Goal: Information Seeking & Learning: Learn about a topic

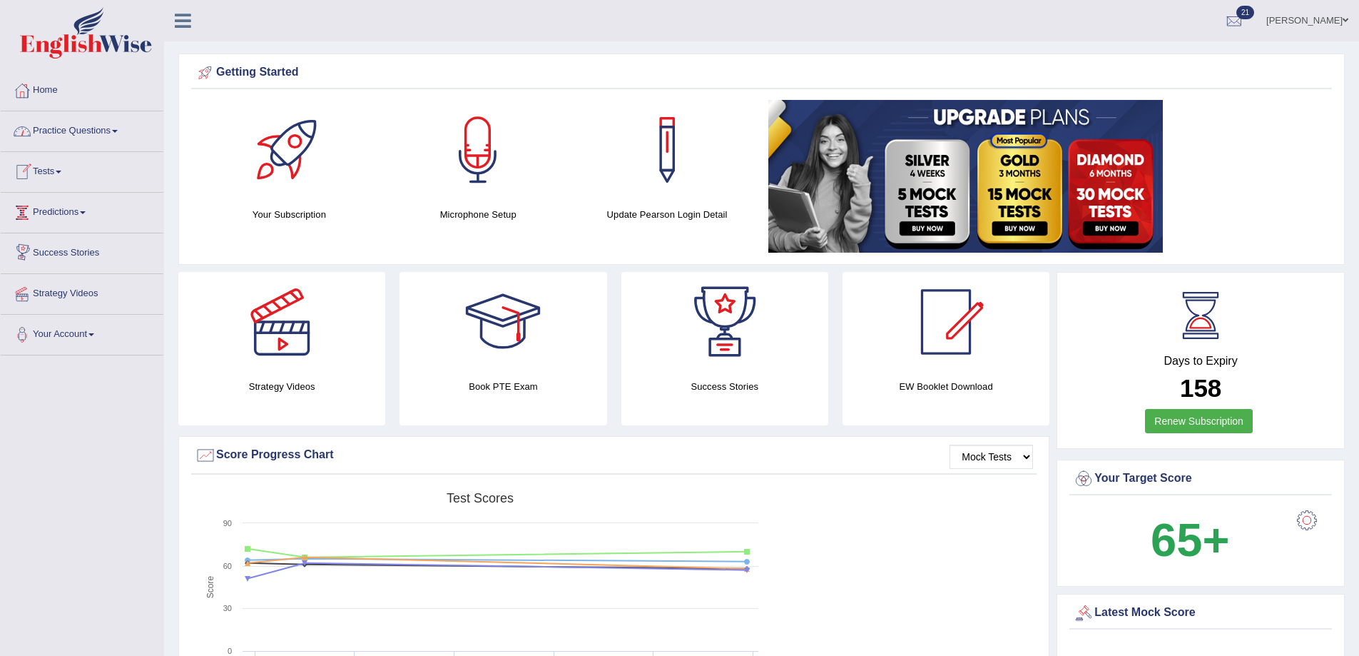
click at [55, 134] on link "Practice Questions" at bounding box center [82, 129] width 163 height 36
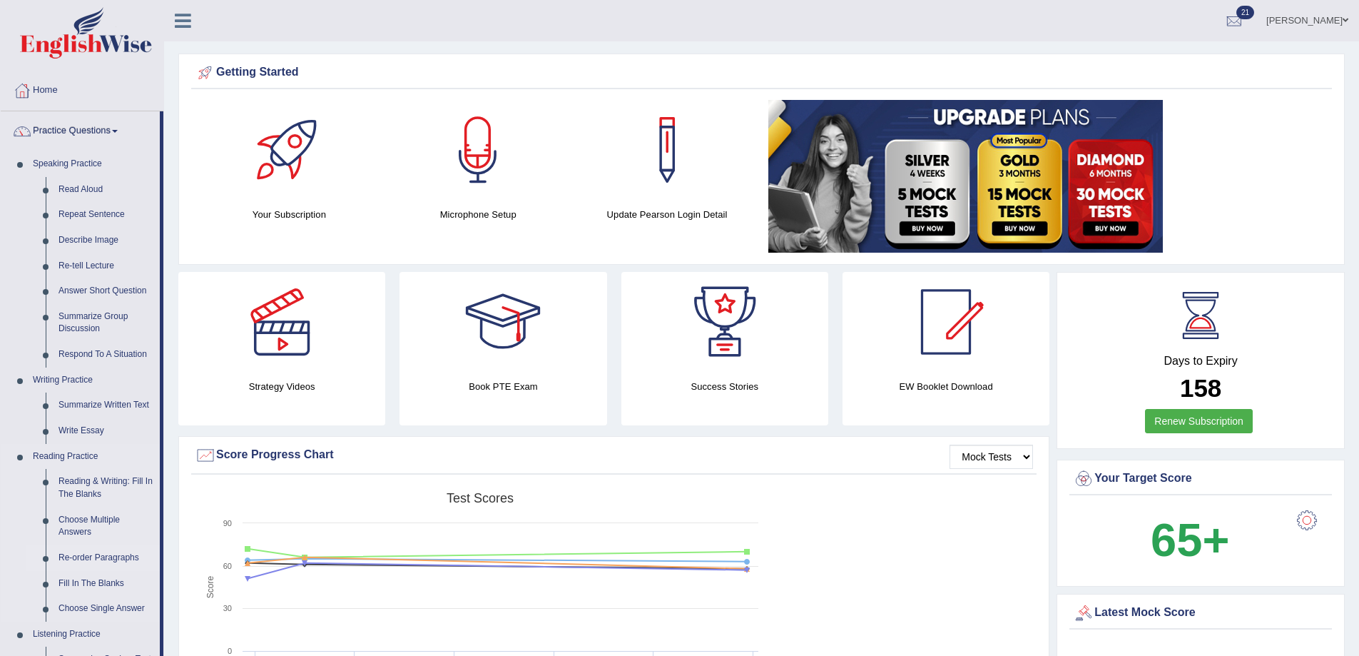
click at [73, 551] on link "Re-order Paragraphs" at bounding box center [106, 558] width 108 height 26
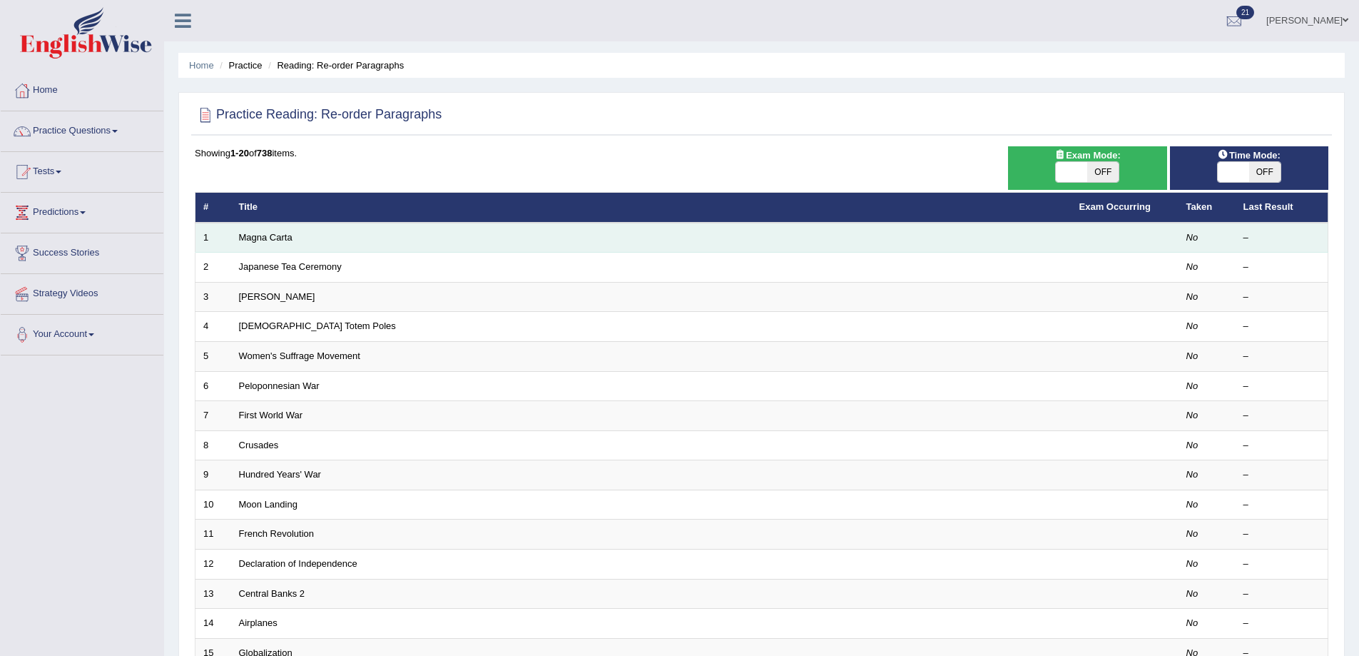
click at [882, 233] on td "Magna Carta" at bounding box center [651, 238] width 841 height 30
click at [530, 248] on td "Magna Carta" at bounding box center [651, 238] width 841 height 30
click at [250, 234] on link "Magna Carta" at bounding box center [266, 237] width 54 height 11
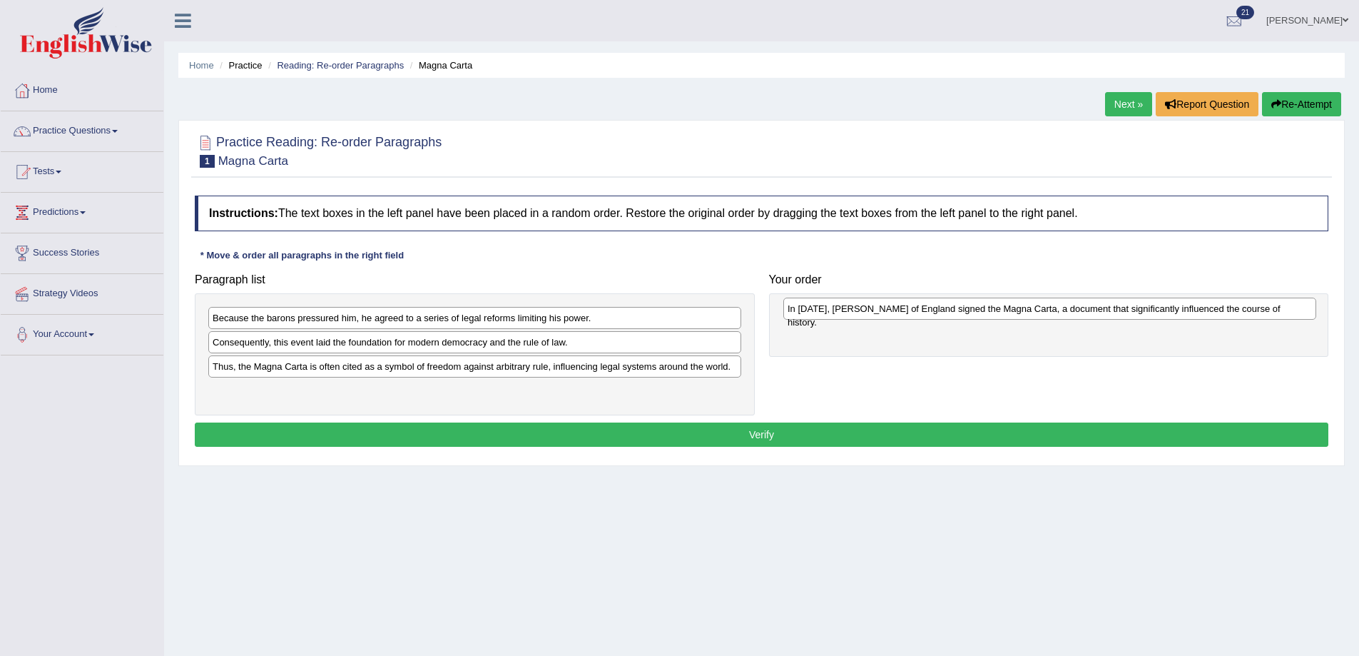
drag, startPoint x: 236, startPoint y: 349, endPoint x: 811, endPoint y: 315, distance: 576.1
click at [811, 315] on div "In [DATE], [PERSON_NAME] of England signed the Magna Carta, a document that sig…" at bounding box center [1050, 309] width 533 height 22
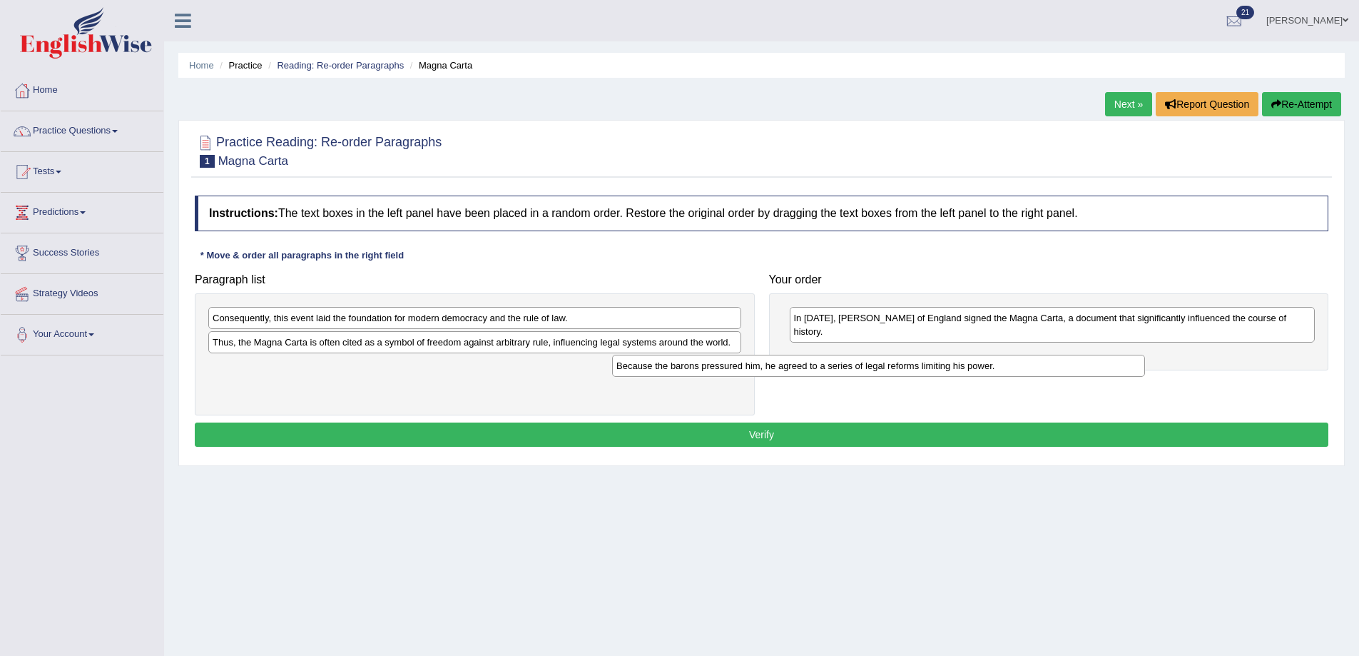
drag, startPoint x: 350, startPoint y: 324, endPoint x: 843, endPoint y: 372, distance: 495.4
click at [818, 372] on div "Because the barons pressured him, he agreed to a series of legal reforms limiti…" at bounding box center [878, 366] width 533 height 22
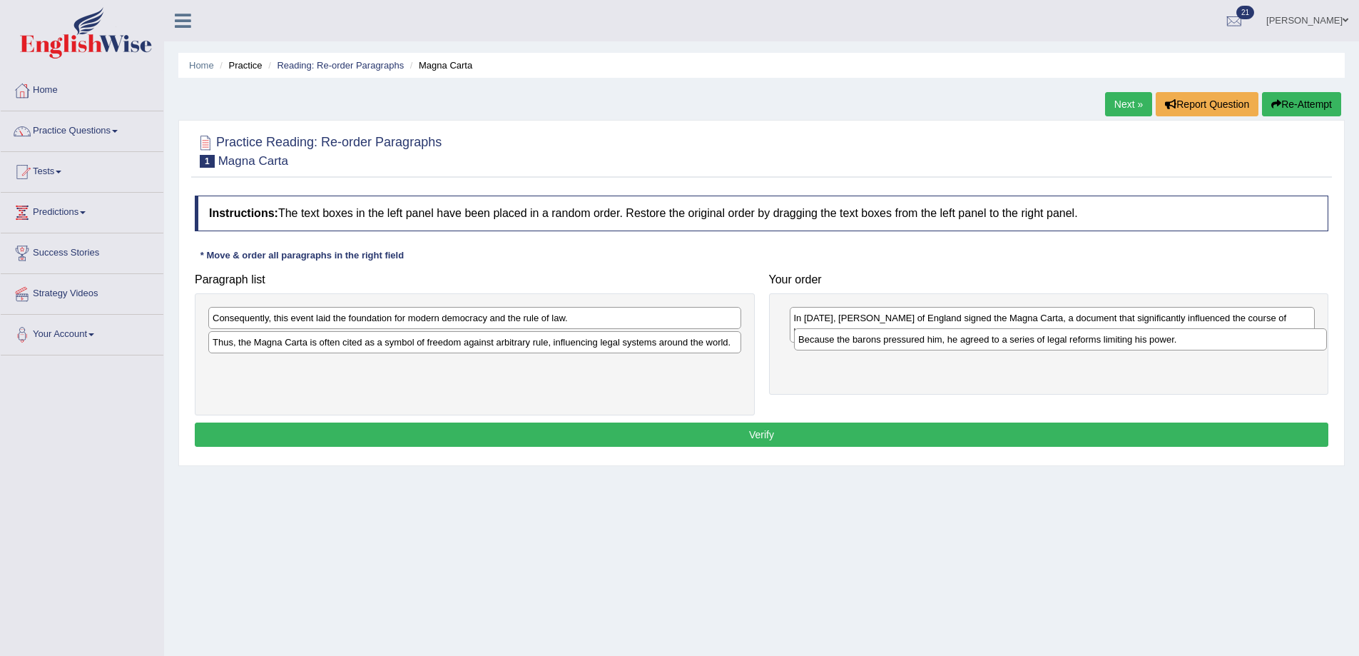
drag, startPoint x: 397, startPoint y: 372, endPoint x: 983, endPoint y: 345, distance: 586.5
click at [983, 345] on div "Because the barons pressured him, he agreed to a series of legal reforms limiti…" at bounding box center [1060, 339] width 533 height 22
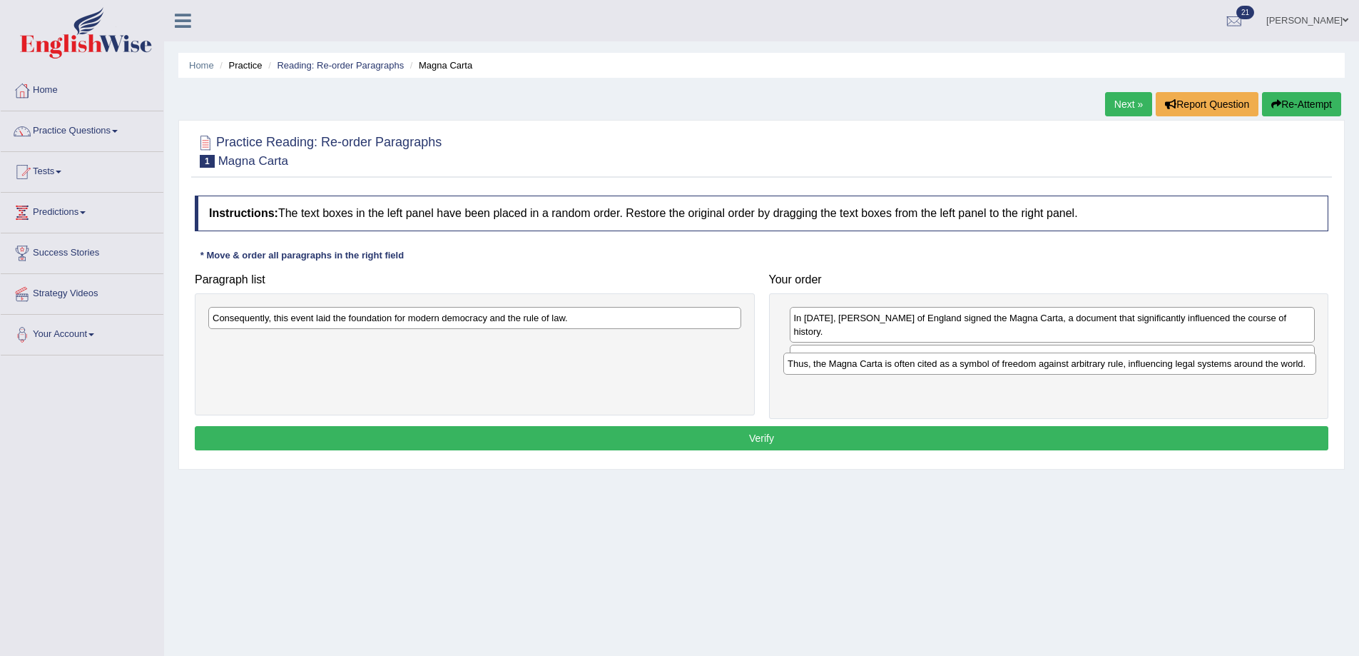
drag, startPoint x: 296, startPoint y: 345, endPoint x: 871, endPoint y: 366, distance: 575.5
click at [871, 366] on div "Thus, the Magna Carta is often cited as a symbol of freedom against arbitrary r…" at bounding box center [1050, 364] width 533 height 22
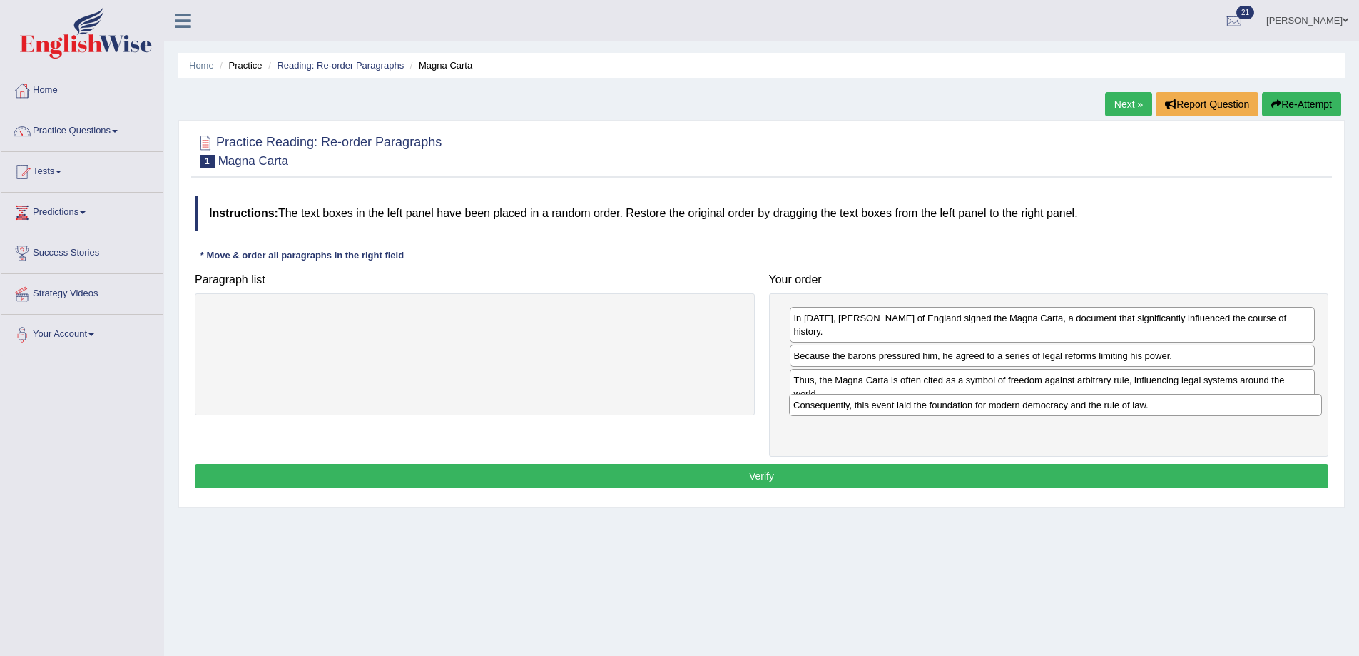
drag, startPoint x: 542, startPoint y: 319, endPoint x: 1123, endPoint y: 406, distance: 587.3
click at [1123, 406] on div "Consequently, this event laid the foundation for modern democracy and the rule …" at bounding box center [1055, 405] width 533 height 22
click at [928, 464] on button "Verify" at bounding box center [762, 476] width 1134 height 24
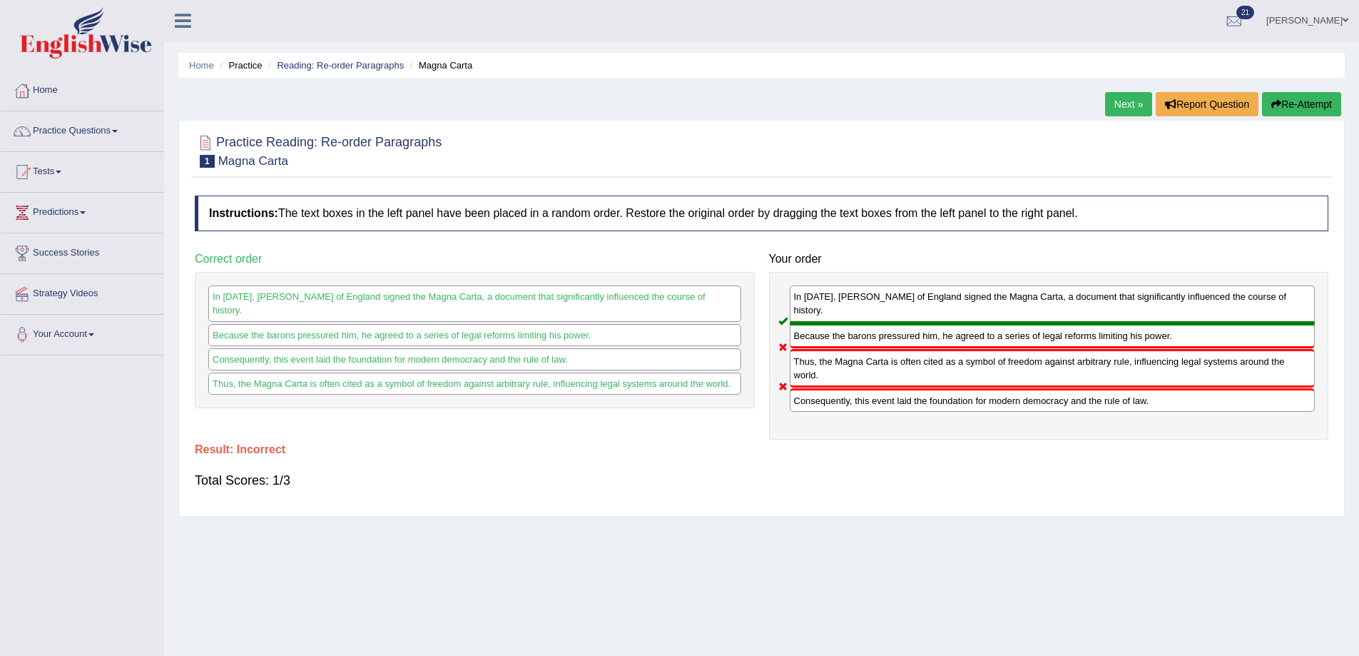
click at [1123, 96] on link "Next »" at bounding box center [1128, 104] width 47 height 24
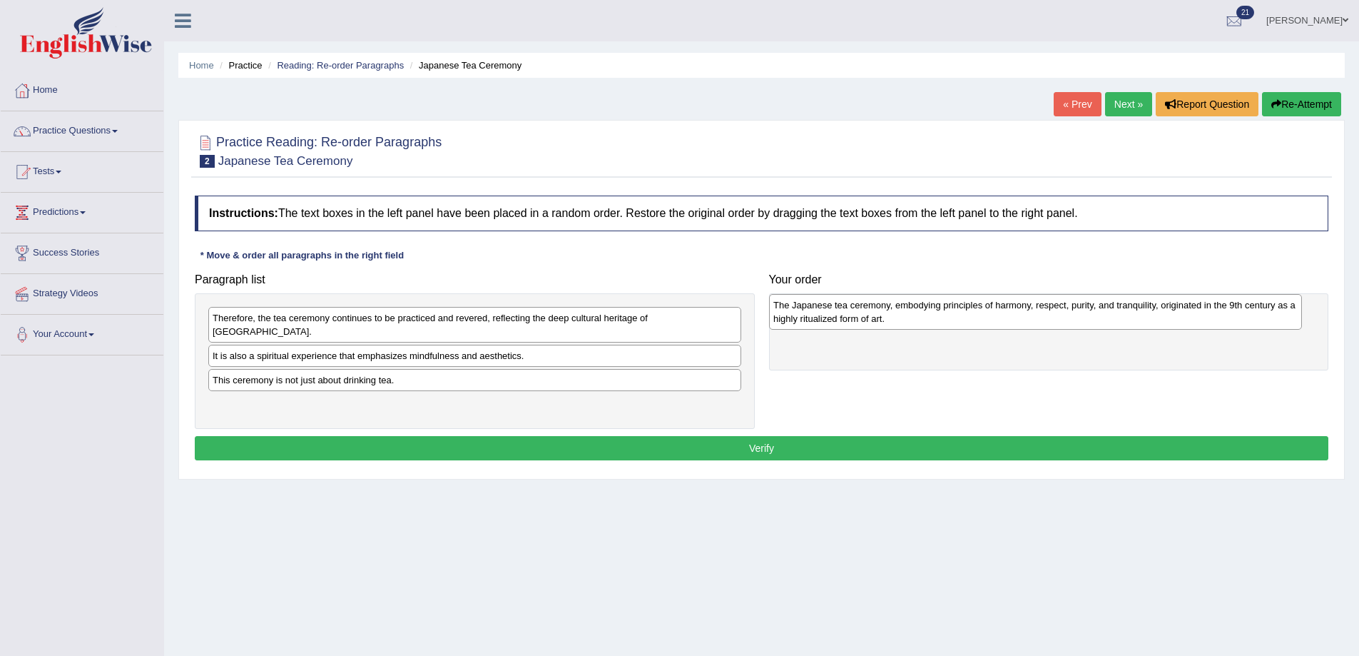
drag, startPoint x: 357, startPoint y: 353, endPoint x: 918, endPoint y: 315, distance: 562.1
click at [918, 315] on div "The Japanese tea ceremony, embodying principles of harmony, respect, purity, an…" at bounding box center [1035, 312] width 533 height 36
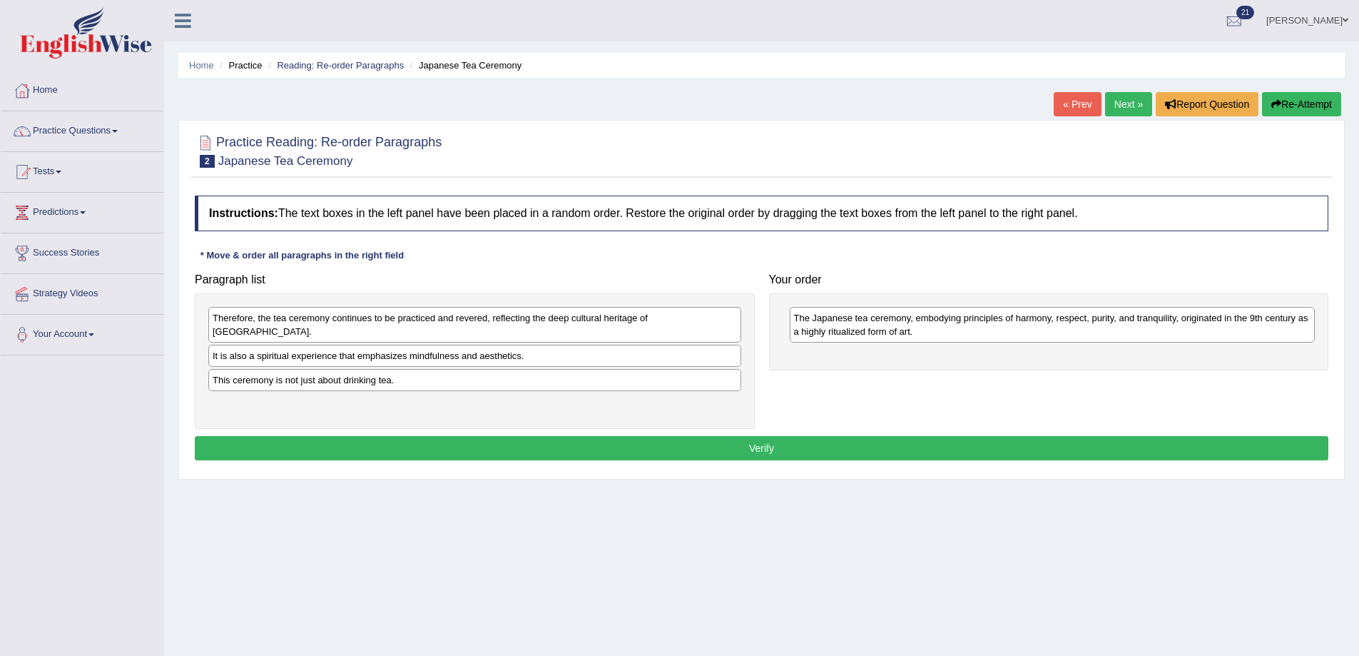
drag, startPoint x: 327, startPoint y: 370, endPoint x: 509, endPoint y: 387, distance: 183.5
click at [412, 383] on div "This ceremony is not just about drinking tea." at bounding box center [474, 380] width 533 height 22
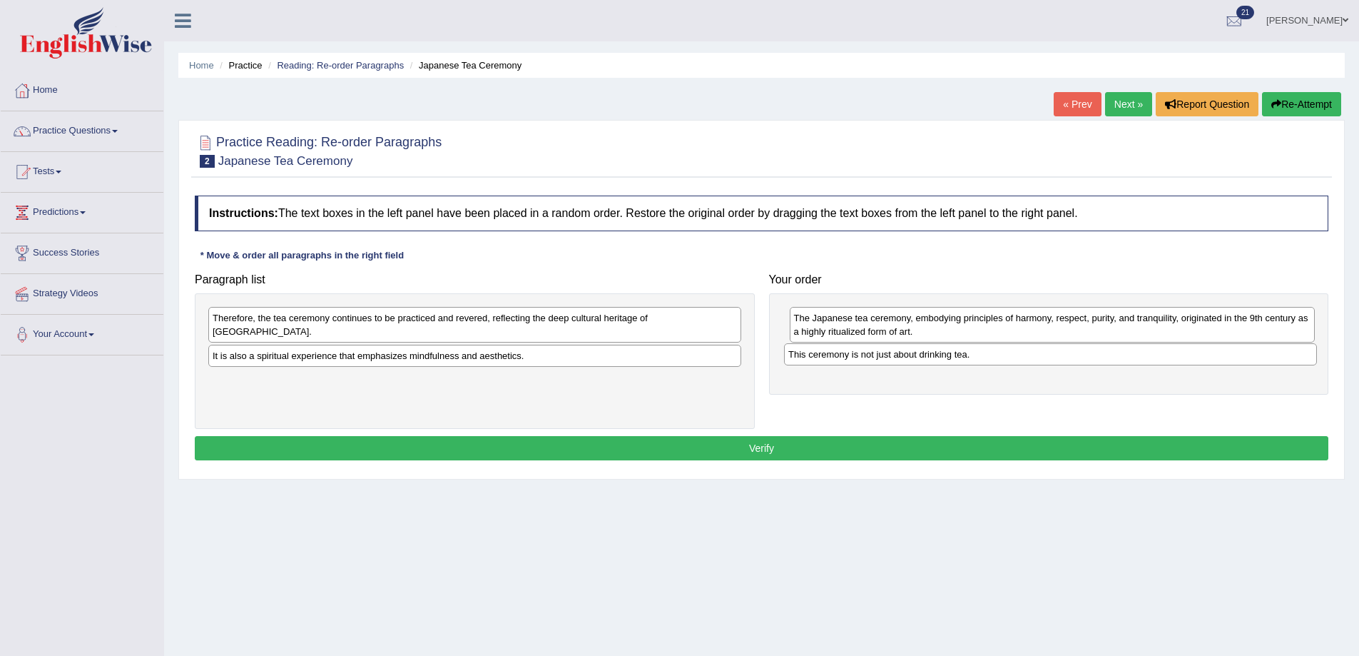
drag, startPoint x: 362, startPoint y: 373, endPoint x: 938, endPoint y: 361, distance: 576.0
click at [938, 361] on div "This ceremony is not just about drinking tea." at bounding box center [1050, 354] width 533 height 22
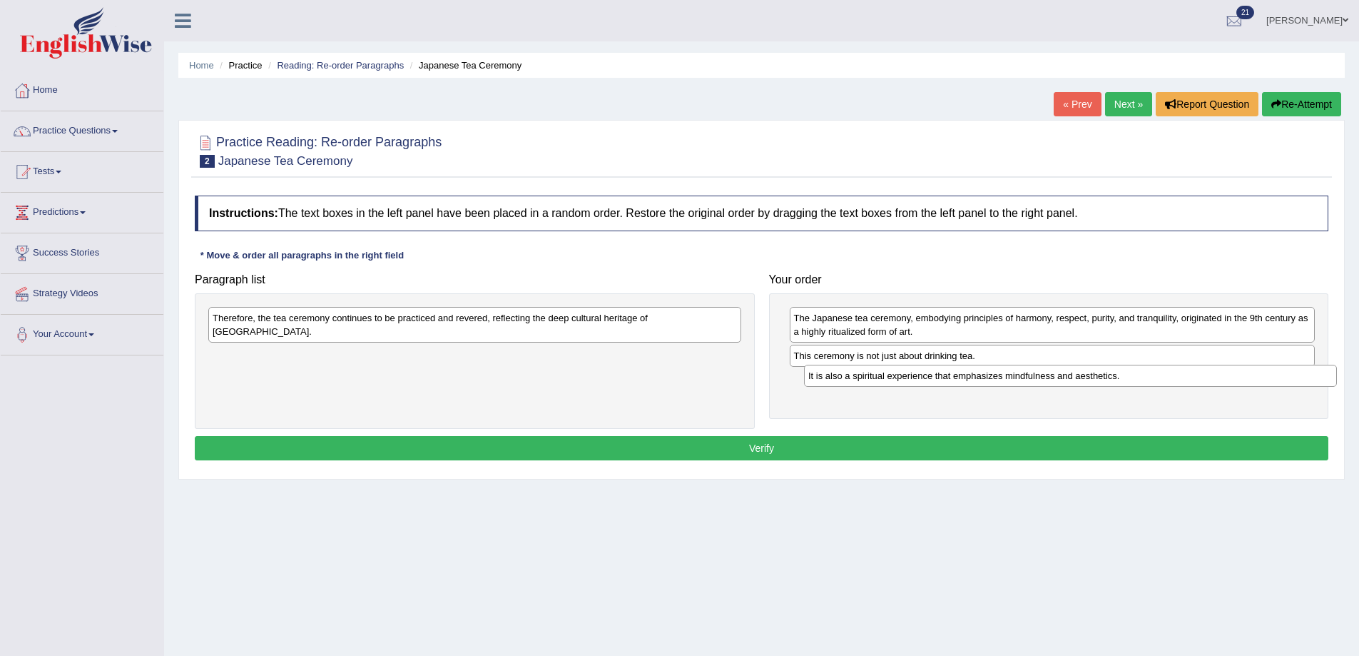
drag, startPoint x: 497, startPoint y: 345, endPoint x: 1093, endPoint y: 379, distance: 596.8
click at [1093, 379] on div "It is also a spiritual experience that emphasizes mindfulness and aesthetics." at bounding box center [1070, 376] width 533 height 22
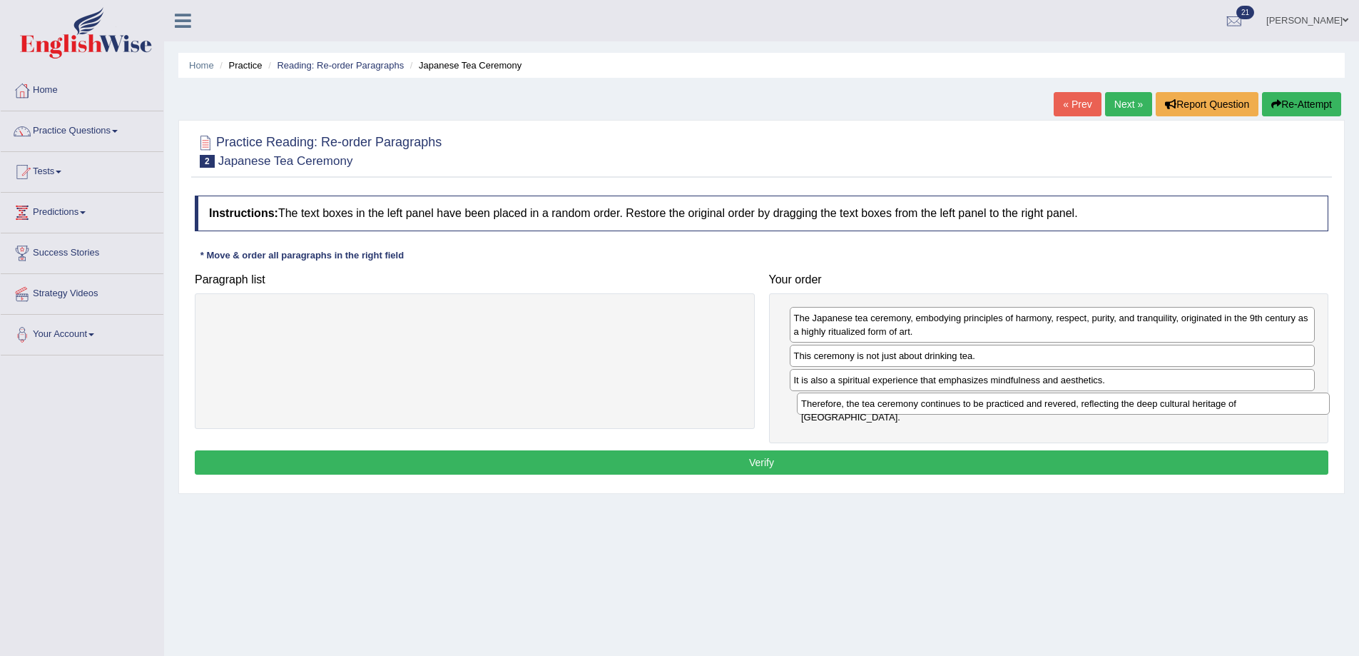
drag, startPoint x: 589, startPoint y: 325, endPoint x: 1170, endPoint y: 410, distance: 587.1
click at [1170, 410] on div "Therefore, the tea ceremony continues to be practiced and revered, reflecting t…" at bounding box center [1063, 403] width 533 height 22
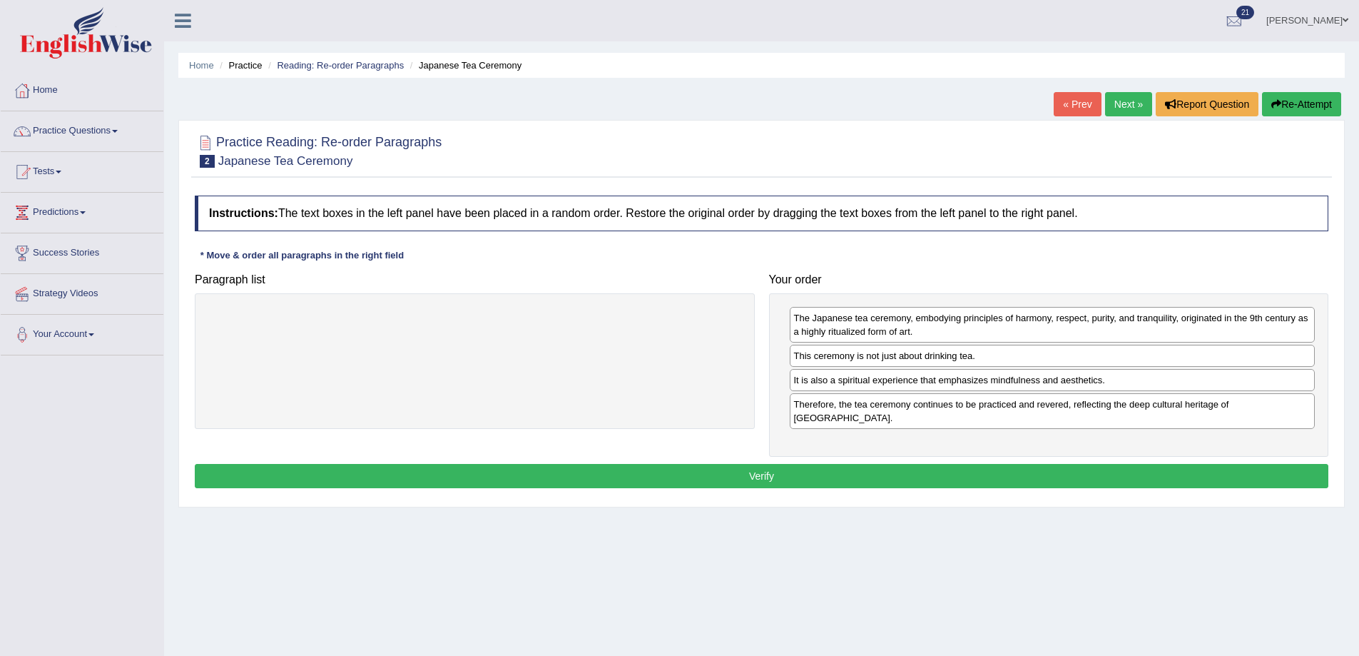
click at [753, 464] on button "Verify" at bounding box center [762, 476] width 1134 height 24
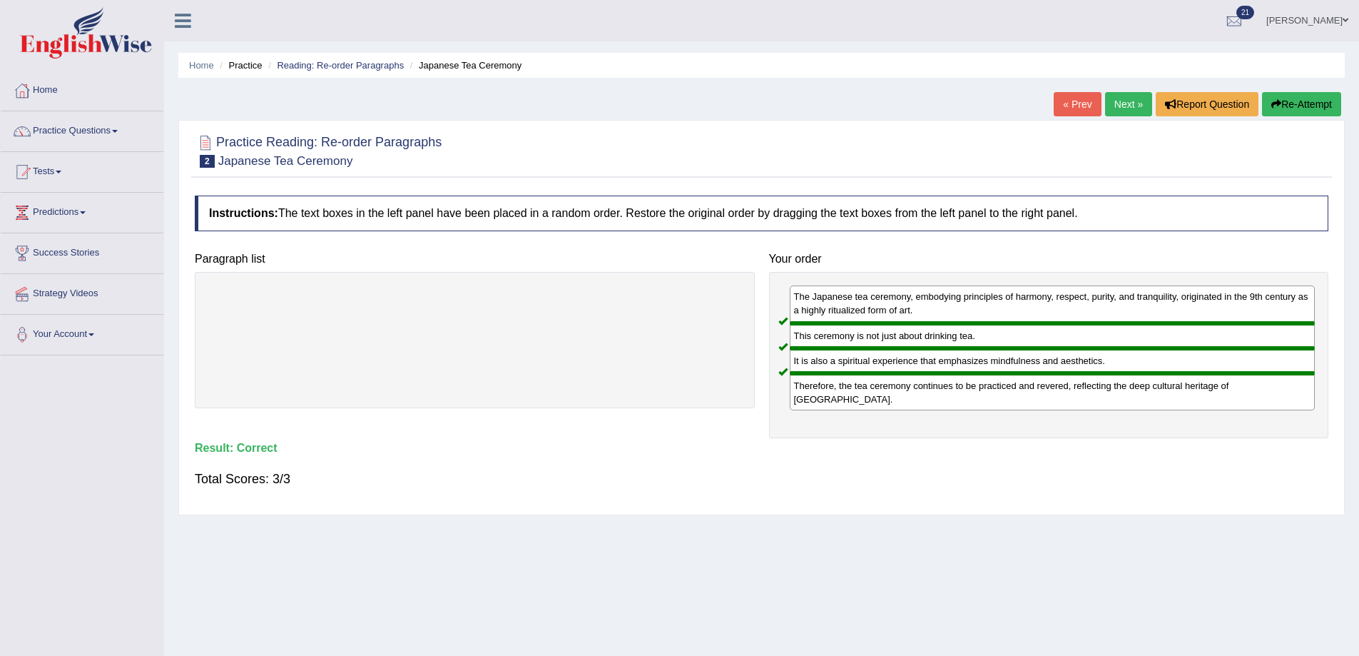
click at [1125, 100] on link "Next »" at bounding box center [1128, 104] width 47 height 24
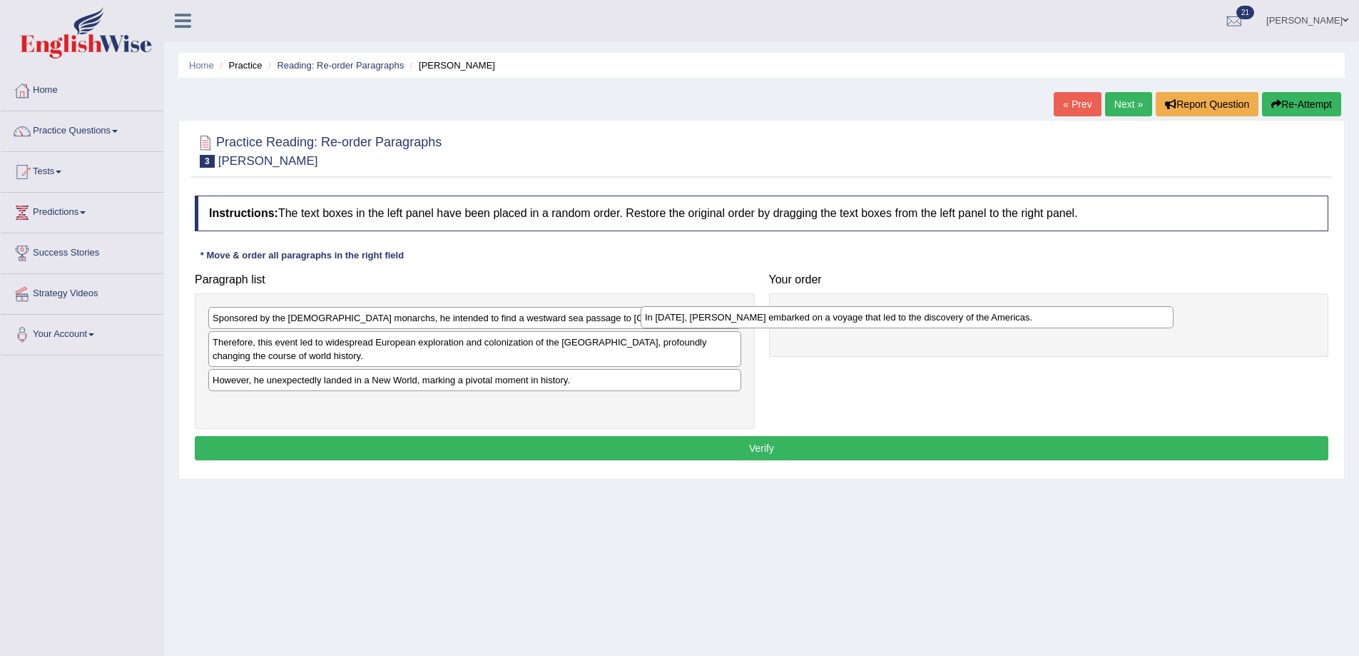
drag, startPoint x: 245, startPoint y: 408, endPoint x: 771, endPoint y: 302, distance: 535.8
click at [725, 308] on div "In [DATE], [PERSON_NAME] embarked on a voyage that led to the discovery of the …" at bounding box center [907, 317] width 533 height 22
drag, startPoint x: 808, startPoint y: 314, endPoint x: 789, endPoint y: 300, distance: 23.4
click at [789, 300] on div "In 1492, Christopher Columbus embarked on a voyage that led to the discovery of…" at bounding box center [1034, 304] width 526 height 22
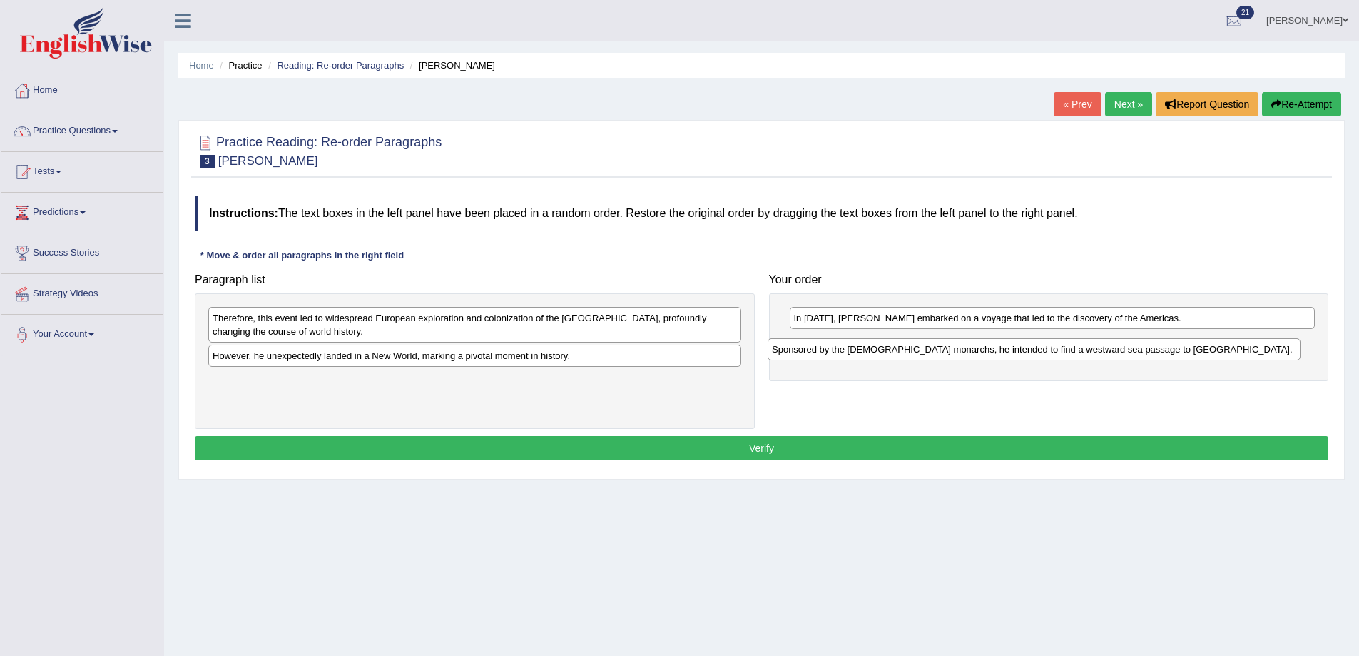
drag, startPoint x: 433, startPoint y: 325, endPoint x: 1015, endPoint y: 353, distance: 582.3
click at [1009, 354] on div "Sponsored by the Spanish monarchs, he intended to find a westward sea passage t…" at bounding box center [1034, 349] width 533 height 22
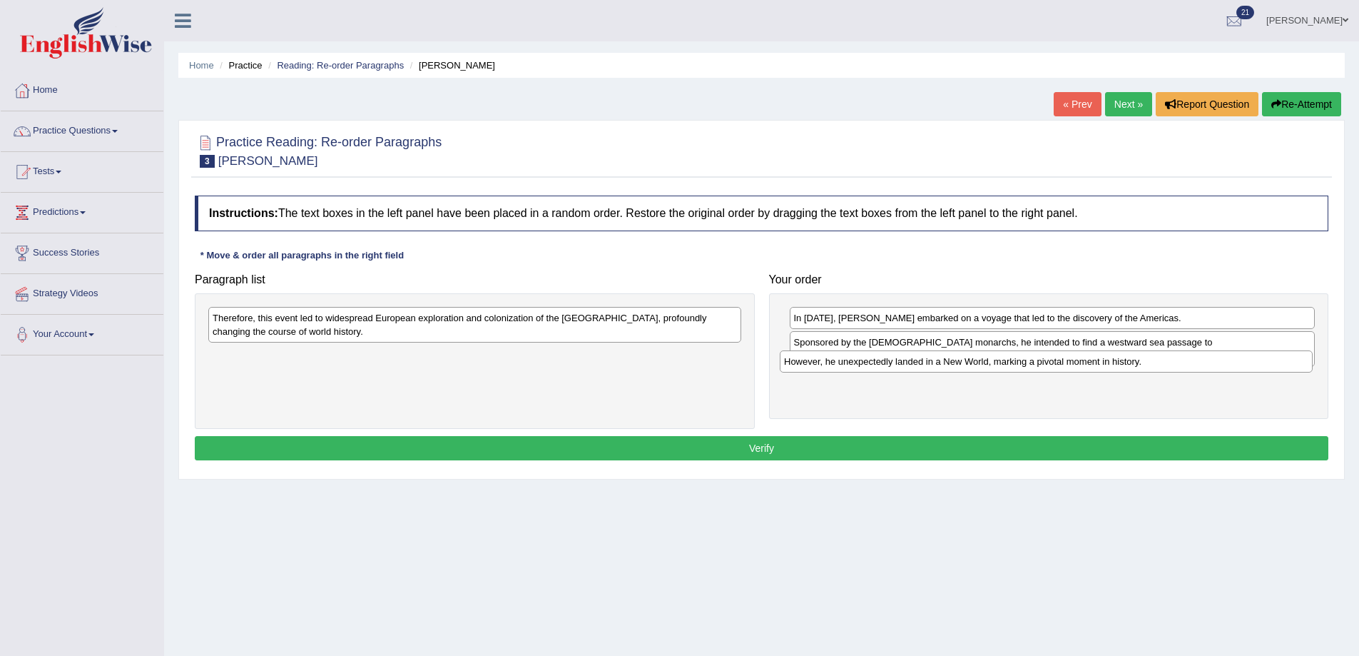
drag, startPoint x: 301, startPoint y: 355, endPoint x: 881, endPoint y: 360, distance: 579.4
click at [881, 360] on div "However, he unexpectedly landed in a New World, marking a pivotal moment in his…" at bounding box center [1046, 361] width 533 height 22
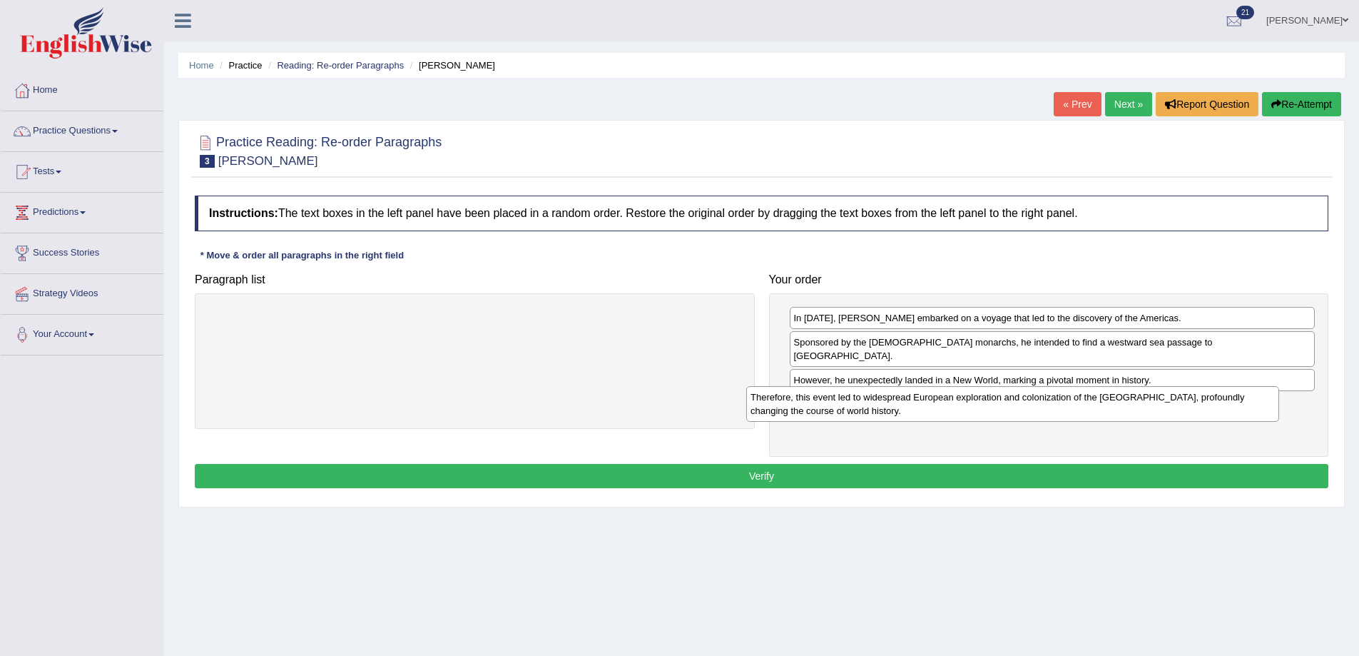
drag, startPoint x: 646, startPoint y: 325, endPoint x: 1185, endPoint y: 404, distance: 544.5
click at [1185, 404] on div "Therefore, this event led to widespread European exploration and colonization o…" at bounding box center [1012, 404] width 533 height 36
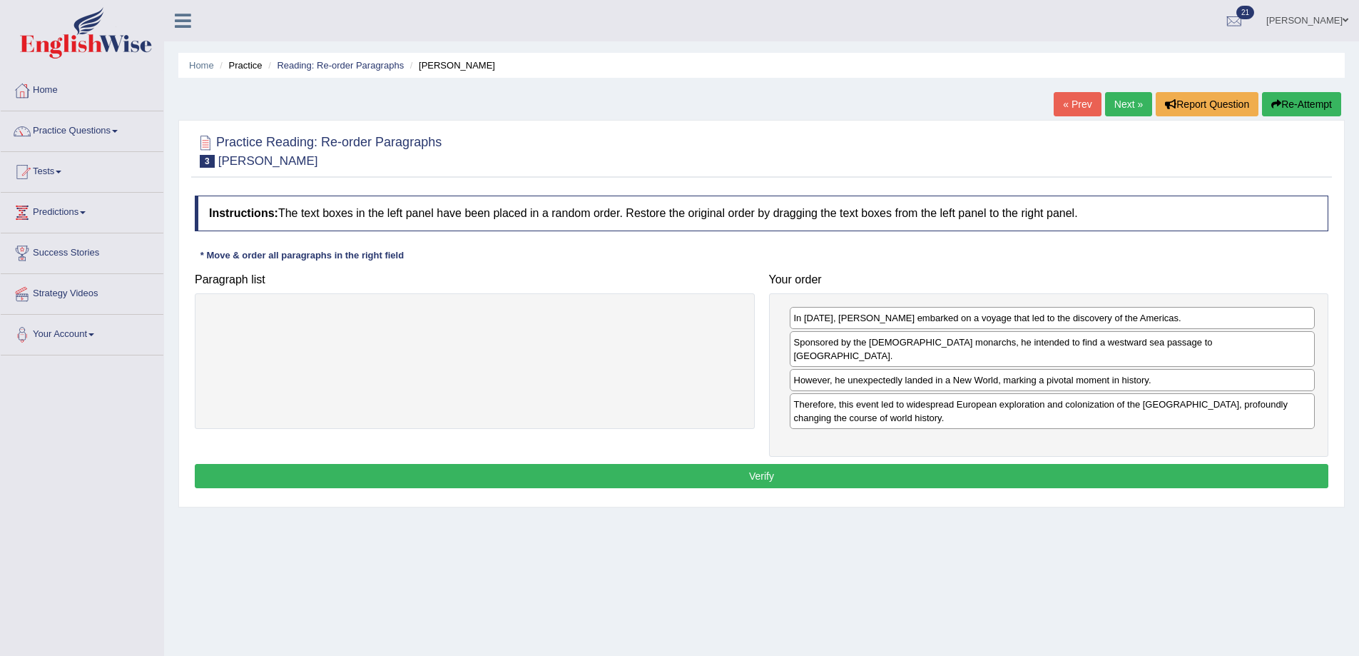
click at [567, 470] on button "Verify" at bounding box center [762, 476] width 1134 height 24
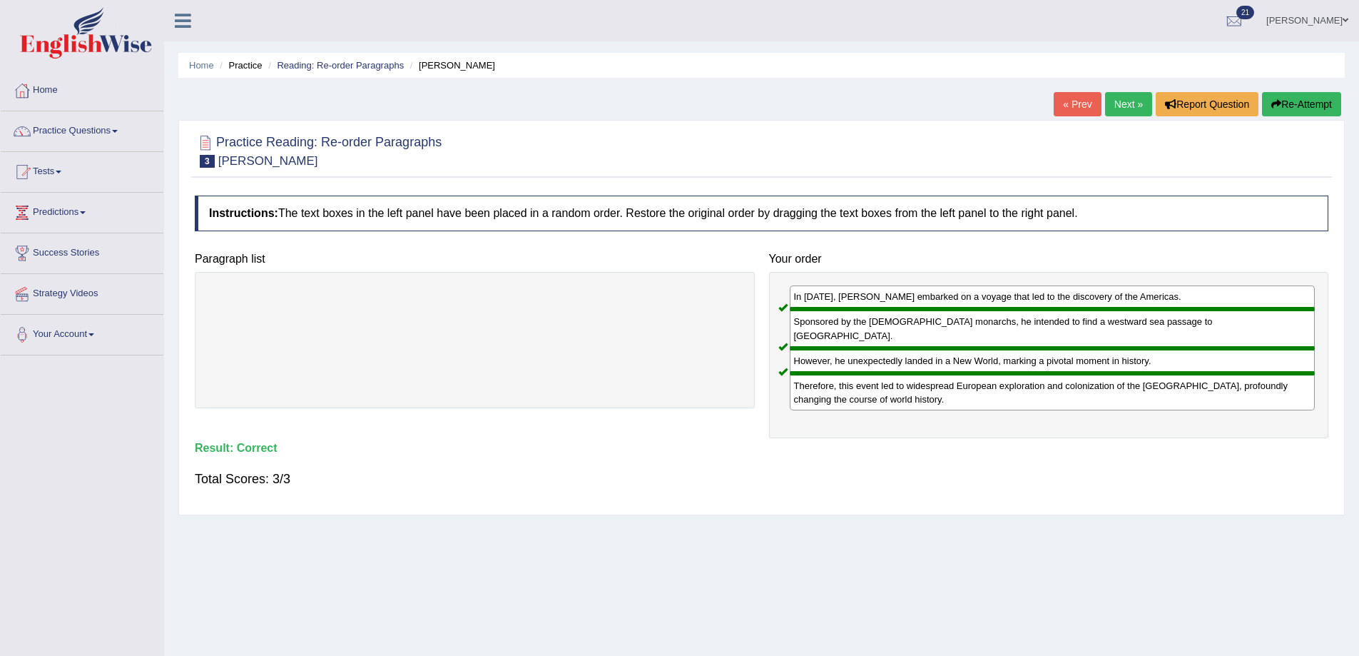
click at [1113, 103] on link "Next »" at bounding box center [1128, 104] width 47 height 24
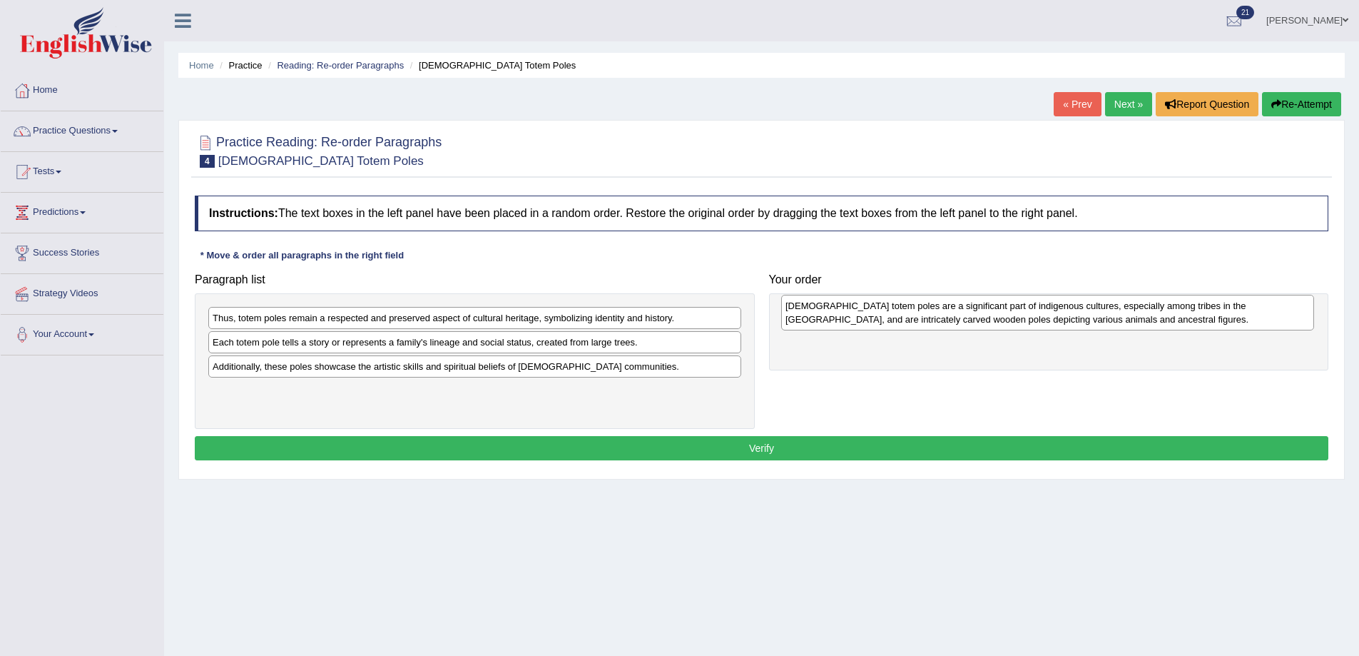
drag, startPoint x: 403, startPoint y: 335, endPoint x: 976, endPoint y: 323, distance: 573.1
click at [976, 323] on div "[DEMOGRAPHIC_DATA] totem poles are a significant part of indigenous cultures, e…" at bounding box center [1047, 313] width 533 height 36
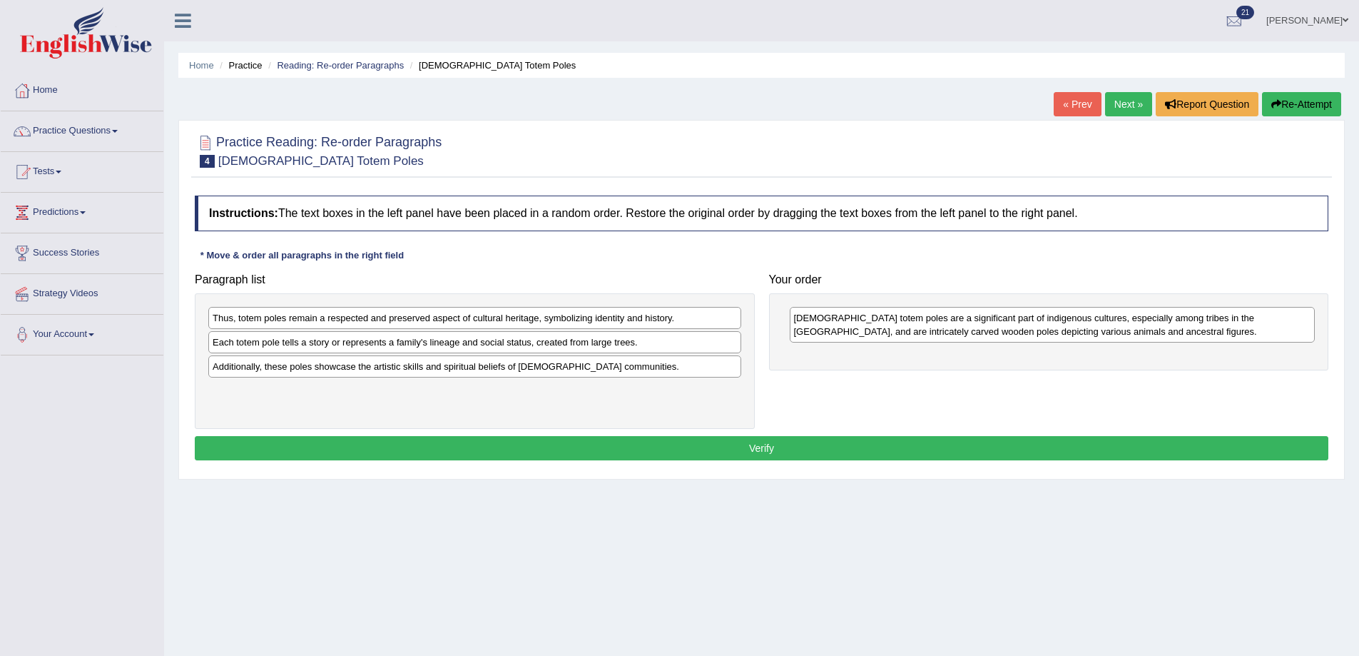
drag, startPoint x: 452, startPoint y: 348, endPoint x: 655, endPoint y: 355, distance: 203.5
click at [572, 348] on div "Each totem pole tells a story or represents a family's lineage and social statu…" at bounding box center [474, 342] width 533 height 22
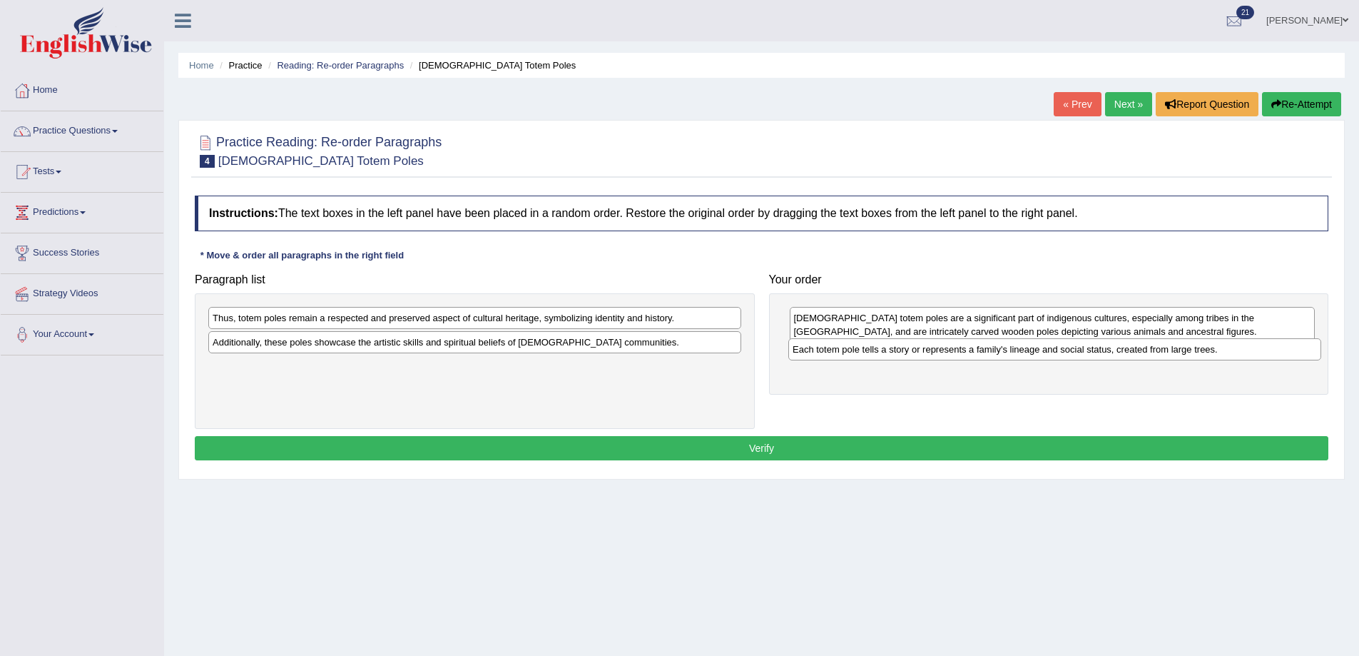
drag, startPoint x: 436, startPoint y: 350, endPoint x: 1016, endPoint y: 358, distance: 580.2
click at [1016, 358] on div "Each totem pole tells a story or represents a family's lineage and social statu…" at bounding box center [1055, 349] width 533 height 22
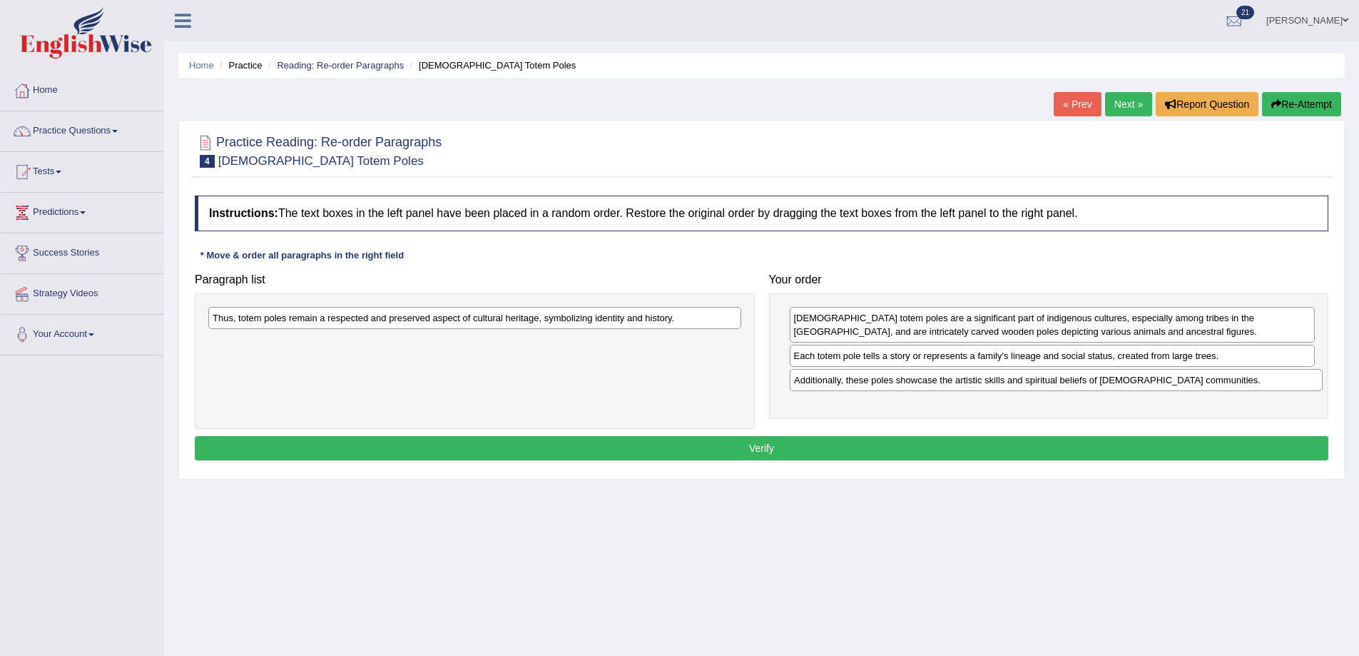
drag, startPoint x: 589, startPoint y: 346, endPoint x: 1171, endPoint y: 384, distance: 582.8
click at [1171, 384] on div "Additionally, these poles showcase the artistic skills and spiritual beliefs of…" at bounding box center [1056, 380] width 533 height 22
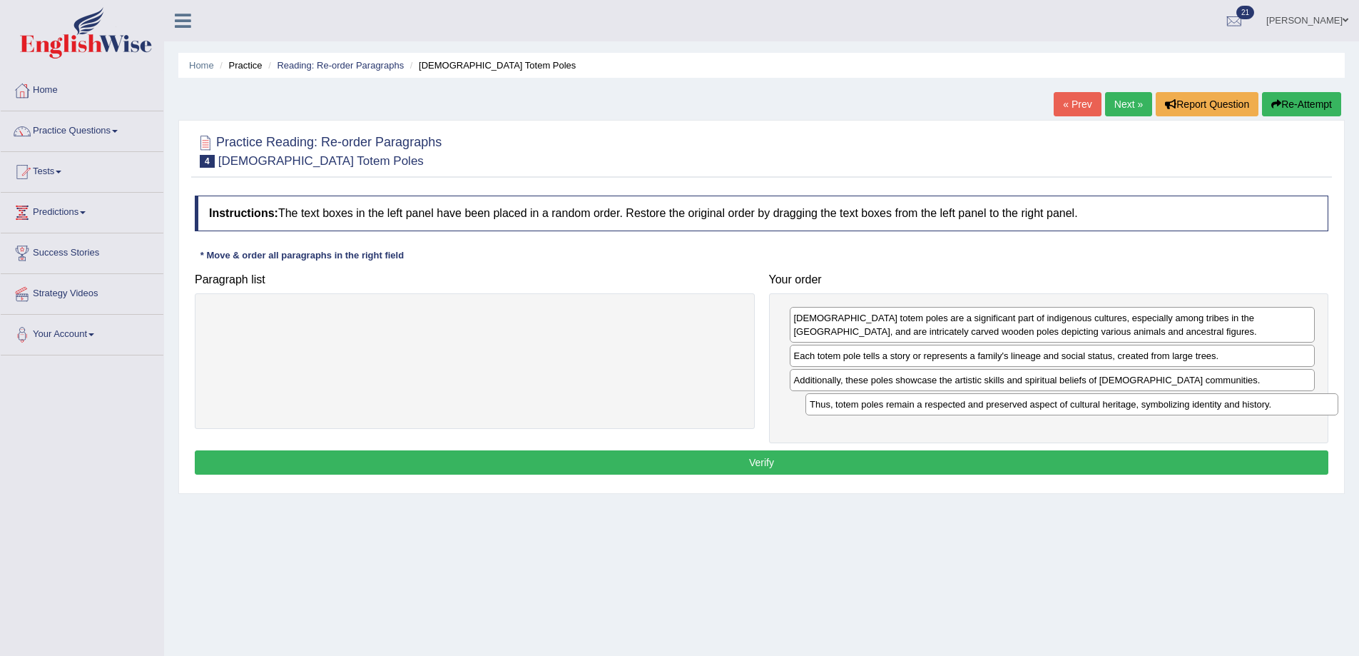
drag, startPoint x: 576, startPoint y: 322, endPoint x: 1167, endPoint y: 407, distance: 596.9
click at [1167, 407] on div "Thus, totem poles remain a respected and preserved aspect of cultural heritage,…" at bounding box center [1072, 404] width 533 height 22
click at [1073, 457] on button "Verify" at bounding box center [762, 462] width 1134 height 24
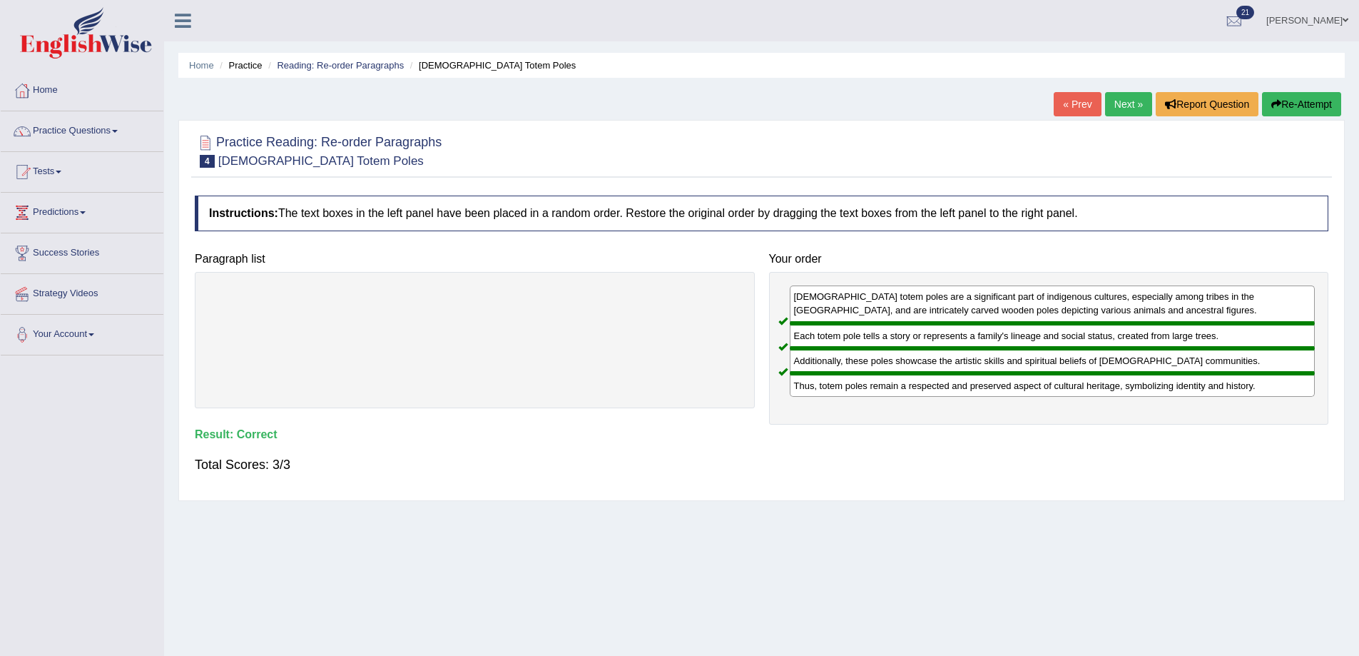
click at [1116, 100] on link "Next »" at bounding box center [1128, 104] width 47 height 24
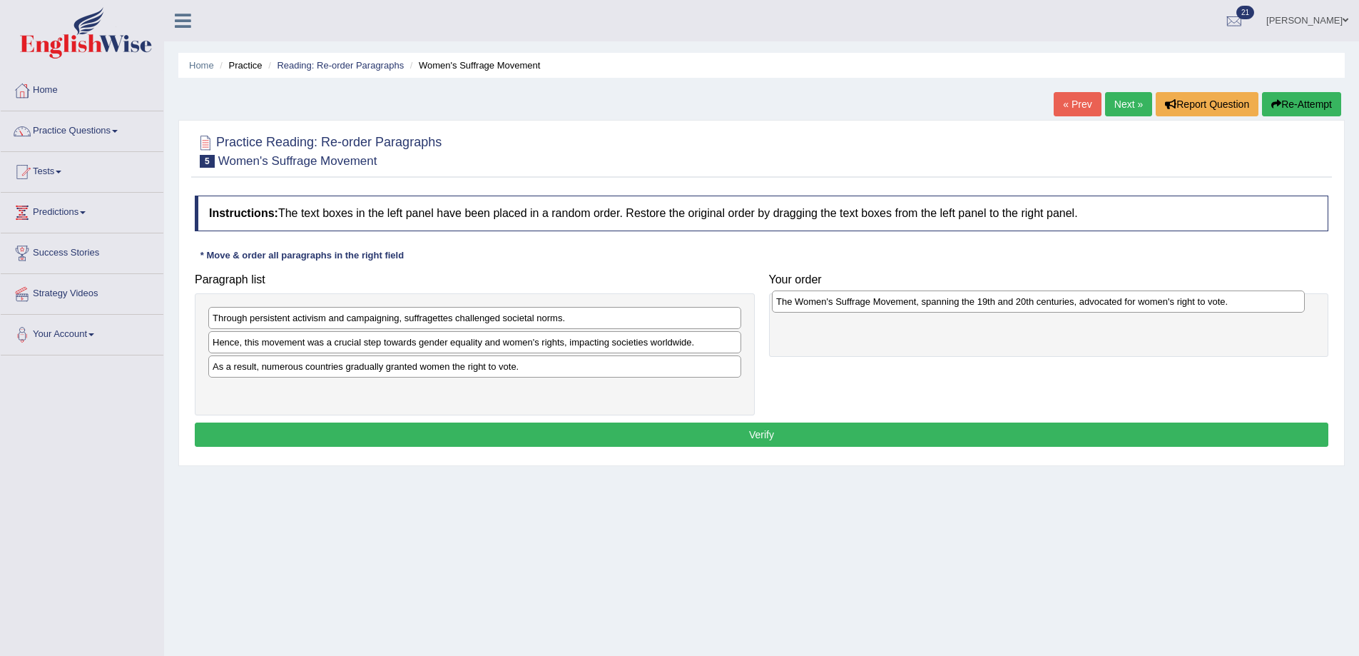
drag, startPoint x: 325, startPoint y: 396, endPoint x: 889, endPoint y: 307, distance: 570.7
click at [889, 307] on div "The Women's Suffrage Movement, spanning the 19th and 20th centuries, advocated …" at bounding box center [1038, 301] width 533 height 22
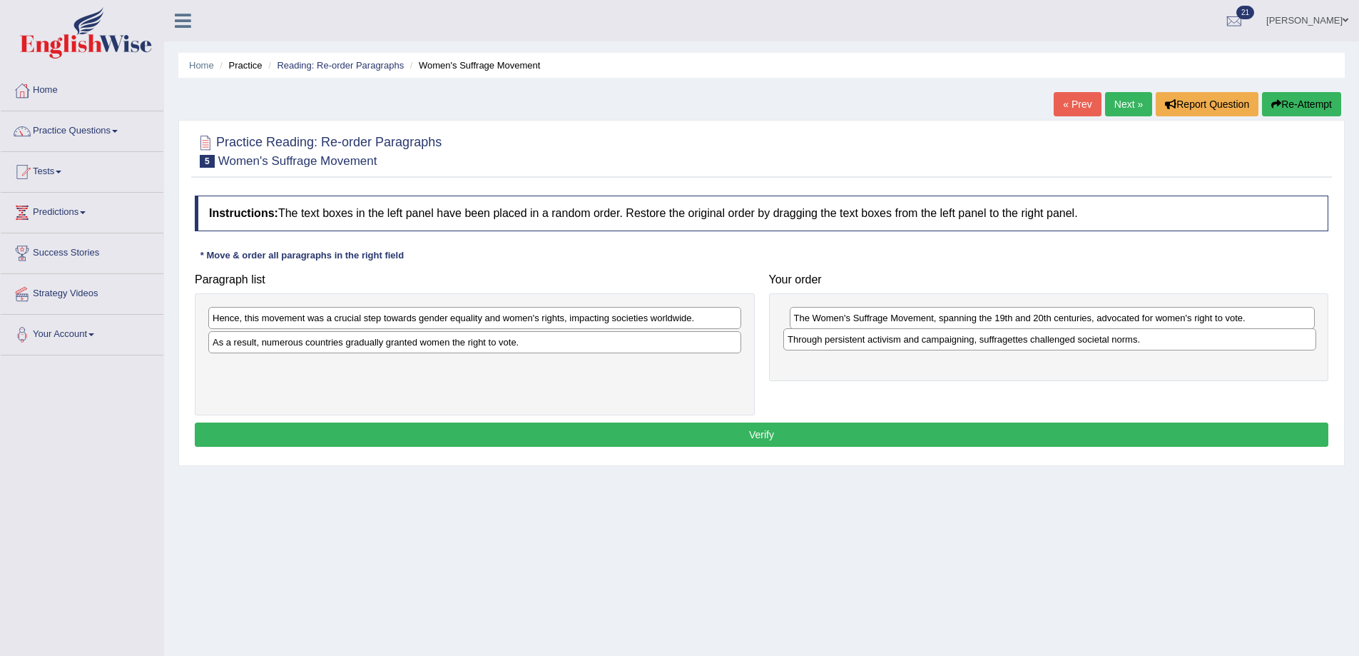
drag, startPoint x: 343, startPoint y: 325, endPoint x: 918, endPoint y: 346, distance: 575.5
click at [918, 346] on div "Through persistent activism and campaigning, suffragettes challenged societal n…" at bounding box center [1050, 339] width 533 height 22
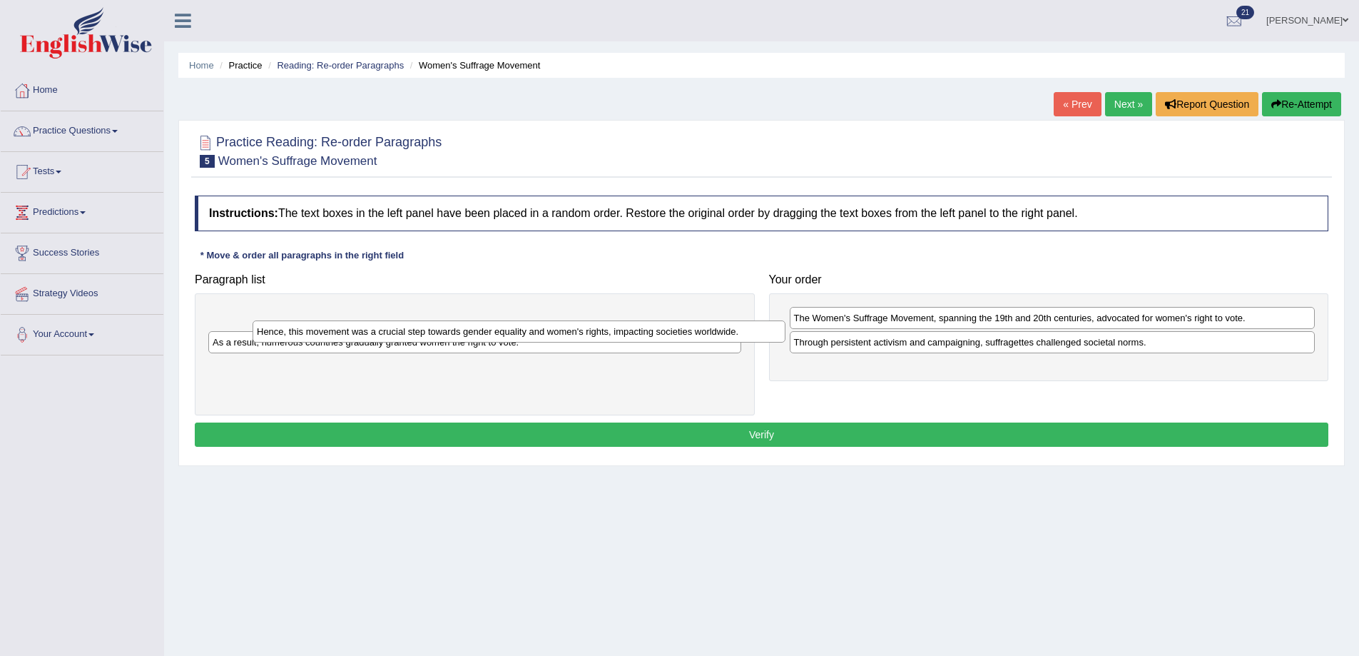
drag, startPoint x: 346, startPoint y: 323, endPoint x: 547, endPoint y: 350, distance: 202.2
click at [459, 343] on div "Hence, this movement was a crucial step towards gender equality and women's rig…" at bounding box center [519, 331] width 533 height 22
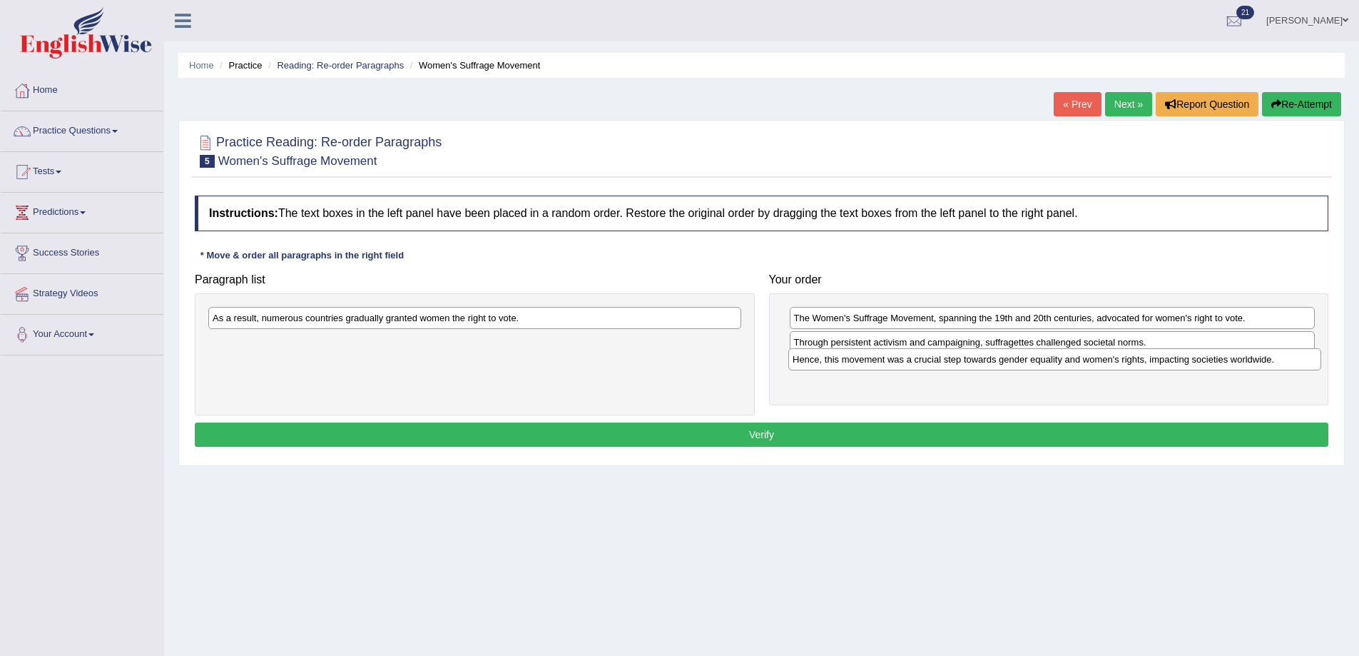
drag, startPoint x: 420, startPoint y: 349, endPoint x: 1000, endPoint y: 366, distance: 580.4
click at [1000, 366] on div "Hence, this movement was a crucial step towards gender equality and women's rig…" at bounding box center [1055, 359] width 533 height 22
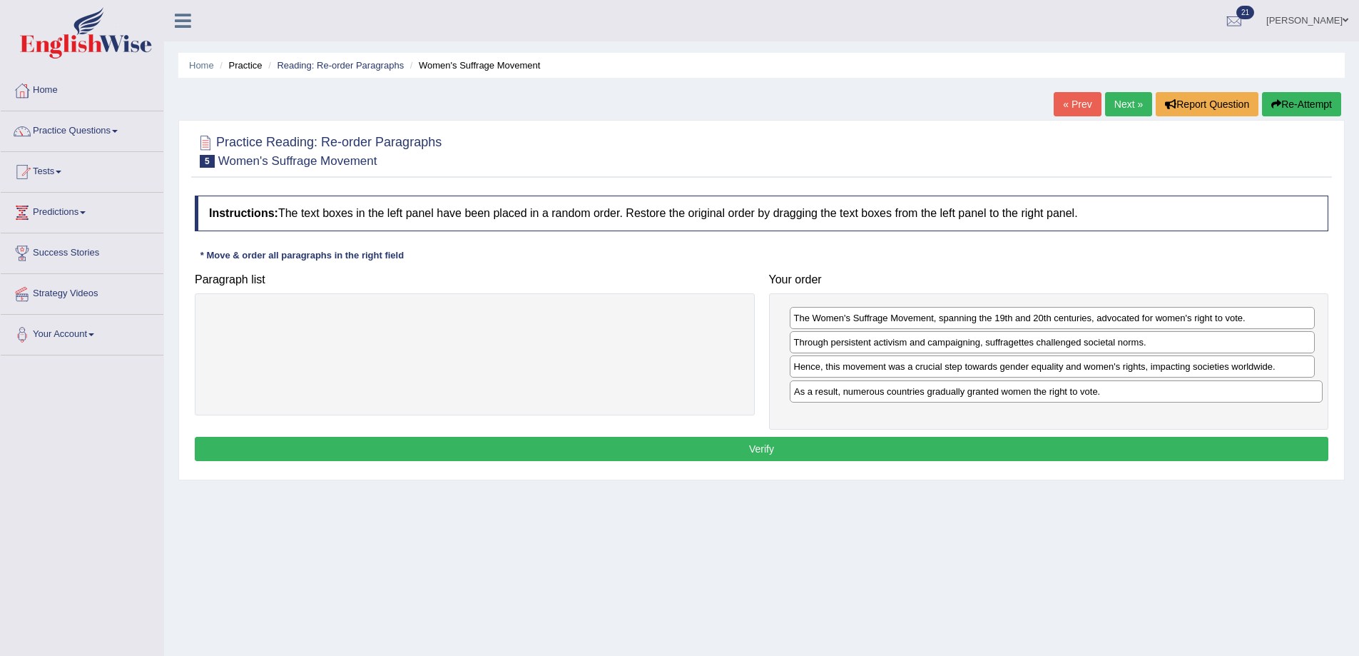
drag, startPoint x: 437, startPoint y: 324, endPoint x: 1018, endPoint y: 397, distance: 586.2
click at [1018, 397] on div "As a result, numerous countries gradually granted women the right to vote." at bounding box center [1056, 391] width 533 height 22
click at [920, 443] on button "Verify" at bounding box center [762, 449] width 1134 height 24
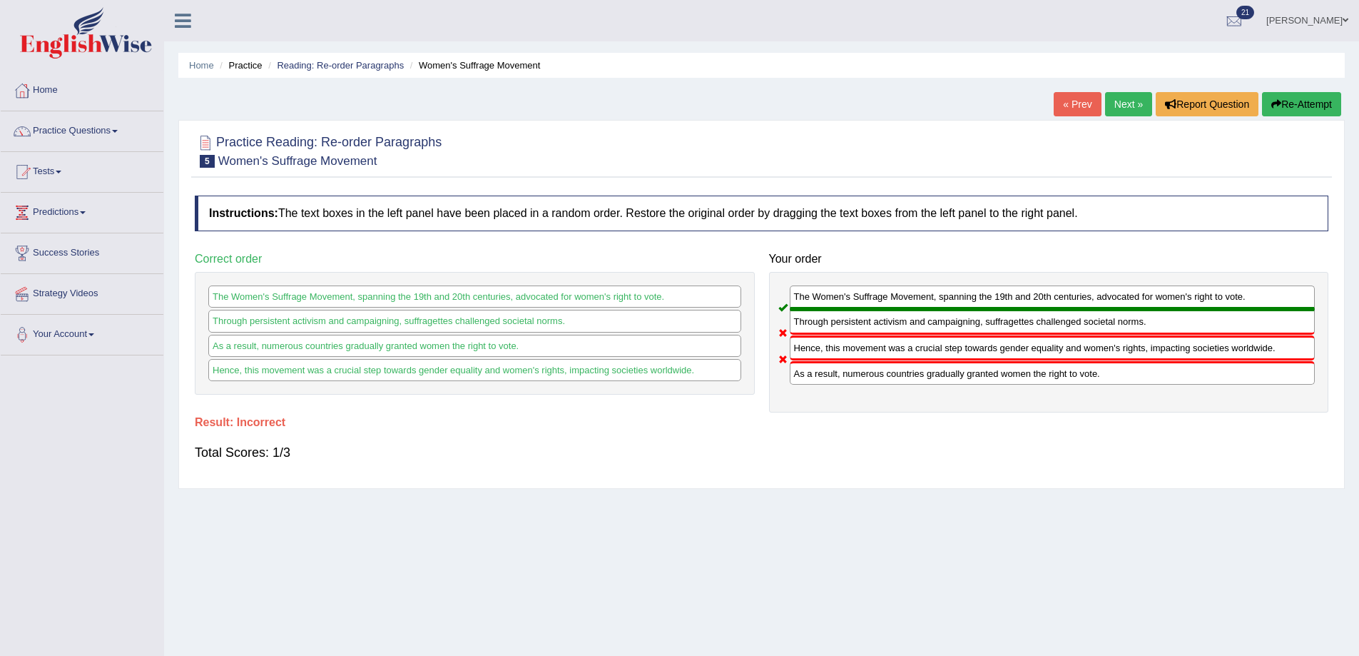
click at [1124, 98] on link "Next »" at bounding box center [1128, 104] width 47 height 24
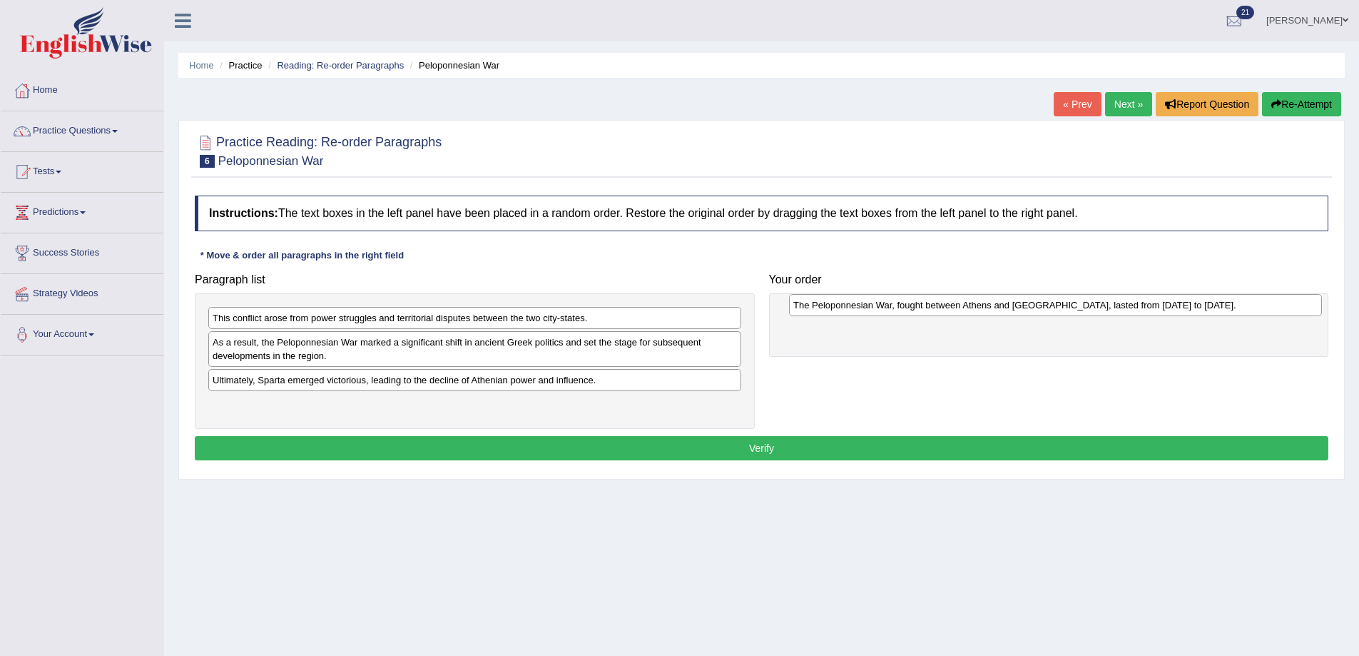
drag, startPoint x: 320, startPoint y: 411, endPoint x: 887, endPoint y: 312, distance: 575.2
click at [887, 312] on div "The Peloponnesian War, fought between Athens and [GEOGRAPHIC_DATA], lasted from…" at bounding box center [1055, 305] width 533 height 22
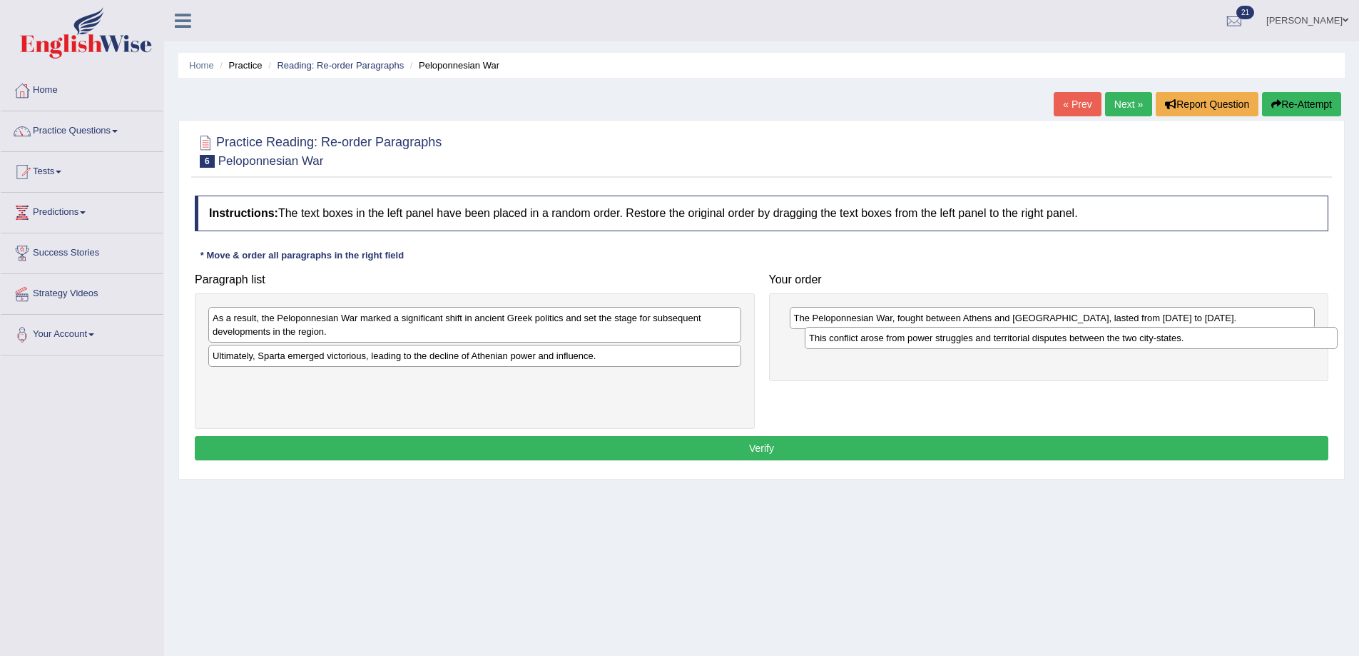
drag, startPoint x: 455, startPoint y: 324, endPoint x: 1041, endPoint y: 344, distance: 586.9
click at [1041, 344] on div "This conflict arose from power struggles and territorial disputes between the t…" at bounding box center [1071, 338] width 533 height 22
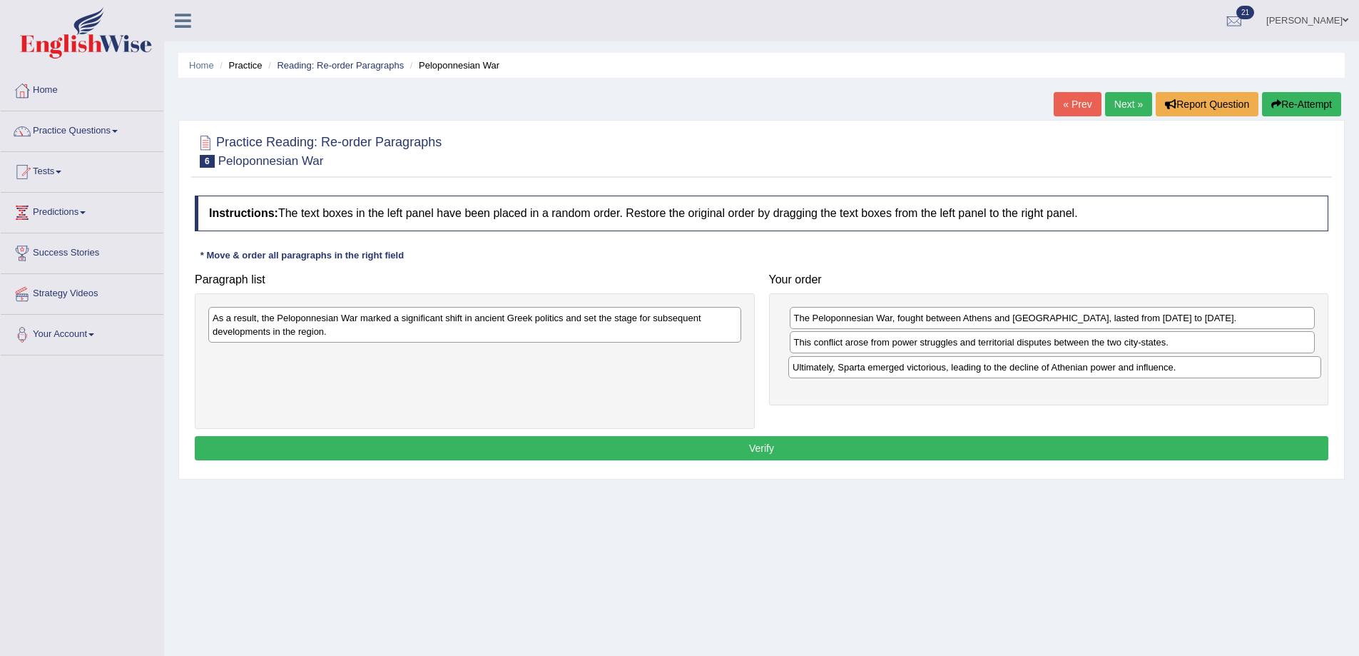
drag, startPoint x: 325, startPoint y: 362, endPoint x: 905, endPoint y: 374, distance: 580.3
click at [905, 374] on div "Ultimately, Sparta emerged victorious, leading to the decline of Athenian power…" at bounding box center [1055, 367] width 533 height 22
drag, startPoint x: 388, startPoint y: 329, endPoint x: 486, endPoint y: 373, distance: 107.3
click at [409, 343] on div "As a result, the Peloponnesian War marked a significant shift in ancient Greek …" at bounding box center [474, 325] width 533 height 36
drag, startPoint x: 765, startPoint y: 412, endPoint x: 790, endPoint y: 415, distance: 25.2
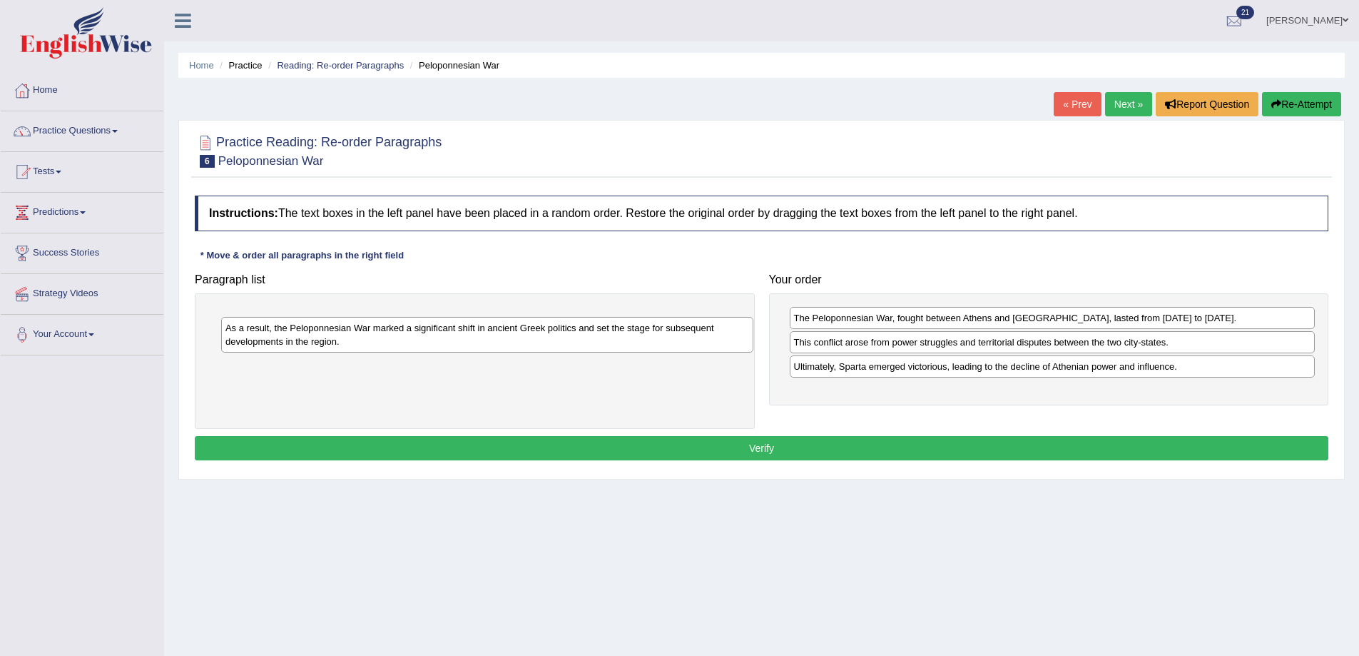
click at [791, 415] on div "Paragraph list As a result, the Peloponnesian War marked a significant shift in…" at bounding box center [762, 347] width 1148 height 163
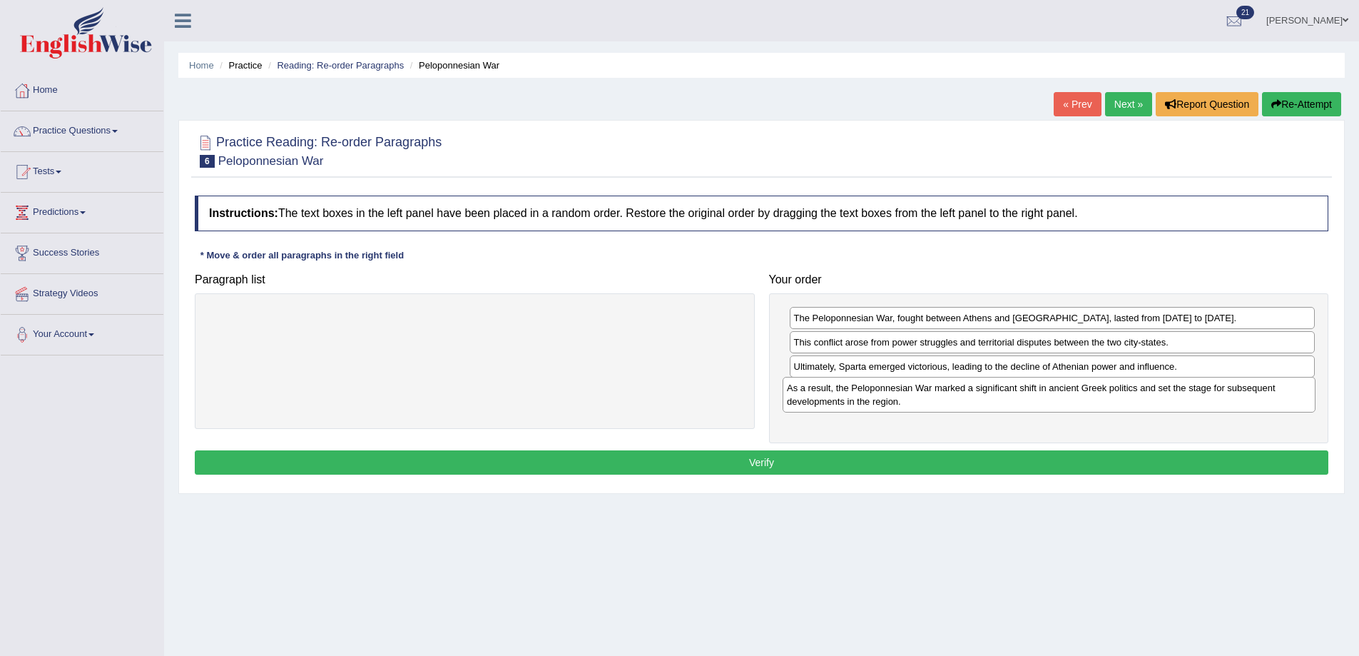
drag, startPoint x: 396, startPoint y: 324, endPoint x: 970, endPoint y: 394, distance: 578.7
click at [970, 394] on div "As a result, the Peloponnesian War marked a significant shift in ancient Greek …" at bounding box center [1049, 395] width 533 height 36
click at [871, 460] on button "Verify" at bounding box center [762, 462] width 1134 height 24
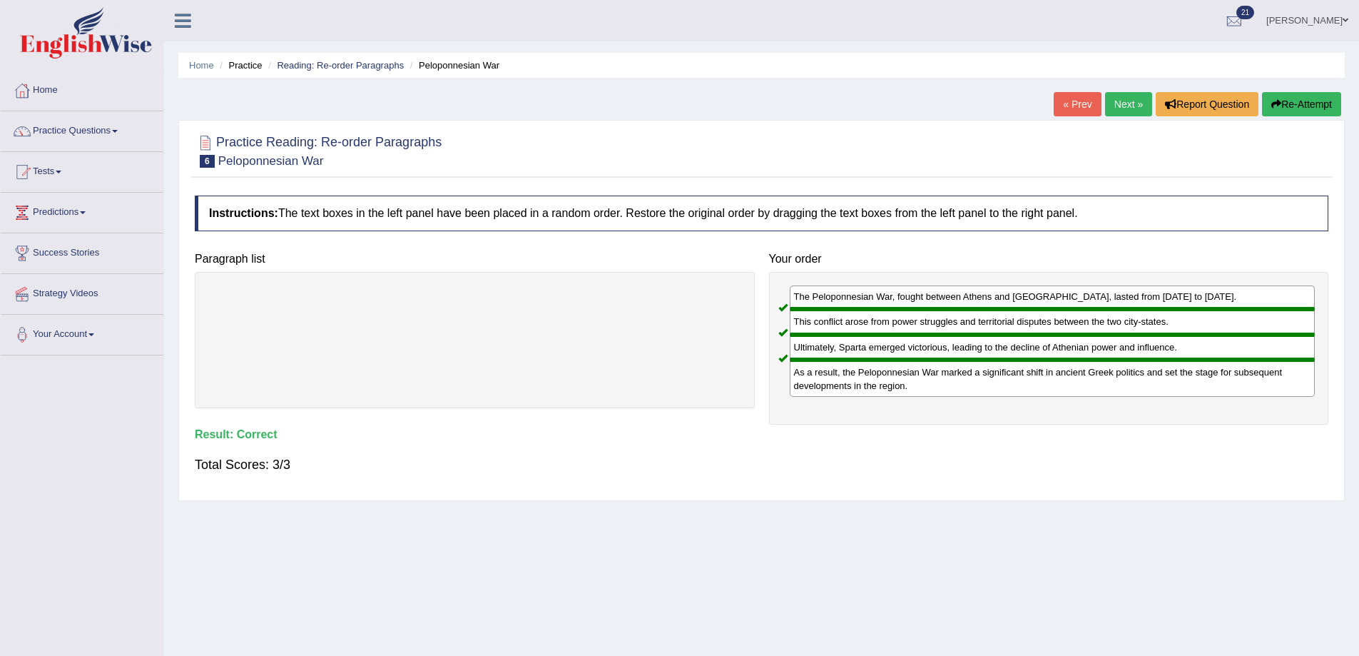
click at [1117, 97] on link "Next »" at bounding box center [1128, 104] width 47 height 24
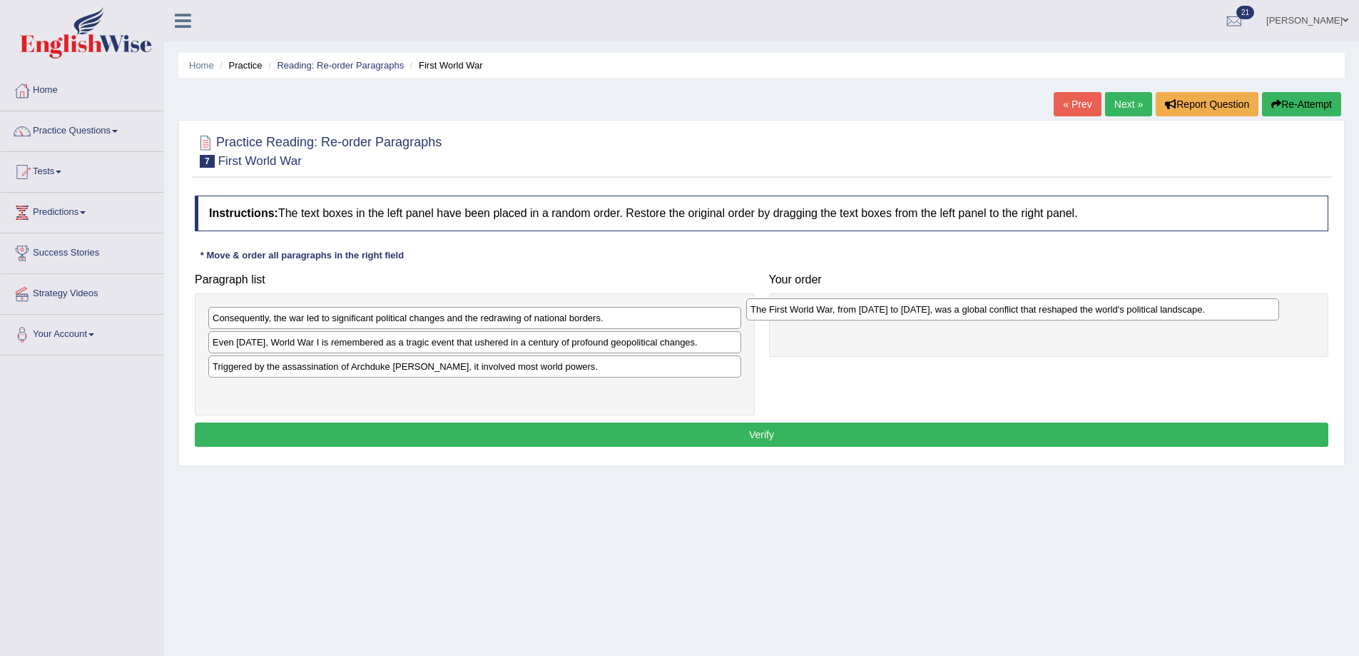
drag, startPoint x: 383, startPoint y: 395, endPoint x: 921, endPoint y: 313, distance: 544.2
click at [921, 313] on div "The First World War, from 1914 to 1918, was a global conflict that reshaped the…" at bounding box center [1012, 309] width 533 height 22
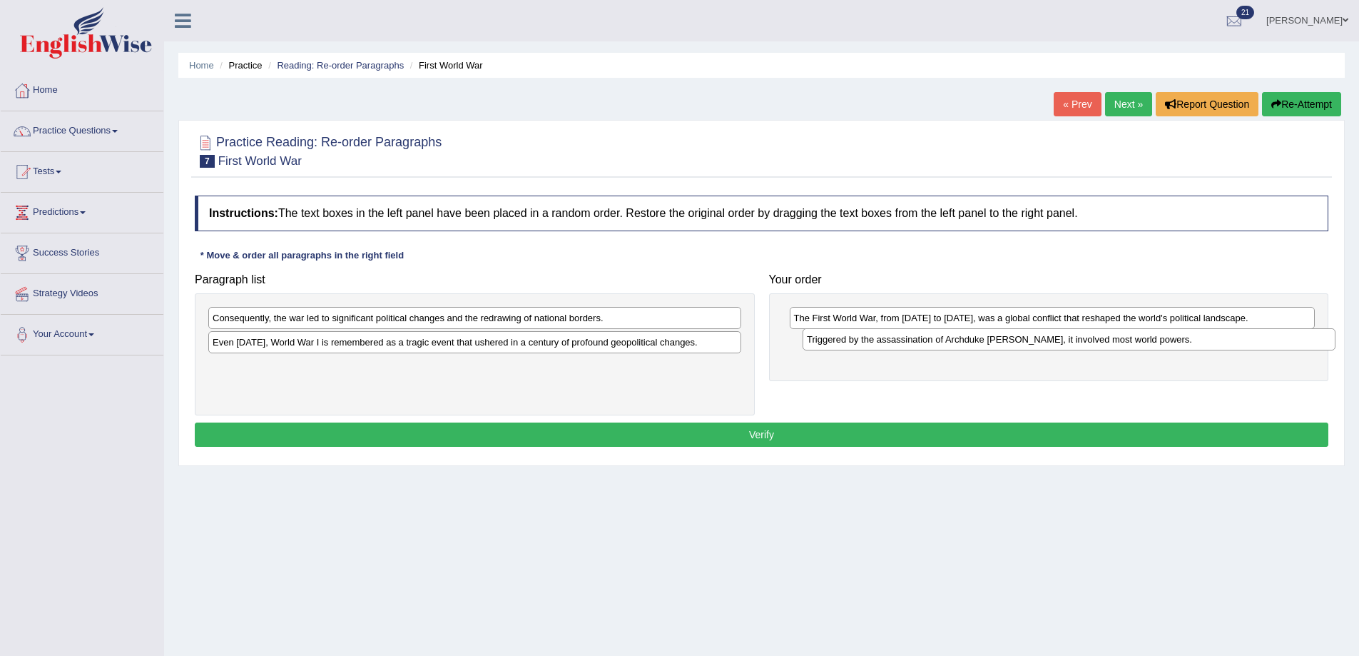
drag, startPoint x: 325, startPoint y: 375, endPoint x: 918, endPoint y: 348, distance: 592.9
click at [918, 348] on div "Triggered by the assassination of Archduke Franz Ferdinand, it involved most wo…" at bounding box center [1069, 339] width 533 height 22
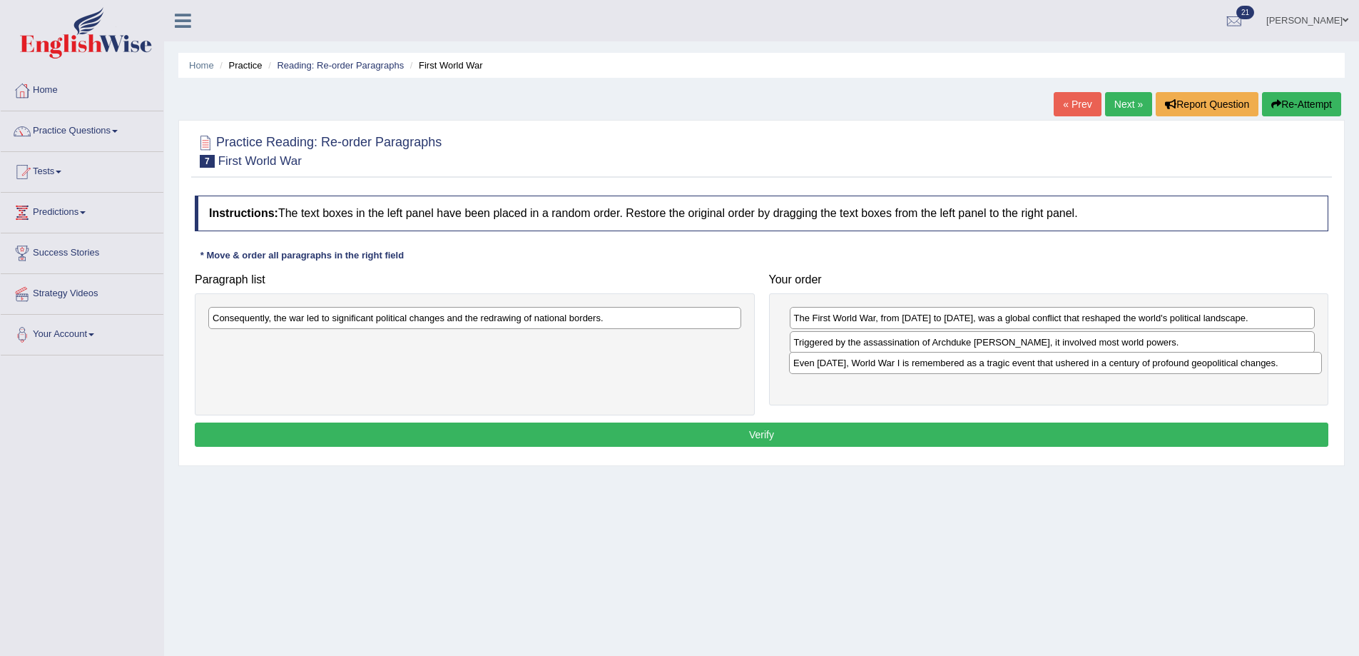
drag, startPoint x: 369, startPoint y: 348, endPoint x: 950, endPoint y: 368, distance: 581.2
click at [950, 368] on div "Even today, World War I is remembered as a tragic event that ushered in a centu…" at bounding box center [1055, 363] width 533 height 22
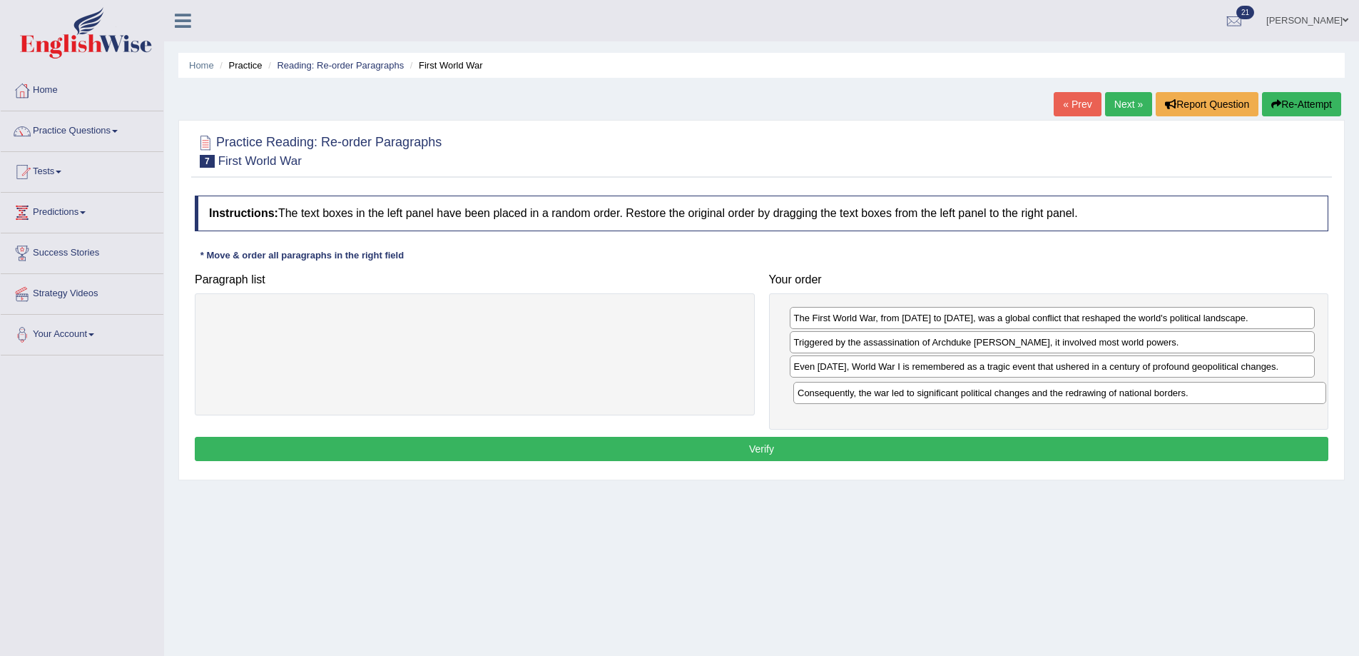
drag, startPoint x: 546, startPoint y: 324, endPoint x: 1123, endPoint y: 392, distance: 581.3
click at [1123, 392] on div "Consequently, the war led to significant political changes and the redrawing of…" at bounding box center [1059, 393] width 533 height 22
click at [971, 444] on button "Verify" at bounding box center [762, 449] width 1134 height 24
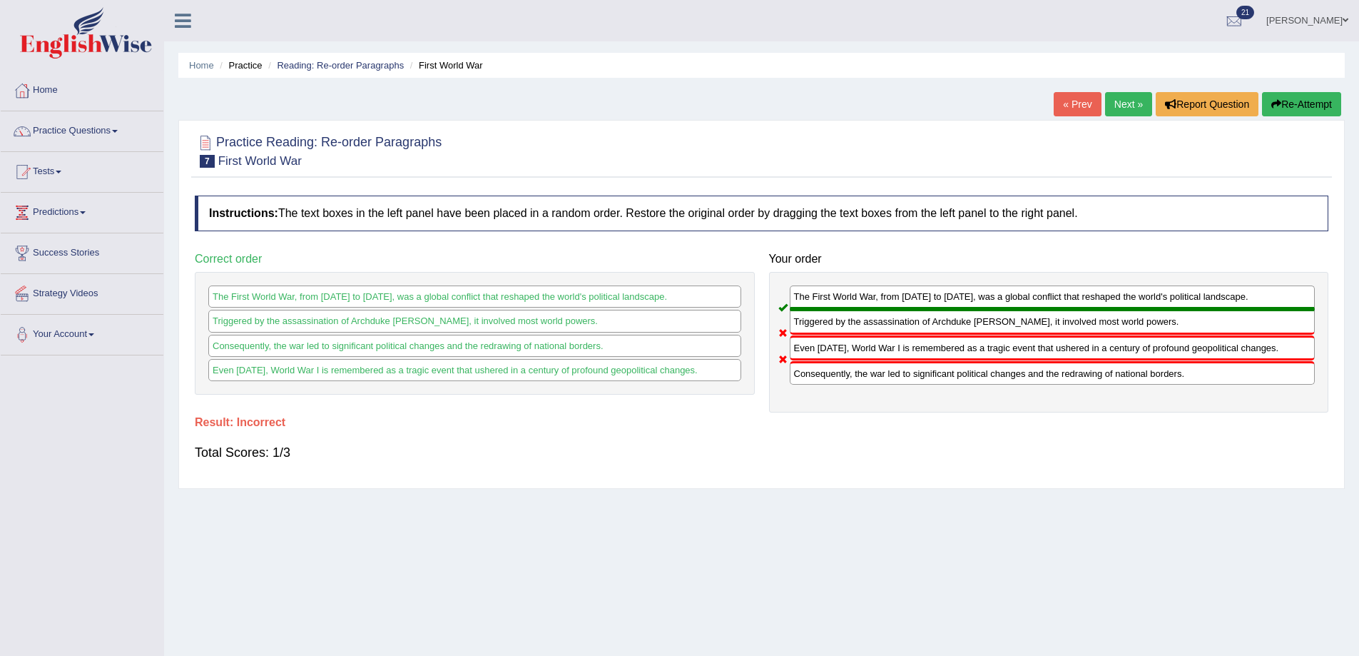
click at [1129, 100] on link "Next »" at bounding box center [1128, 104] width 47 height 24
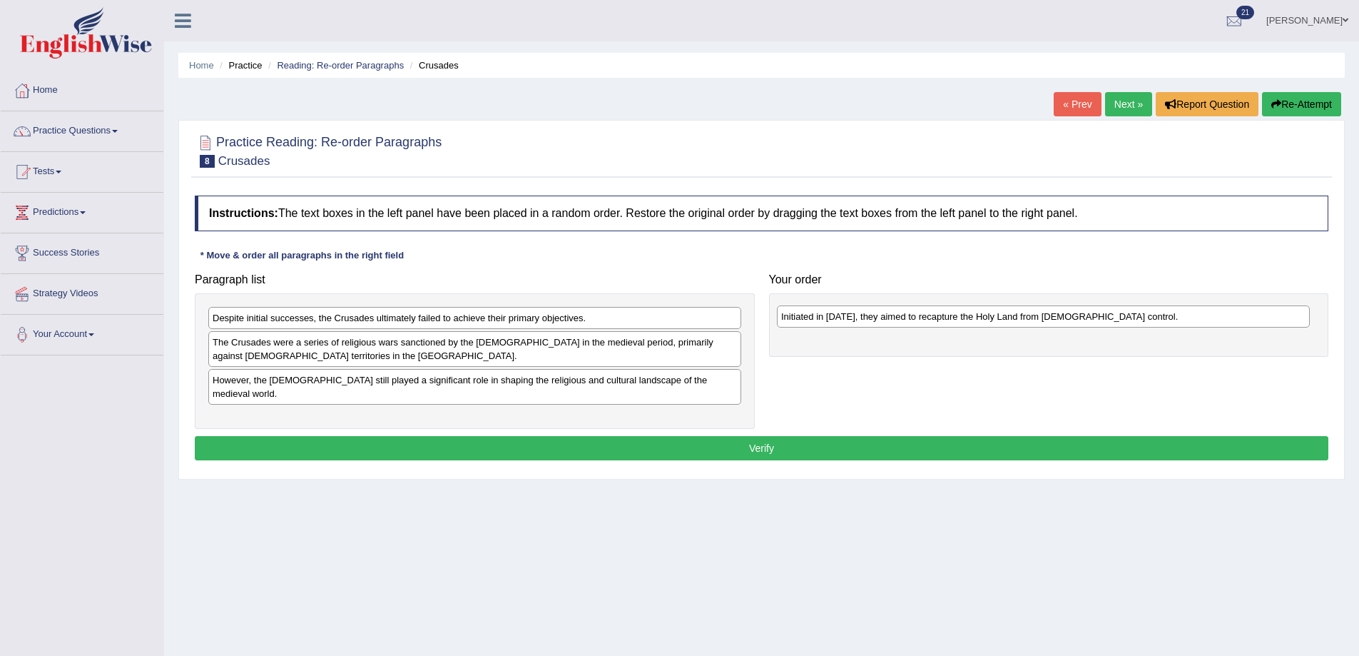
drag, startPoint x: 288, startPoint y: 325, endPoint x: 857, endPoint y: 323, distance: 568.7
click at [857, 323] on div "Initiated in [DATE], they aimed to recapture the Holy Land from [DEMOGRAPHIC_DA…" at bounding box center [1043, 316] width 533 height 22
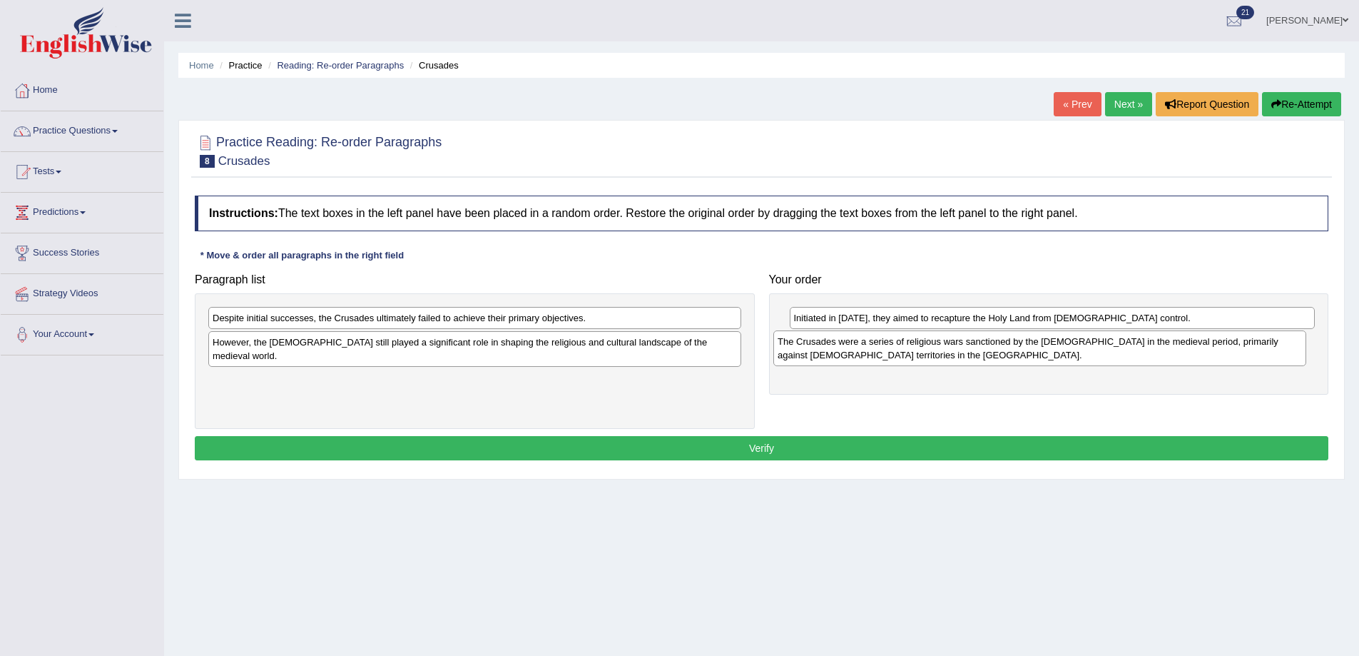
drag, startPoint x: 353, startPoint y: 352, endPoint x: 918, endPoint y: 351, distance: 565.2
click at [918, 351] on div "The Crusades were a series of religious wars sanctioned by the [DEMOGRAPHIC_DAT…" at bounding box center [1040, 348] width 533 height 36
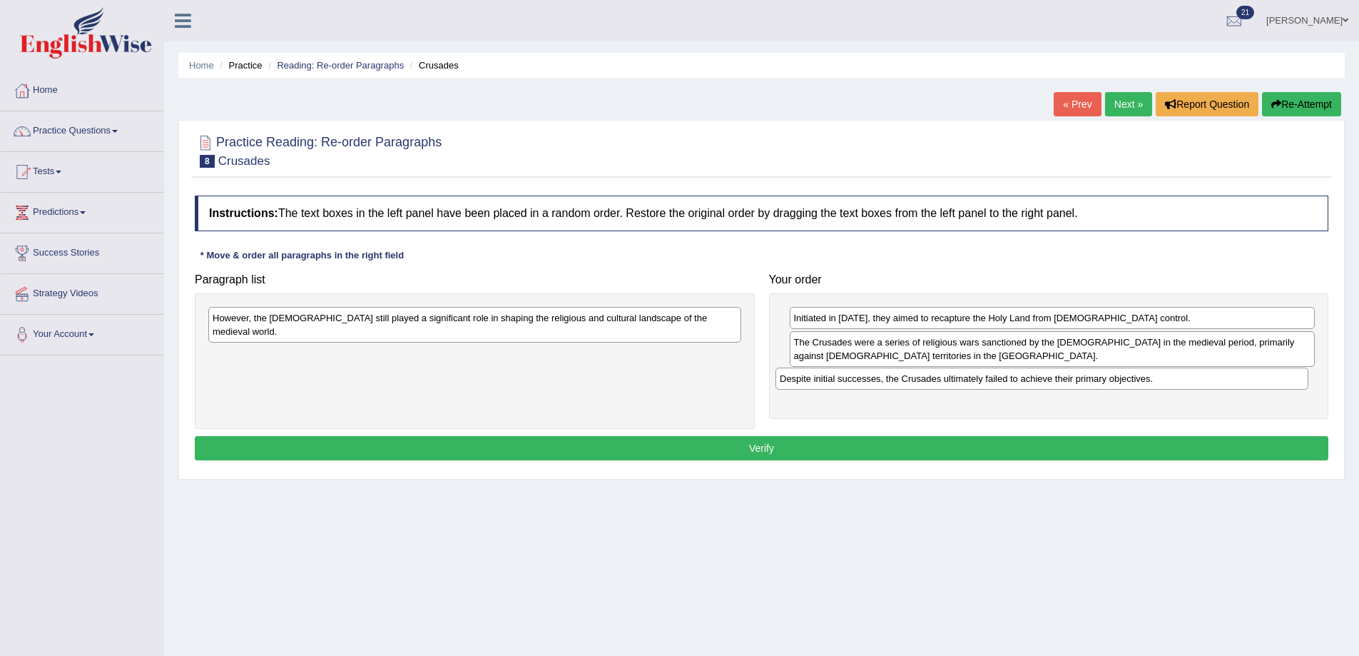
drag, startPoint x: 294, startPoint y: 323, endPoint x: 861, endPoint y: 383, distance: 570.5
click at [861, 383] on div "Despite initial successes, the Crusades ultimately failed to achieve their prim…" at bounding box center [1042, 378] width 533 height 22
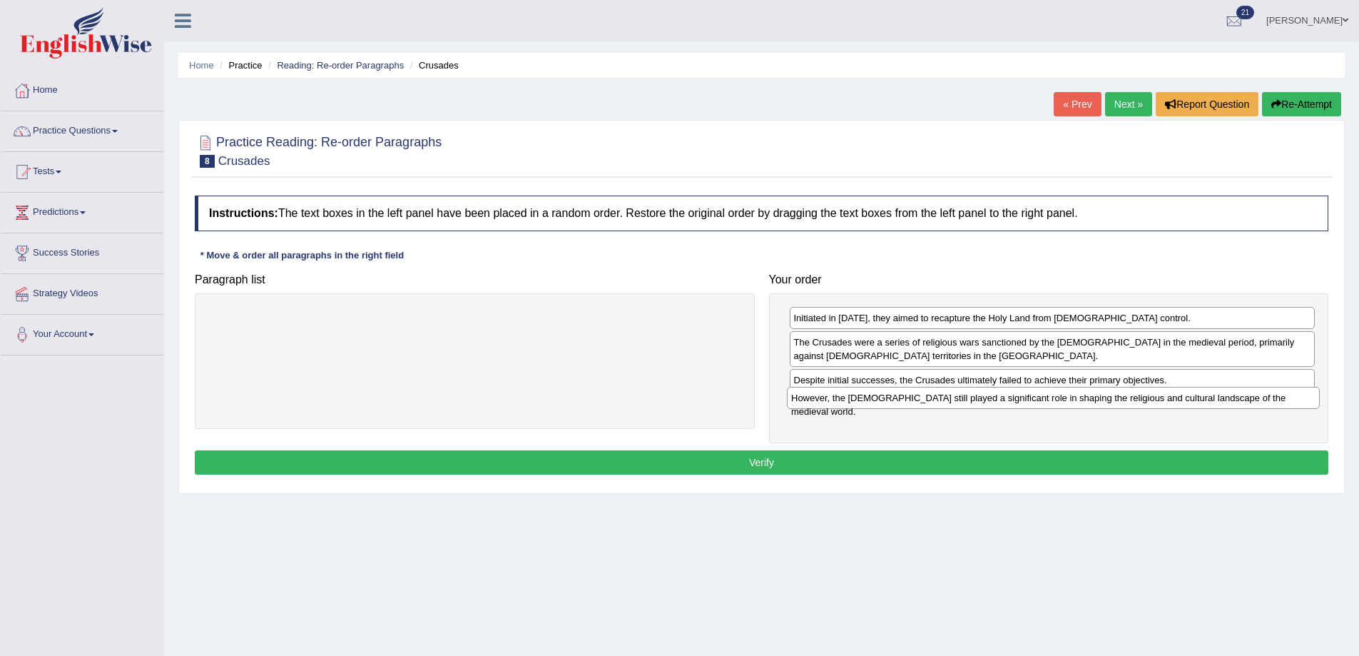
drag, startPoint x: 487, startPoint y: 323, endPoint x: 1065, endPoint y: 402, distance: 584.2
click at [1065, 402] on div "However, the [DEMOGRAPHIC_DATA] still played a significant role in shaping the …" at bounding box center [1053, 398] width 533 height 22
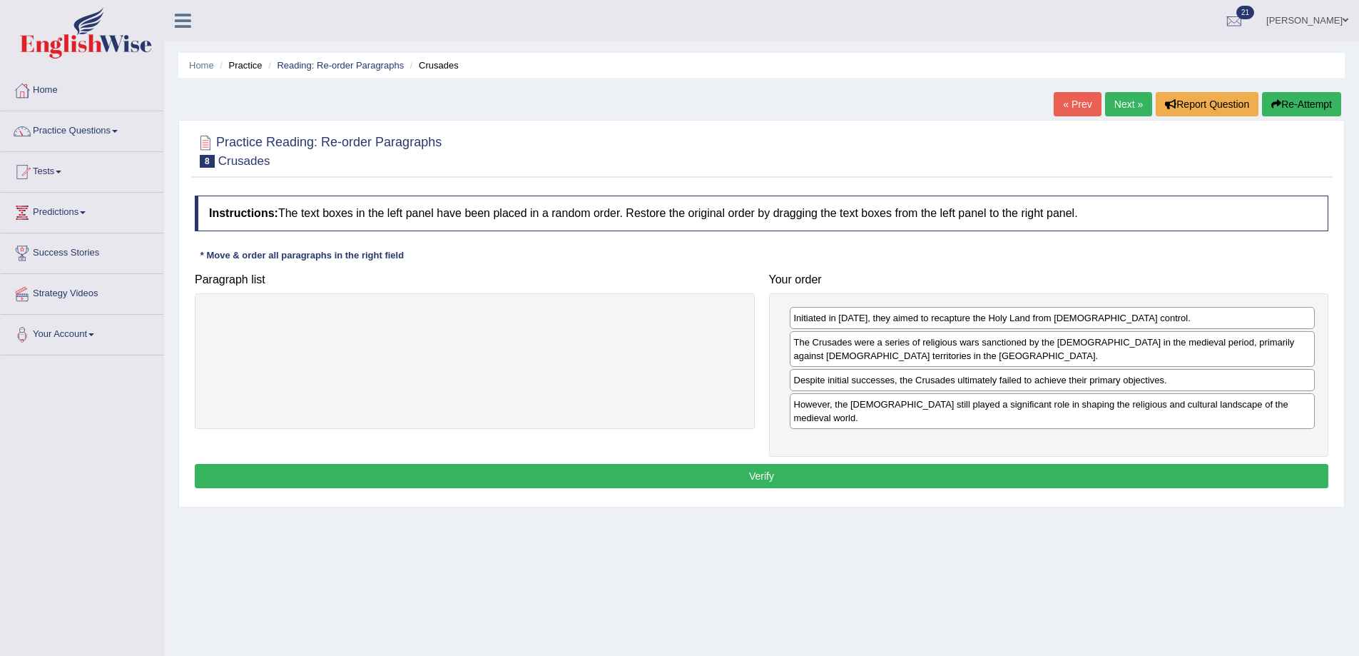
click at [975, 464] on button "Verify" at bounding box center [762, 476] width 1134 height 24
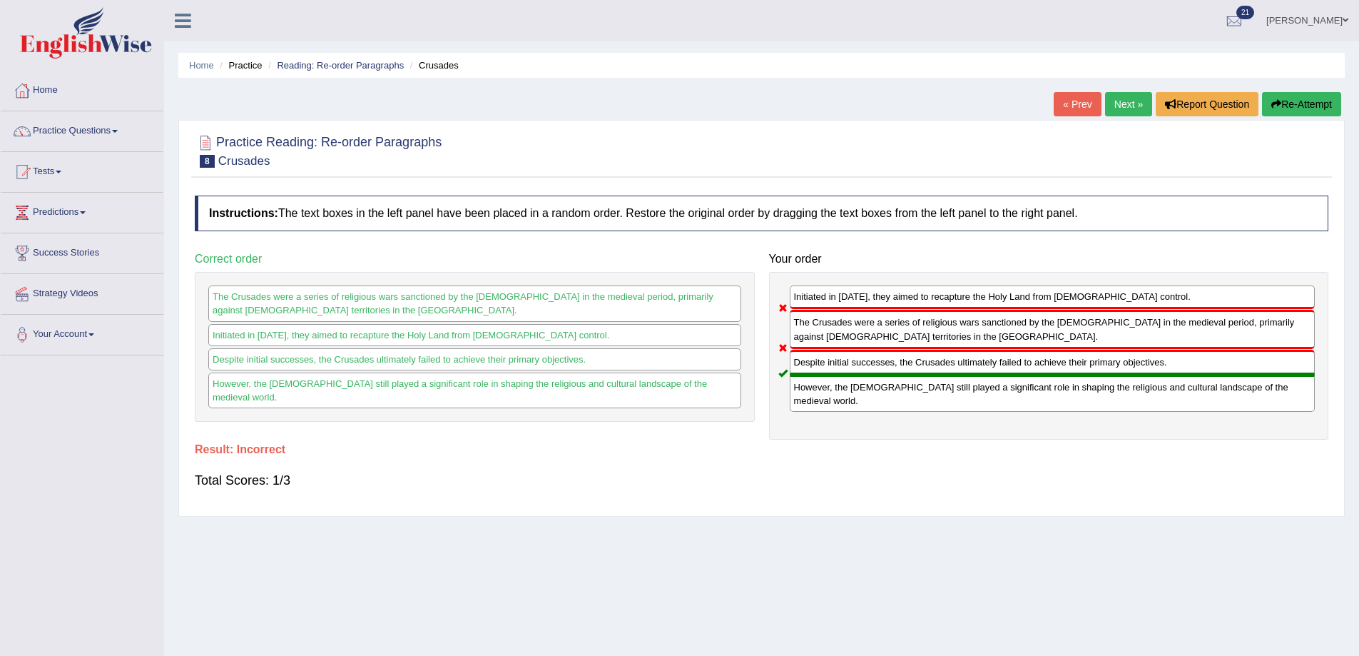
click at [1117, 97] on link "Next »" at bounding box center [1128, 104] width 47 height 24
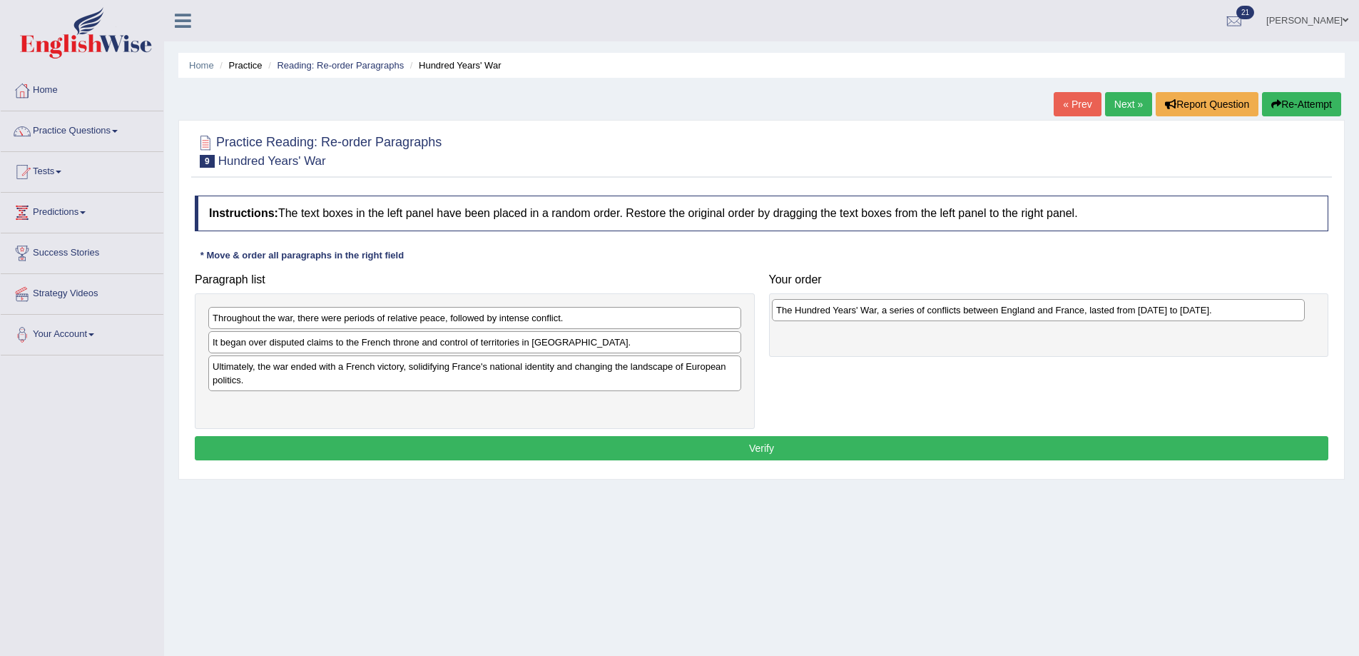
drag, startPoint x: 305, startPoint y: 413, endPoint x: 875, endPoint y: 319, distance: 577.9
click at [875, 319] on div "The Hundred Years' War, a series of conflicts between England and France, laste…" at bounding box center [1038, 310] width 533 height 22
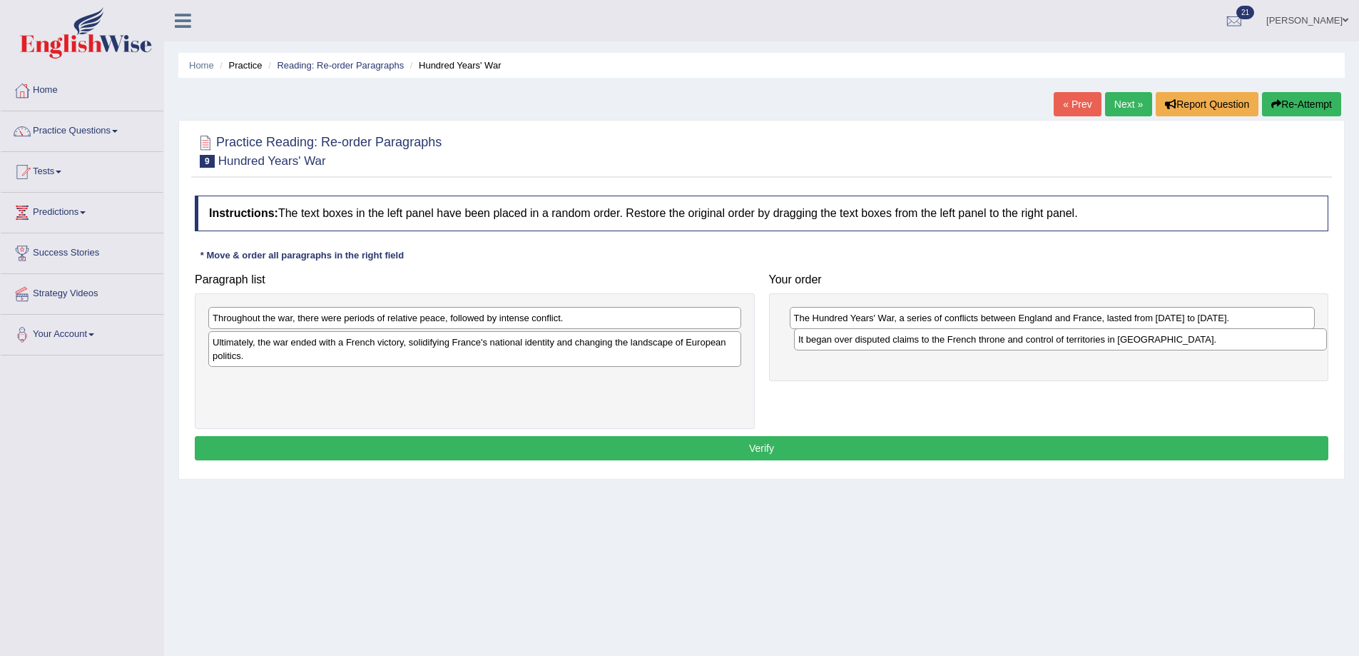
drag, startPoint x: 328, startPoint y: 350, endPoint x: 914, endPoint y: 348, distance: 585.9
click at [914, 348] on div "It began over disputed claims to the French throne and control of territories i…" at bounding box center [1060, 339] width 533 height 22
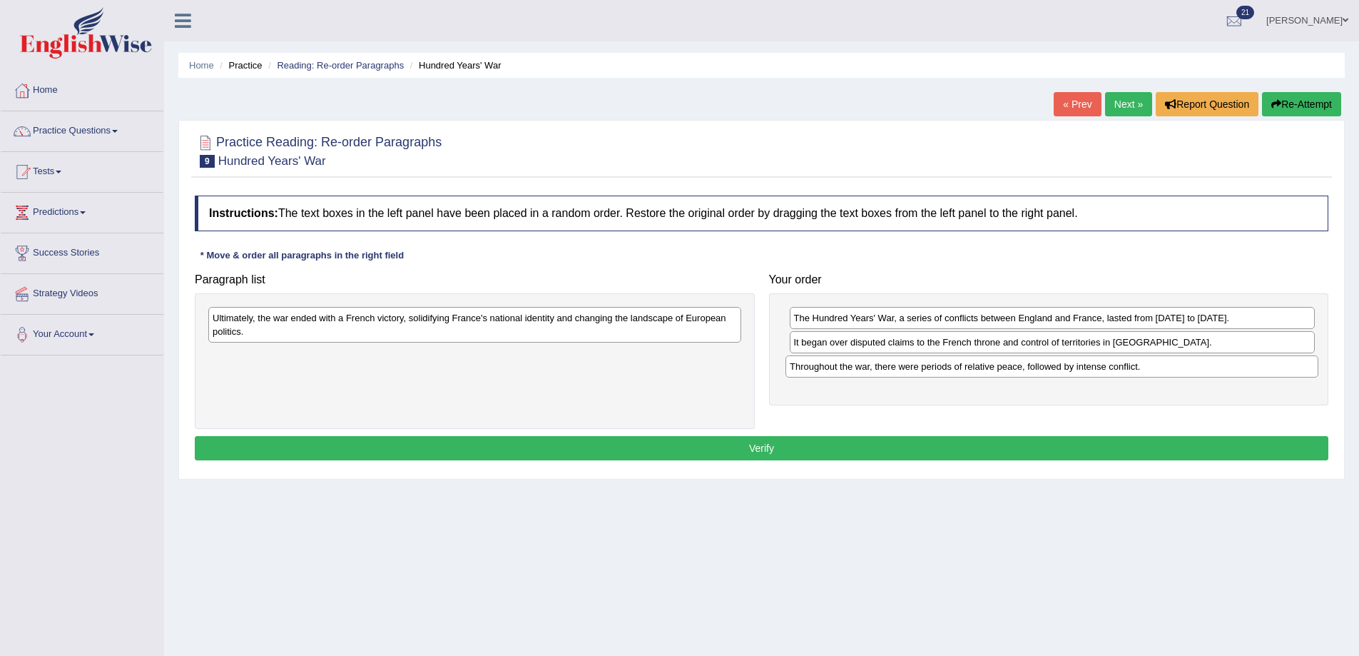
drag, startPoint x: 343, startPoint y: 324, endPoint x: 919, endPoint y: 372, distance: 578.6
click at [919, 372] on div "Throughout the war, there were periods of relative peace, followed by intense c…" at bounding box center [1052, 366] width 533 height 22
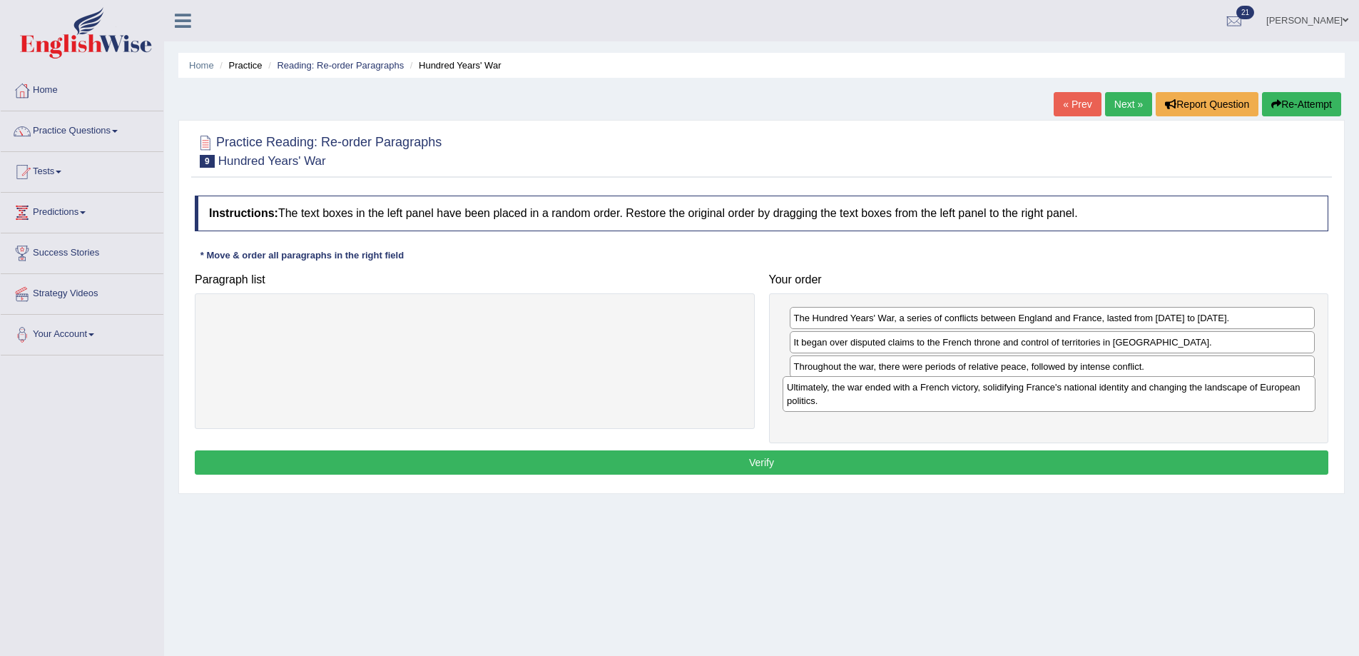
drag, startPoint x: 293, startPoint y: 326, endPoint x: 868, endPoint y: 395, distance: 578.6
click at [868, 395] on div "Ultimately, the war ended with a French victory, solidifying France's national …" at bounding box center [1049, 394] width 533 height 36
click at [852, 456] on button "Verify" at bounding box center [762, 462] width 1134 height 24
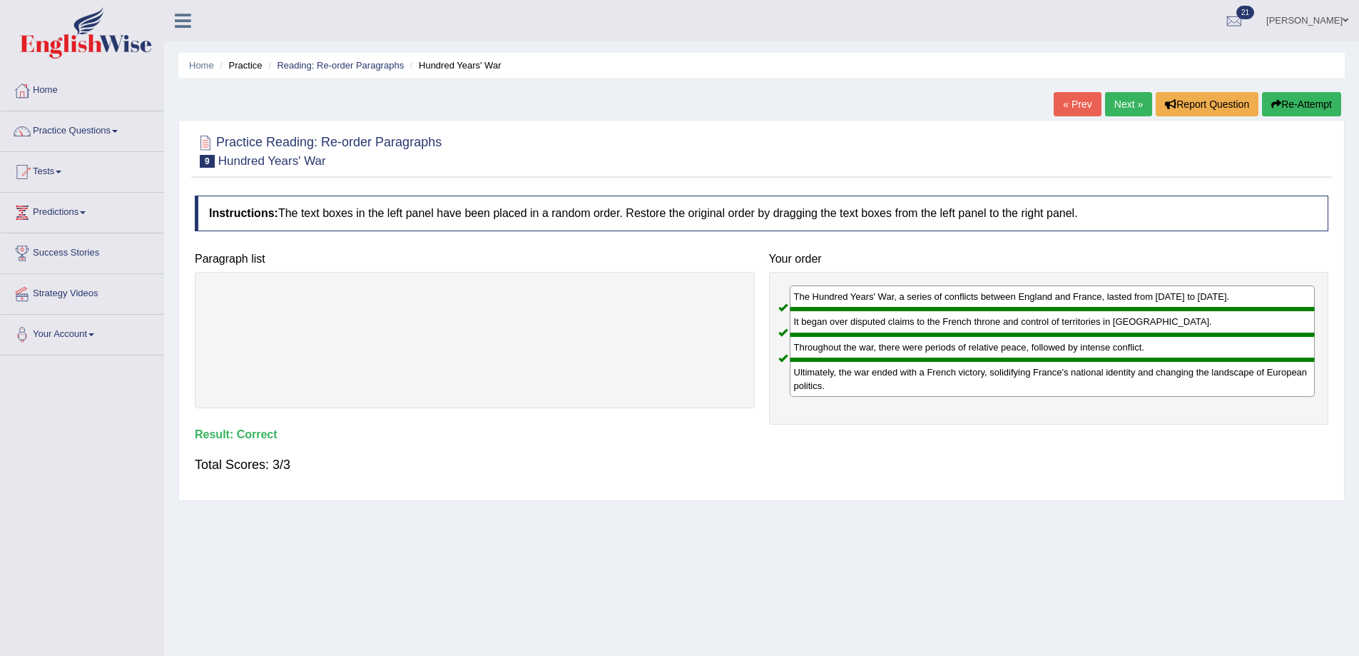
click at [1118, 106] on link "Next »" at bounding box center [1128, 104] width 47 height 24
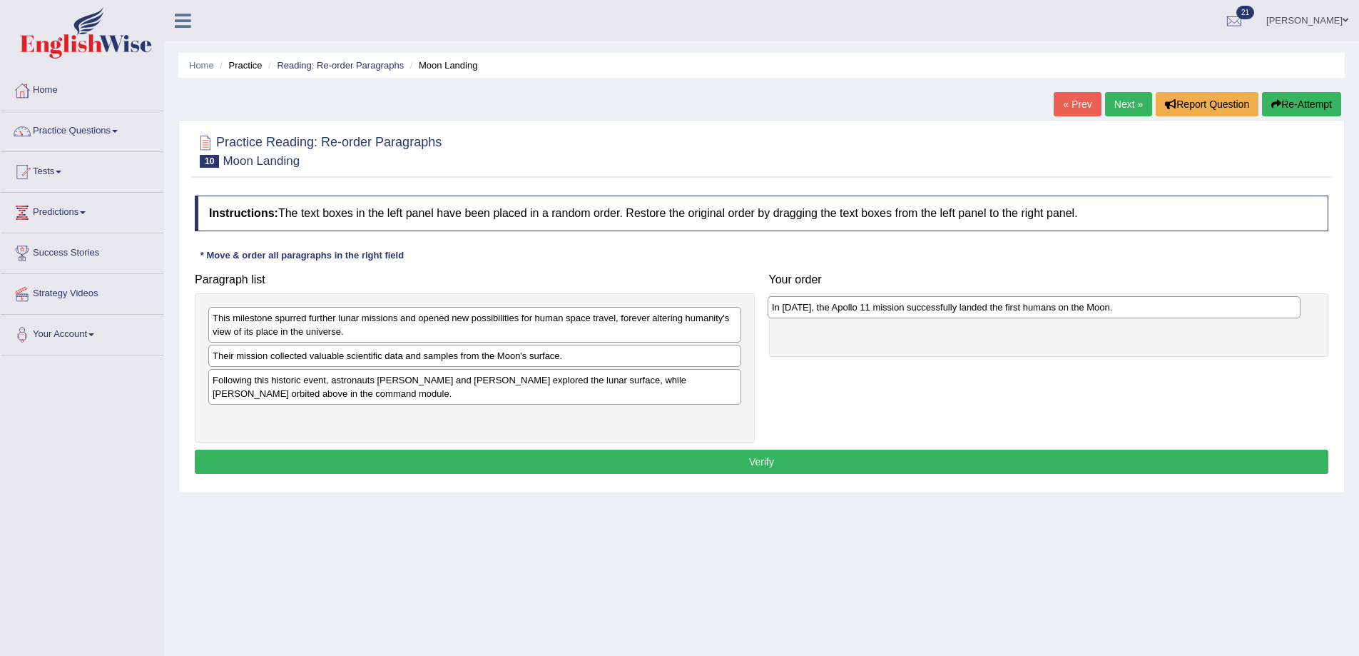
drag, startPoint x: 372, startPoint y: 387, endPoint x: 931, endPoint y: 314, distance: 564.2
click at [931, 314] on div "In 1969, the Apollo 11 mission successfully landed the first humans on the Moon." at bounding box center [1034, 307] width 533 height 22
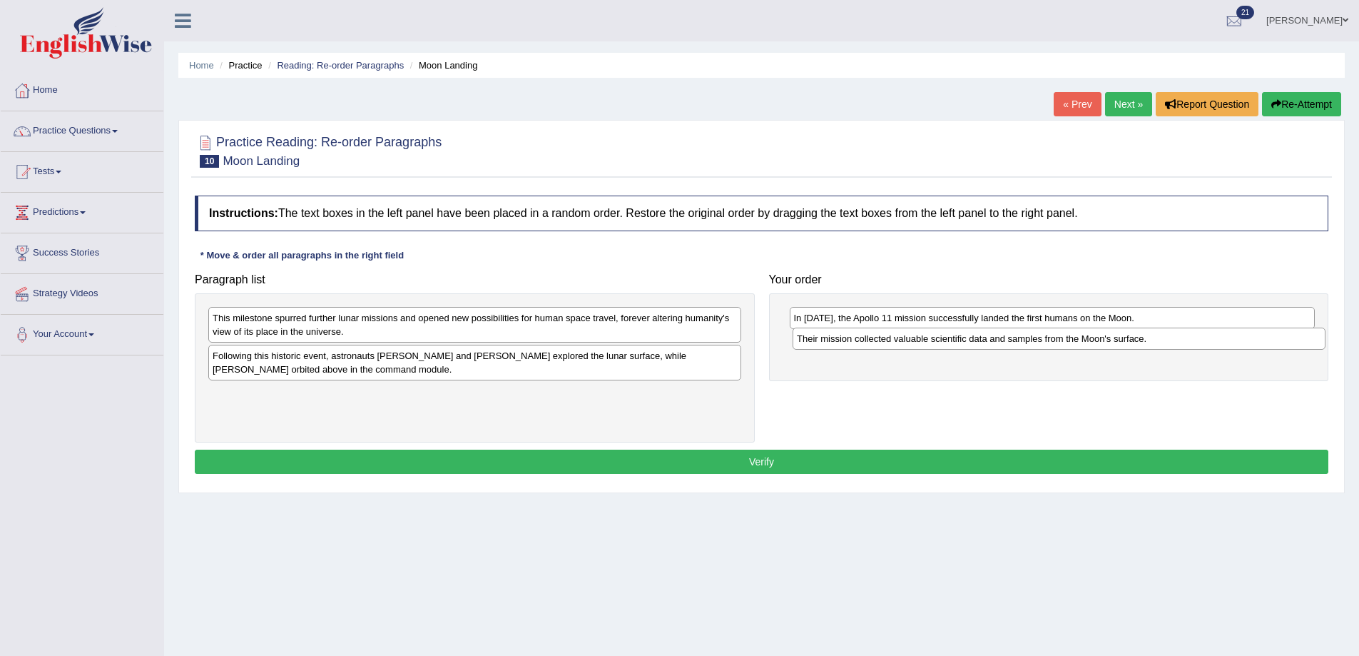
drag, startPoint x: 318, startPoint y: 363, endPoint x: 902, endPoint y: 346, distance: 584.7
click at [902, 346] on div "Their mission collected valuable scientific data and samples from the Moon's su…" at bounding box center [1059, 339] width 533 height 22
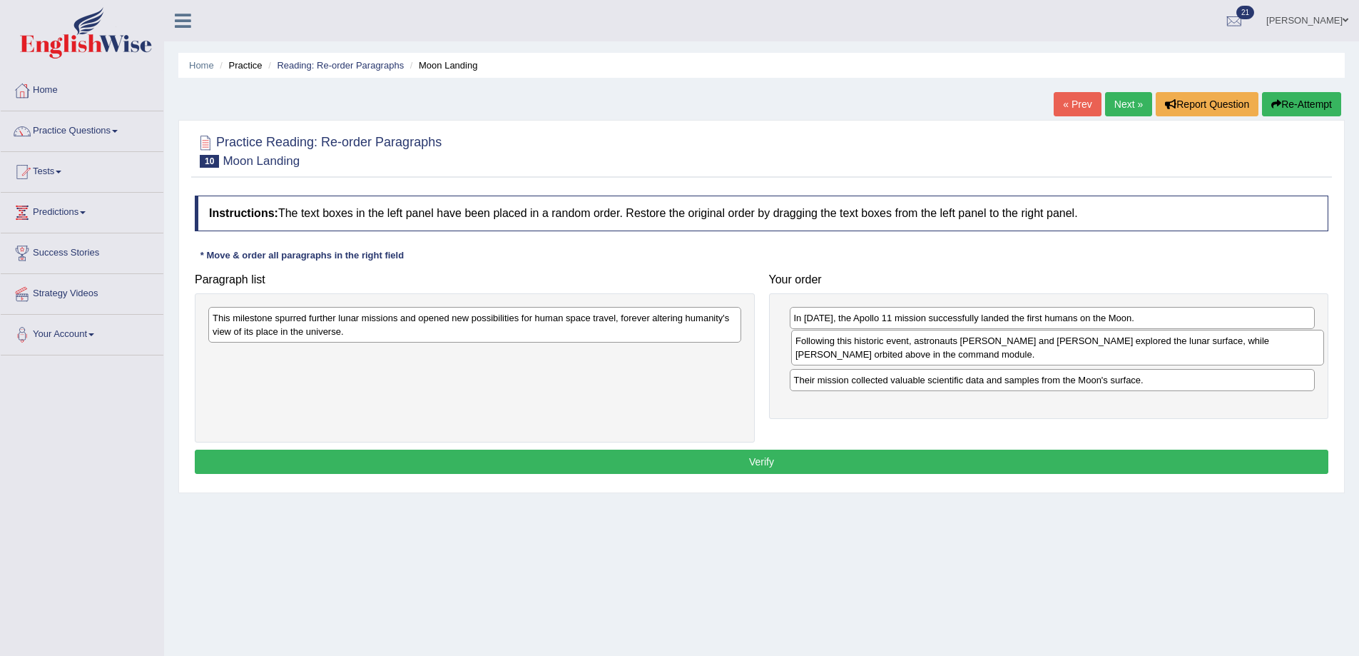
drag, startPoint x: 445, startPoint y: 371, endPoint x: 1028, endPoint y: 356, distance: 583.2
click at [1028, 356] on div "Following this historic event, astronauts Neil Armstrong and Buzz Aldrin explor…" at bounding box center [1057, 348] width 533 height 36
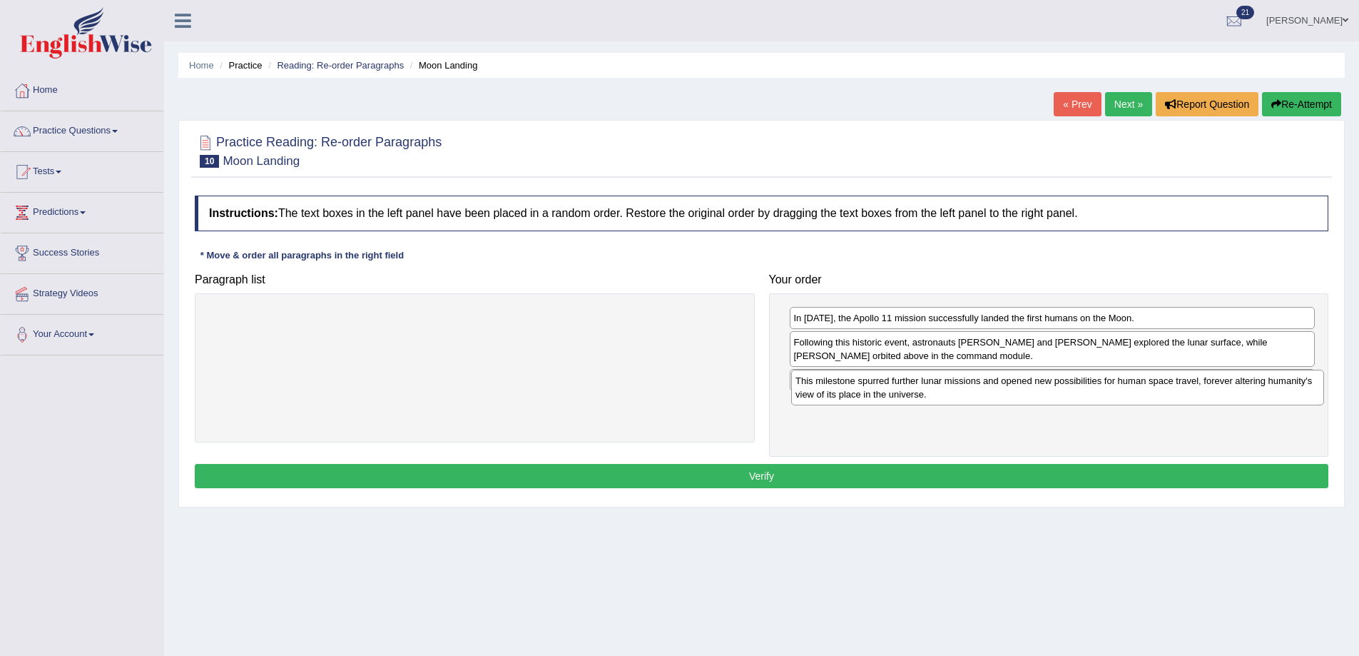
drag, startPoint x: 430, startPoint y: 328, endPoint x: 1010, endPoint y: 378, distance: 583.0
click at [1010, 380] on div "This milestone spurred further lunar missions and opened new possibilities for …" at bounding box center [1057, 388] width 533 height 36
drag, startPoint x: 932, startPoint y: 413, endPoint x: 936, endPoint y: 385, distance: 28.9
click at [936, 385] on div "This milestone spurred further lunar missions and opened new possibilities for …" at bounding box center [1057, 383] width 526 height 36
click at [865, 467] on button "Verify" at bounding box center [762, 476] width 1134 height 24
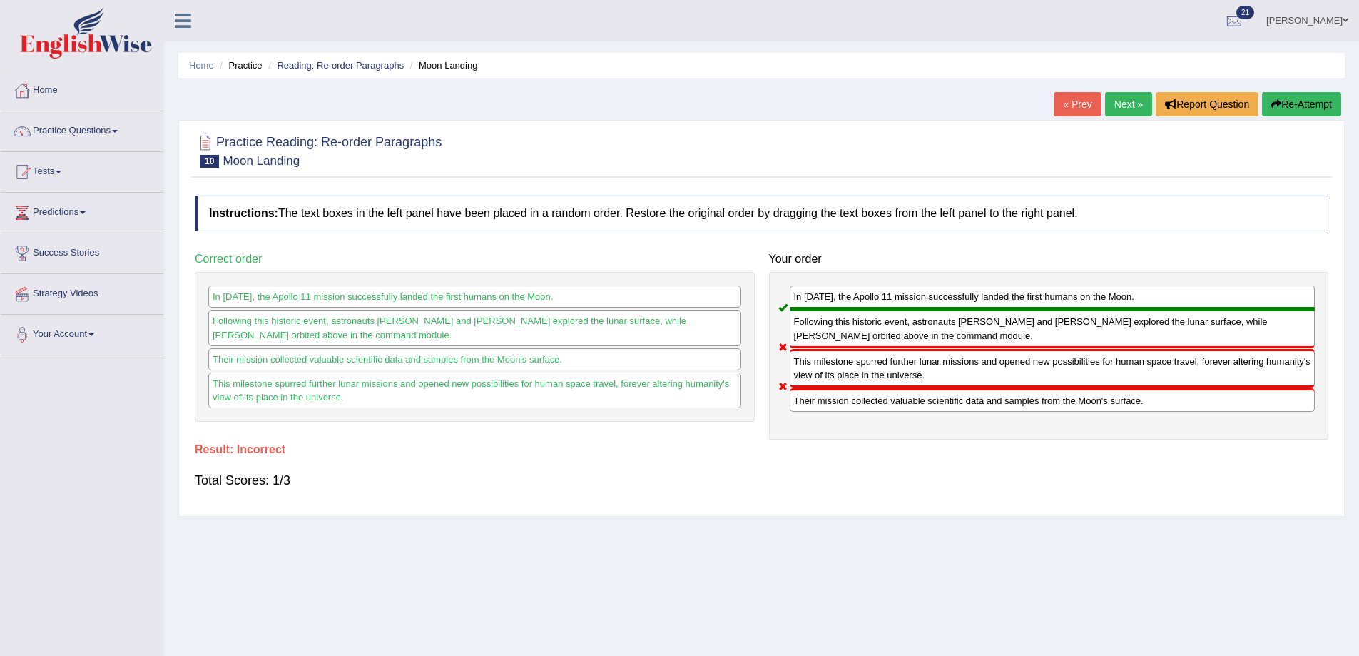
click at [1118, 103] on link "Next »" at bounding box center [1128, 104] width 47 height 24
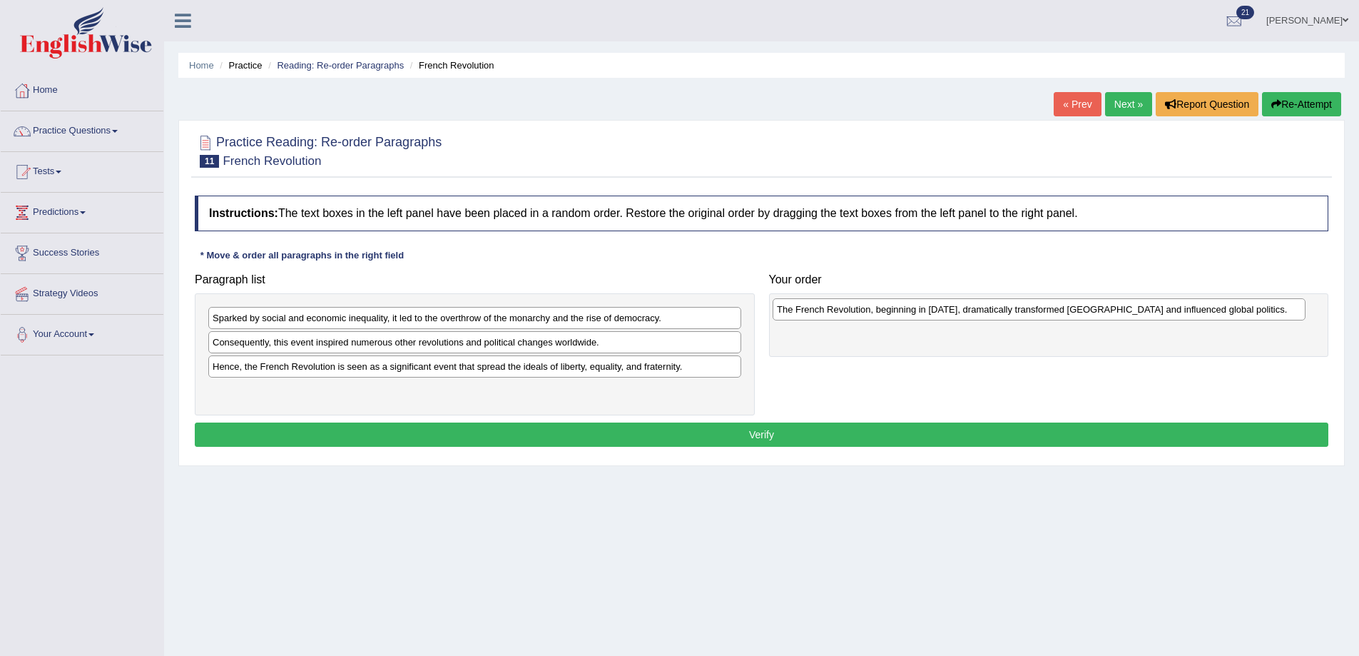
drag, startPoint x: 434, startPoint y: 349, endPoint x: 998, endPoint y: 316, distance: 565.4
click at [998, 316] on div "The French Revolution, beginning in 1789, dramatically transformed France and i…" at bounding box center [1039, 309] width 533 height 22
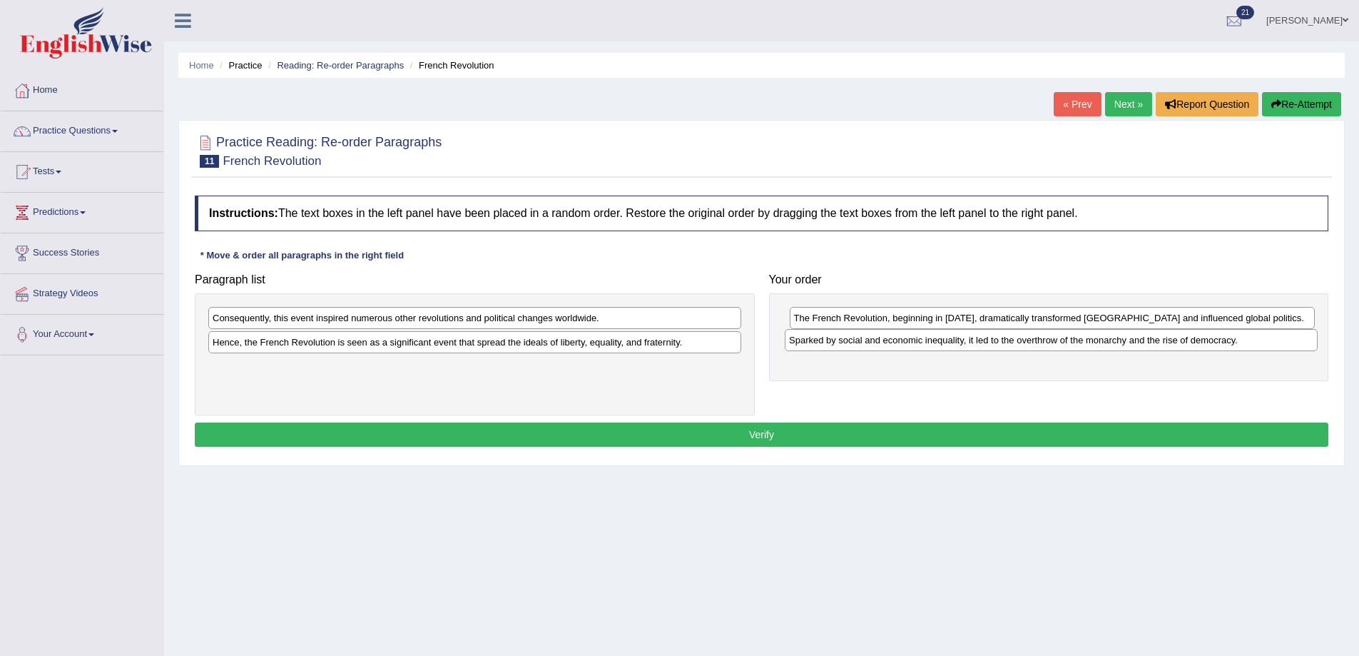
drag, startPoint x: 308, startPoint y: 326, endPoint x: 885, endPoint y: 348, distance: 577.0
click at [885, 348] on div "Sparked by social and economic inequality, it led to the overthrow of the monar…" at bounding box center [1051, 340] width 533 height 22
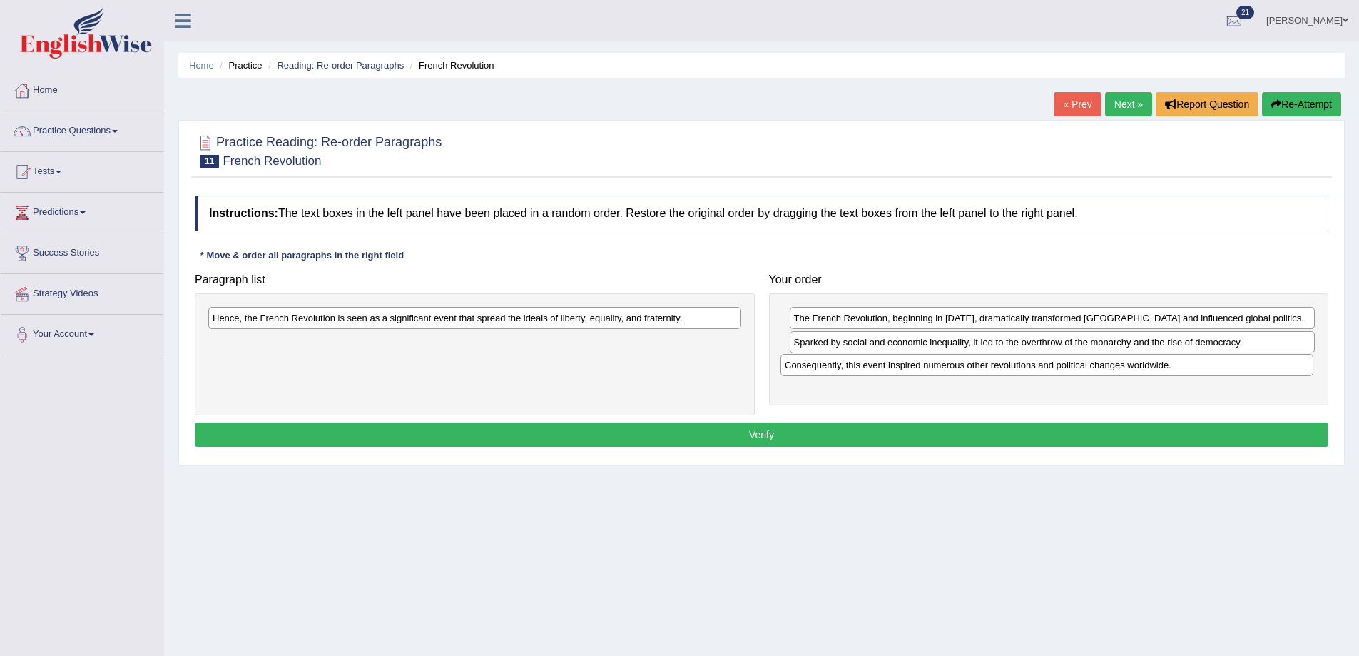
drag, startPoint x: 475, startPoint y: 327, endPoint x: 1050, endPoint y: 372, distance: 576.2
click at [1050, 372] on div "Consequently, this event inspired numerous other revolutions and political chan…" at bounding box center [1047, 365] width 533 height 22
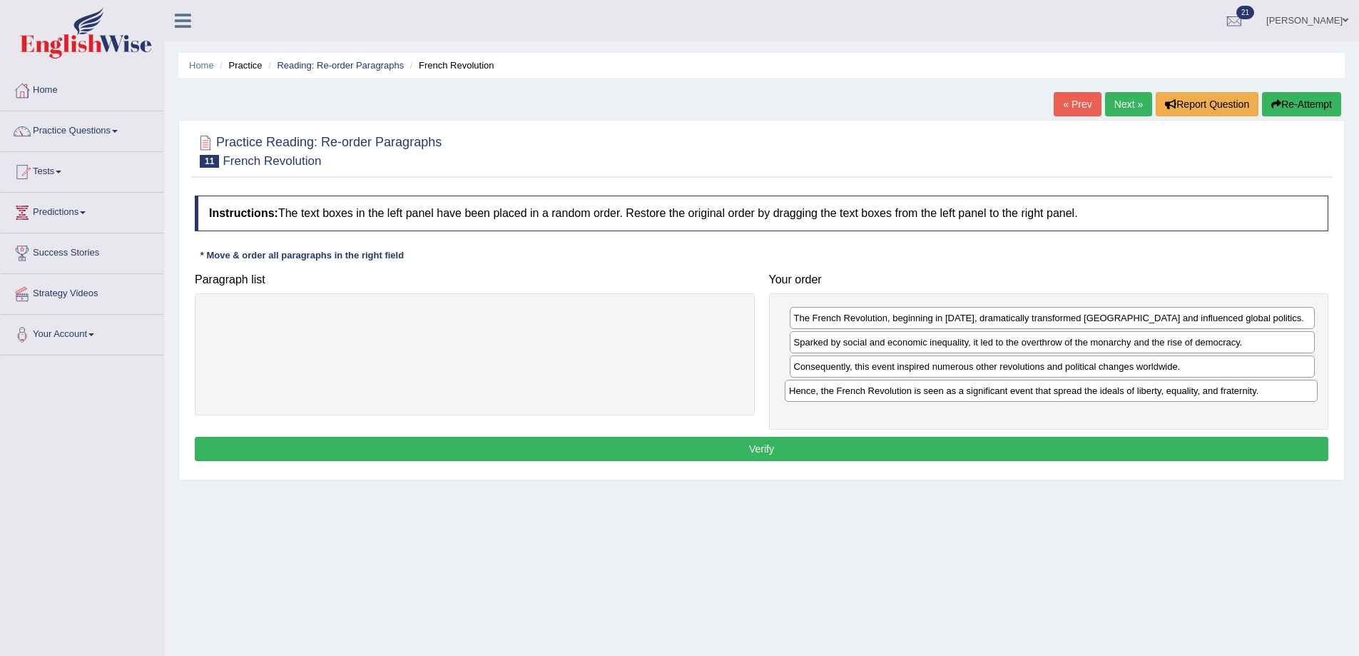
drag, startPoint x: 498, startPoint y: 323, endPoint x: 1075, endPoint y: 396, distance: 581.1
click at [1075, 396] on div "Hence, the French Revolution is seen as a significant event that spread the ide…" at bounding box center [1051, 391] width 533 height 22
click at [766, 448] on button "Verify" at bounding box center [762, 449] width 1134 height 24
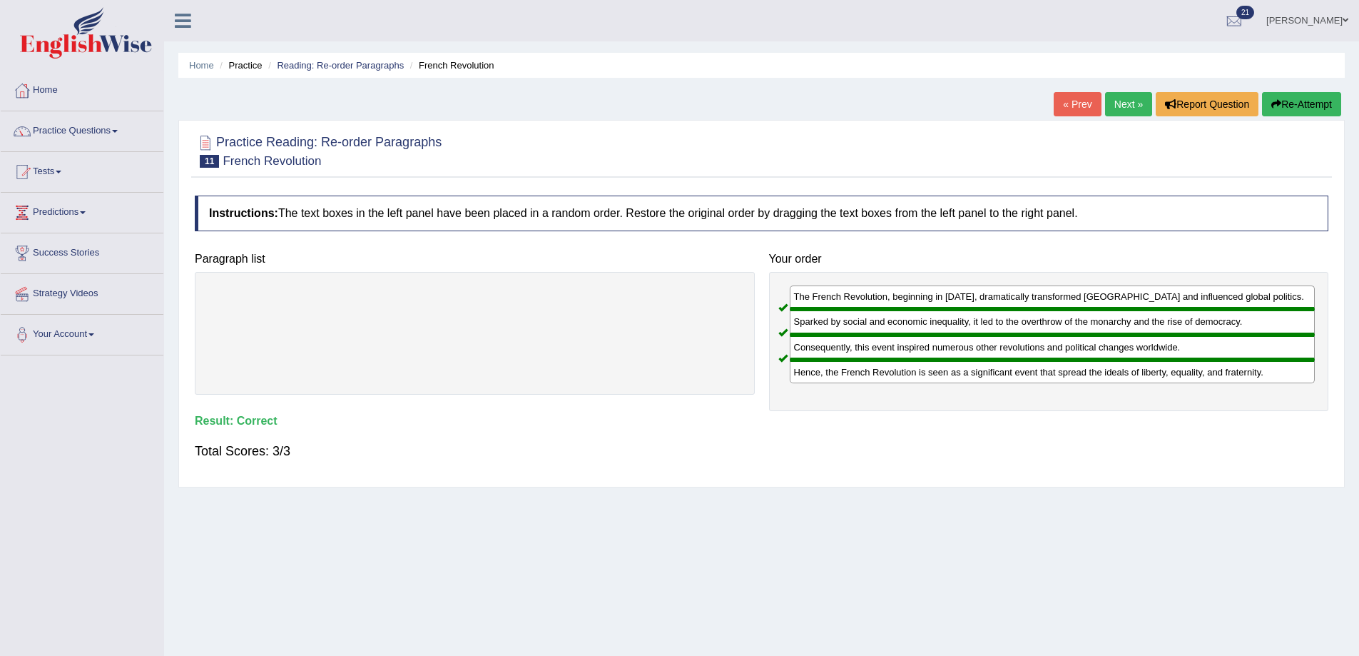
click at [1112, 96] on link "Next »" at bounding box center [1128, 104] width 47 height 24
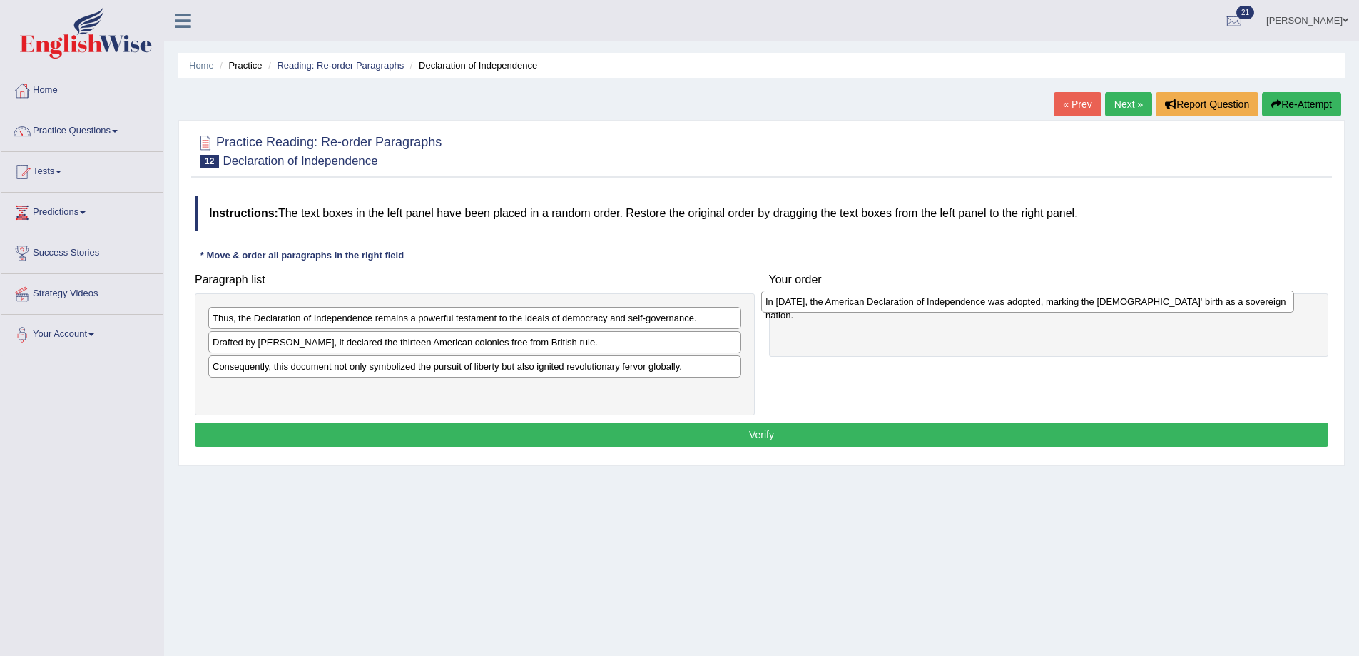
drag, startPoint x: 363, startPoint y: 390, endPoint x: 916, endPoint y: 301, distance: 560.2
click at [916, 301] on div "In [DATE], the American Declaration of Independence was adopted, marking the [D…" at bounding box center [1027, 301] width 533 height 22
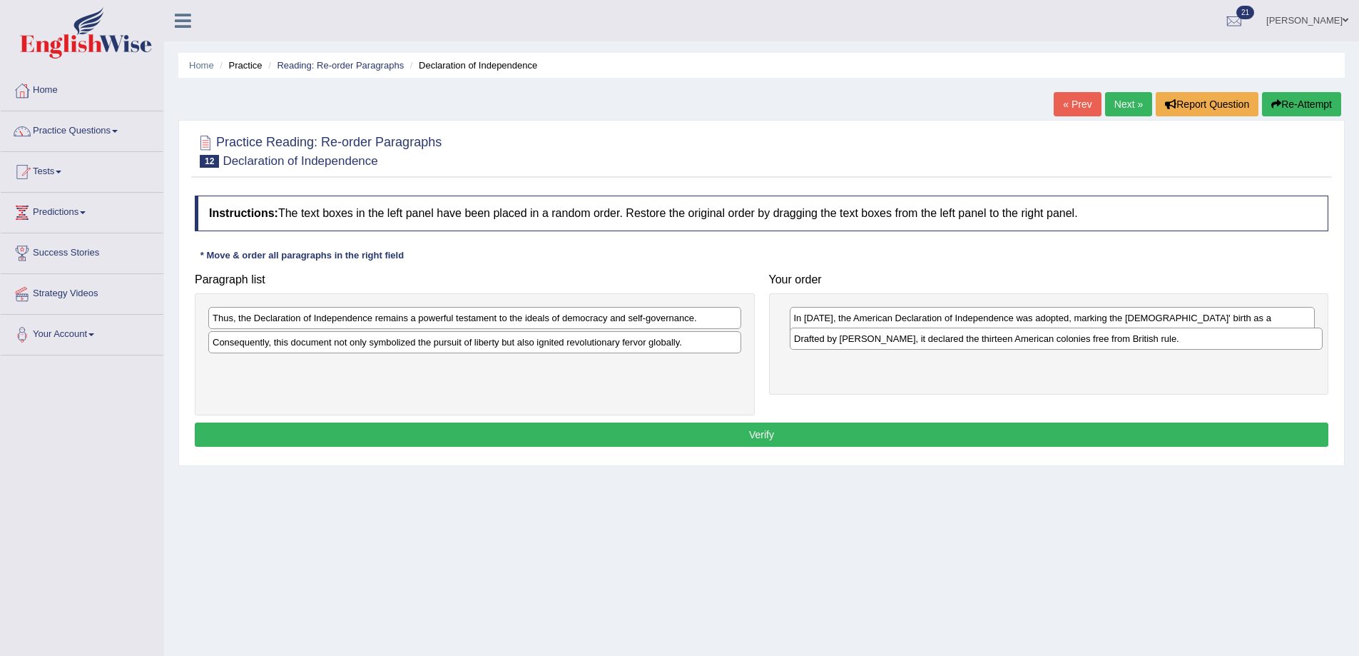
drag, startPoint x: 409, startPoint y: 353, endPoint x: 981, endPoint y: 350, distance: 572.3
click at [981, 350] on div "Drafted by [PERSON_NAME], it declared the thirteen American colonies free from …" at bounding box center [1056, 339] width 533 height 22
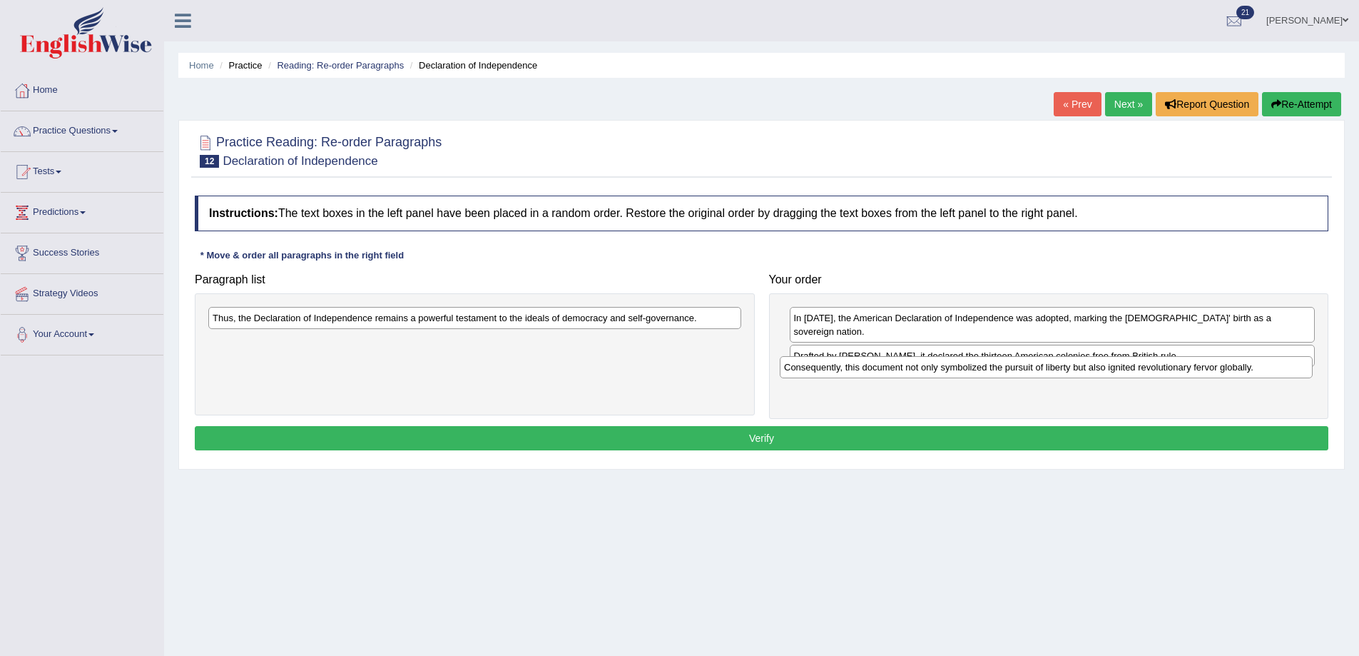
drag, startPoint x: 598, startPoint y: 348, endPoint x: 1170, endPoint y: 372, distance: 572.1
click at [1170, 372] on div "Consequently, this document not only symbolized the pursuit of liberty but also…" at bounding box center [1046, 367] width 533 height 22
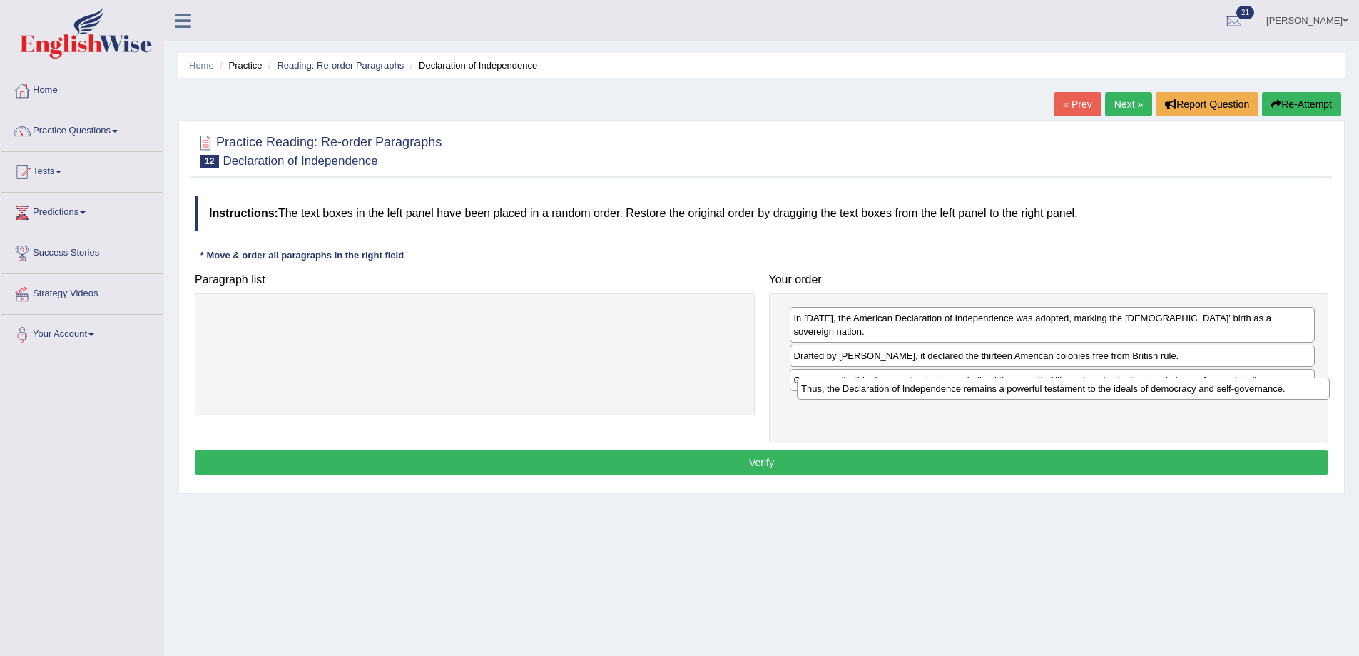
drag, startPoint x: 637, startPoint y: 322, endPoint x: 1226, endPoint y: 392, distance: 592.9
click at [1226, 392] on div "Thus, the Declaration of Independence remains a powerful testament to the ideal…" at bounding box center [1063, 388] width 533 height 22
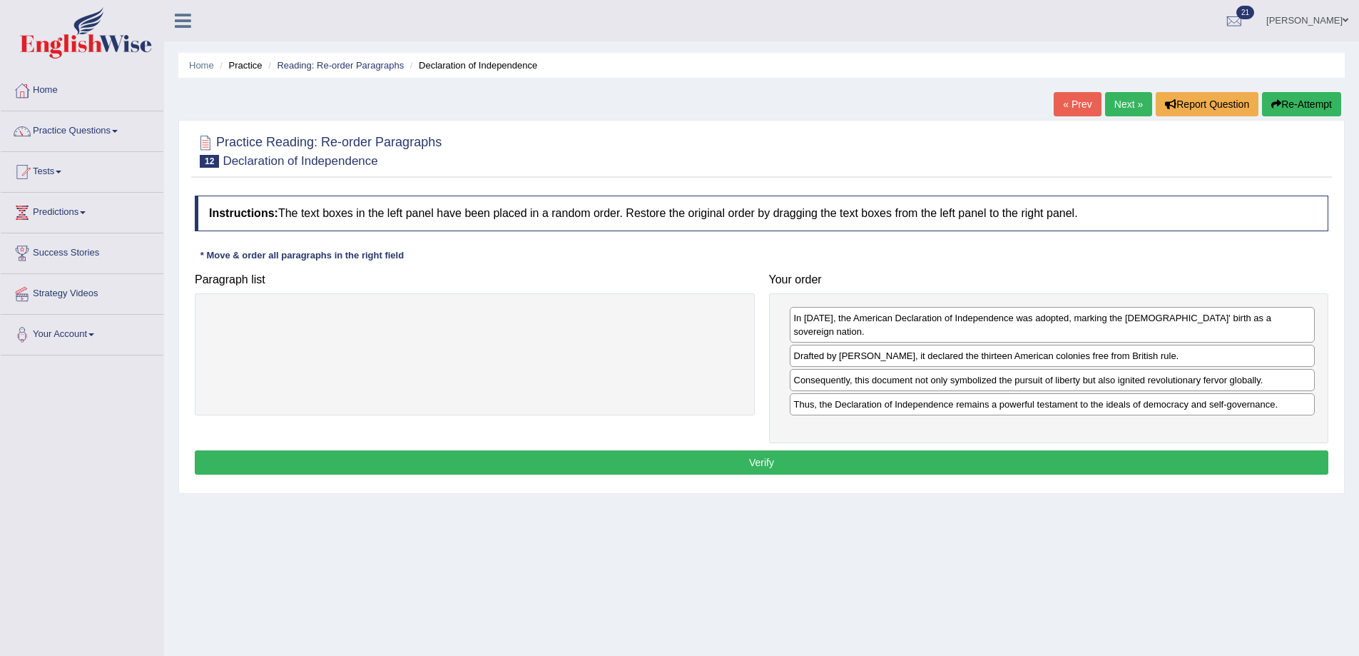
click at [1038, 450] on button "Verify" at bounding box center [762, 462] width 1134 height 24
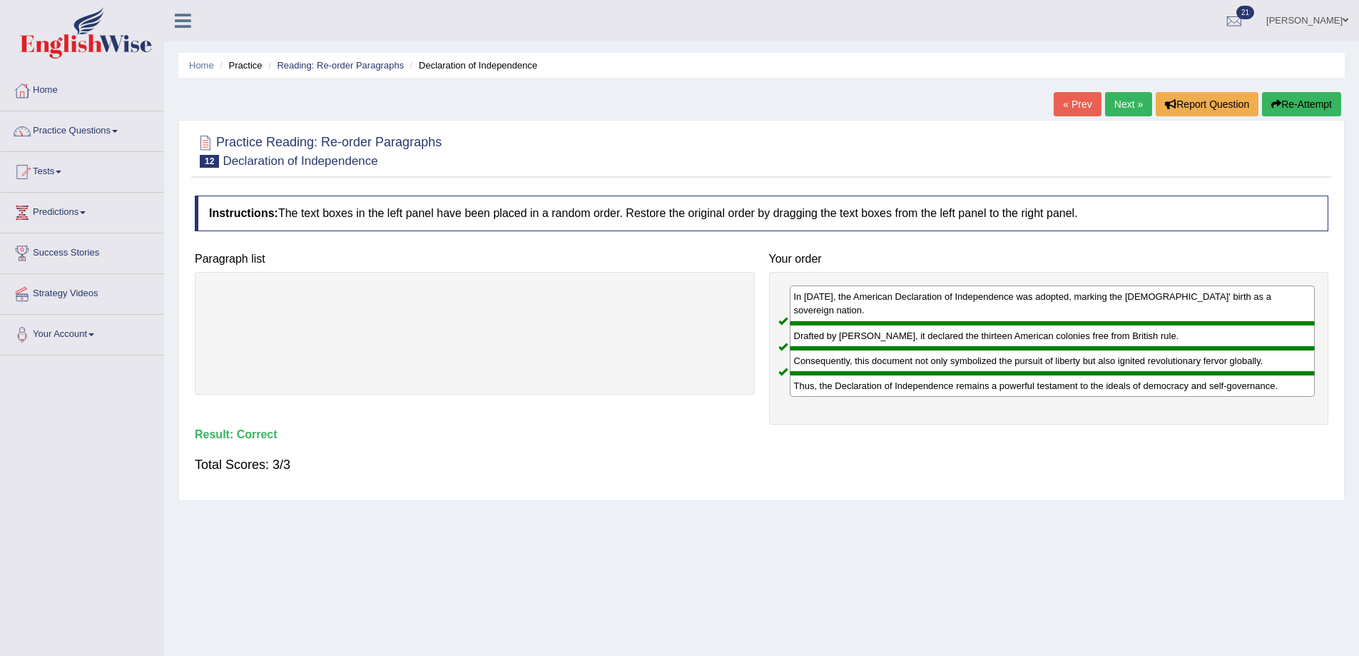
click at [1113, 98] on link "Next »" at bounding box center [1128, 104] width 47 height 24
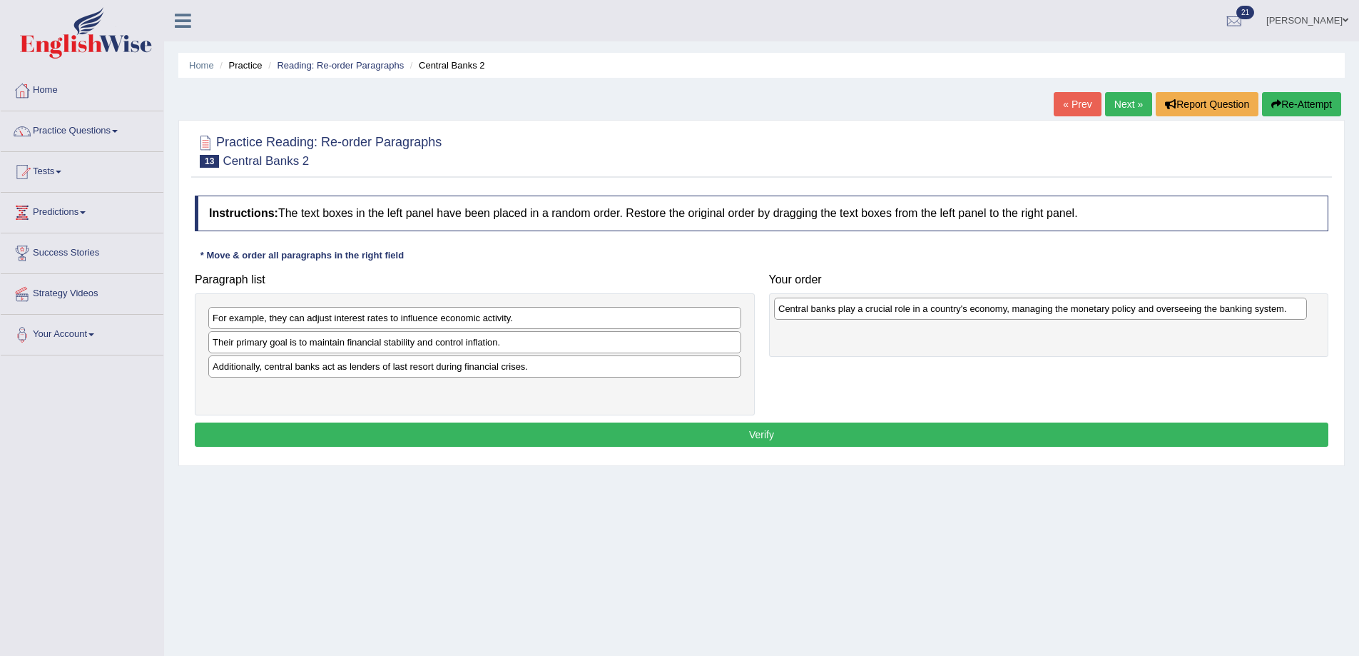
drag, startPoint x: 250, startPoint y: 352, endPoint x: 816, endPoint y: 318, distance: 566.9
click at [816, 318] on div "Central banks play a crucial role in a country's economy, managing the monetary…" at bounding box center [1040, 309] width 533 height 22
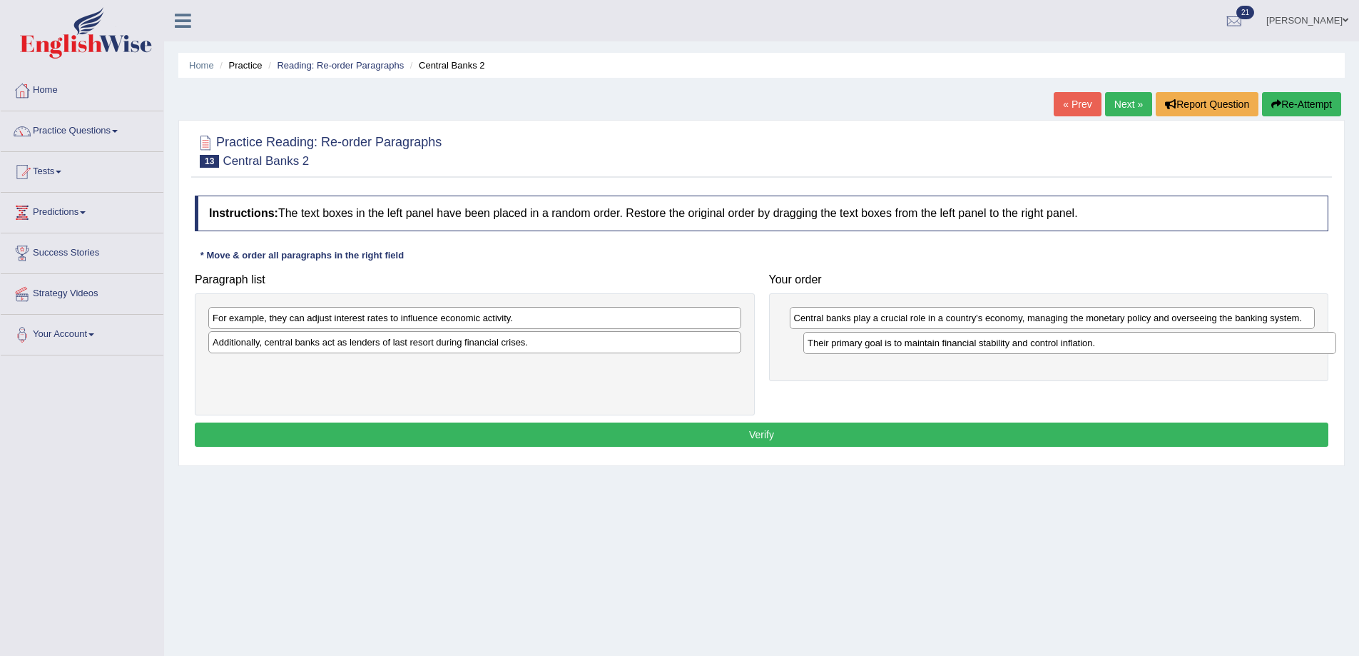
drag, startPoint x: 360, startPoint y: 344, endPoint x: 945, endPoint y: 346, distance: 585.9
click at [945, 346] on div "Their primary goal is to maintain financial stability and control inflation." at bounding box center [1069, 343] width 533 height 22
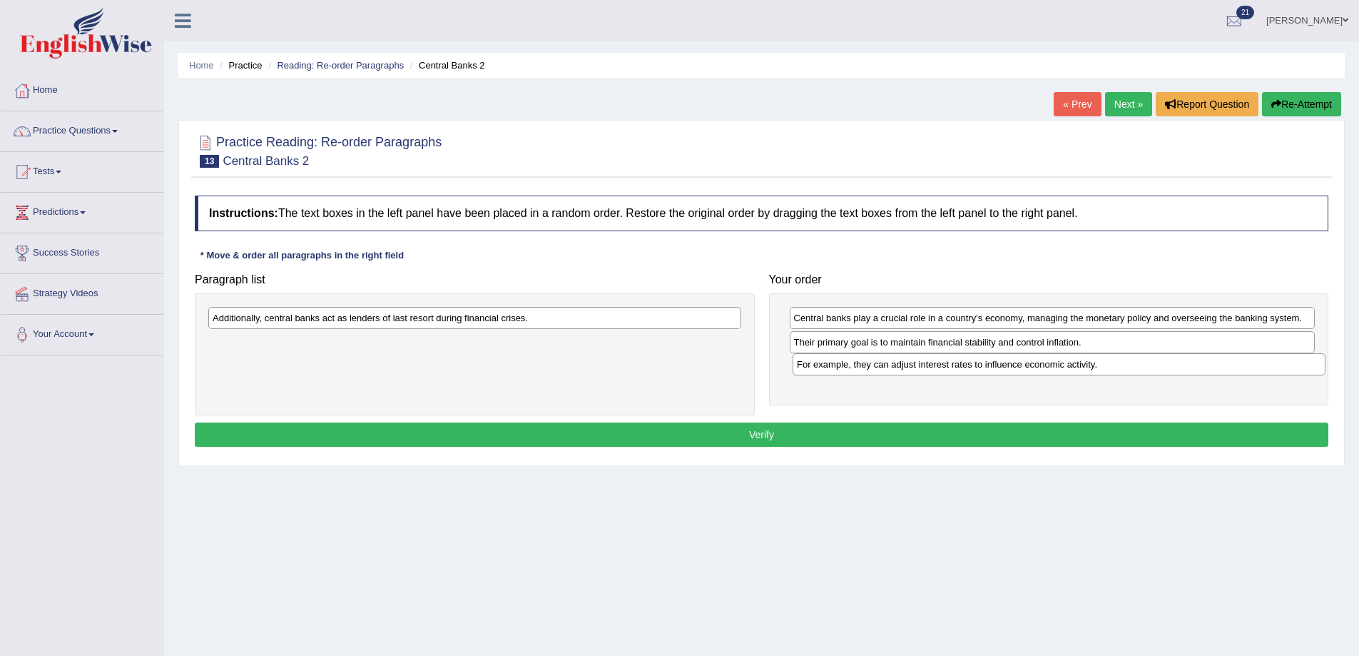
drag, startPoint x: 355, startPoint y: 327, endPoint x: 940, endPoint y: 373, distance: 586.3
click at [940, 373] on div "For example, they can adjust interest rates to influence economic activity." at bounding box center [1059, 364] width 533 height 22
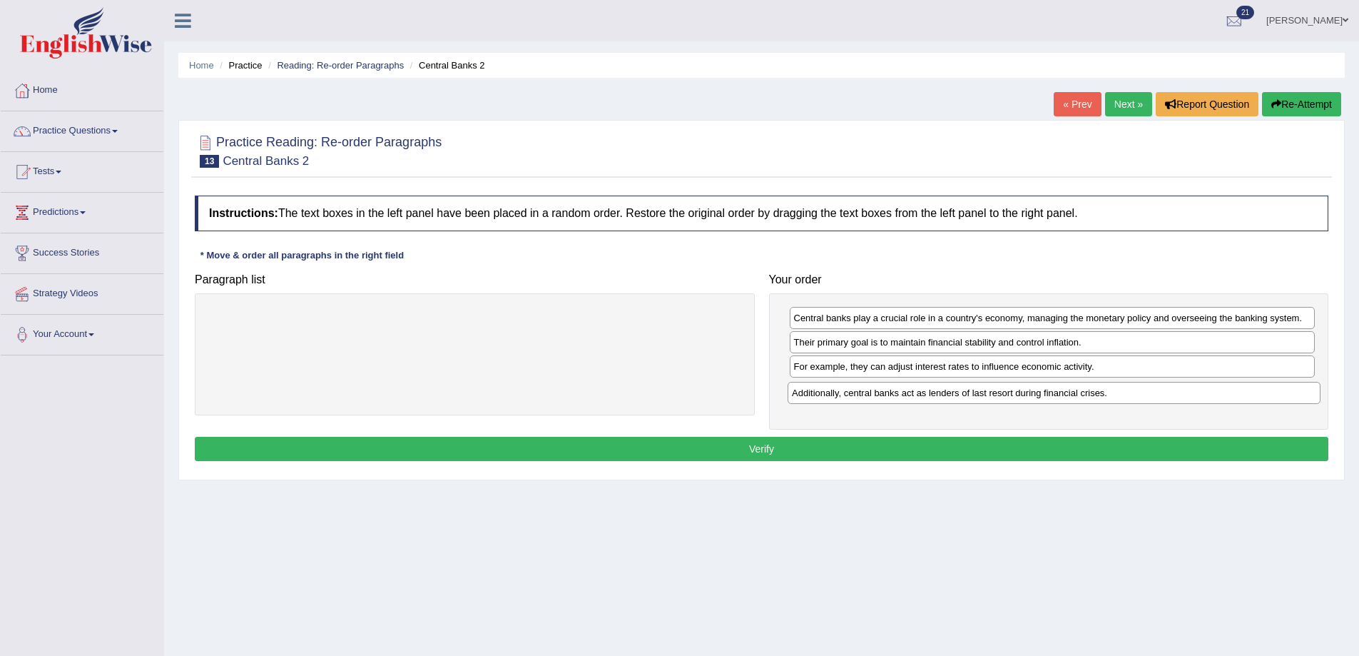
drag, startPoint x: 353, startPoint y: 328, endPoint x: 932, endPoint y: 402, distance: 584.2
click at [932, 402] on div "Additionally, central banks act as lenders of last resort during financial cris…" at bounding box center [1054, 393] width 533 height 22
click at [689, 454] on button "Verify" at bounding box center [762, 449] width 1134 height 24
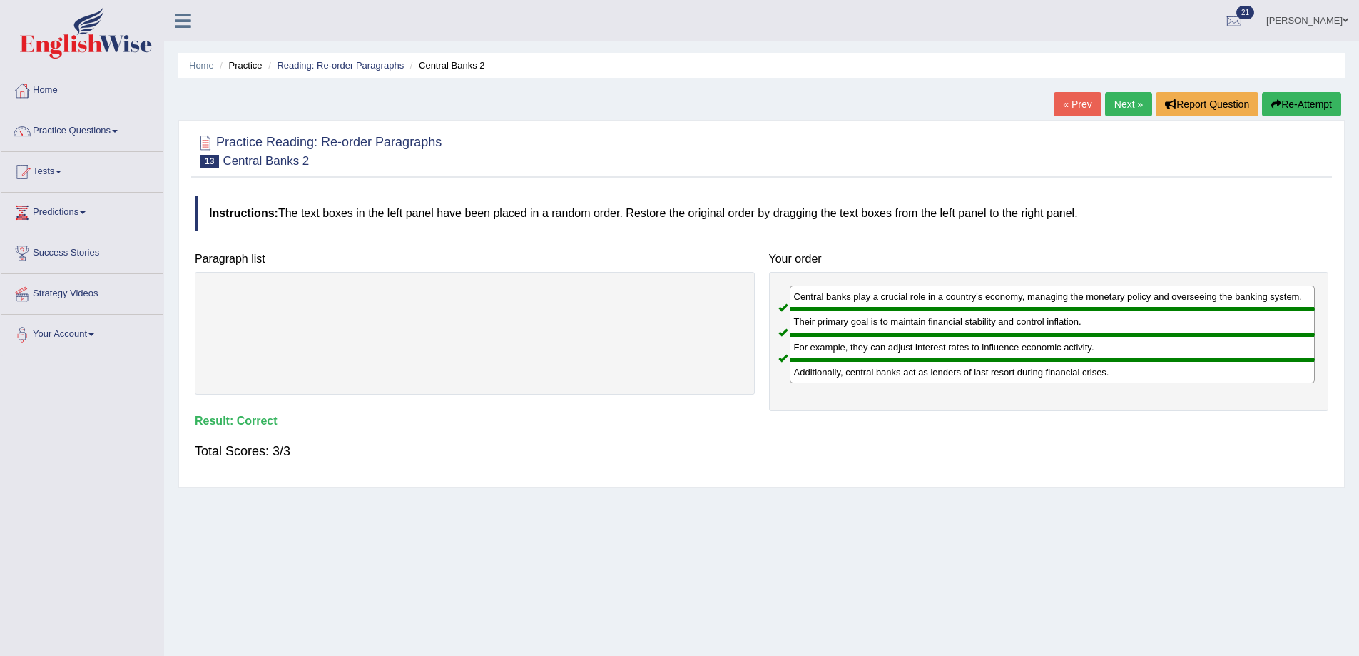
click at [1115, 101] on link "Next »" at bounding box center [1128, 104] width 47 height 24
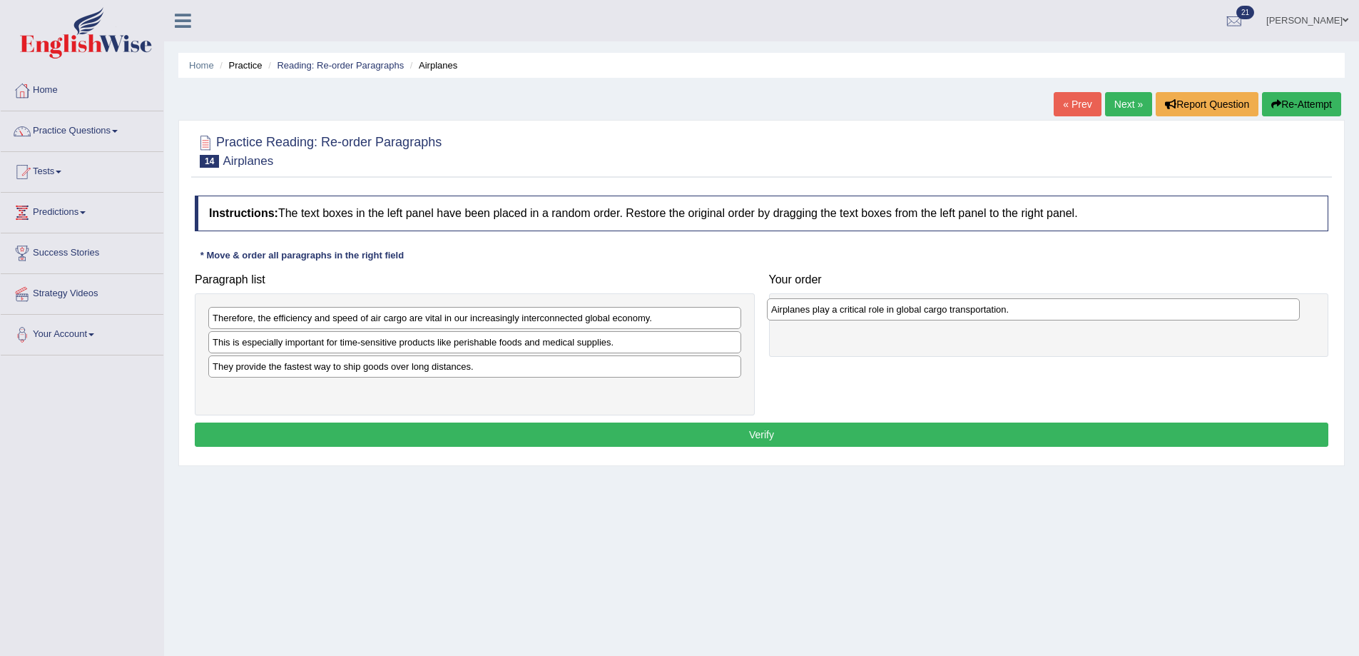
drag, startPoint x: 285, startPoint y: 397, endPoint x: 843, endPoint y: 316, distance: 564.6
click at [843, 316] on div "Airplanes play a critical role in global cargo transportation." at bounding box center [1033, 309] width 533 height 22
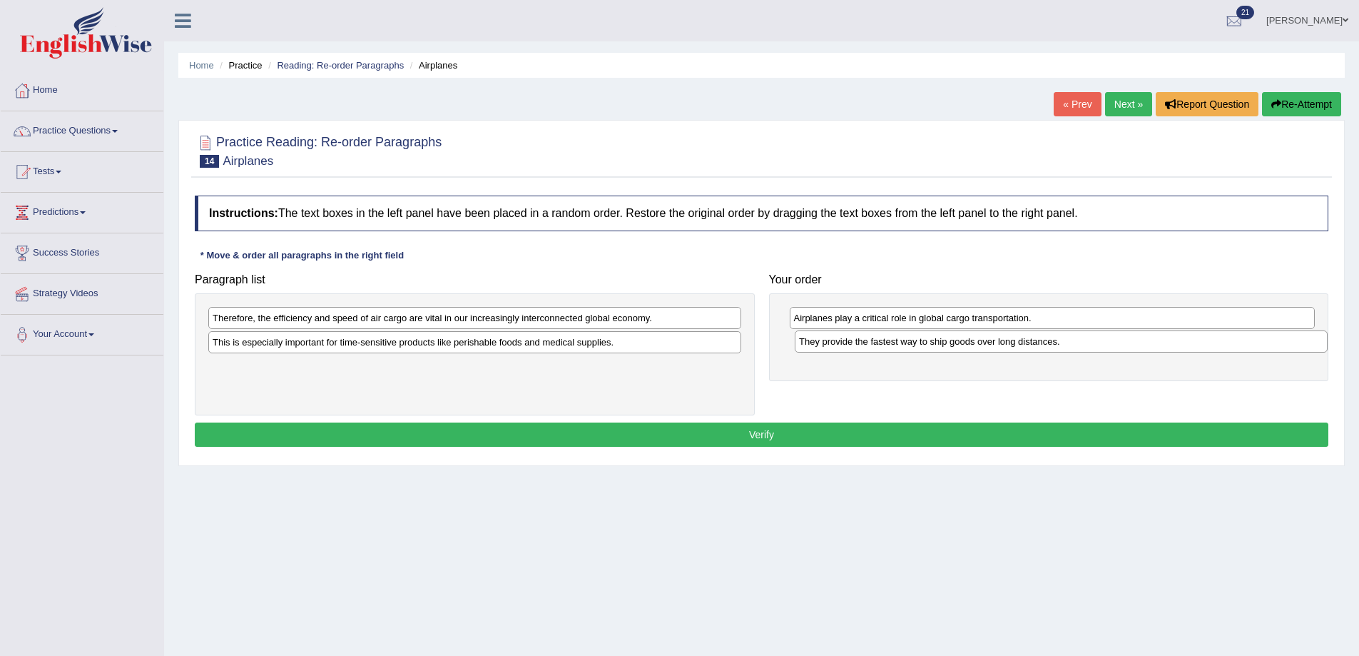
drag, startPoint x: 294, startPoint y: 374, endPoint x: 881, endPoint y: 349, distance: 587.1
click at [881, 349] on div "They provide the fastest way to ship goods over long distances." at bounding box center [1061, 341] width 533 height 22
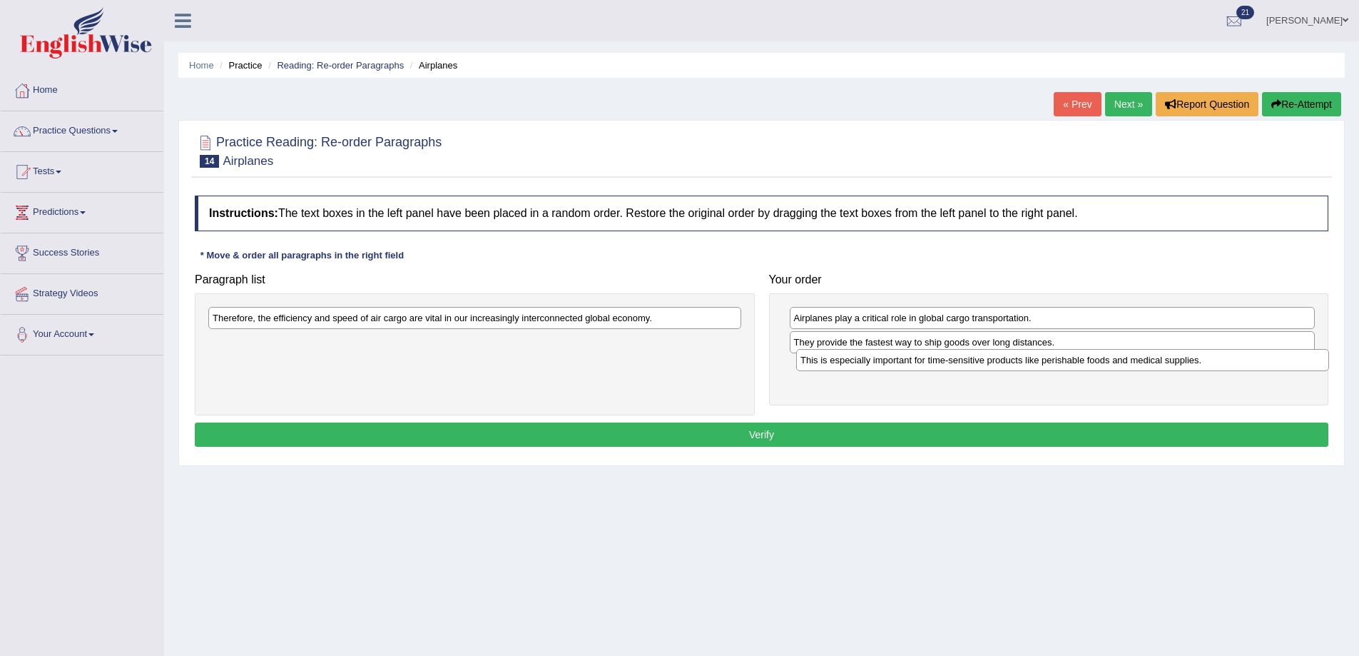
drag, startPoint x: 568, startPoint y: 350, endPoint x: 1156, endPoint y: 368, distance: 588.3
click at [1156, 368] on div "This is especially important for time-sensitive products like perishable foods …" at bounding box center [1062, 360] width 533 height 22
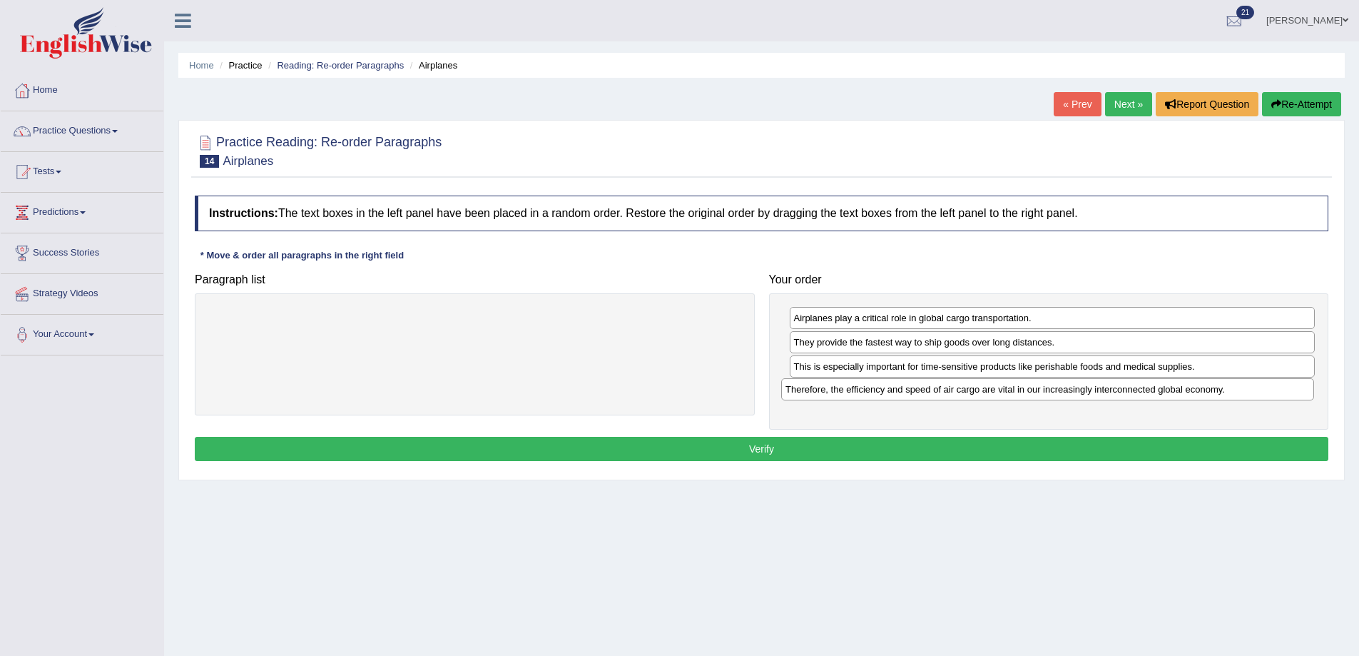
drag, startPoint x: 522, startPoint y: 326, endPoint x: 1095, endPoint y: 397, distance: 576.7
click at [1095, 397] on div "Therefore, the efficiency and speed of air cargo are vital in our increasingly …" at bounding box center [1047, 389] width 533 height 22
click at [981, 445] on button "Verify" at bounding box center [762, 449] width 1134 height 24
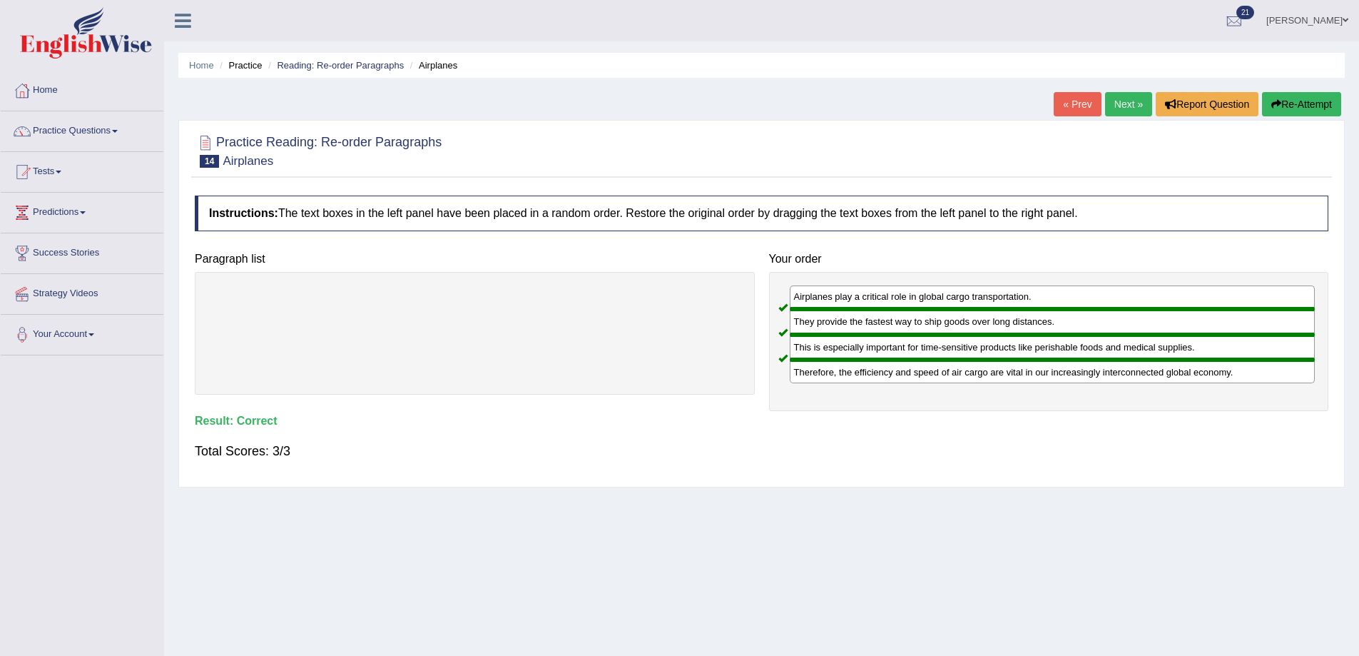
click at [1118, 102] on link "Next »" at bounding box center [1128, 104] width 47 height 24
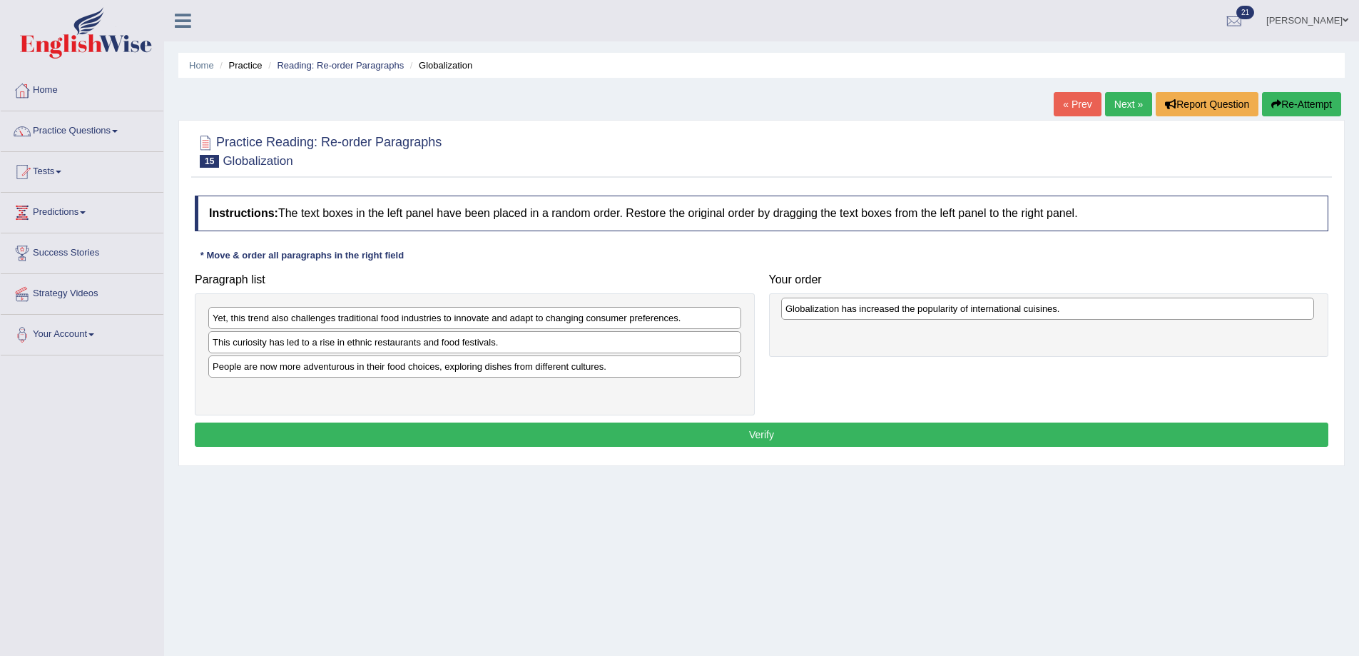
drag, startPoint x: 471, startPoint y: 372, endPoint x: 1044, endPoint y: 314, distance: 575.9
click at [1044, 314] on div "Globalization has increased the popularity of international cuisines." at bounding box center [1047, 309] width 533 height 22
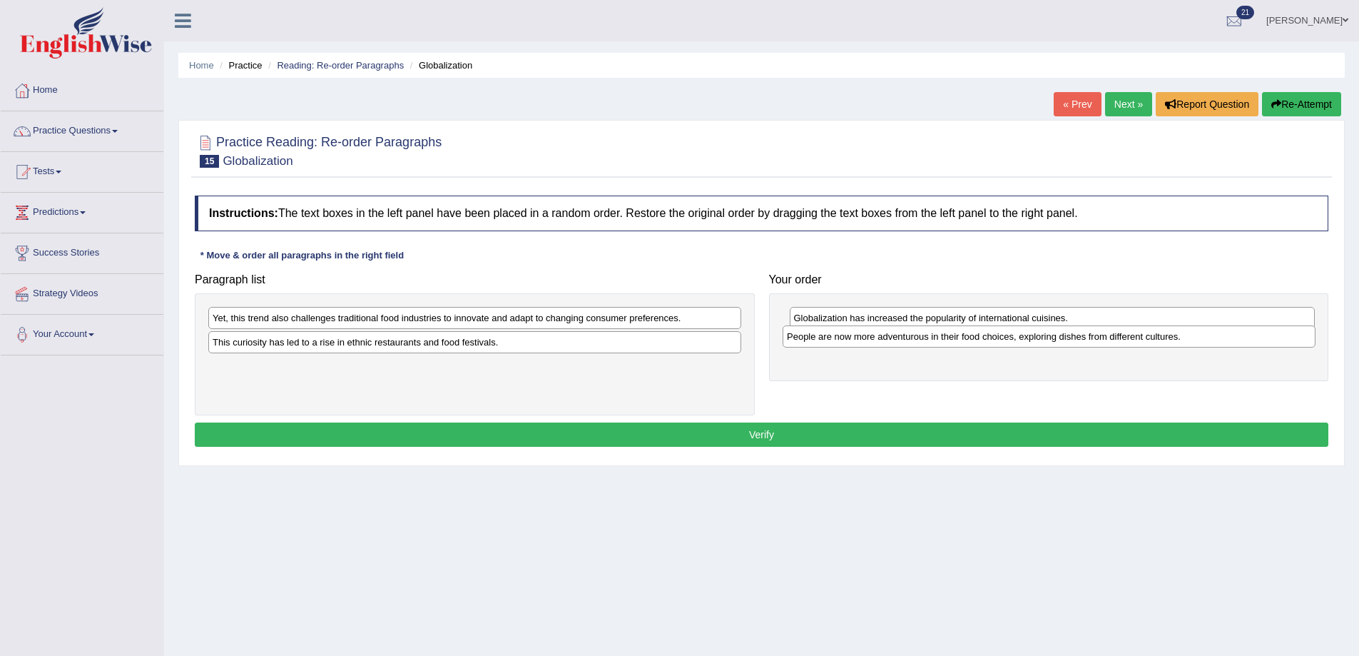
drag, startPoint x: 355, startPoint y: 372, endPoint x: 930, endPoint y: 342, distance: 575.2
click at [930, 342] on div "People are now more adventurous in their food choices, exploring dishes from di…" at bounding box center [1049, 336] width 533 height 22
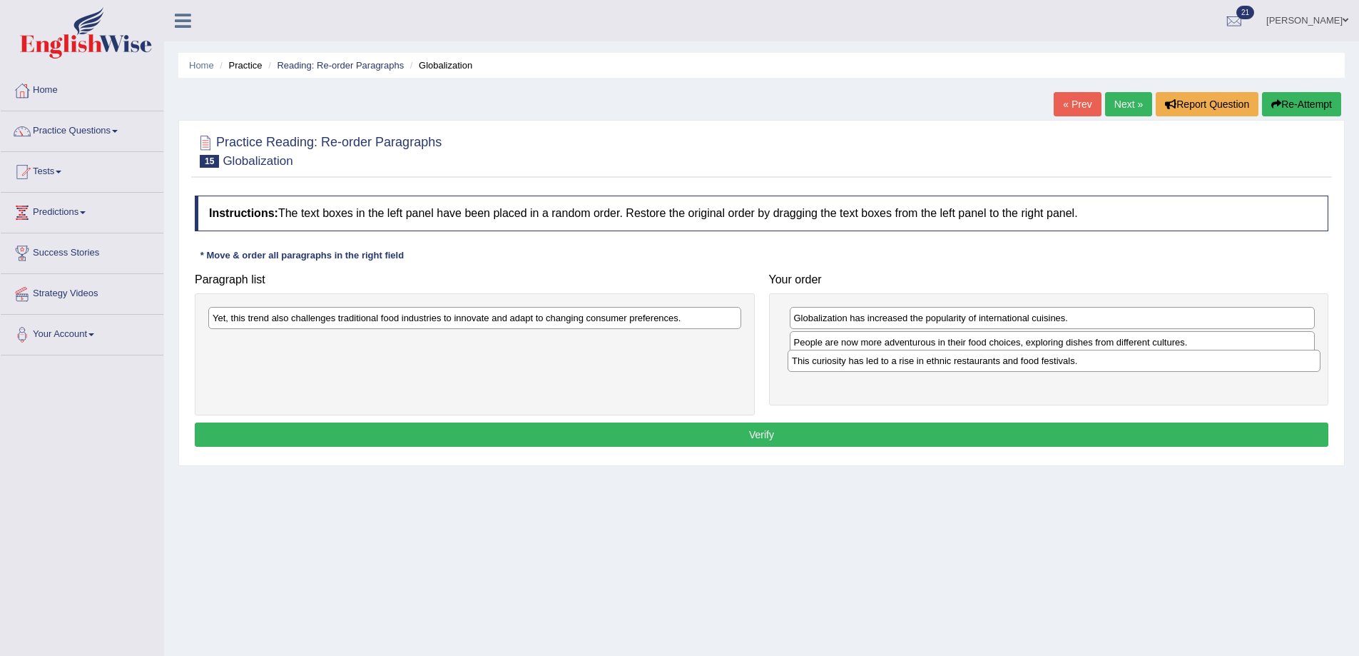
drag, startPoint x: 352, startPoint y: 349, endPoint x: 931, endPoint y: 367, distance: 579.7
click at [931, 367] on div "This curiosity has led to a rise in ethnic restaurants and food festivals." at bounding box center [1054, 361] width 533 height 22
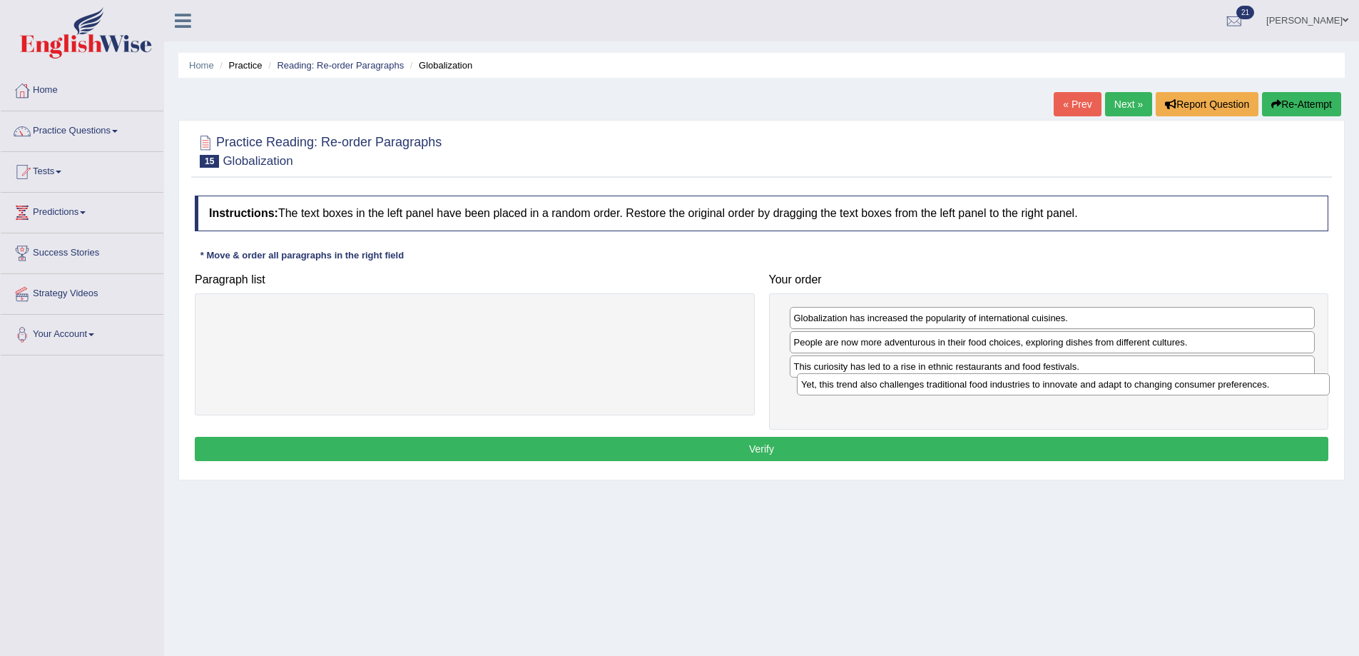
drag, startPoint x: 432, startPoint y: 323, endPoint x: 1013, endPoint y: 391, distance: 584.8
click at [1013, 391] on div "Yet, this trend also challenges traditional food industries to innovate and ada…" at bounding box center [1063, 384] width 533 height 22
click at [893, 435] on div "Instructions: The text boxes in the left panel have been placed in a random ord…" at bounding box center [761, 330] width 1141 height 284
click at [891, 440] on button "Verify" at bounding box center [762, 449] width 1134 height 24
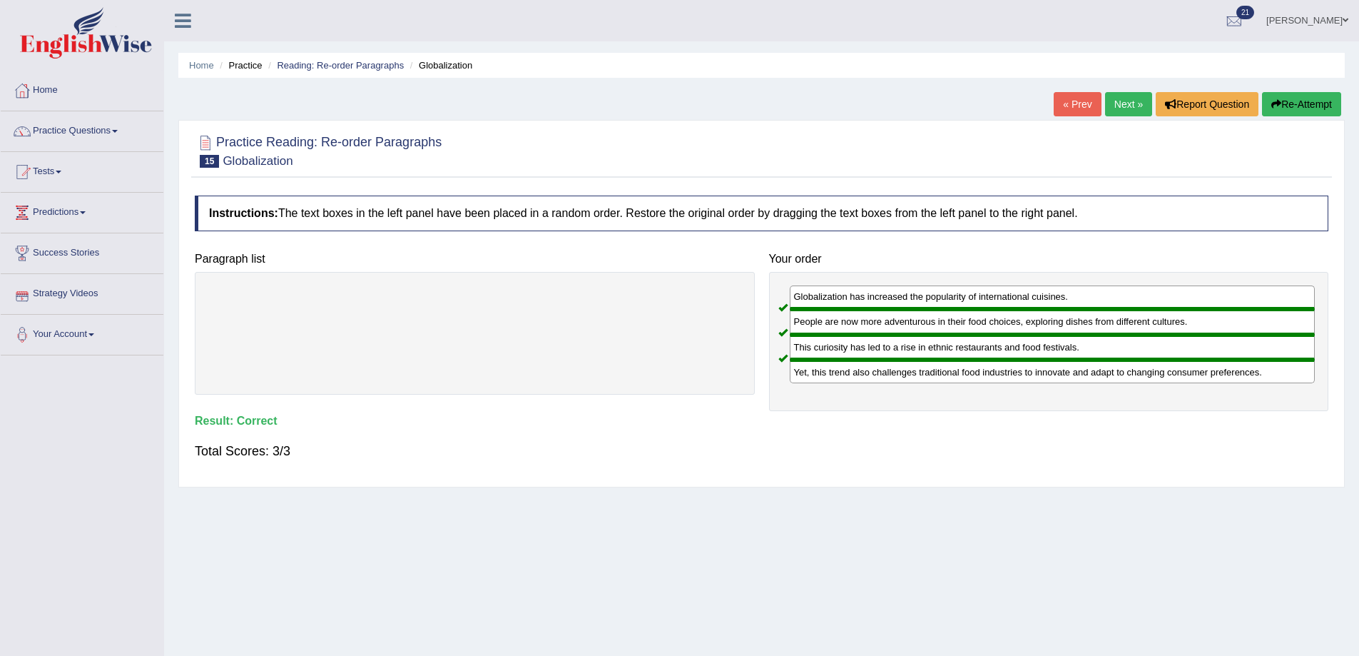
click at [1117, 98] on link "Next »" at bounding box center [1128, 104] width 47 height 24
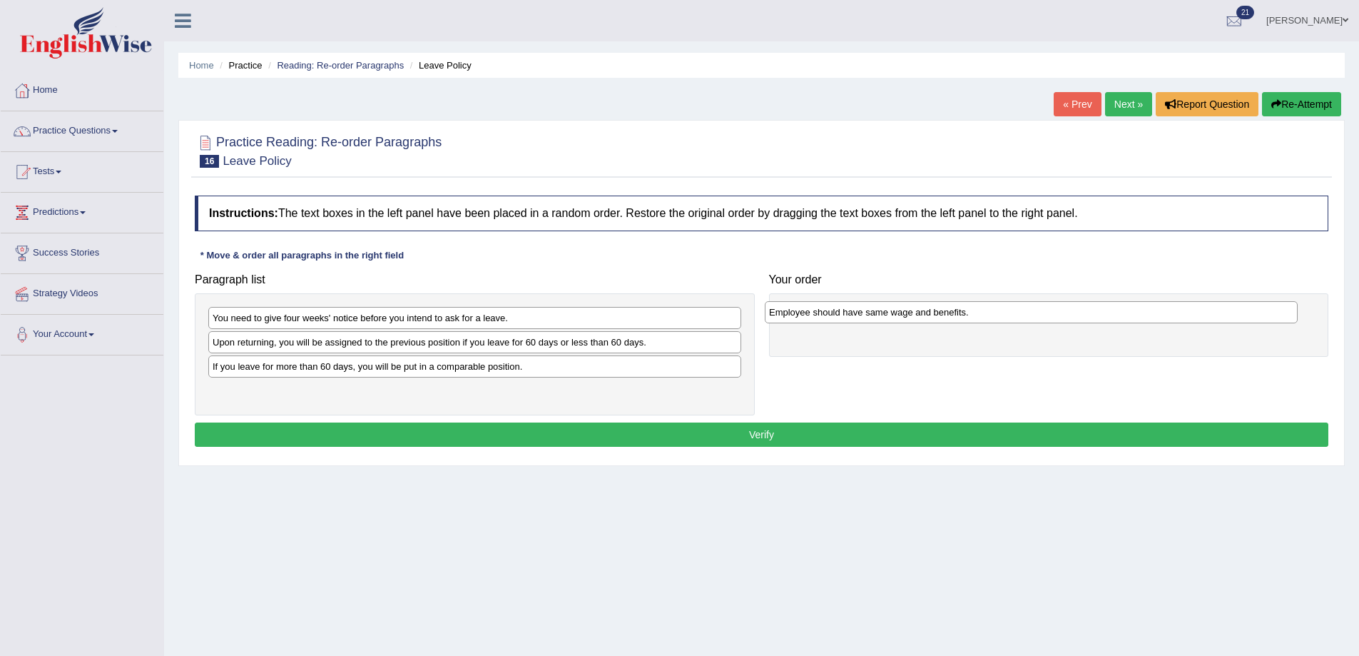
drag, startPoint x: 300, startPoint y: 375, endPoint x: 864, endPoint y: 321, distance: 566.3
click at [864, 321] on div "Employee should have same wage and benefits." at bounding box center [1031, 312] width 533 height 22
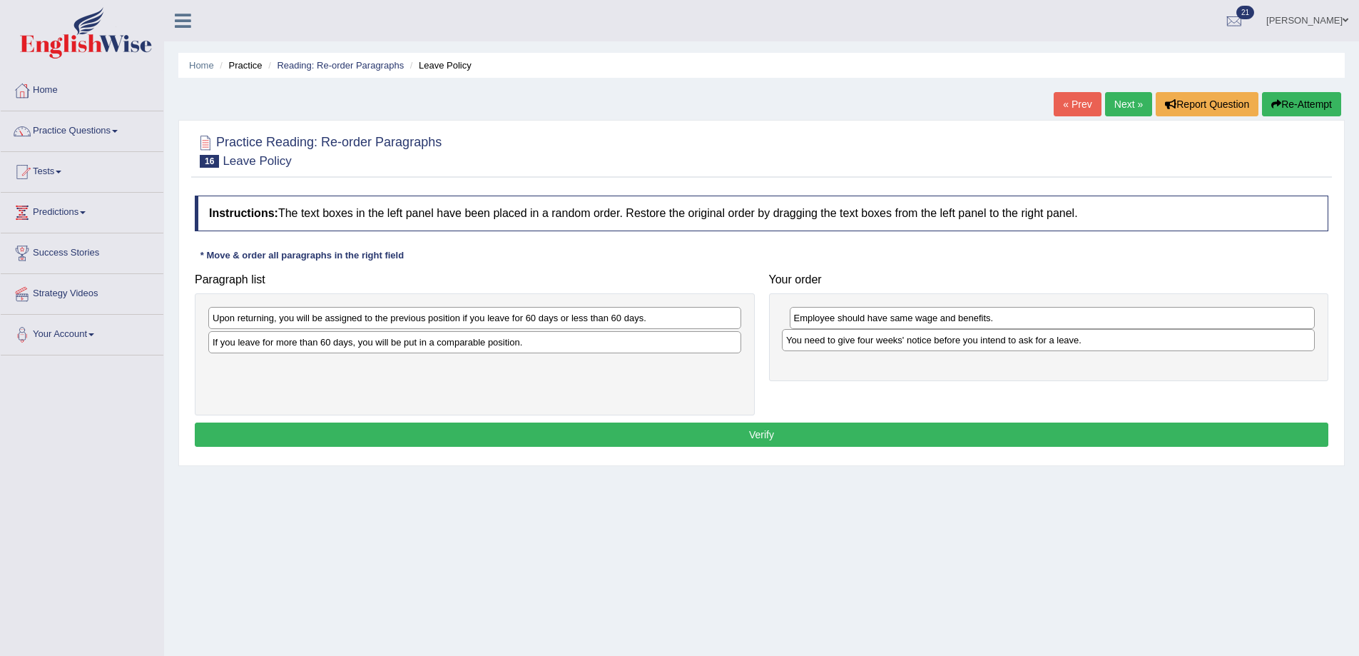
drag, startPoint x: 258, startPoint y: 319, endPoint x: 831, endPoint y: 341, distance: 574.1
click at [831, 341] on div "You need to give four weeks' notice before you intend to ask for a leave." at bounding box center [1048, 340] width 533 height 22
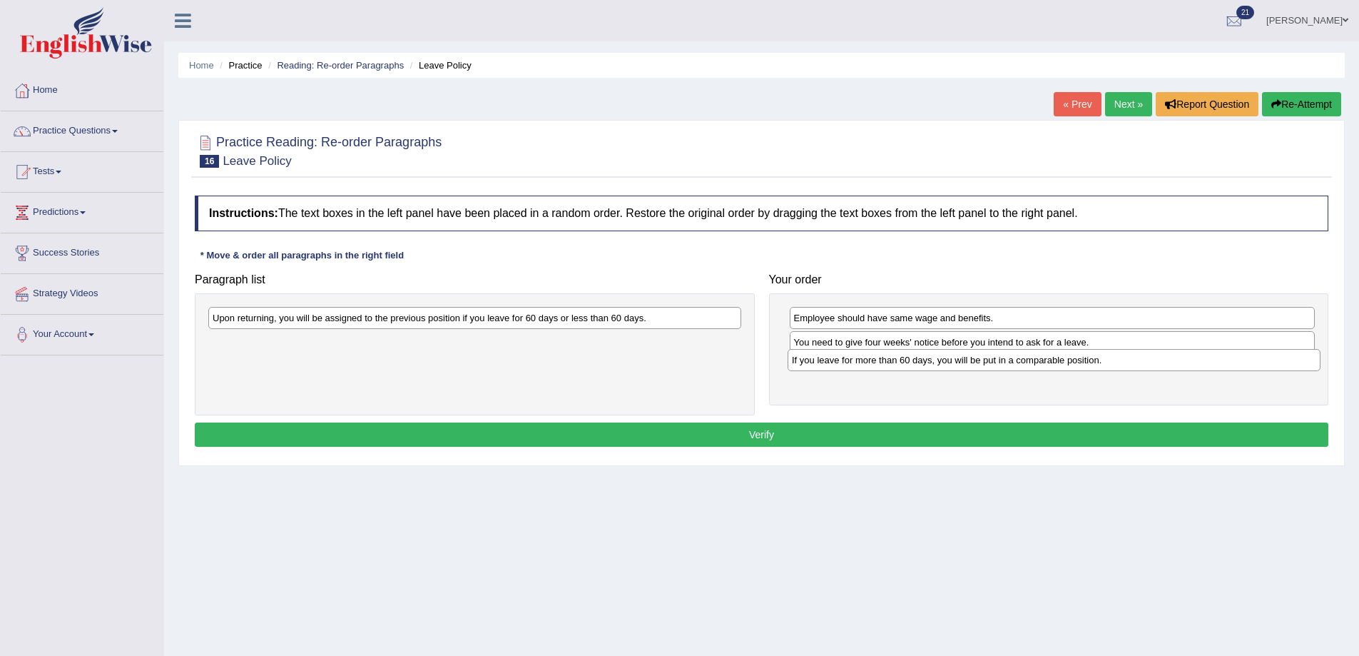
drag, startPoint x: 370, startPoint y: 346, endPoint x: 949, endPoint y: 364, distance: 579.7
click at [949, 364] on div "If you leave for more than 60 days, you will be put in a comparable position." at bounding box center [1054, 360] width 533 height 22
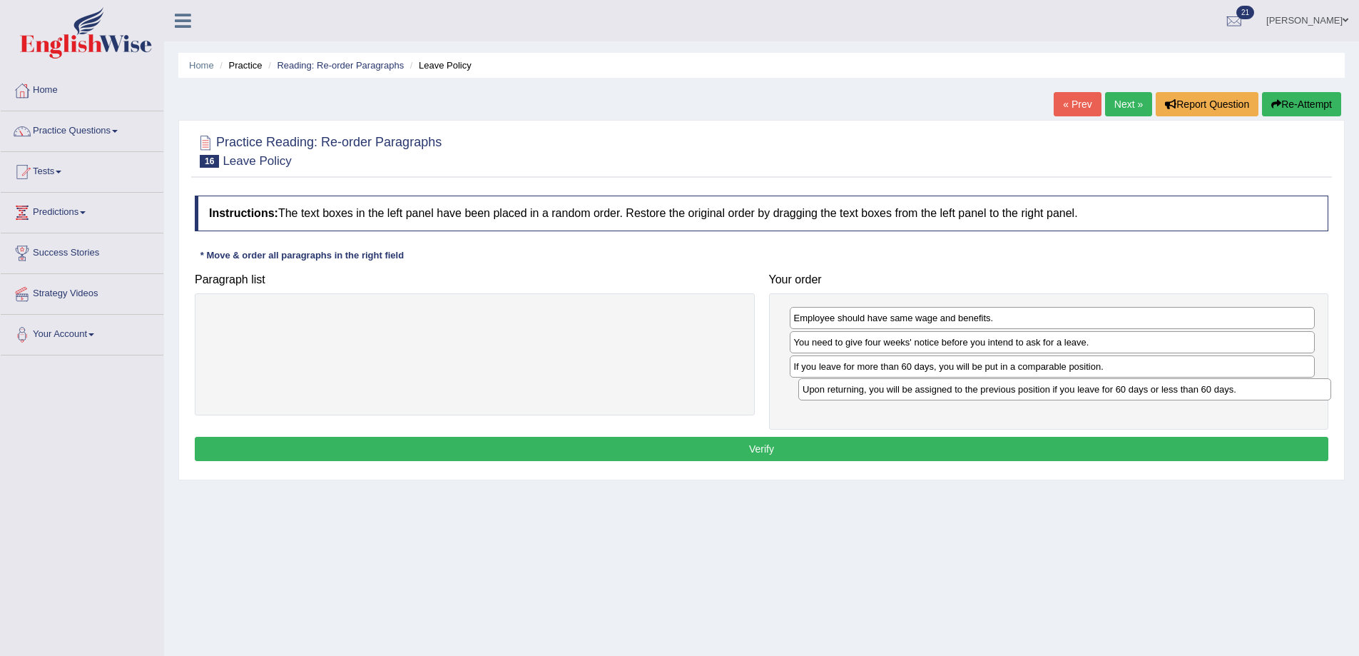
drag, startPoint x: 568, startPoint y: 325, endPoint x: 1158, endPoint y: 397, distance: 594.4
click at [1158, 397] on div "Upon returning, you will be assigned to the previous position if you leave for …" at bounding box center [1064, 389] width 533 height 22
click at [1001, 449] on button "Verify" at bounding box center [762, 449] width 1134 height 24
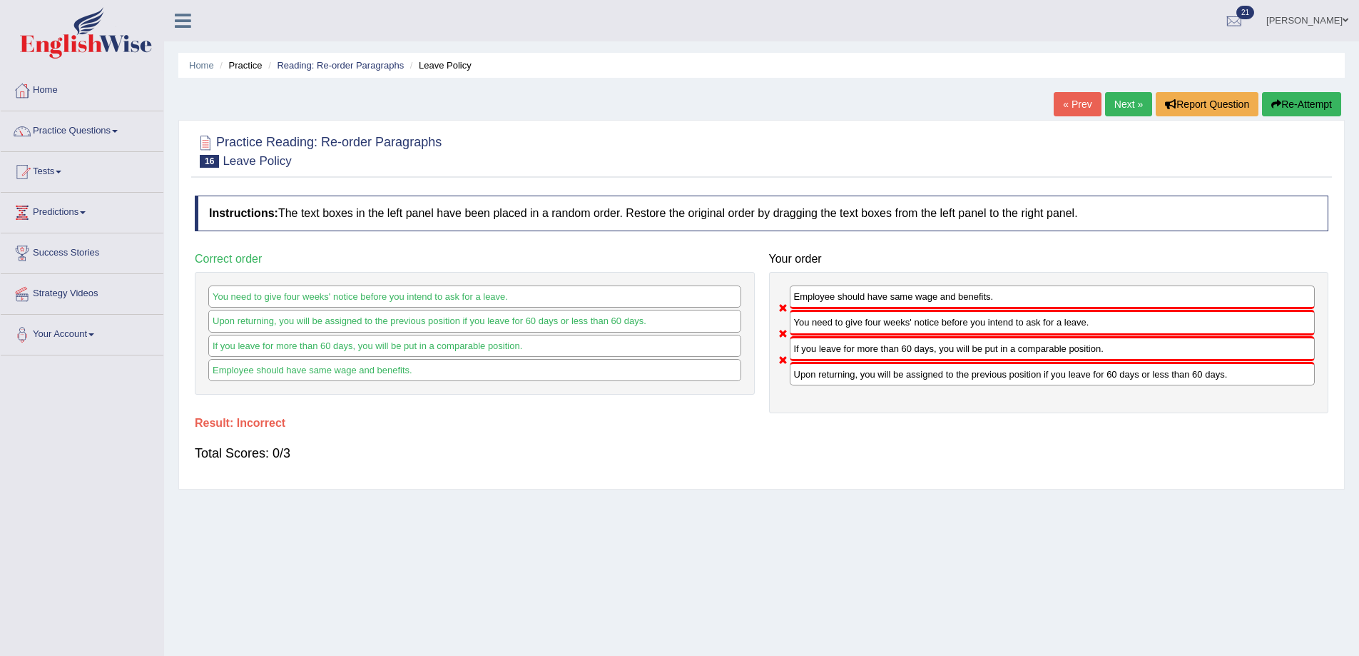
click at [1287, 104] on button "Re-Attempt" at bounding box center [1301, 104] width 79 height 24
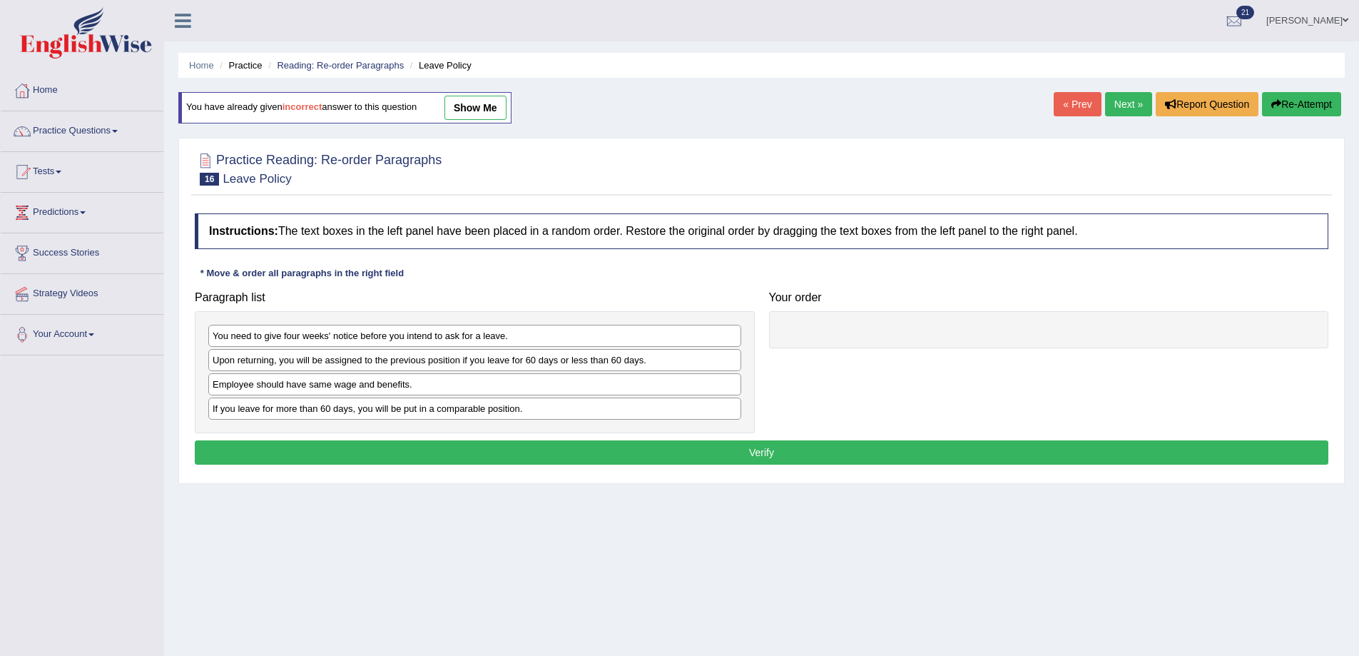
click at [288, 340] on div "You need to give four weeks' notice before you intend to ask for a leave." at bounding box center [474, 336] width 533 height 22
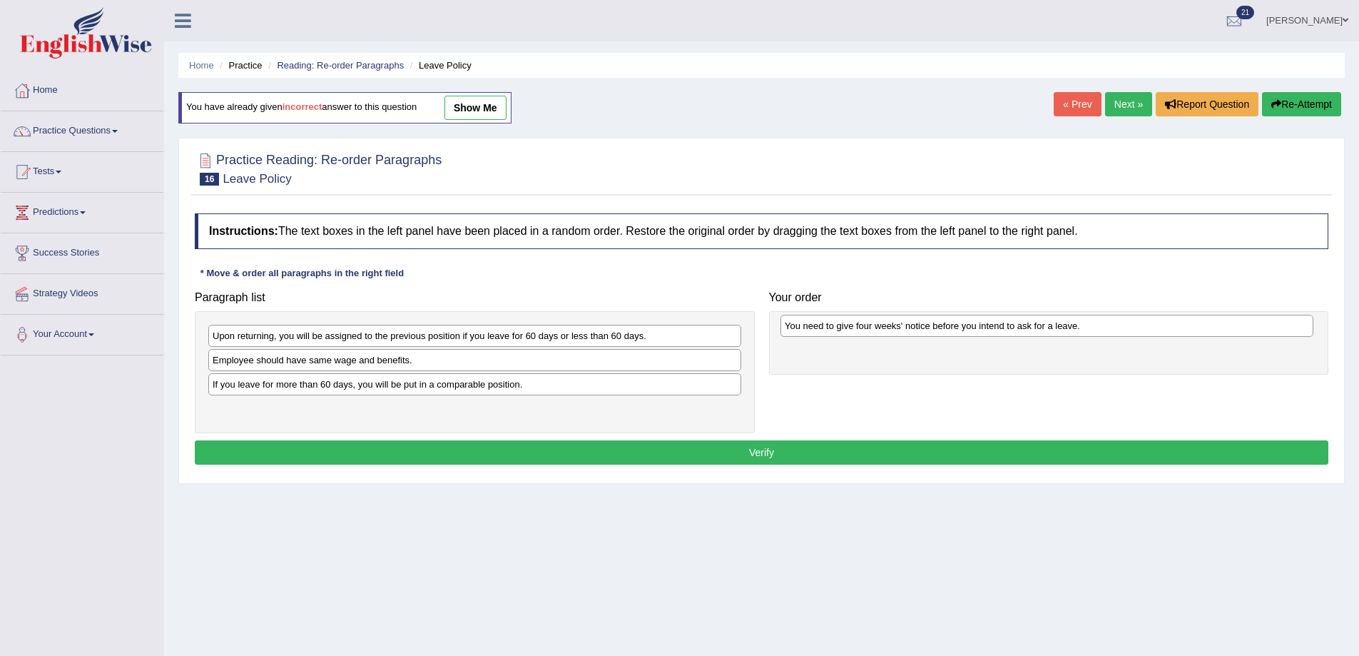
drag, startPoint x: 321, startPoint y: 333, endPoint x: 894, endPoint y: 323, distance: 573.1
click at [894, 323] on div "You need to give four weeks' notice before you intend to ask for a leave." at bounding box center [1047, 326] width 533 height 22
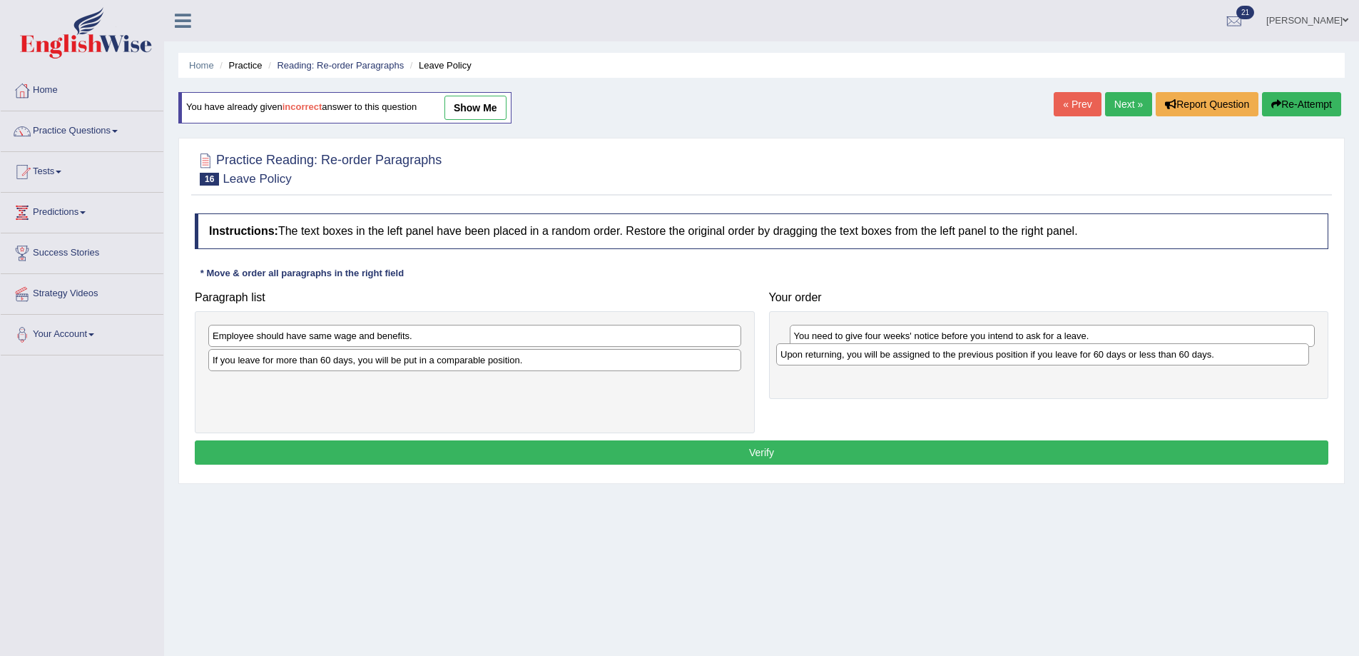
drag, startPoint x: 360, startPoint y: 341, endPoint x: 928, endPoint y: 360, distance: 568.3
click at [928, 360] on div "Upon returning, you will be assigned to the previous position if you leave for …" at bounding box center [1042, 354] width 533 height 22
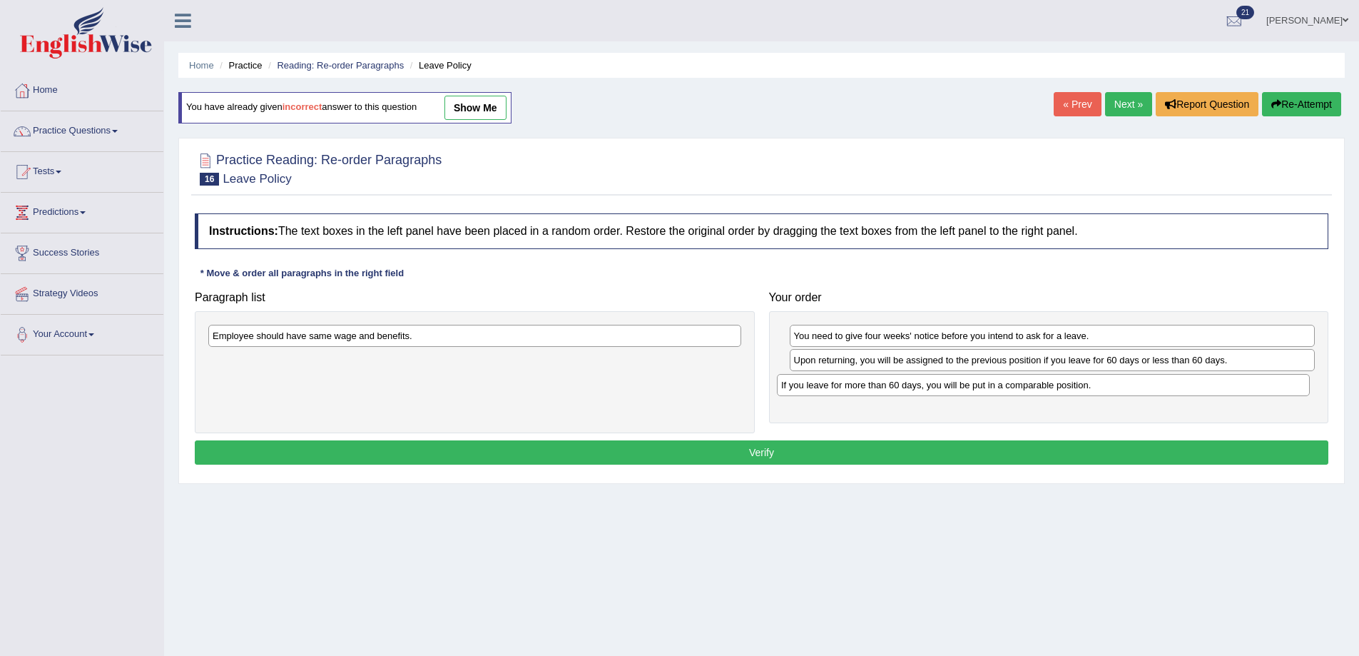
drag, startPoint x: 469, startPoint y: 364, endPoint x: 1036, endPoint y: 389, distance: 567.8
click at [1036, 389] on div "If you leave for more than 60 days, you will be put in a comparable position." at bounding box center [1043, 385] width 533 height 22
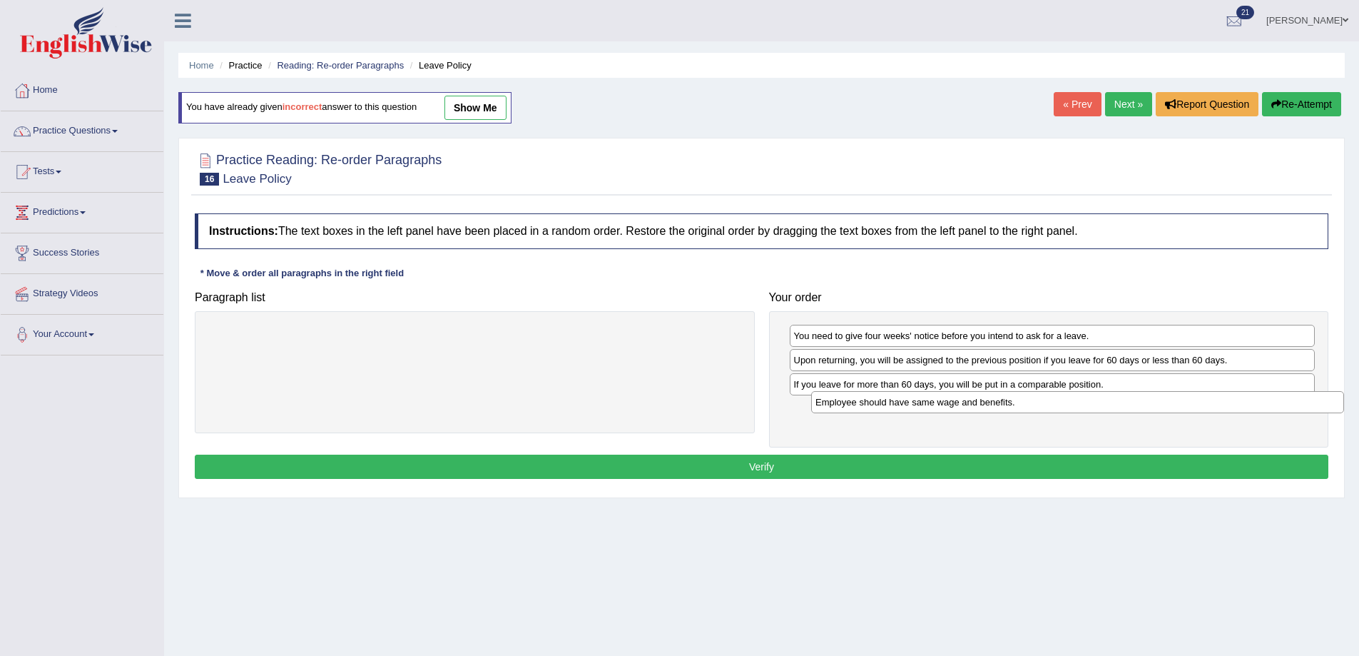
drag, startPoint x: 457, startPoint y: 342, endPoint x: 1060, endPoint y: 408, distance: 606.6
click at [1060, 408] on div "Employee should have same wage and benefits." at bounding box center [1077, 402] width 533 height 22
click at [988, 466] on button "Verify" at bounding box center [762, 467] width 1134 height 24
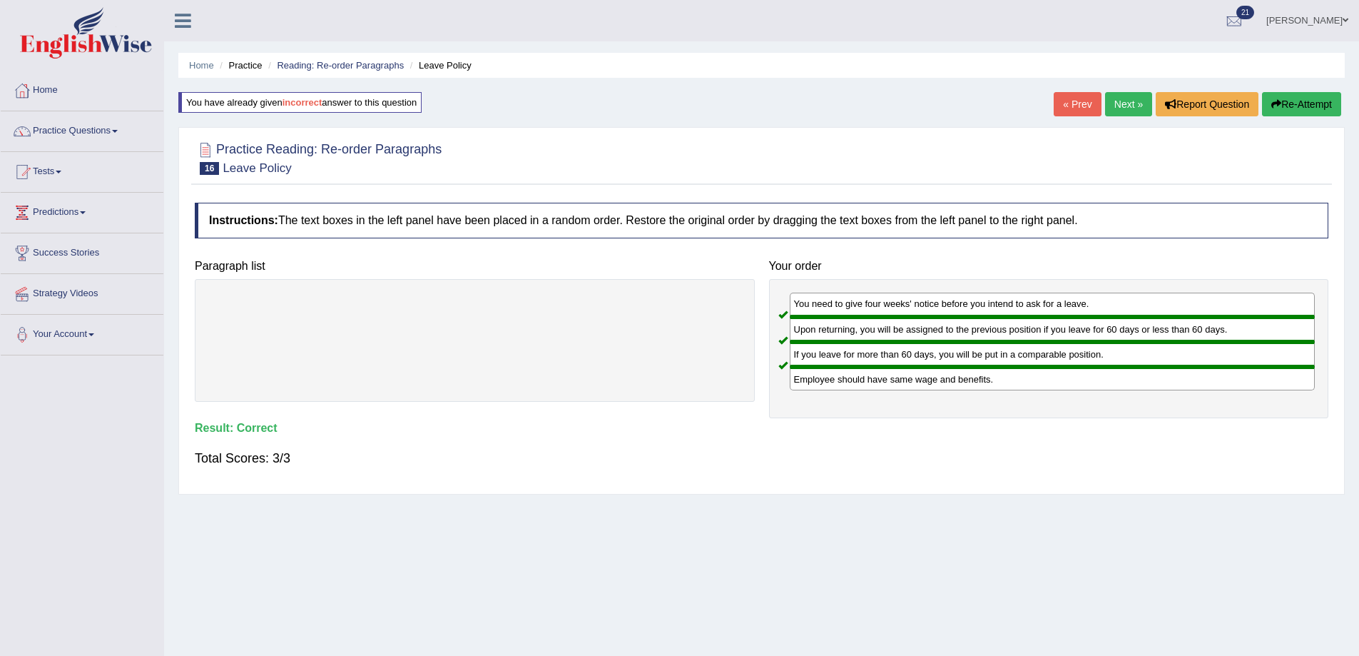
click at [1133, 99] on link "Next »" at bounding box center [1128, 104] width 47 height 24
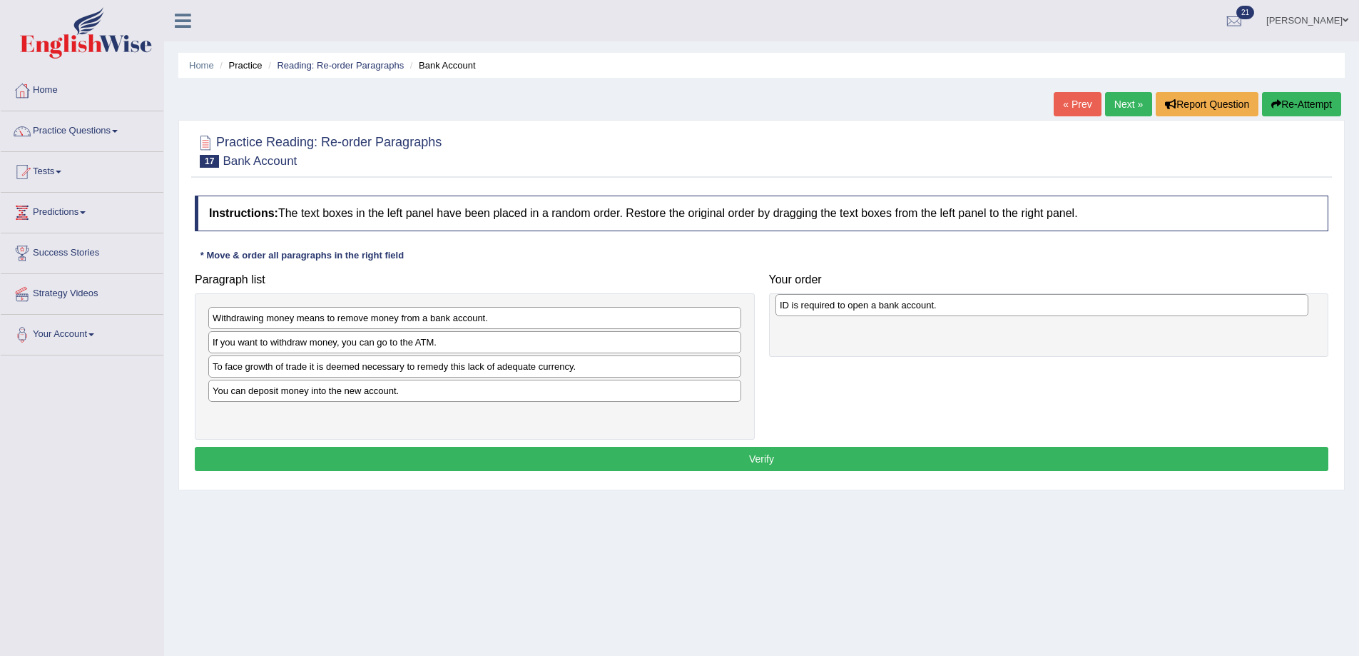
drag, startPoint x: 228, startPoint y: 348, endPoint x: 796, endPoint y: 310, distance: 568.5
click at [796, 310] on div "ID is required to open a bank account." at bounding box center [1042, 305] width 533 height 22
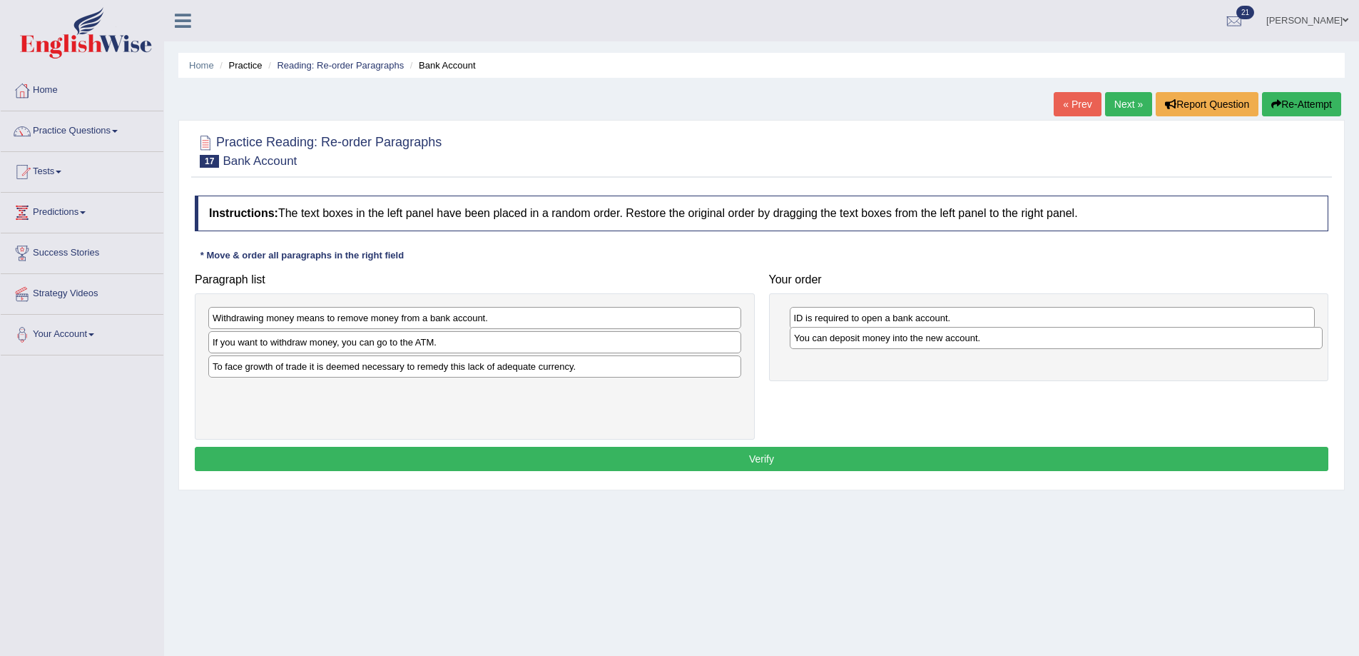
drag, startPoint x: 244, startPoint y: 395, endPoint x: 826, endPoint y: 342, distance: 584.0
click at [826, 342] on div "You can deposit money into the new account." at bounding box center [1056, 338] width 533 height 22
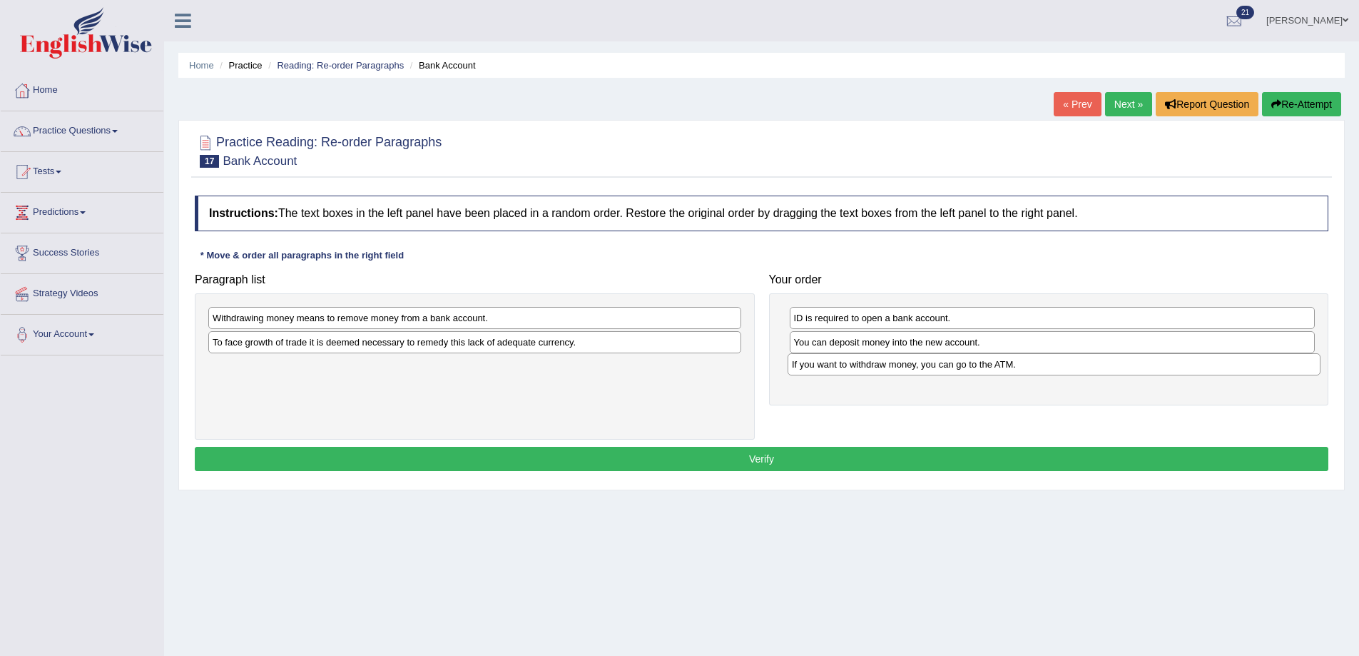
drag, startPoint x: 250, startPoint y: 347, endPoint x: 829, endPoint y: 369, distance: 579.8
click at [829, 369] on div "If you want to withdraw money, you can go to the ATM." at bounding box center [1054, 364] width 533 height 22
drag, startPoint x: 277, startPoint y: 330, endPoint x: 413, endPoint y: 340, distance: 136.6
click at [415, 340] on div "To face growth of trade it is deemed necessary to remedy this lack of adequate …" at bounding box center [621, 351] width 533 height 22
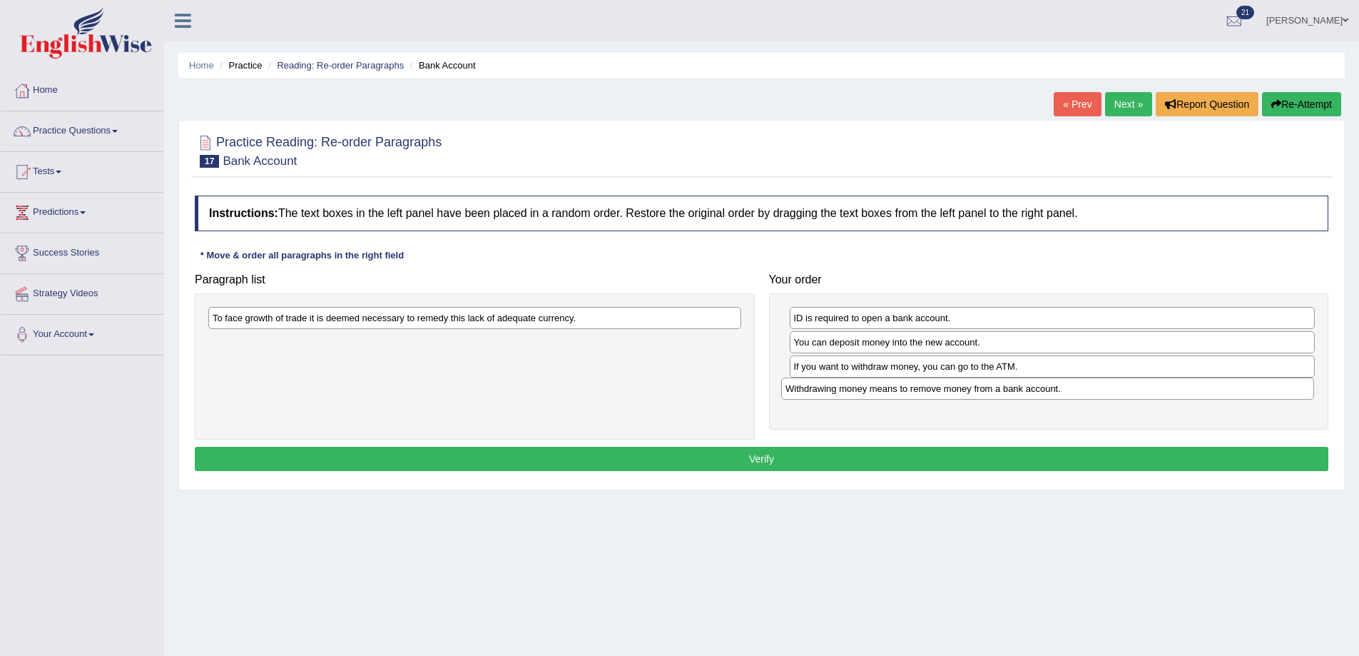
drag, startPoint x: 353, startPoint y: 323, endPoint x: 926, endPoint y: 393, distance: 577.3
click at [926, 393] on div "Withdrawing money means to remove money from a bank account." at bounding box center [1047, 388] width 533 height 22
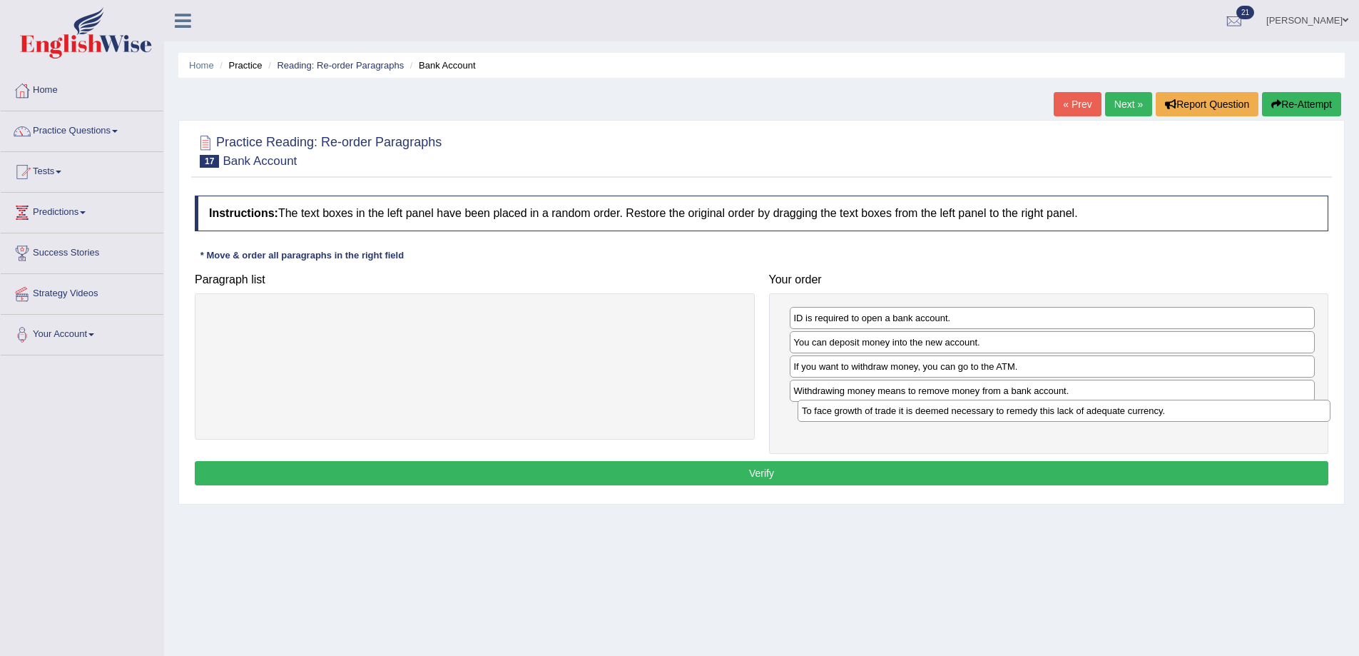
drag, startPoint x: 506, startPoint y: 318, endPoint x: 1092, endPoint y: 410, distance: 593.1
click at [1092, 410] on div "To face growth of trade it is deemed necessary to remedy this lack of adequate …" at bounding box center [1064, 411] width 533 height 22
click at [948, 471] on button "Verify" at bounding box center [762, 473] width 1134 height 24
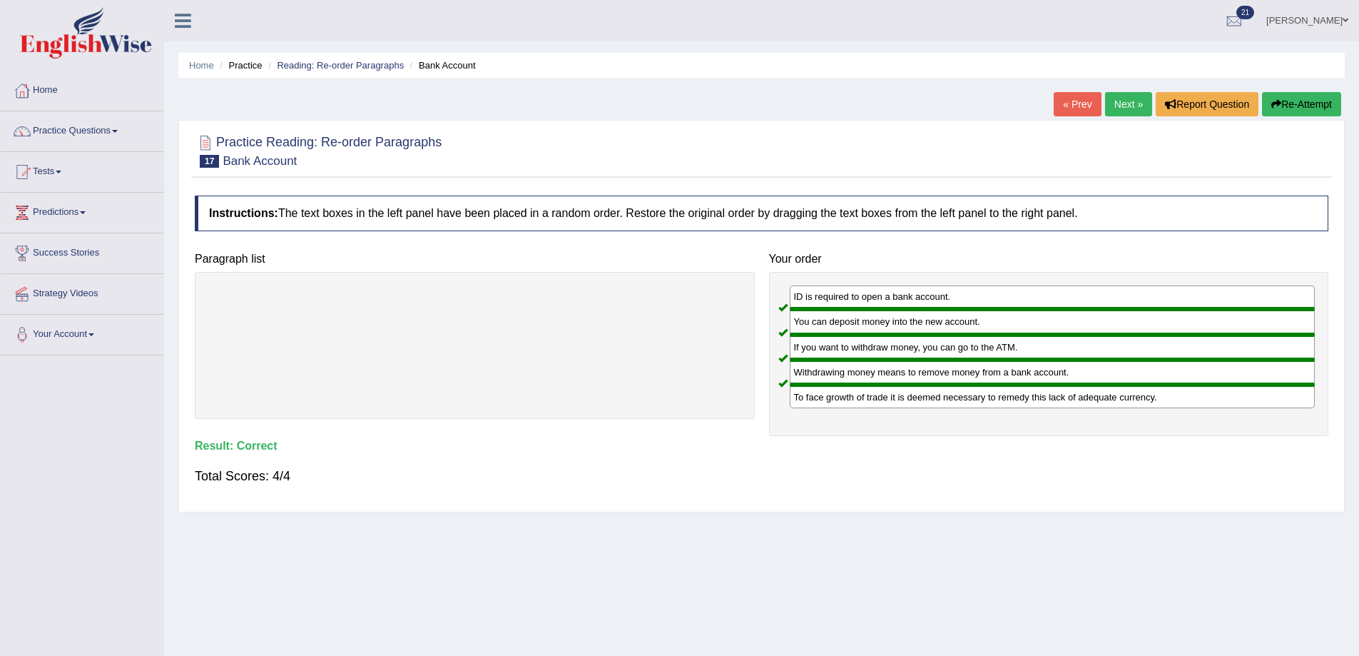
click at [1122, 104] on link "Next »" at bounding box center [1128, 104] width 47 height 24
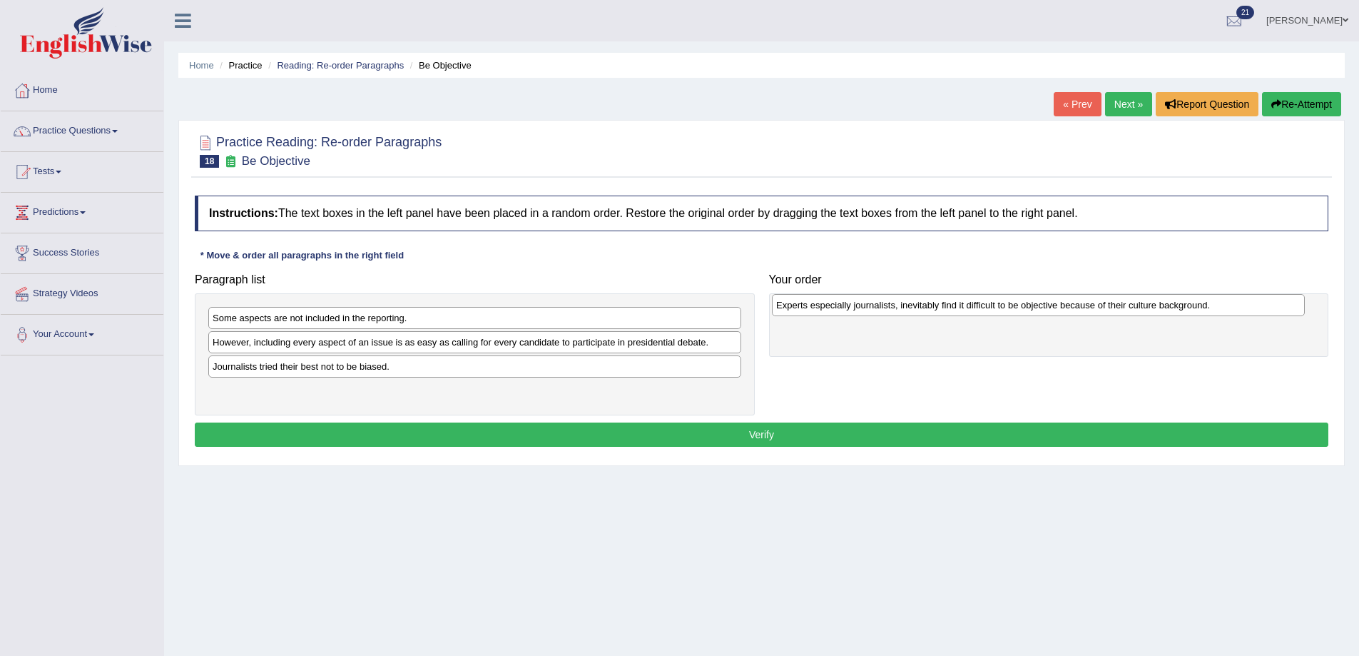
drag, startPoint x: 260, startPoint y: 326, endPoint x: 823, endPoint y: 313, distance: 563.9
click at [823, 313] on div "Experts especially journalists, inevitably find it difficult to be objective be…" at bounding box center [1038, 305] width 533 height 22
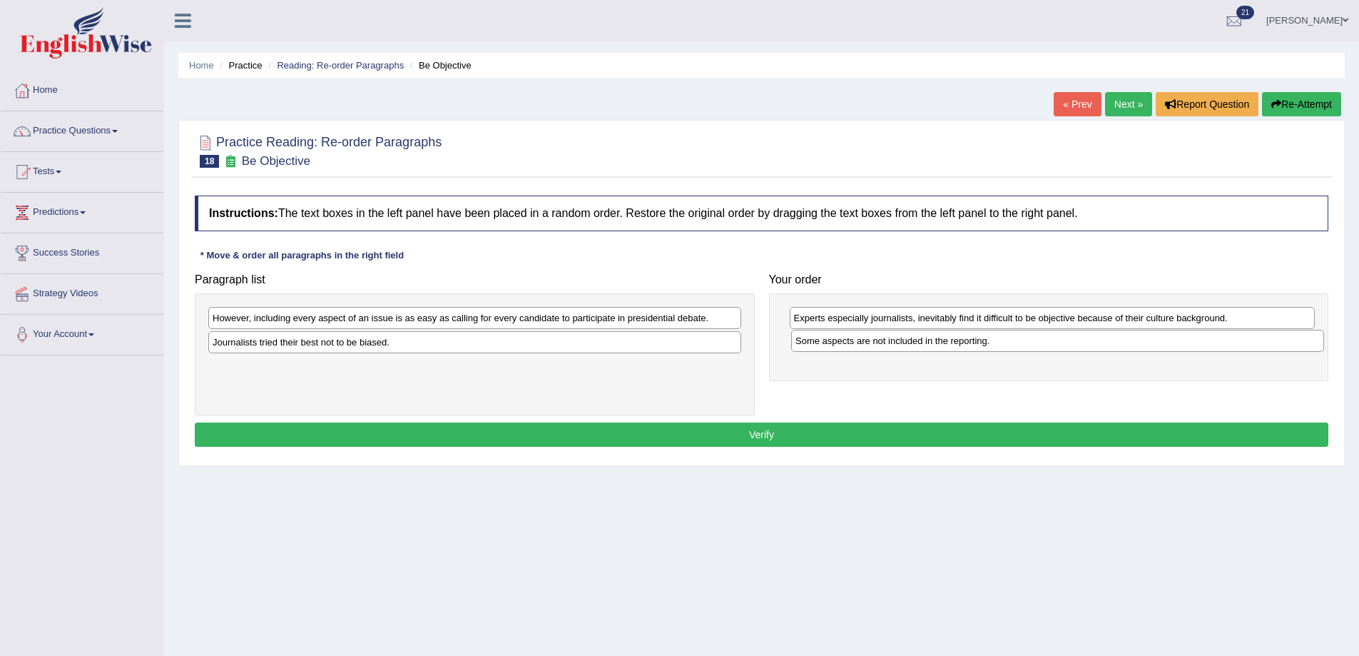
drag, startPoint x: 261, startPoint y: 322, endPoint x: 844, endPoint y: 345, distance: 583.4
click at [844, 345] on div "Some aspects are not included in the reporting." at bounding box center [1057, 341] width 533 height 22
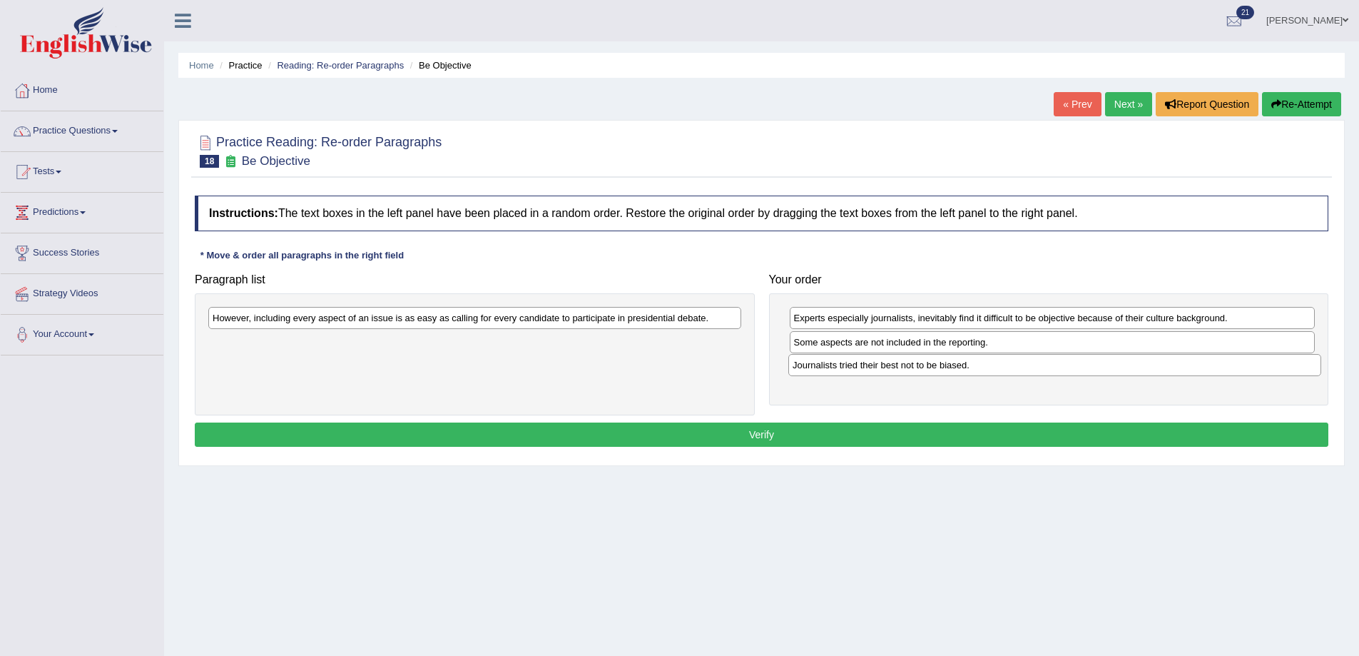
drag, startPoint x: 343, startPoint y: 350, endPoint x: 923, endPoint y: 372, distance: 580.6
click at [923, 372] on div "Journalists tried their best not to be biased." at bounding box center [1055, 365] width 533 height 22
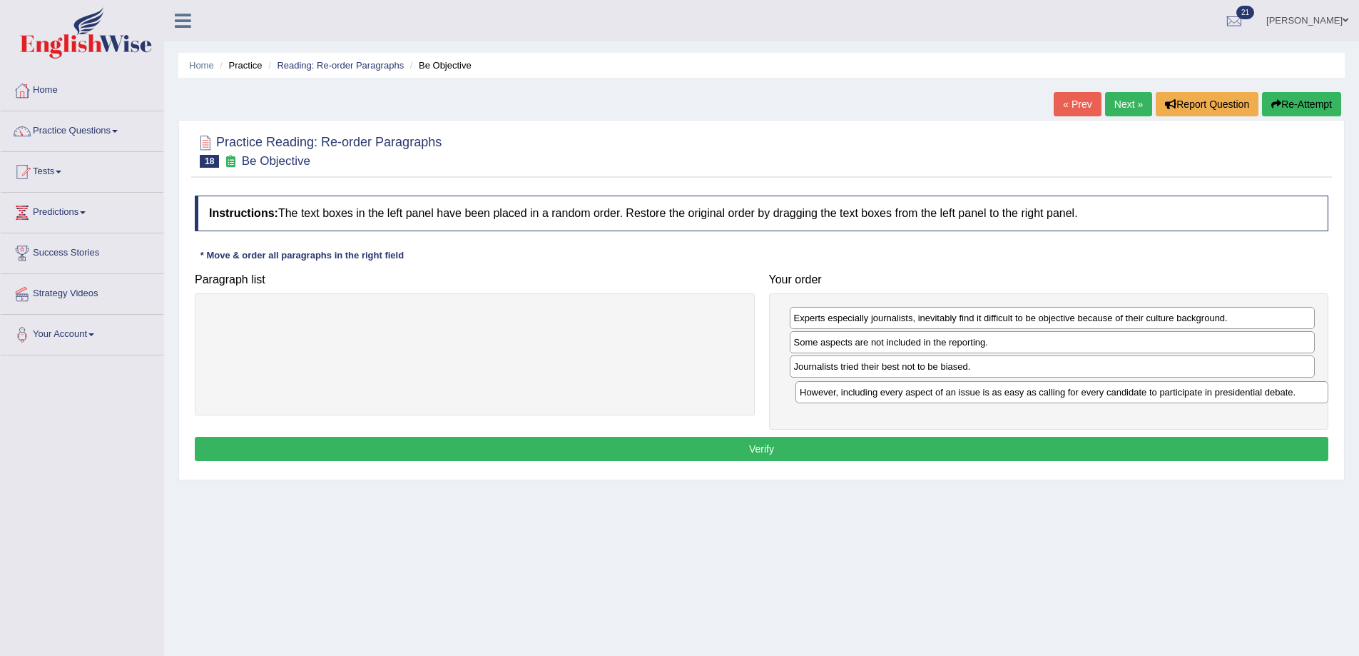
drag, startPoint x: 584, startPoint y: 323, endPoint x: 1171, endPoint y: 397, distance: 591.9
click at [1171, 397] on div "However, including every aspect of an issue is as easy as calling for every can…" at bounding box center [1062, 392] width 533 height 22
click at [1032, 445] on button "Verify" at bounding box center [762, 449] width 1134 height 24
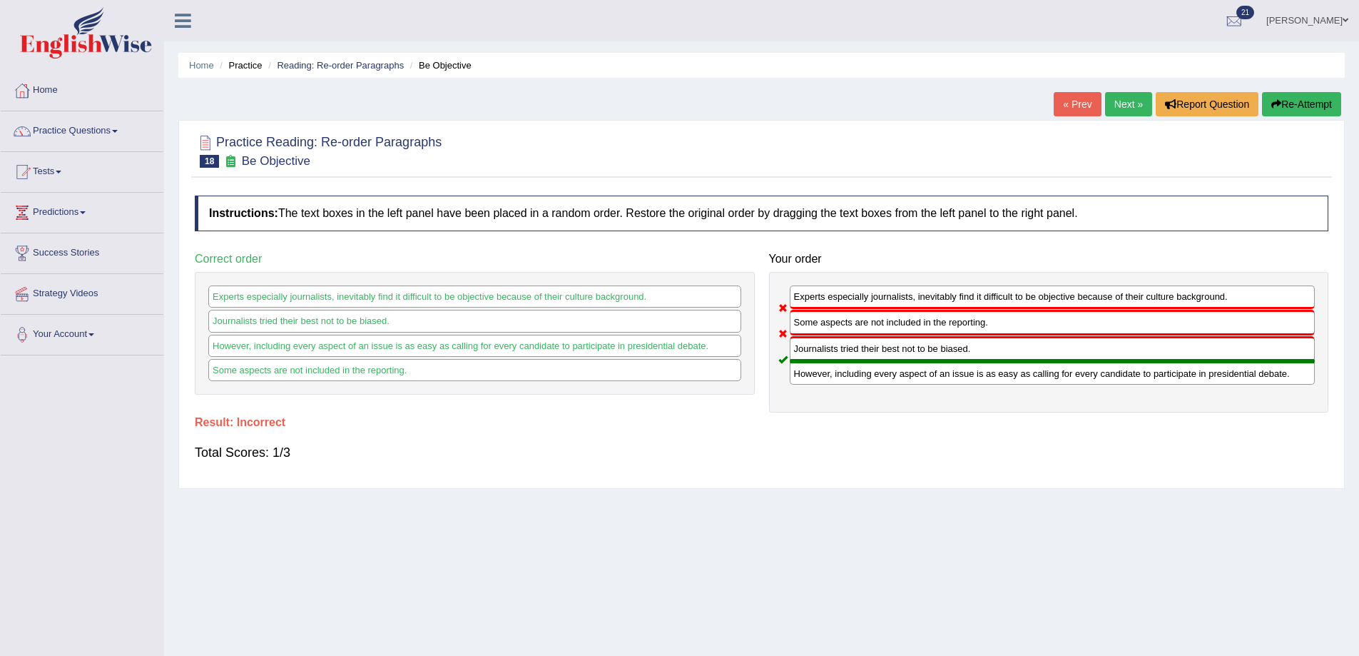
click at [1114, 99] on link "Next »" at bounding box center [1128, 104] width 47 height 24
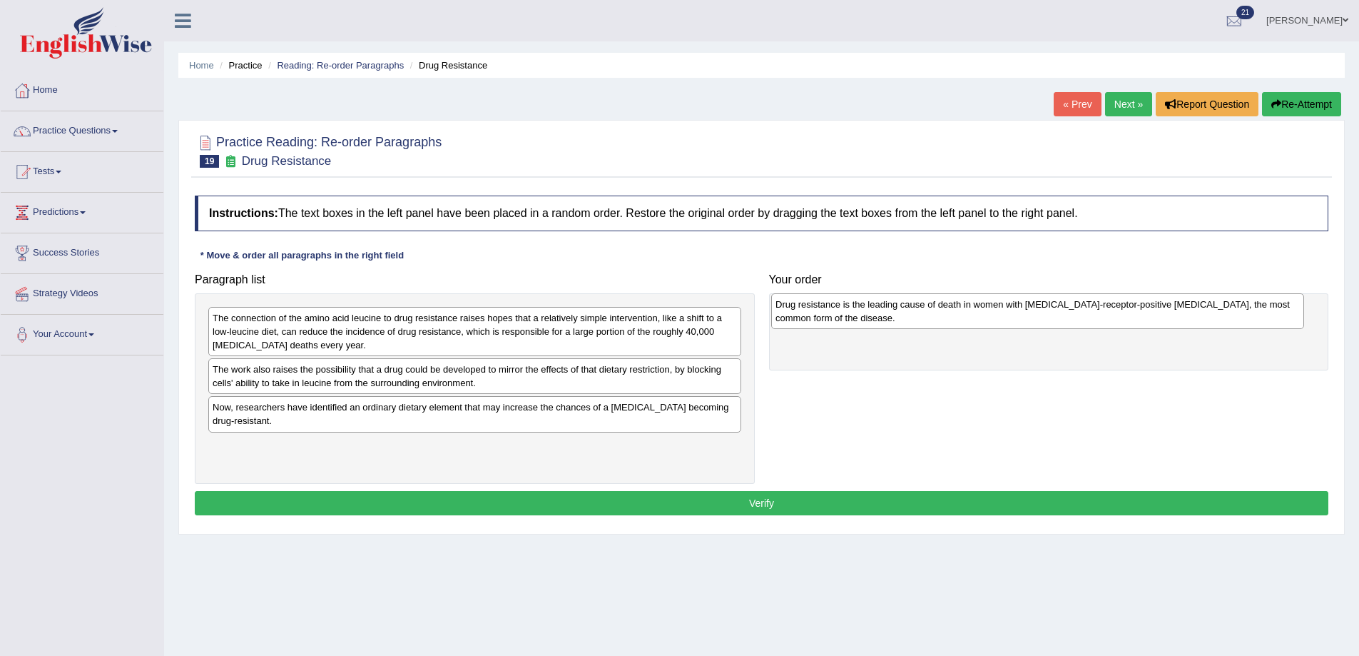
drag, startPoint x: 257, startPoint y: 377, endPoint x: 820, endPoint y: 312, distance: 566.7
click at [820, 312] on div "Drug resistance is the leading cause of death in women with [MEDICAL_DATA]-rece…" at bounding box center [1037, 311] width 533 height 36
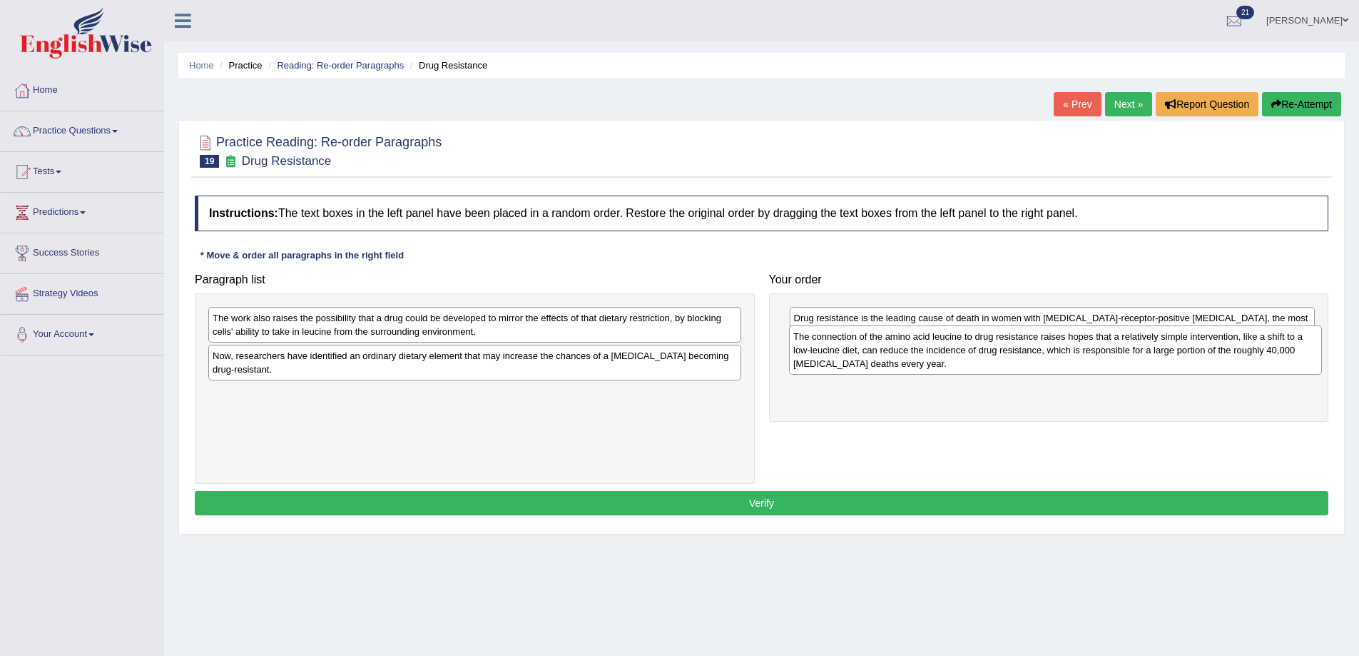
drag, startPoint x: 427, startPoint y: 330, endPoint x: 1008, endPoint y: 348, distance: 581.1
click at [1008, 348] on div "The connection of the amino acid leucine to drug resistance raises hopes that a…" at bounding box center [1055, 349] width 533 height 49
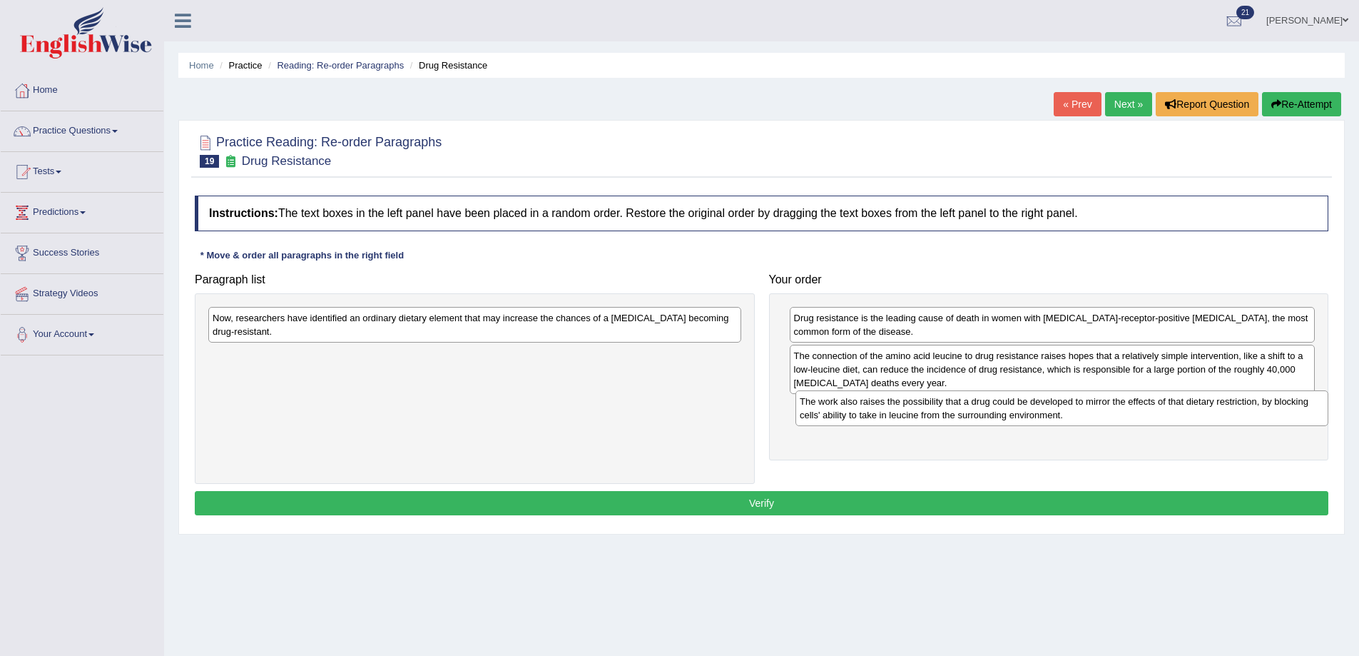
drag, startPoint x: 433, startPoint y: 335, endPoint x: 1020, endPoint y: 418, distance: 593.2
click at [1020, 418] on div "The work also raises the possibility that a drug could be developed to mirror t…" at bounding box center [1062, 408] width 533 height 36
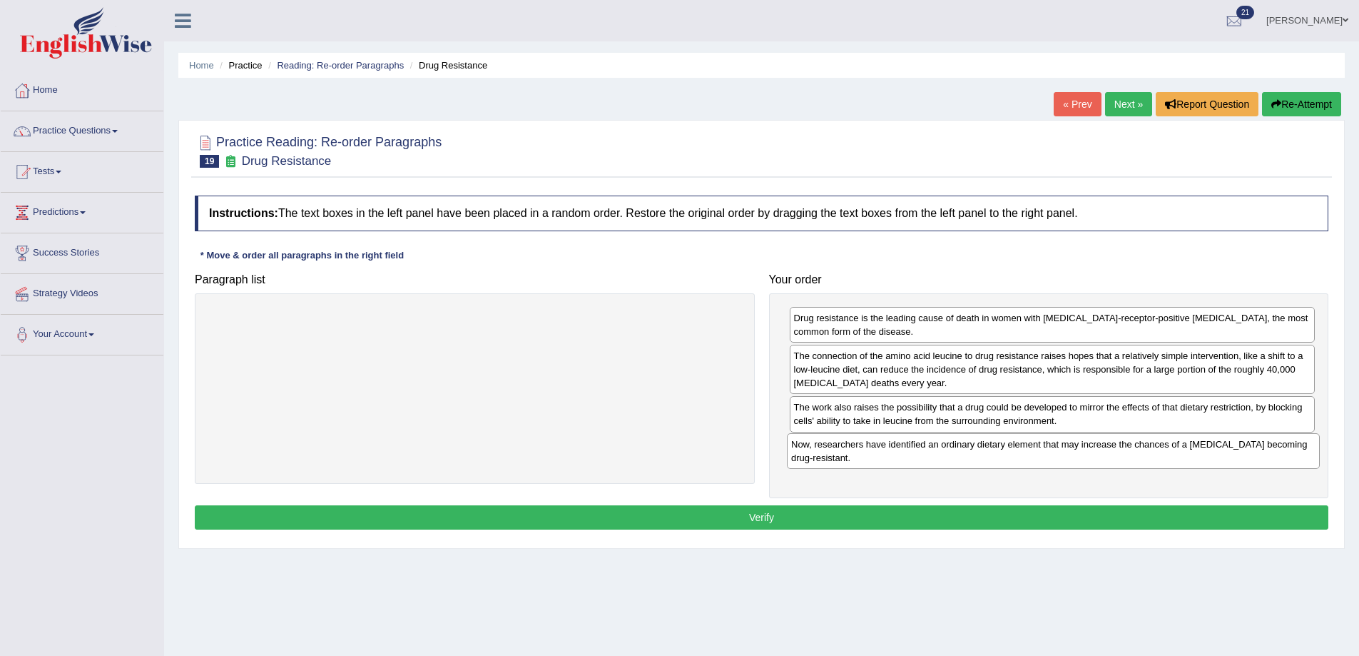
drag, startPoint x: 266, startPoint y: 330, endPoint x: 845, endPoint y: 457, distance: 592.3
click at [845, 457] on div "Now, researchers have identified an ordinary dietary element that may increase …" at bounding box center [1053, 451] width 533 height 36
click at [749, 517] on button "Verify" at bounding box center [762, 517] width 1134 height 24
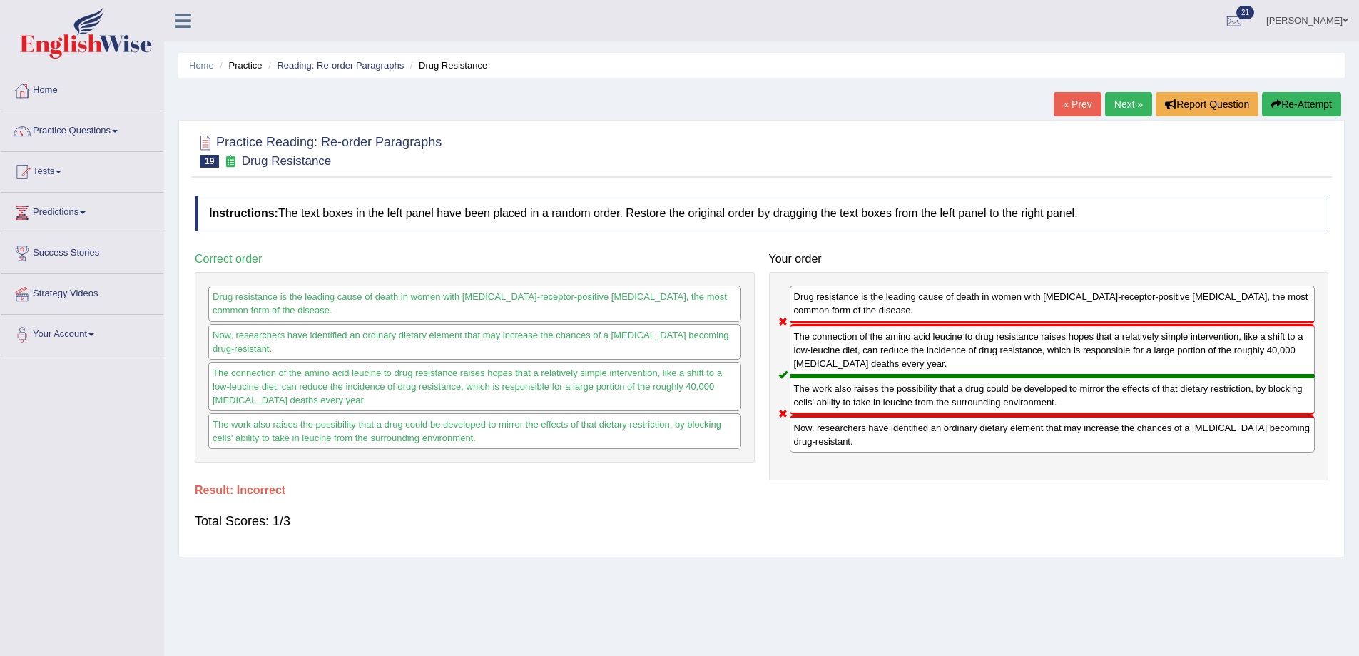
click at [1115, 101] on link "Next »" at bounding box center [1128, 104] width 47 height 24
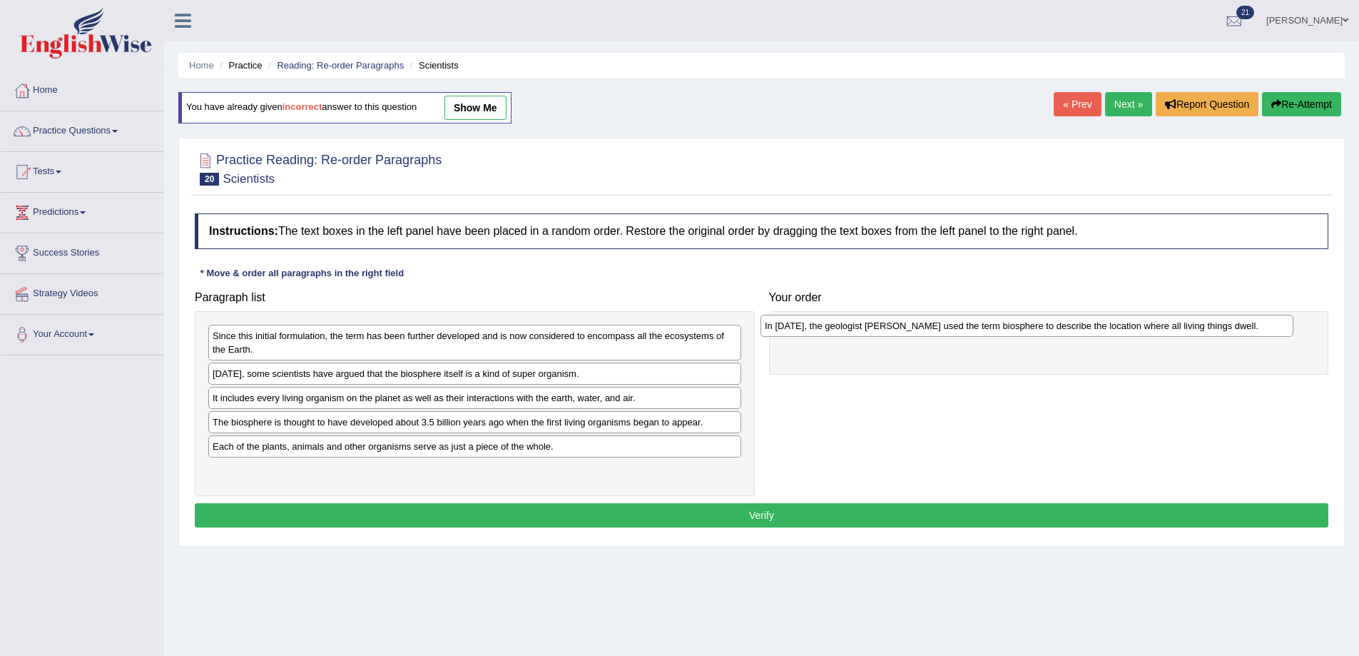
drag, startPoint x: 387, startPoint y: 374, endPoint x: 953, endPoint y: 326, distance: 568.6
click at [940, 326] on div "In [DATE], the geologist [PERSON_NAME] used the term biosphere to describe the …" at bounding box center [1027, 326] width 533 height 22
drag, startPoint x: 899, startPoint y: 337, endPoint x: 885, endPoint y: 327, distance: 17.4
click at [885, 327] on div "In [DATE], the geologist [PERSON_NAME] used the term biosphere to describe the …" at bounding box center [1035, 324] width 526 height 22
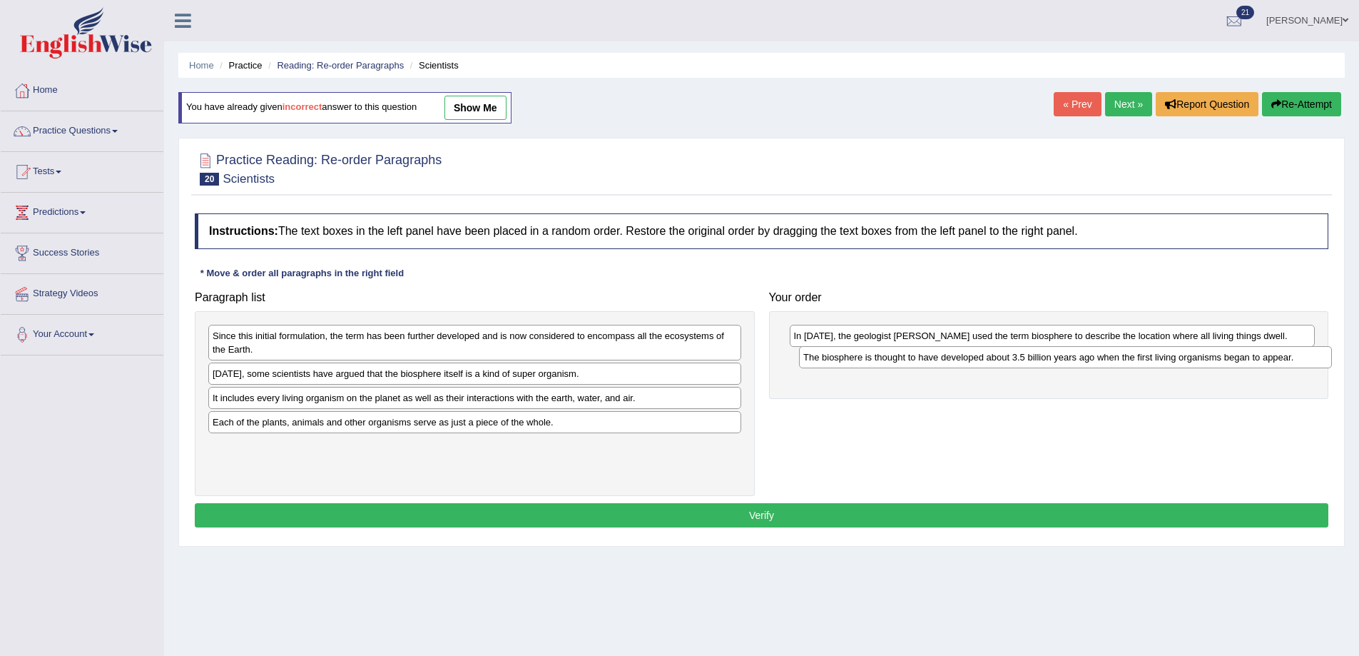
drag, startPoint x: 301, startPoint y: 426, endPoint x: 892, endPoint y: 361, distance: 594.4
click at [892, 361] on div "The biosphere is thought to have developed about 3.5 billion years ago when the…" at bounding box center [1065, 357] width 533 height 22
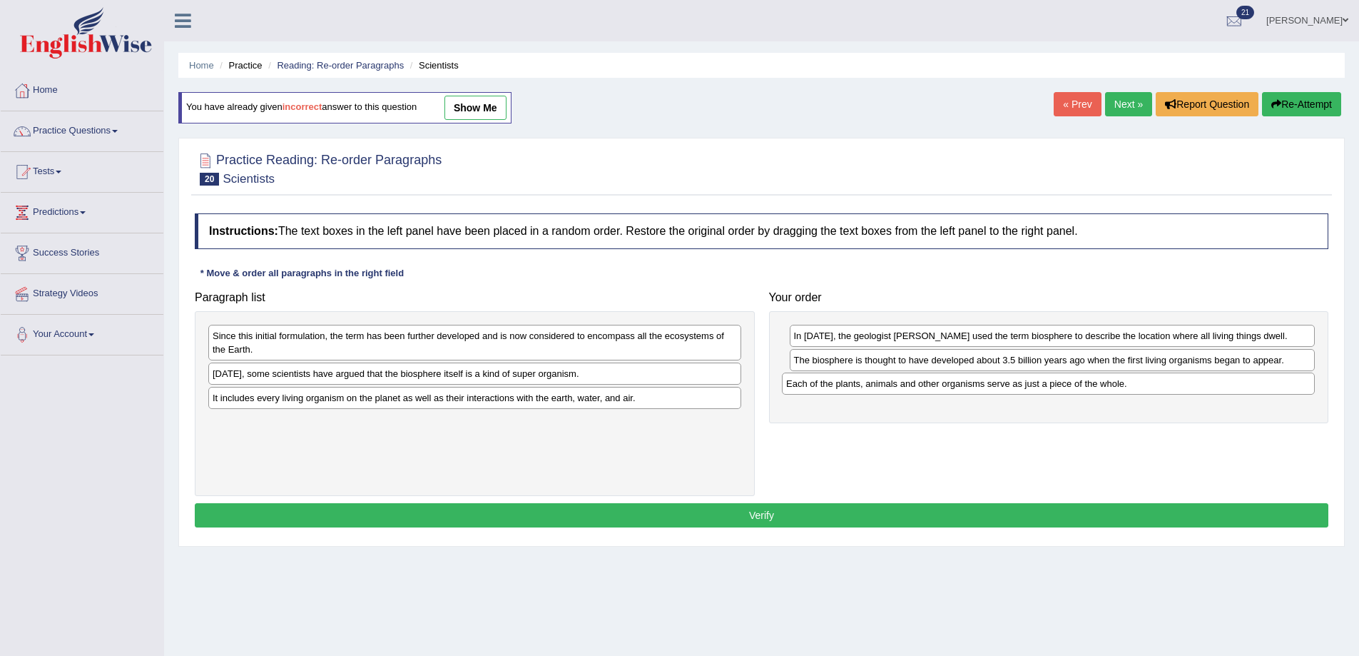
drag, startPoint x: 322, startPoint y: 430, endPoint x: 896, endPoint y: 392, distance: 575.0
click at [896, 392] on div "Each of the plants, animals and other organisms serve as just a piece of the wh…" at bounding box center [1048, 383] width 533 height 22
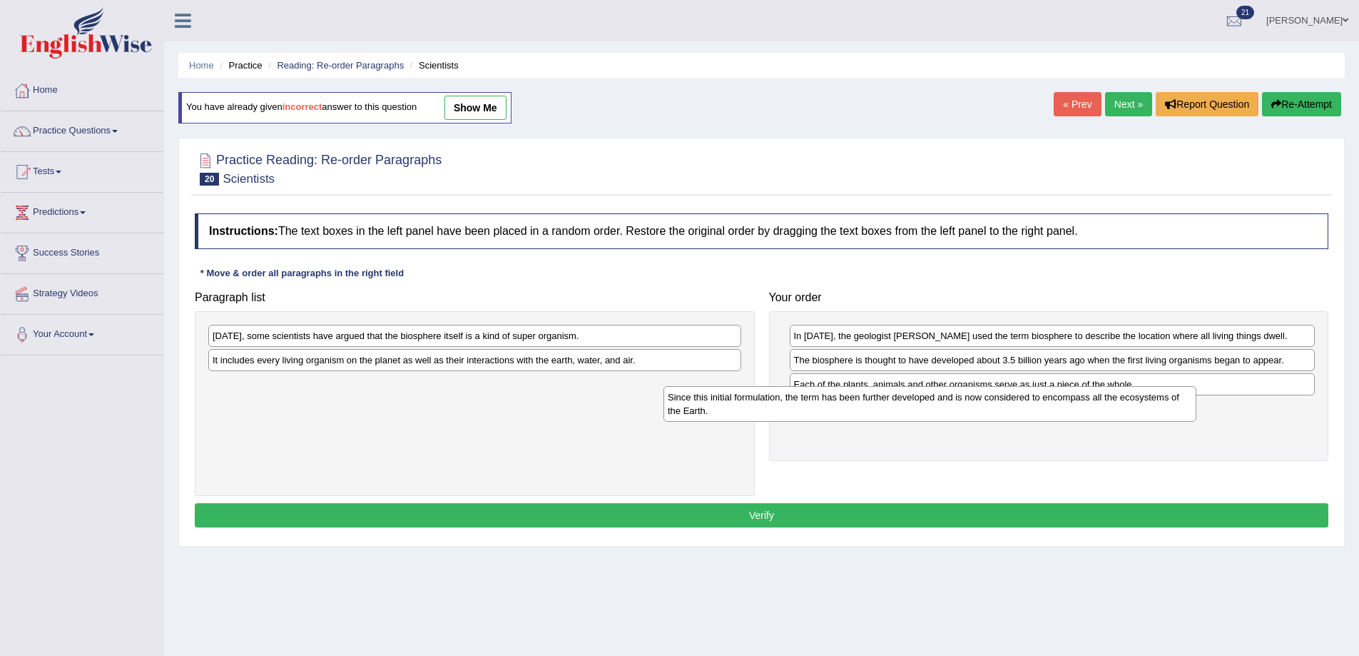
drag, startPoint x: 261, startPoint y: 352, endPoint x: 716, endPoint y: 413, distance: 459.4
click at [716, 413] on div "Since this initial formulation, the term has been further developed and is now …" at bounding box center [930, 404] width 533 height 36
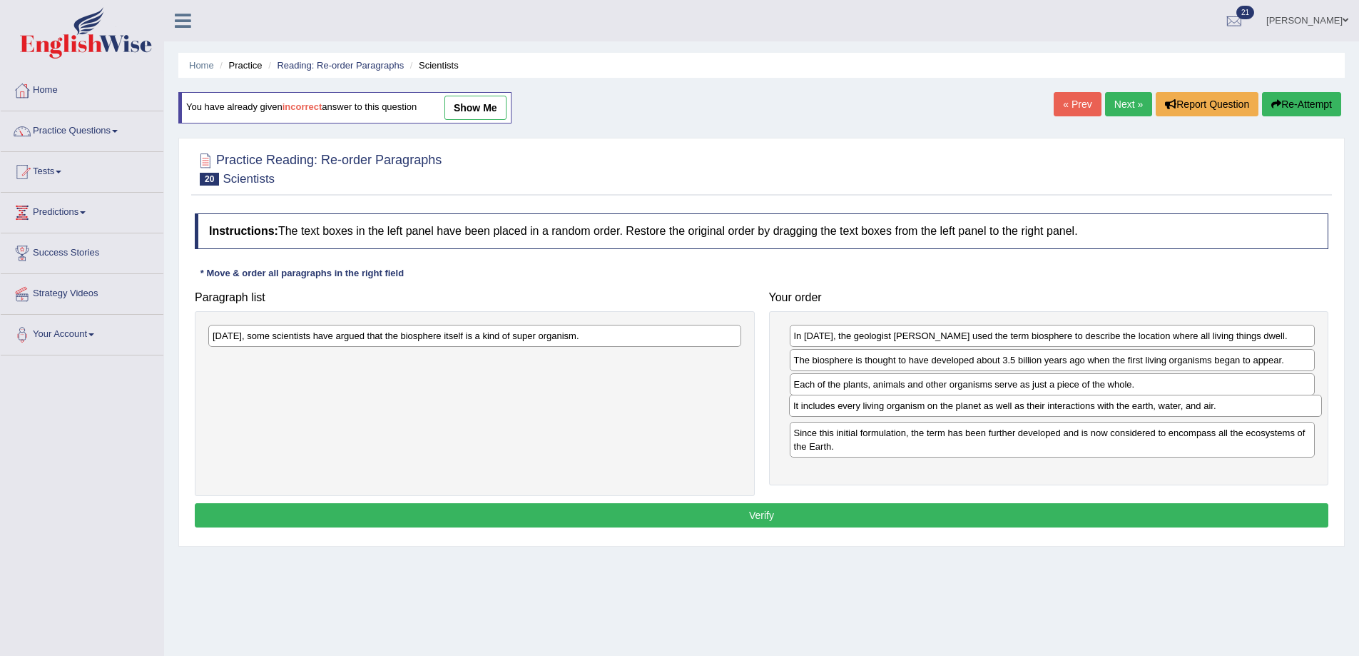
drag, startPoint x: 270, startPoint y: 366, endPoint x: 851, endPoint y: 412, distance: 582.6
click at [851, 412] on div "It includes every living organism on the planet as well as their interactions w…" at bounding box center [1055, 406] width 533 height 22
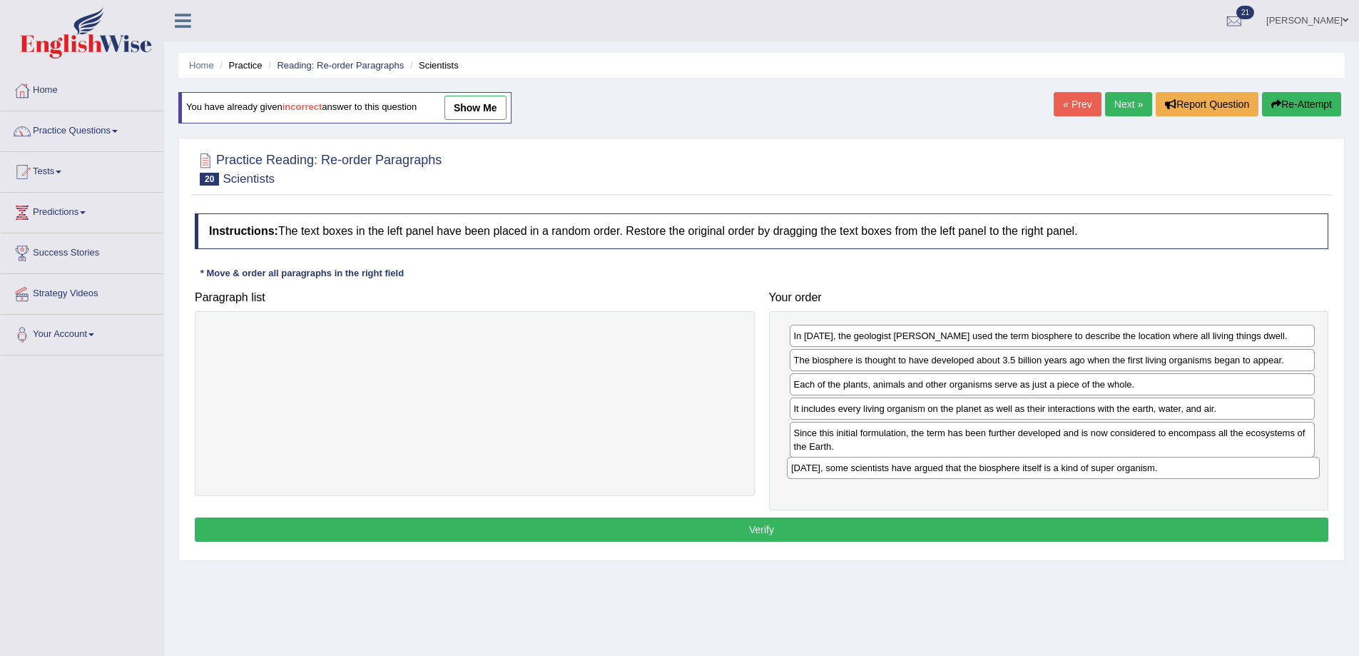
drag, startPoint x: 411, startPoint y: 339, endPoint x: 993, endPoint y: 472, distance: 597.4
click at [993, 472] on div "Today, some scientists have argued that the biosphere itself is a kind of super…" at bounding box center [1053, 468] width 533 height 22
click at [914, 526] on button "Verify" at bounding box center [762, 529] width 1134 height 24
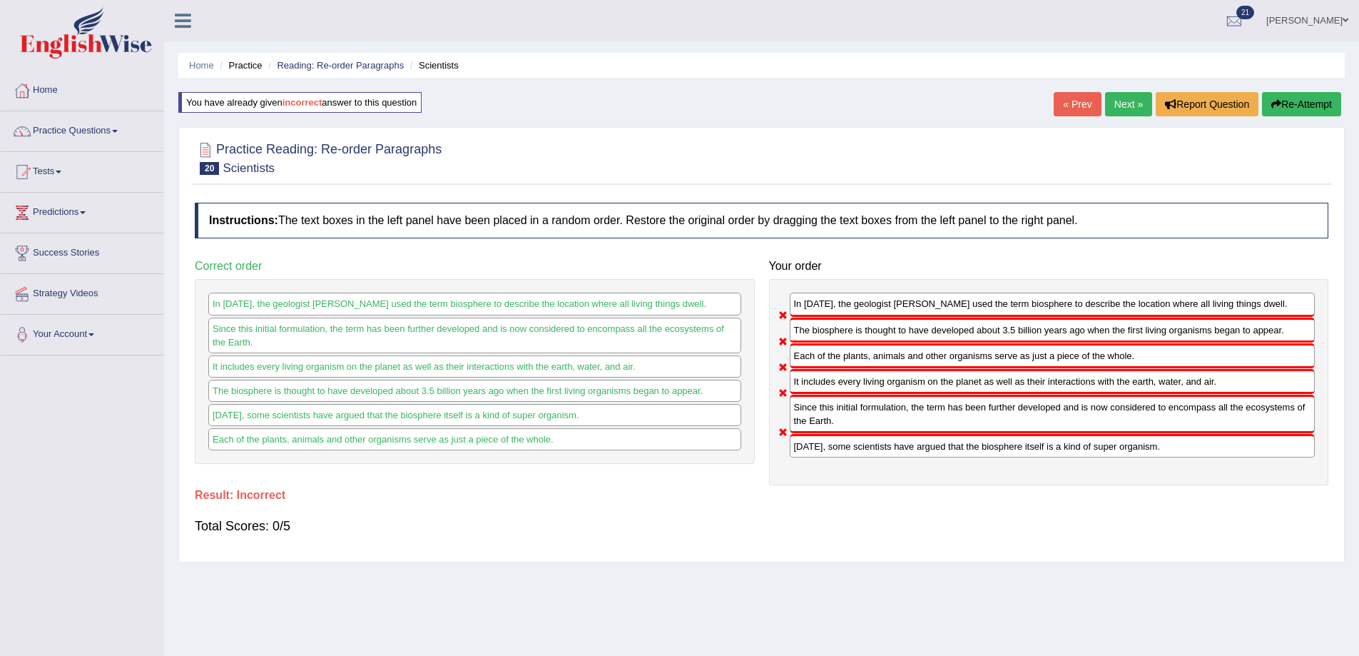
click at [1274, 100] on icon "button" at bounding box center [1277, 104] width 10 height 10
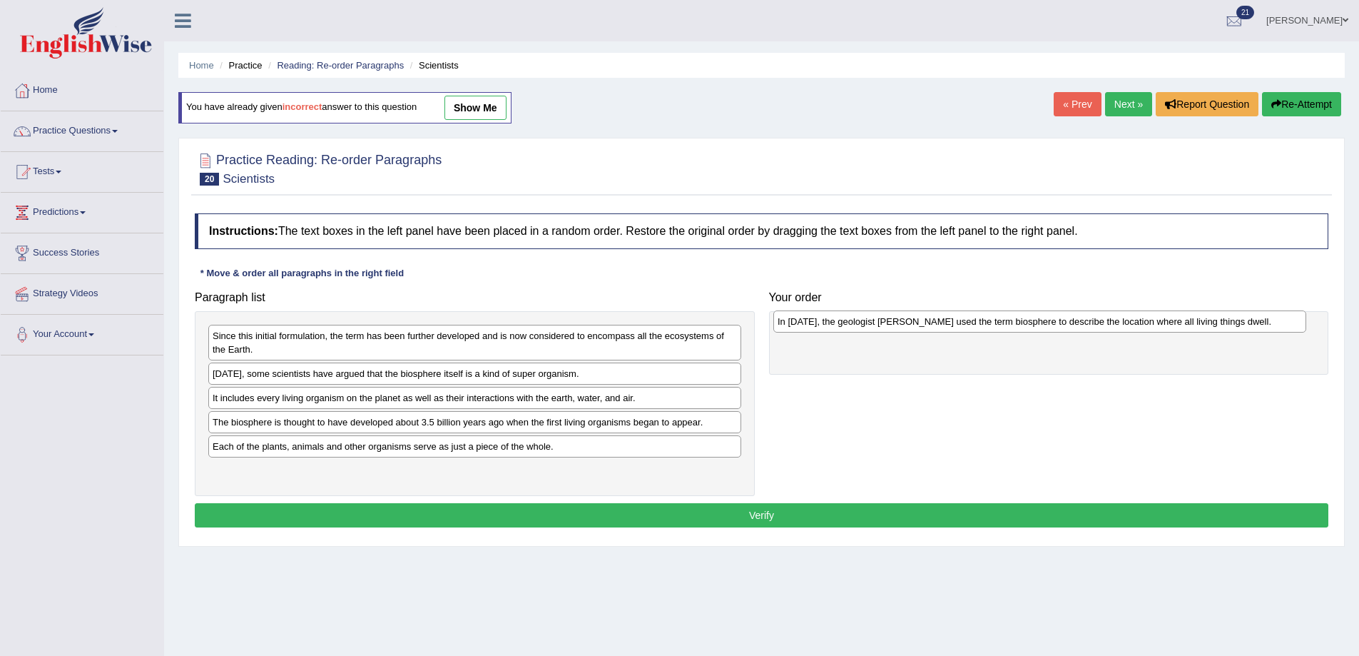
drag, startPoint x: 323, startPoint y: 380, endPoint x: 851, endPoint y: 328, distance: 531.3
click at [851, 328] on div "In [DATE], the geologist [PERSON_NAME] used the term biosphere to describe the …" at bounding box center [1040, 321] width 533 height 22
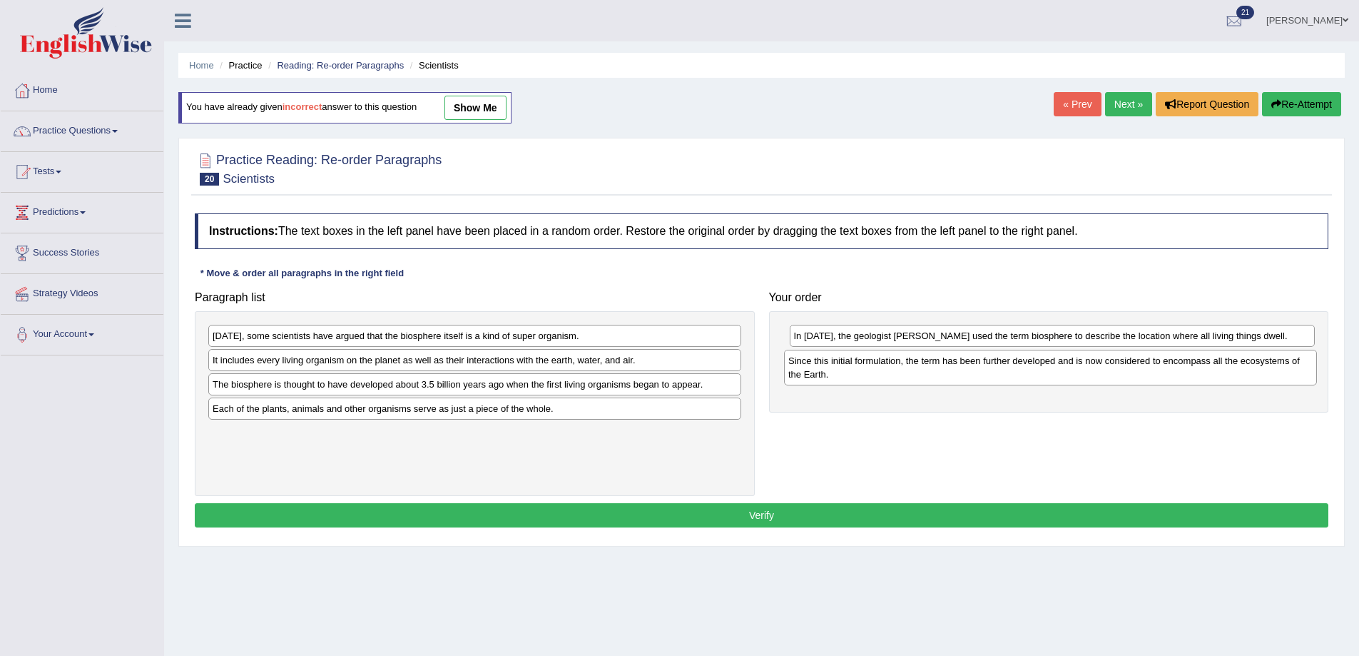
drag, startPoint x: 337, startPoint y: 342, endPoint x: 913, endPoint y: 367, distance: 576.4
click at [913, 367] on div "Since this initial formulation, the term has been further developed and is now …" at bounding box center [1050, 368] width 533 height 36
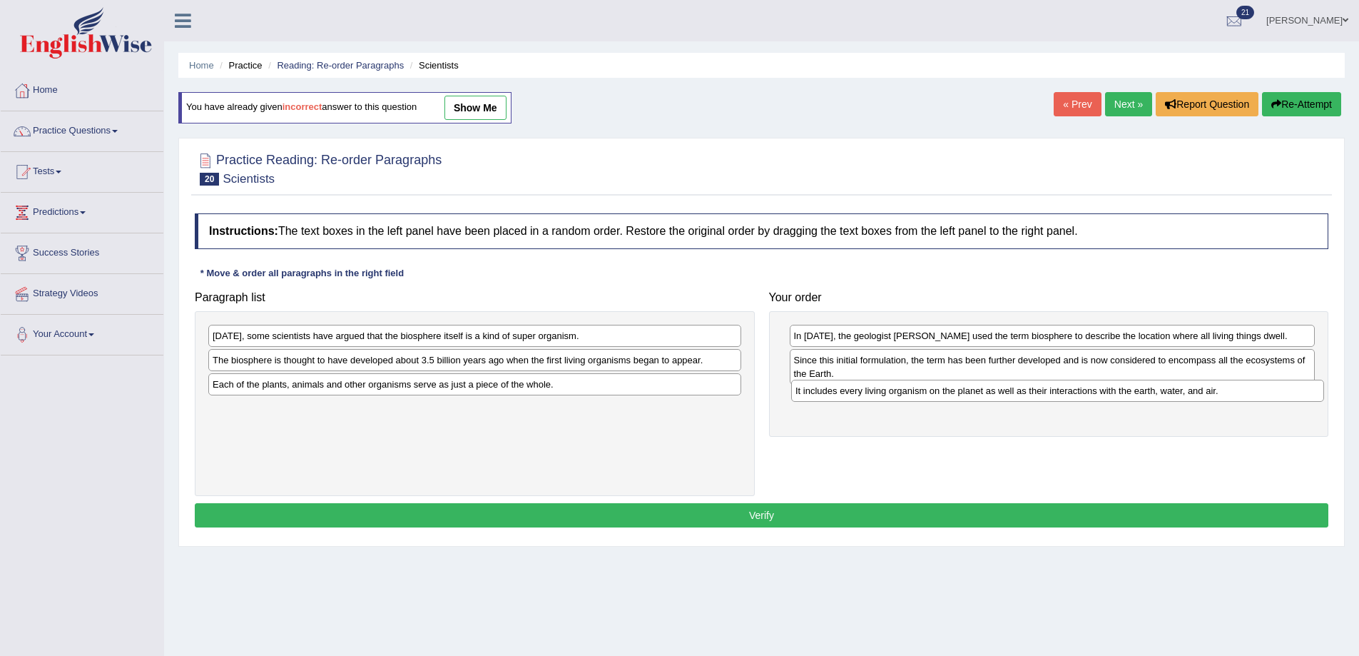
drag, startPoint x: 299, startPoint y: 370, endPoint x: 882, endPoint y: 400, distance: 583.8
click at [882, 400] on div "It includes every living organism on the planet as well as their interactions w…" at bounding box center [1057, 391] width 533 height 22
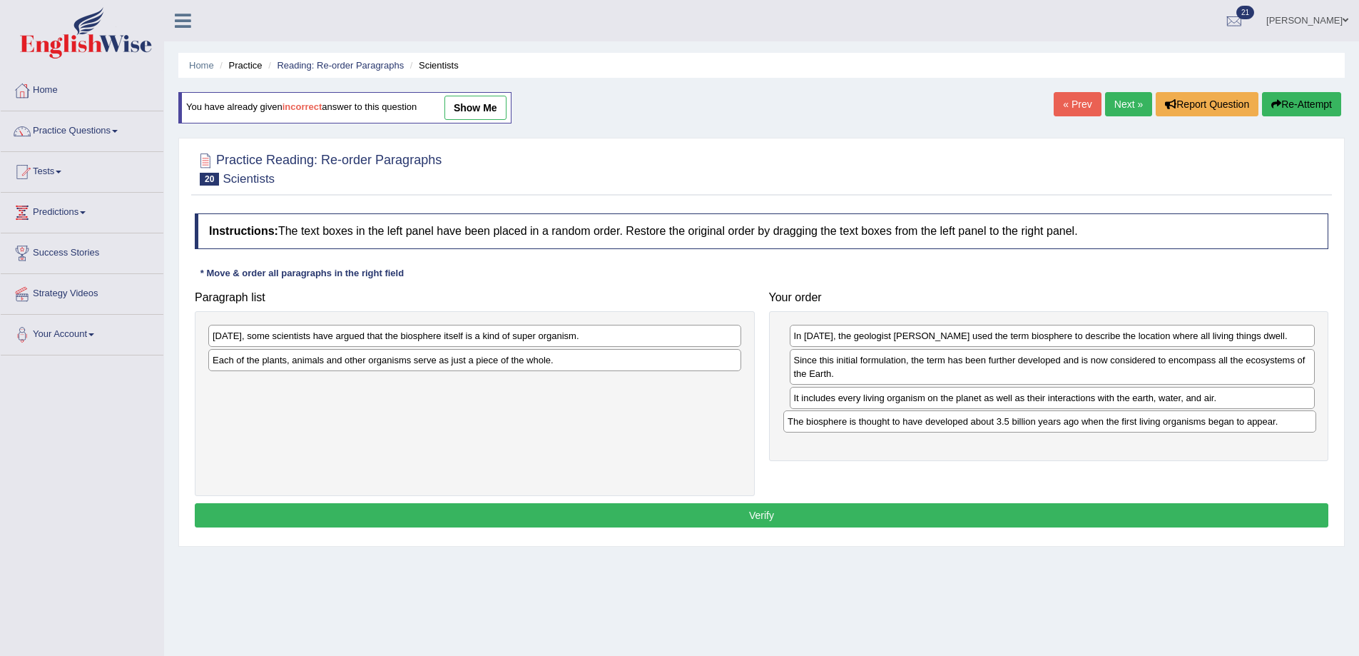
drag, startPoint x: 330, startPoint y: 365, endPoint x: 905, endPoint y: 427, distance: 578.5
click at [905, 427] on div "The biosphere is thought to have developed about 3.5 billion years ago when the…" at bounding box center [1050, 421] width 533 height 22
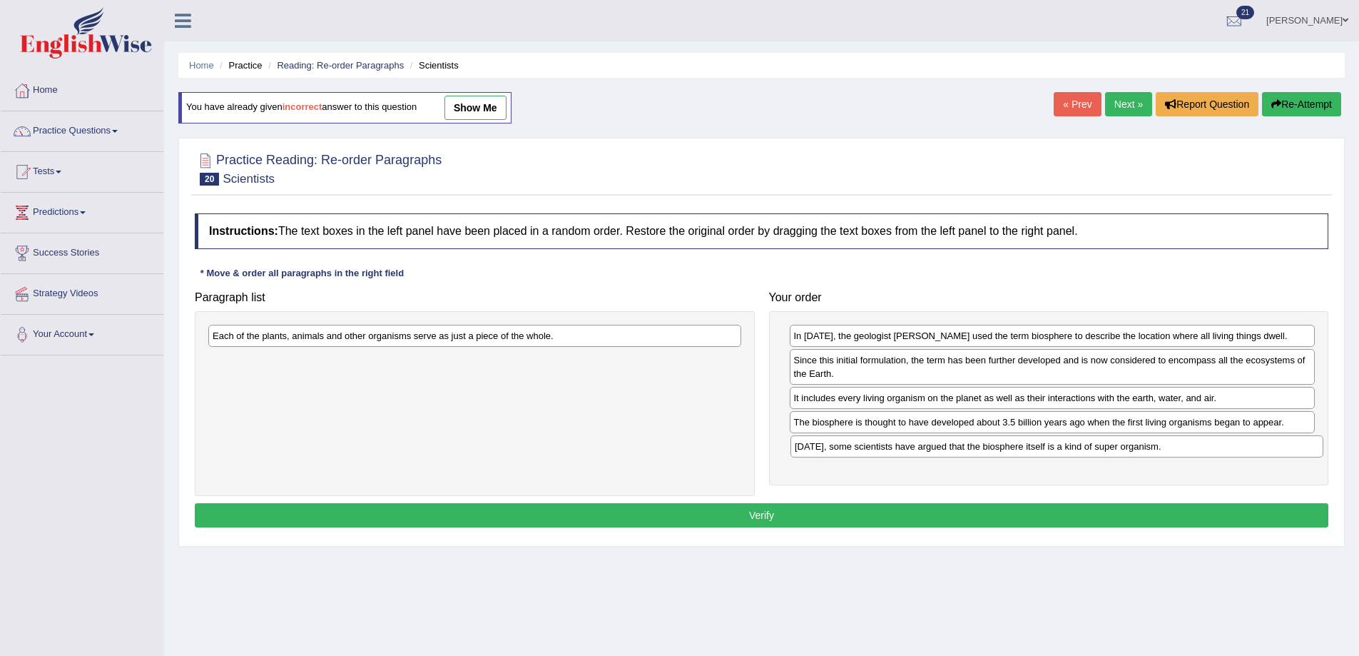
drag, startPoint x: 485, startPoint y: 337, endPoint x: 1065, endPoint y: 447, distance: 591.2
click at [1065, 447] on div "Today, some scientists have argued that the biosphere itself is a kind of super…" at bounding box center [1057, 446] width 533 height 22
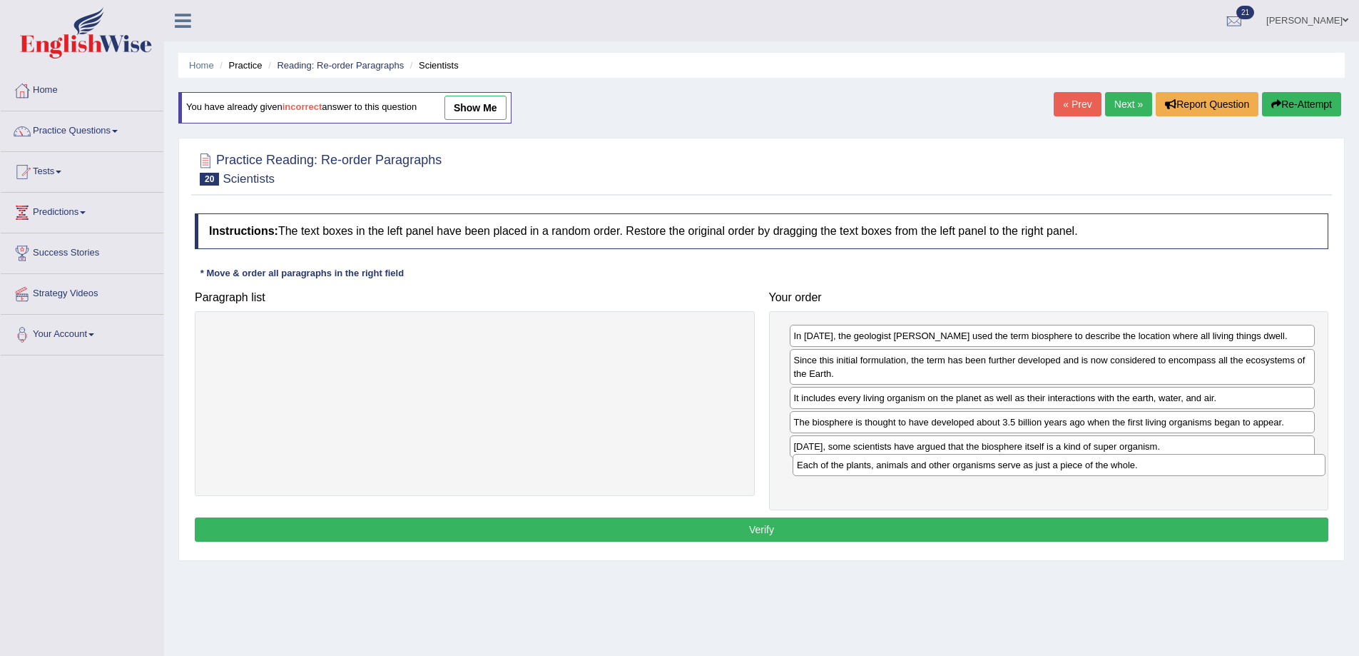
drag, startPoint x: 467, startPoint y: 343, endPoint x: 1052, endPoint y: 472, distance: 598.5
click at [1052, 472] on div "Each of the plants, animals and other organisms serve as just a piece of the wh…" at bounding box center [1059, 465] width 533 height 22
click at [983, 529] on button "Verify" at bounding box center [762, 529] width 1134 height 24
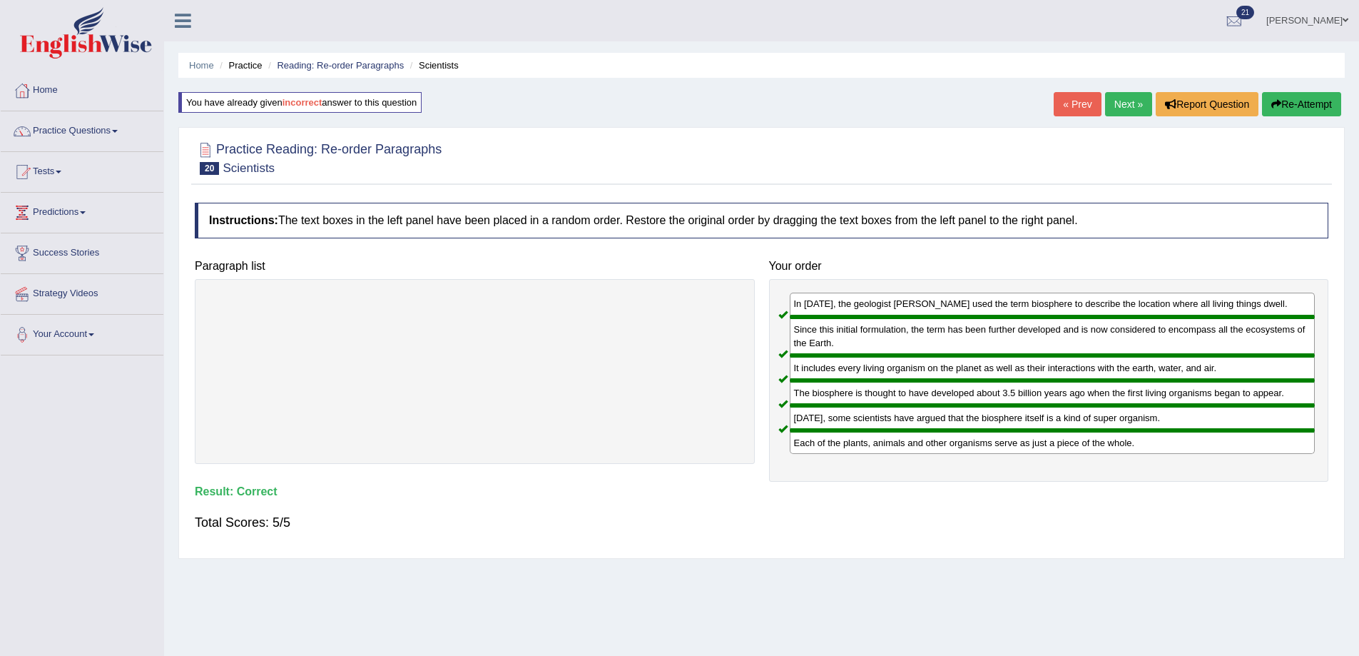
click at [1124, 107] on link "Next »" at bounding box center [1128, 104] width 47 height 24
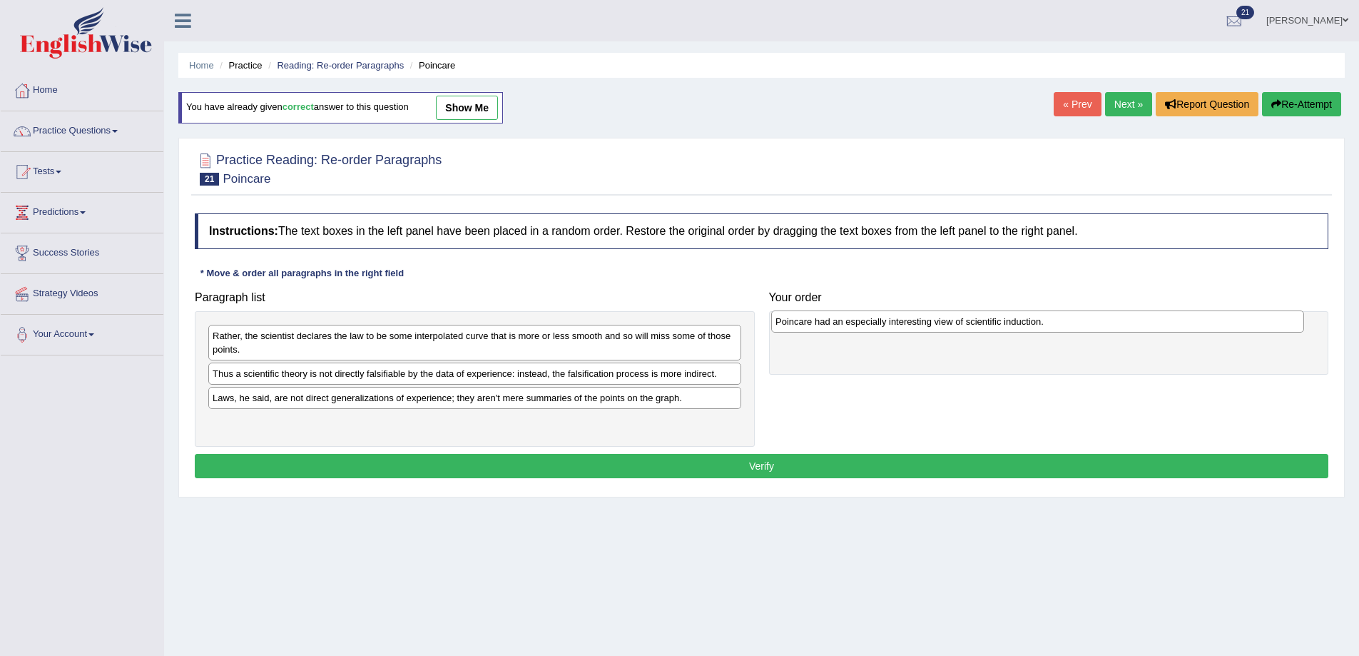
drag, startPoint x: 379, startPoint y: 380, endPoint x: 942, endPoint y: 328, distance: 565.4
click at [942, 328] on div "Poincare had an especially interesting view of scientific induction." at bounding box center [1037, 321] width 533 height 22
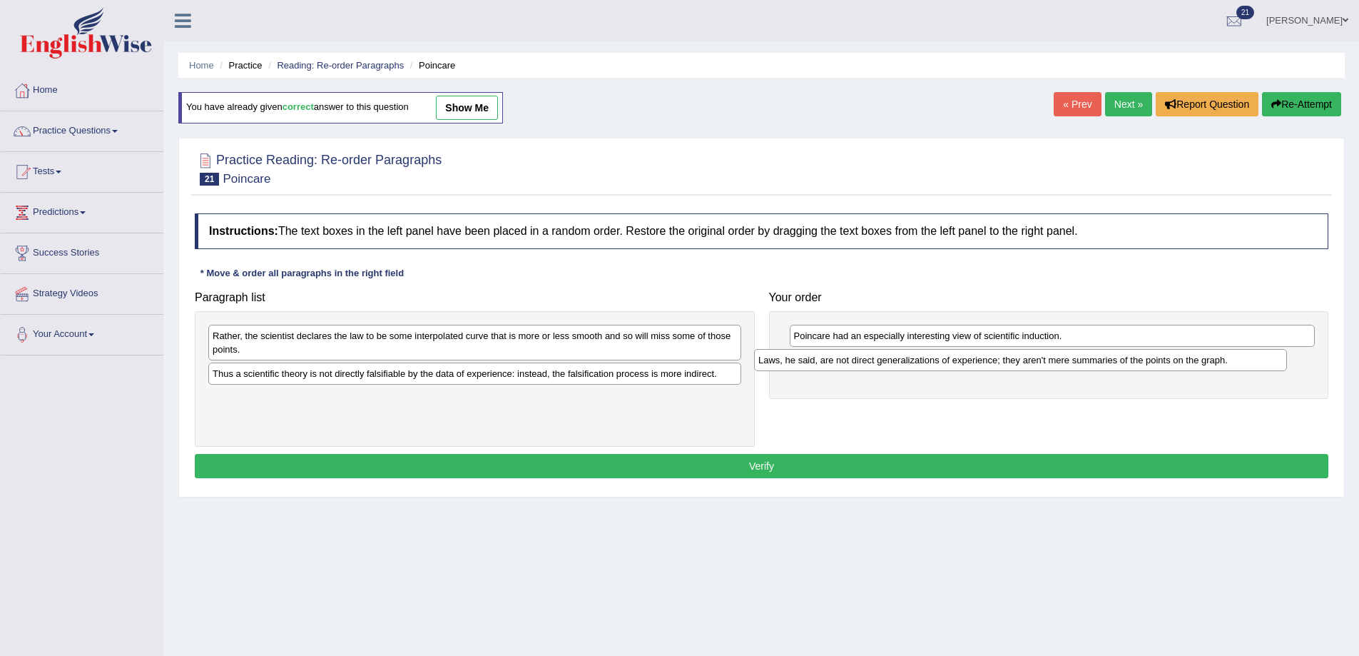
drag, startPoint x: 409, startPoint y: 402, endPoint x: 960, endPoint y: 363, distance: 553.0
click at [960, 363] on div "Laws, he said, are not direct generalizations of experience; they aren't mere s…" at bounding box center [1020, 360] width 533 height 22
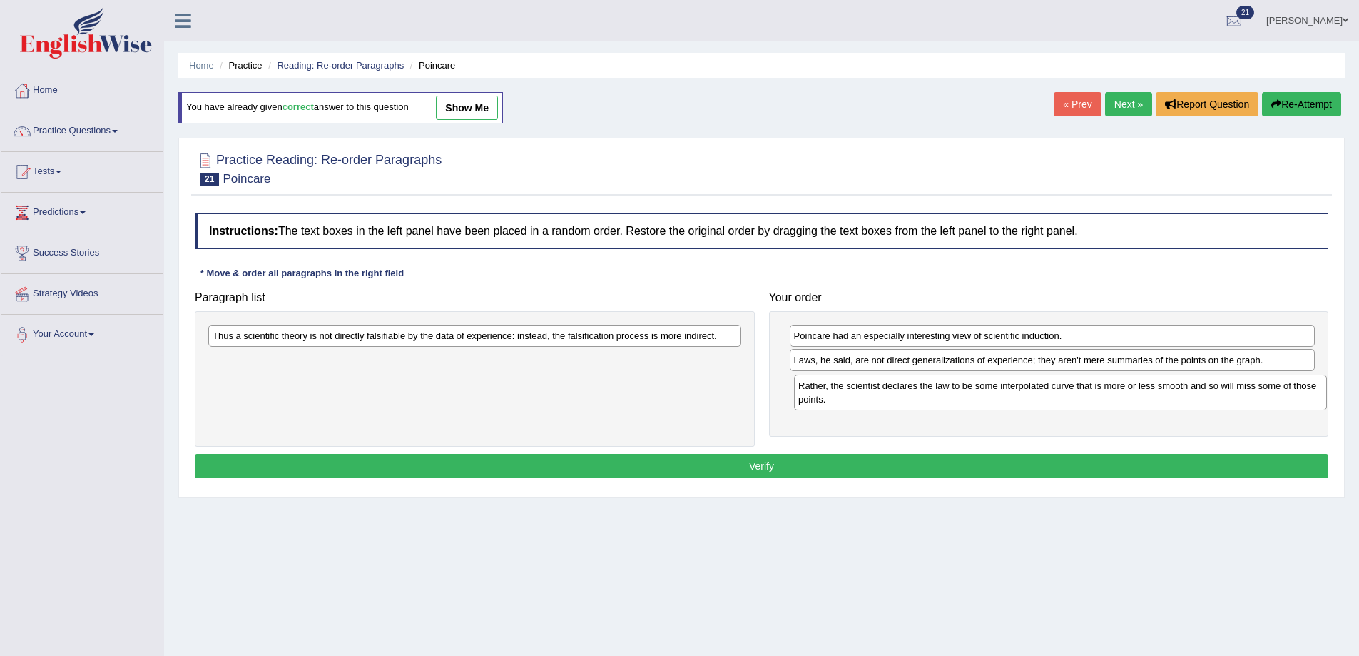
drag, startPoint x: 483, startPoint y: 356, endPoint x: 1069, endPoint y: 406, distance: 588.0
click at [1069, 406] on div "Rather, the scientist declares the law to be some interpolated curve that is mo…" at bounding box center [1060, 393] width 533 height 36
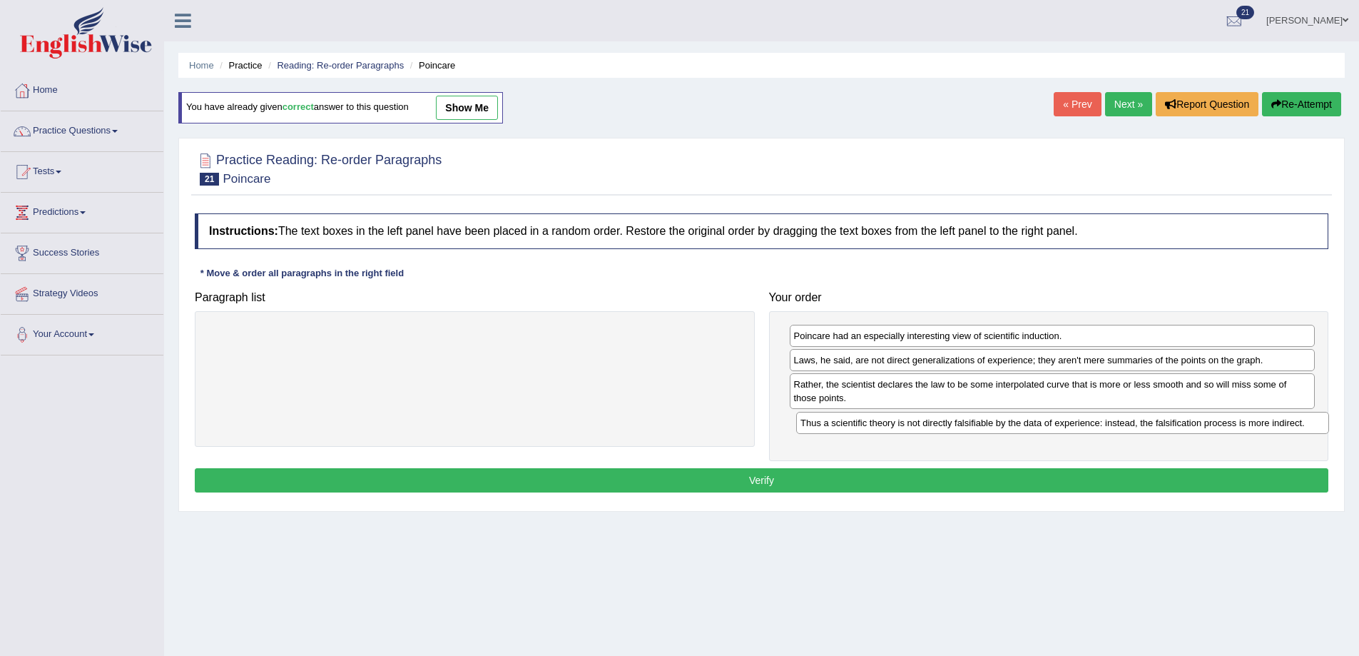
drag, startPoint x: 626, startPoint y: 340, endPoint x: 1215, endPoint y: 427, distance: 595.0
click at [1215, 427] on div "Thus a scientific theory is not directly falsifiable by the data of experience:…" at bounding box center [1062, 423] width 533 height 22
click at [965, 481] on button "Verify" at bounding box center [762, 480] width 1134 height 24
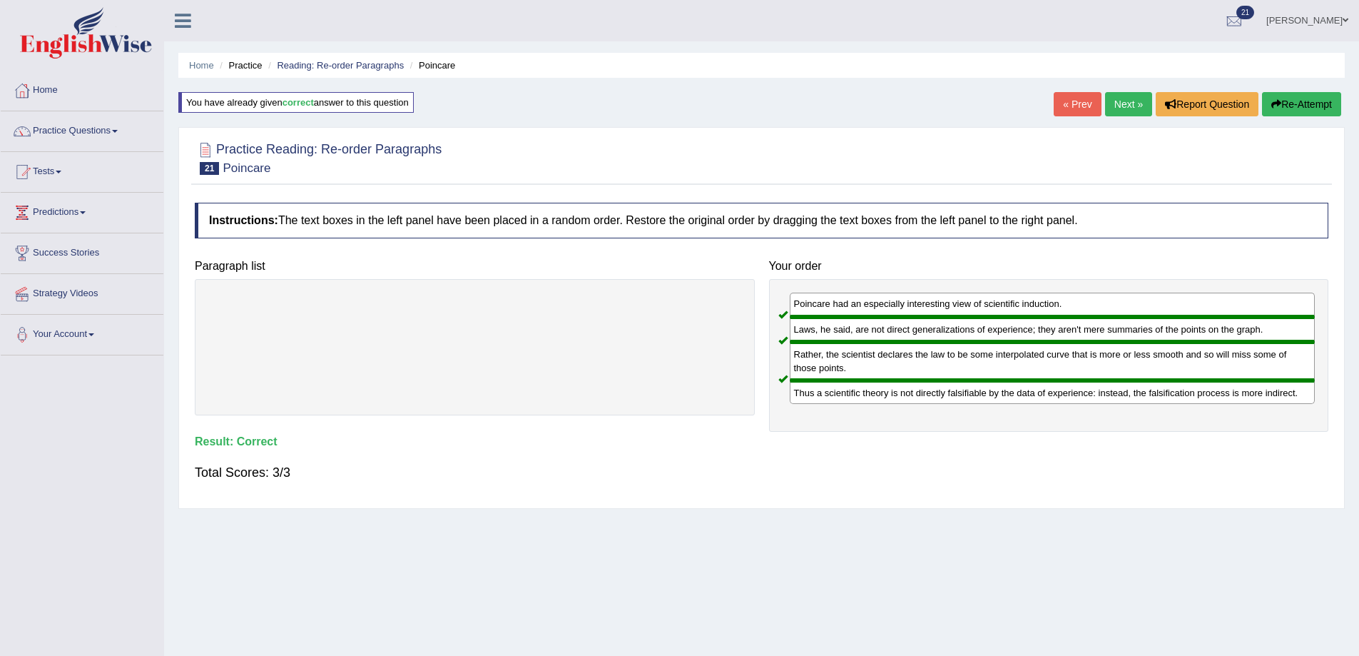
click at [1121, 96] on link "Next »" at bounding box center [1128, 104] width 47 height 24
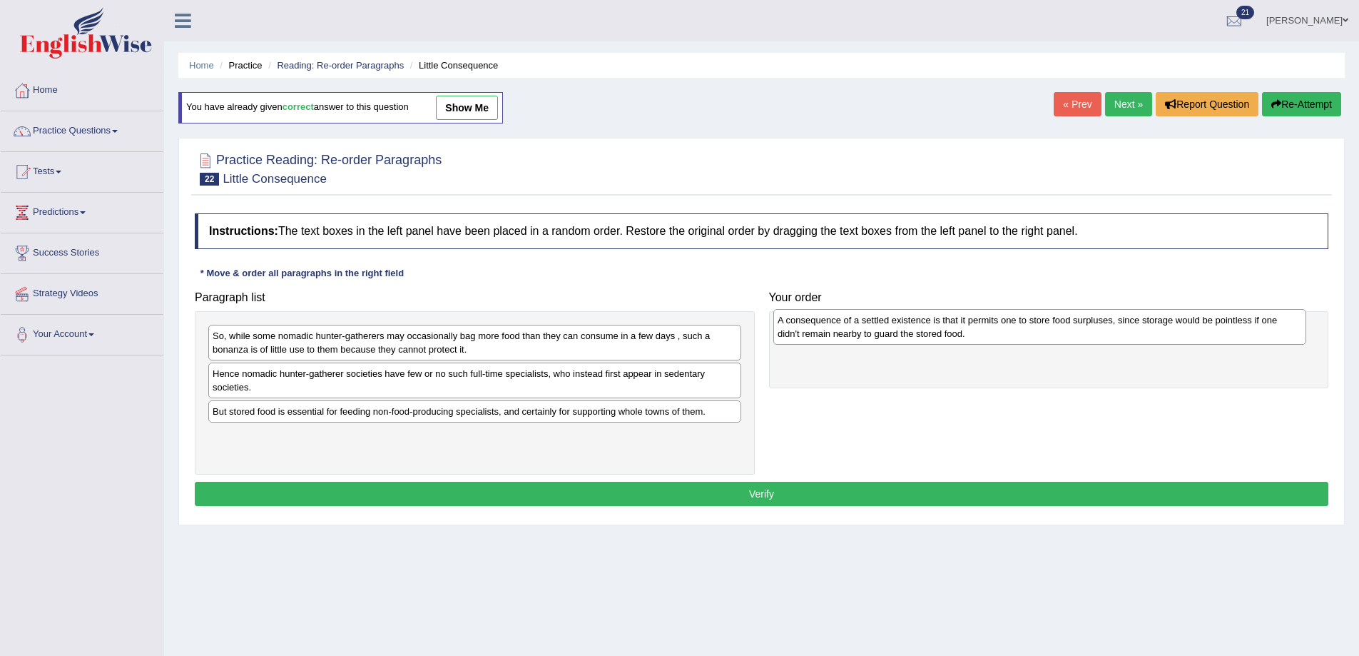
drag, startPoint x: 397, startPoint y: 430, endPoint x: 962, endPoint y: 338, distance: 572.5
click at [962, 338] on div "A consequence of a settled existence is that it permits one to store food surpl…" at bounding box center [1040, 327] width 533 height 36
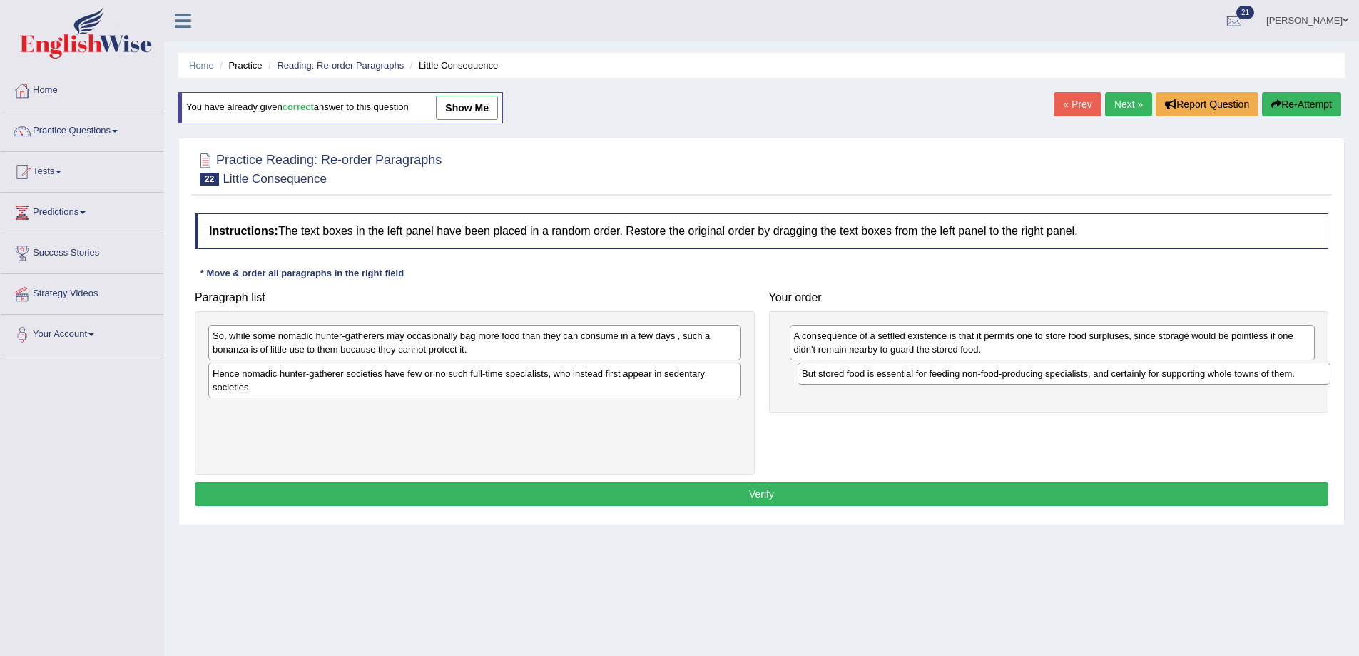
drag, startPoint x: 431, startPoint y: 415, endPoint x: 1020, endPoint y: 377, distance: 590.6
click at [1020, 377] on div "But stored food is essential for feeding non-food-producing specialists, and ce…" at bounding box center [1064, 373] width 533 height 22
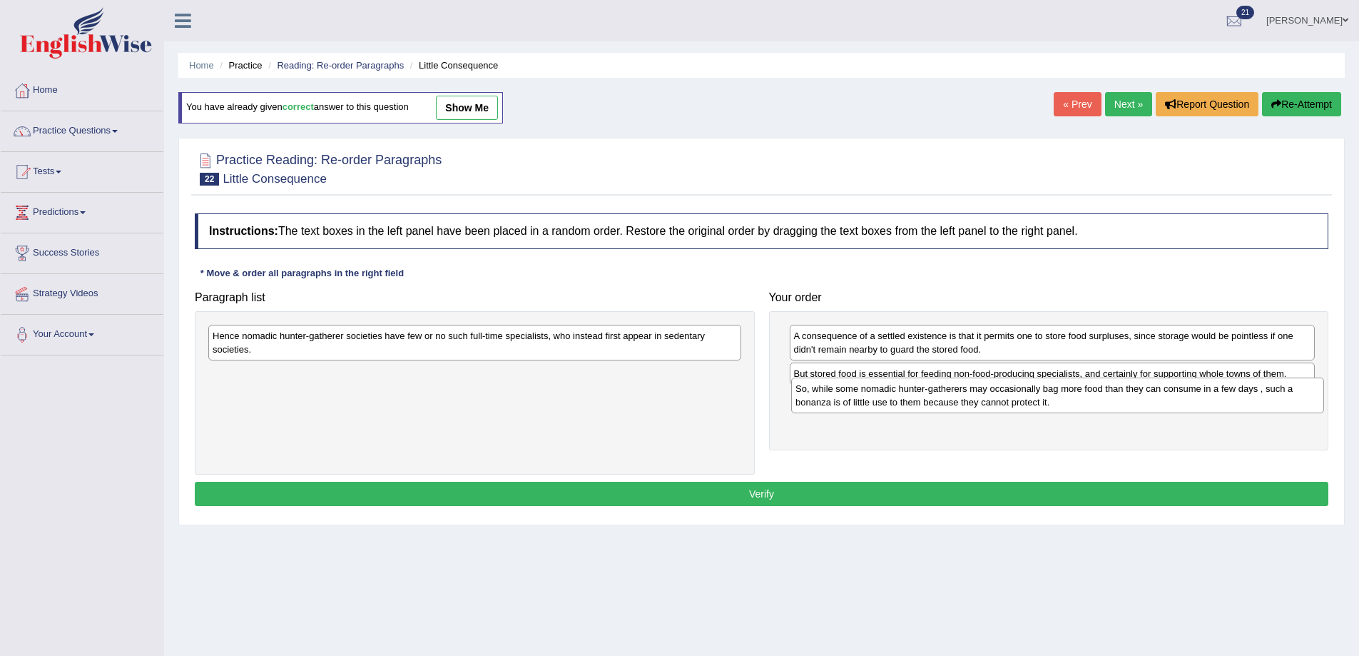
drag, startPoint x: 601, startPoint y: 348, endPoint x: 1184, endPoint y: 401, distance: 585.4
click at [1184, 401] on div "So, while some nomadic hunter-gatherers may occasionally bag more food than the…" at bounding box center [1057, 395] width 533 height 36
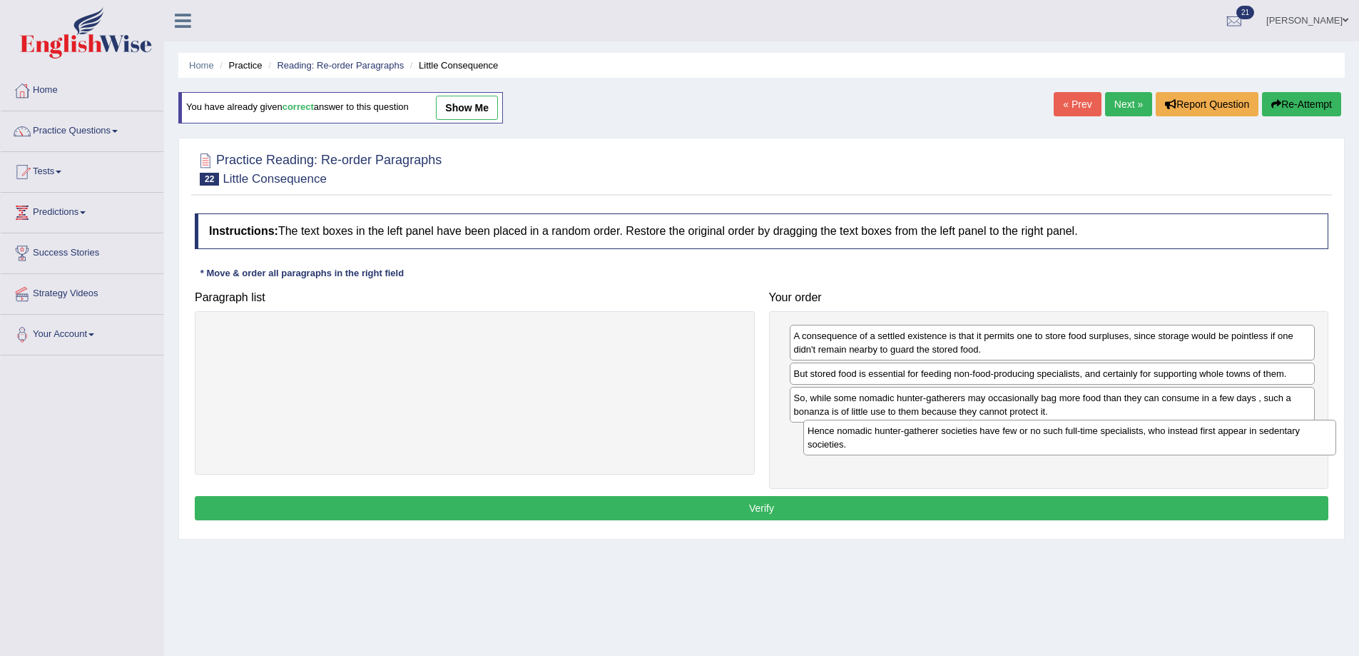
drag, startPoint x: 603, startPoint y: 348, endPoint x: 1189, endPoint y: 445, distance: 593.7
click at [1189, 445] on div "Hence nomadic hunter-gatherer societies have few or no such full-time specialis…" at bounding box center [1069, 438] width 533 height 36
click at [1009, 506] on button "Verify" at bounding box center [762, 508] width 1134 height 24
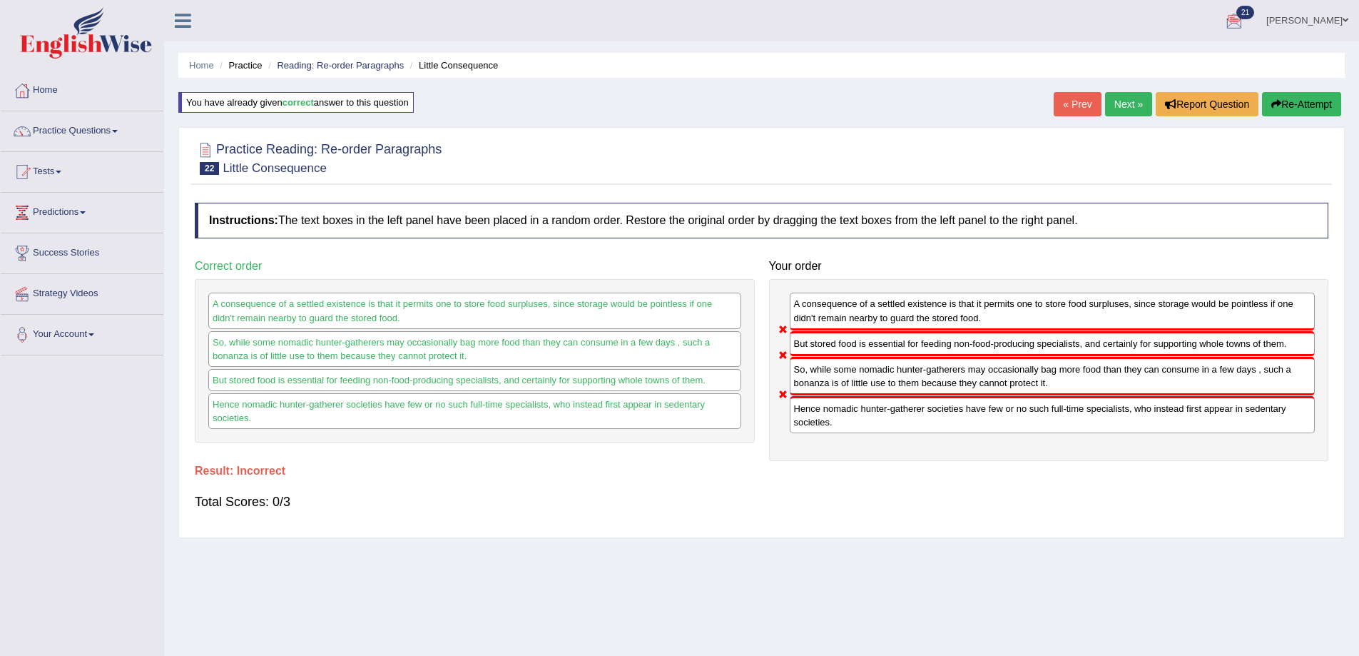
click at [1128, 101] on link "Next »" at bounding box center [1128, 104] width 47 height 24
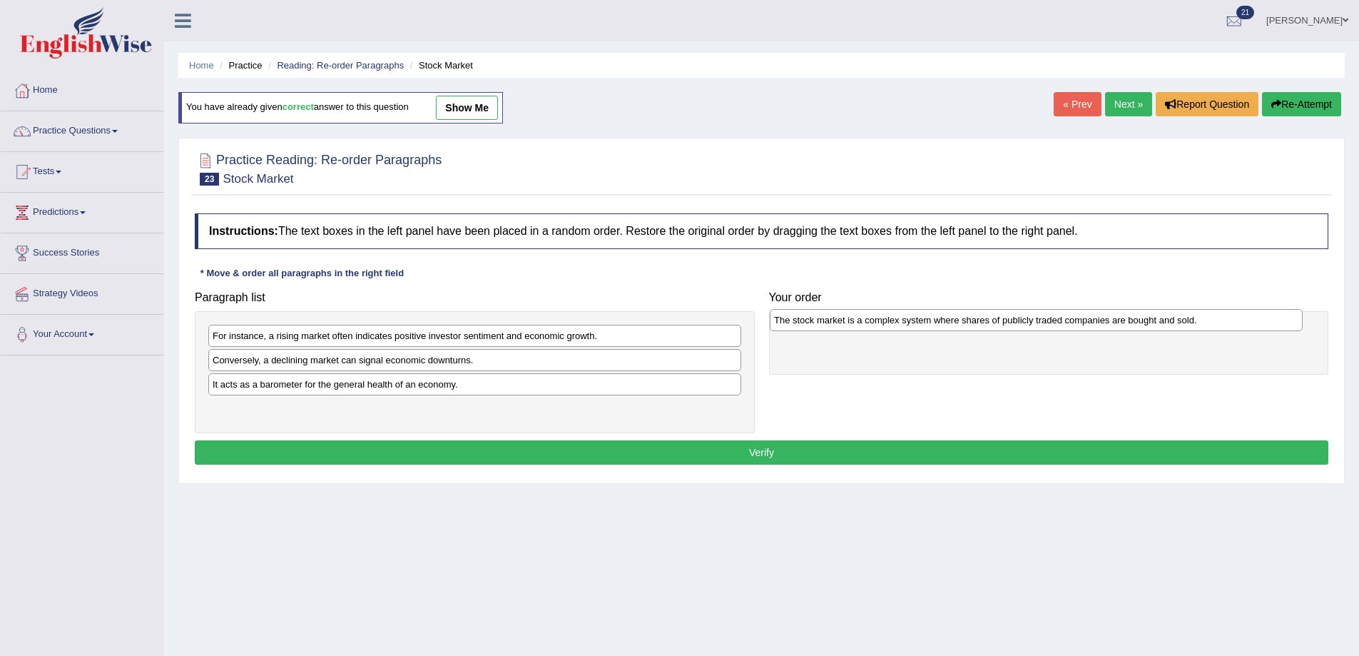
drag, startPoint x: 247, startPoint y: 364, endPoint x: 808, endPoint y: 324, distance: 563.0
click at [808, 324] on div "The stock market is a complex system where shares of publicly traded companies …" at bounding box center [1036, 320] width 533 height 22
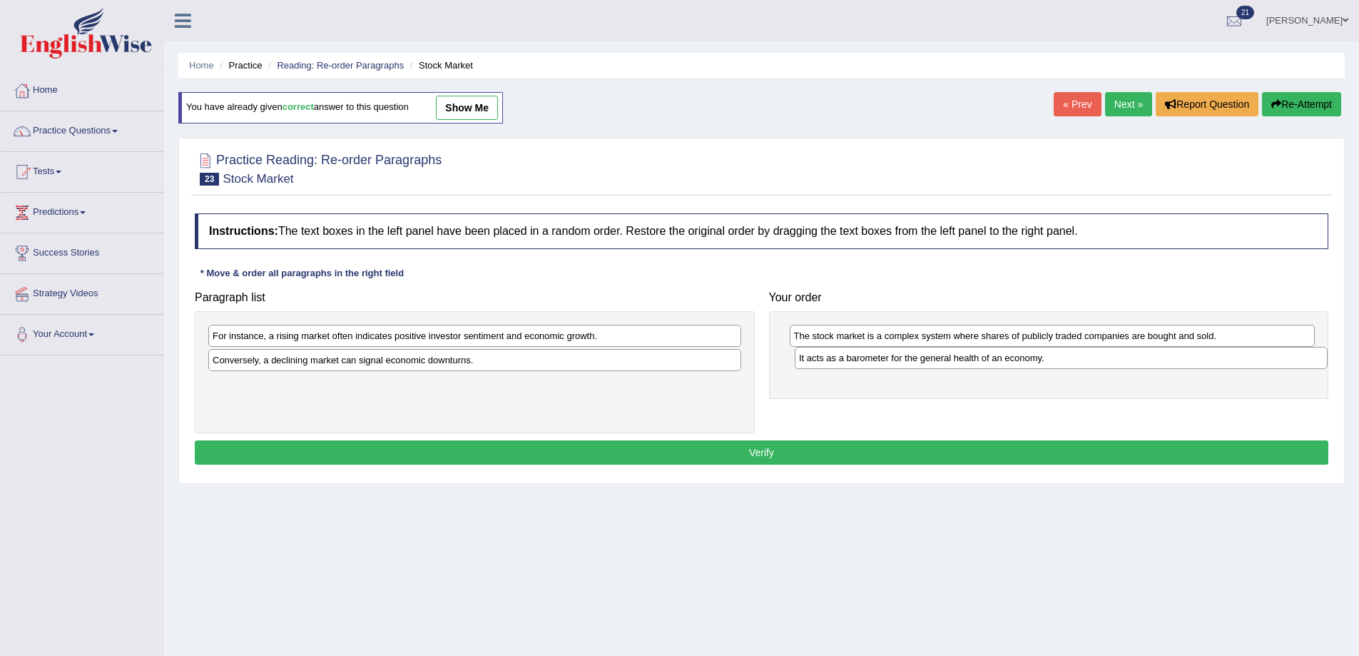
drag, startPoint x: 298, startPoint y: 392, endPoint x: 885, endPoint y: 366, distance: 587.2
click at [885, 366] on div "It acts as a barometer for the general health of an economy." at bounding box center [1061, 358] width 533 height 22
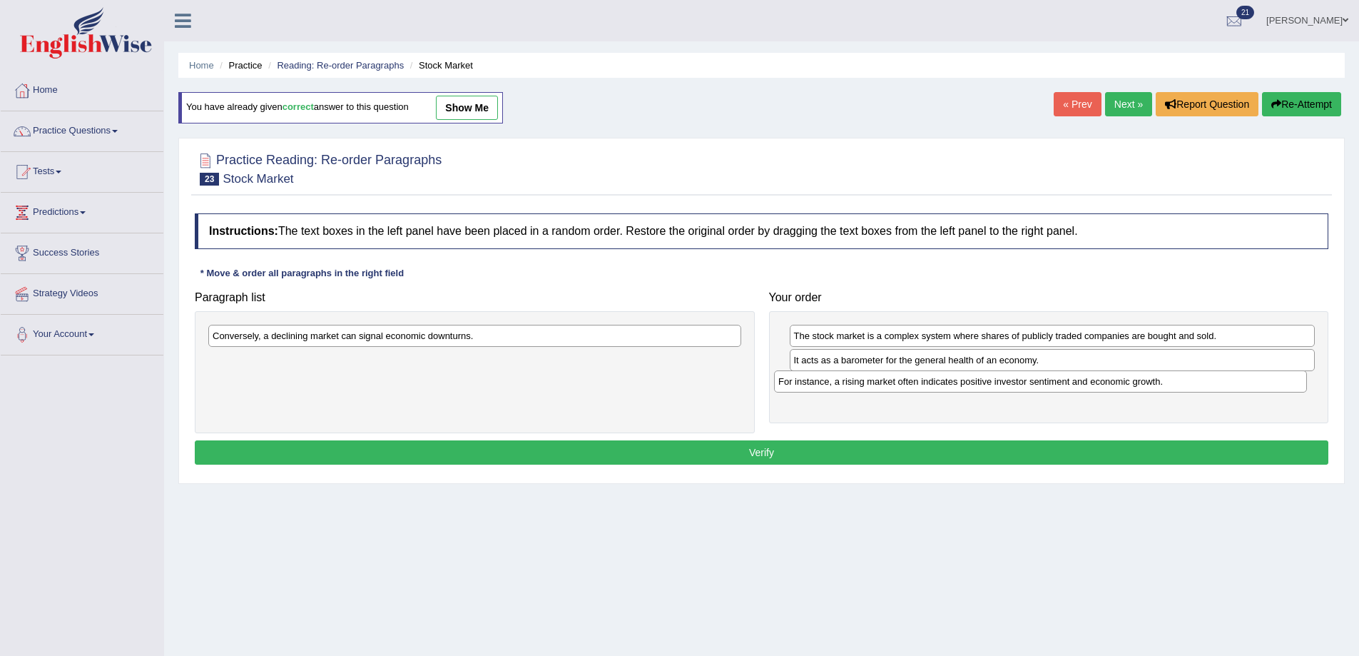
drag, startPoint x: 308, startPoint y: 343, endPoint x: 873, endPoint y: 388, distance: 567.7
click at [873, 388] on div "For instance, a rising market often indicates positive investor sentiment and e…" at bounding box center [1040, 381] width 533 height 22
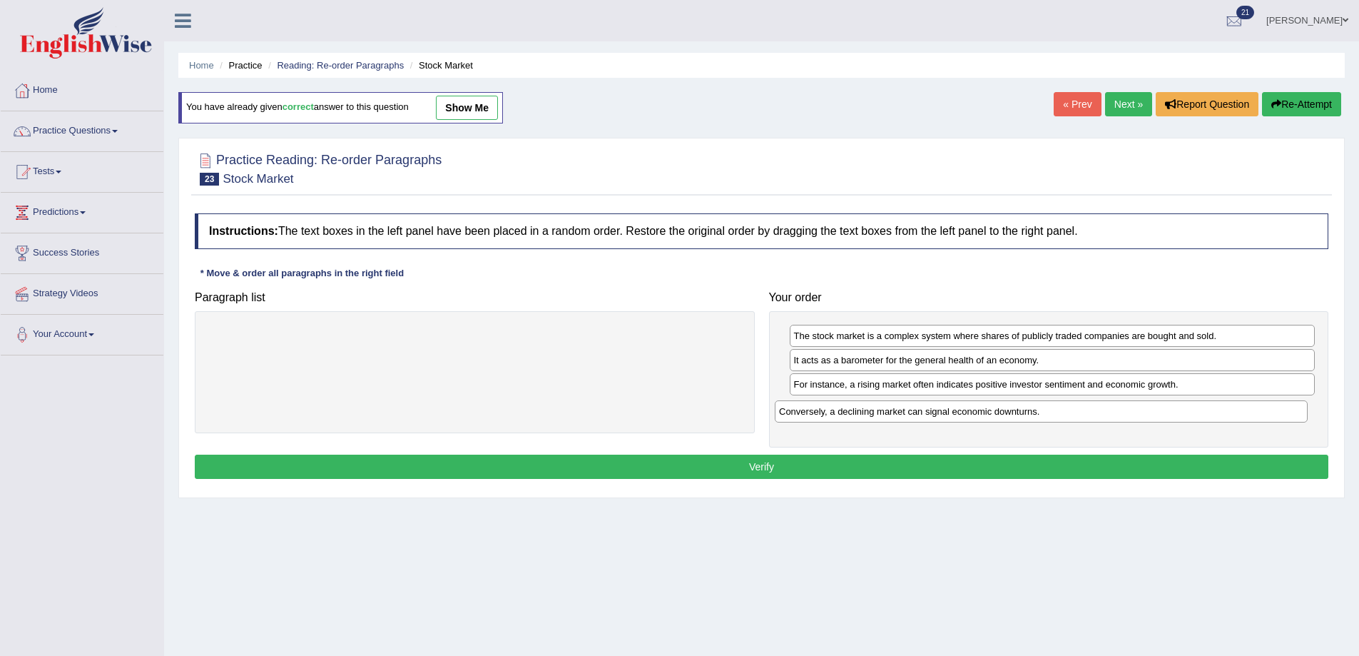
drag, startPoint x: 343, startPoint y: 338, endPoint x: 909, endPoint y: 414, distance: 571.6
click at [909, 414] on div "Conversely, a declining market can signal economic downturns." at bounding box center [1041, 411] width 533 height 22
click at [891, 461] on button "Verify" at bounding box center [762, 467] width 1134 height 24
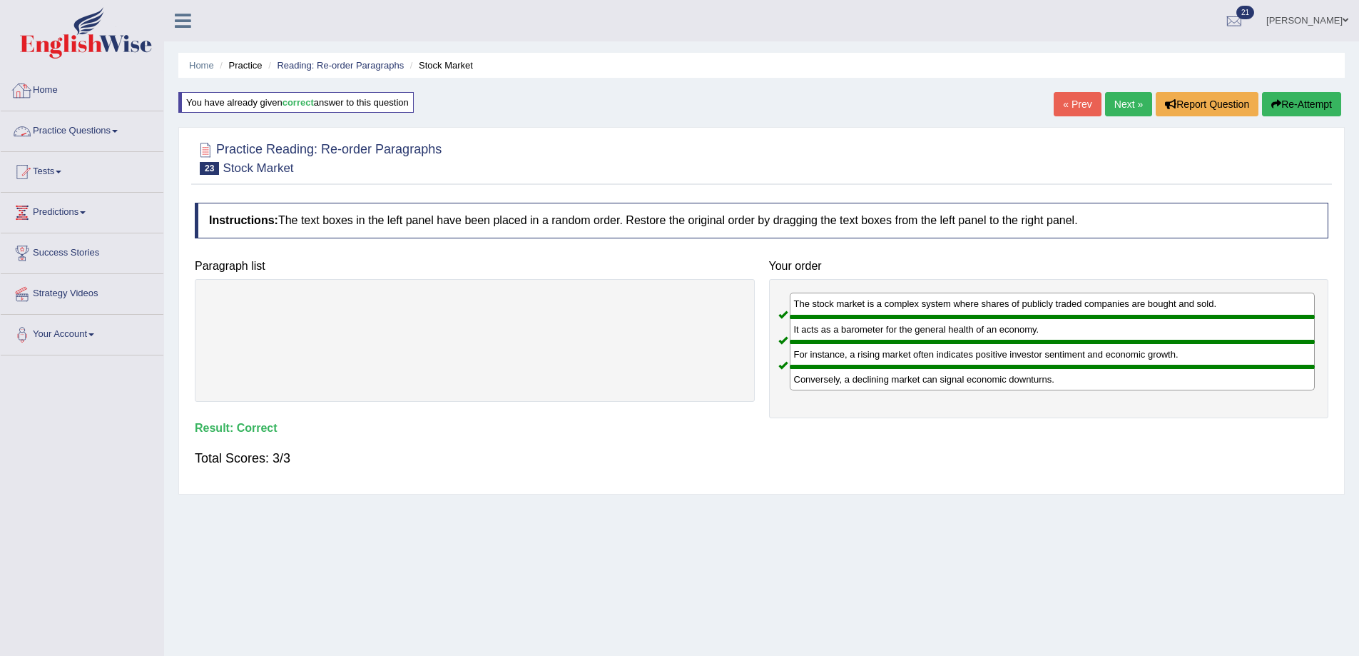
click at [57, 128] on link "Practice Questions" at bounding box center [82, 129] width 163 height 36
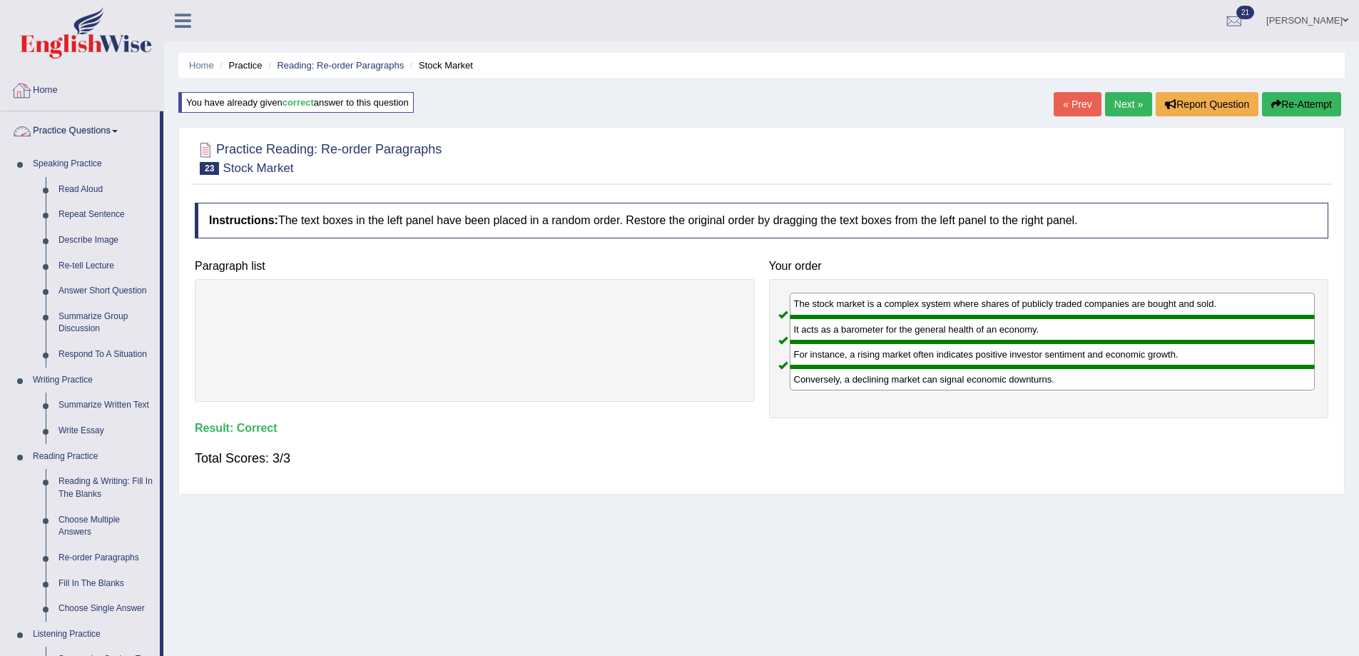
click at [49, 70] on nav "Toggle navigation Home Practice Questions Speaking Practice Read Aloud Repeat S…" at bounding box center [82, 594] width 164 height 1048
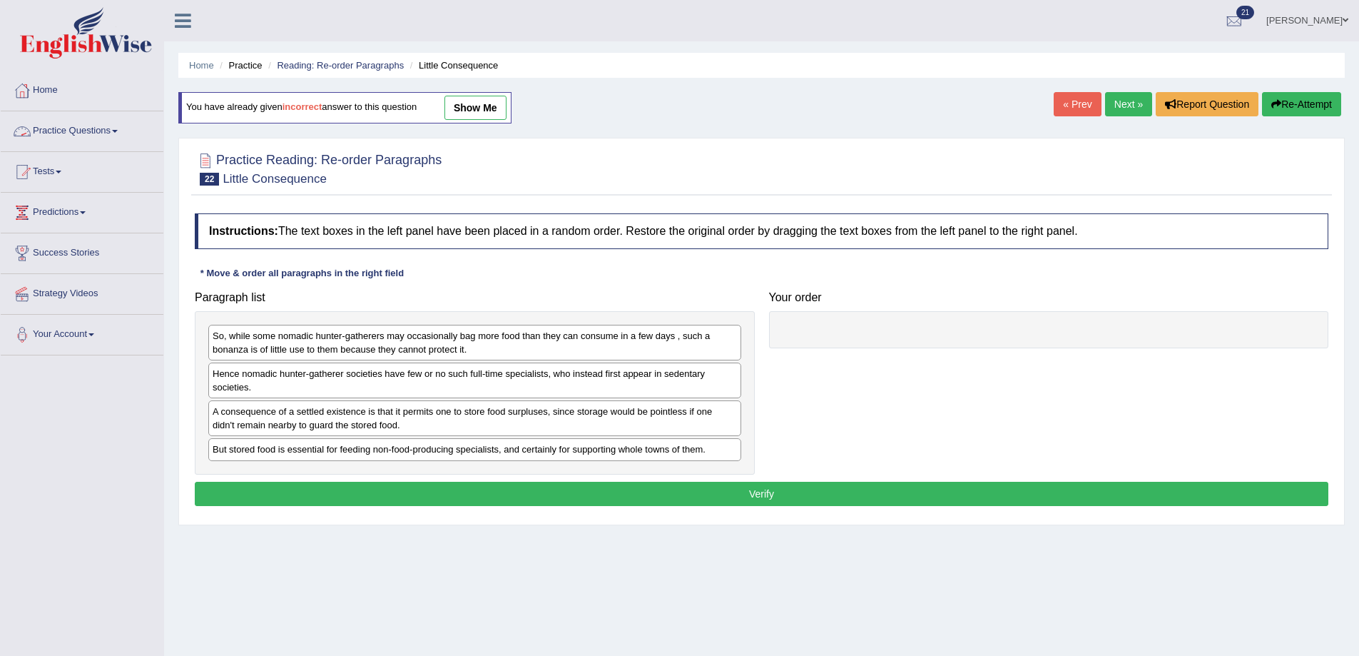
click at [47, 173] on link "Tests" at bounding box center [82, 170] width 163 height 36
click at [67, 201] on link "Take Practice Sectional Test" at bounding box center [92, 205] width 133 height 26
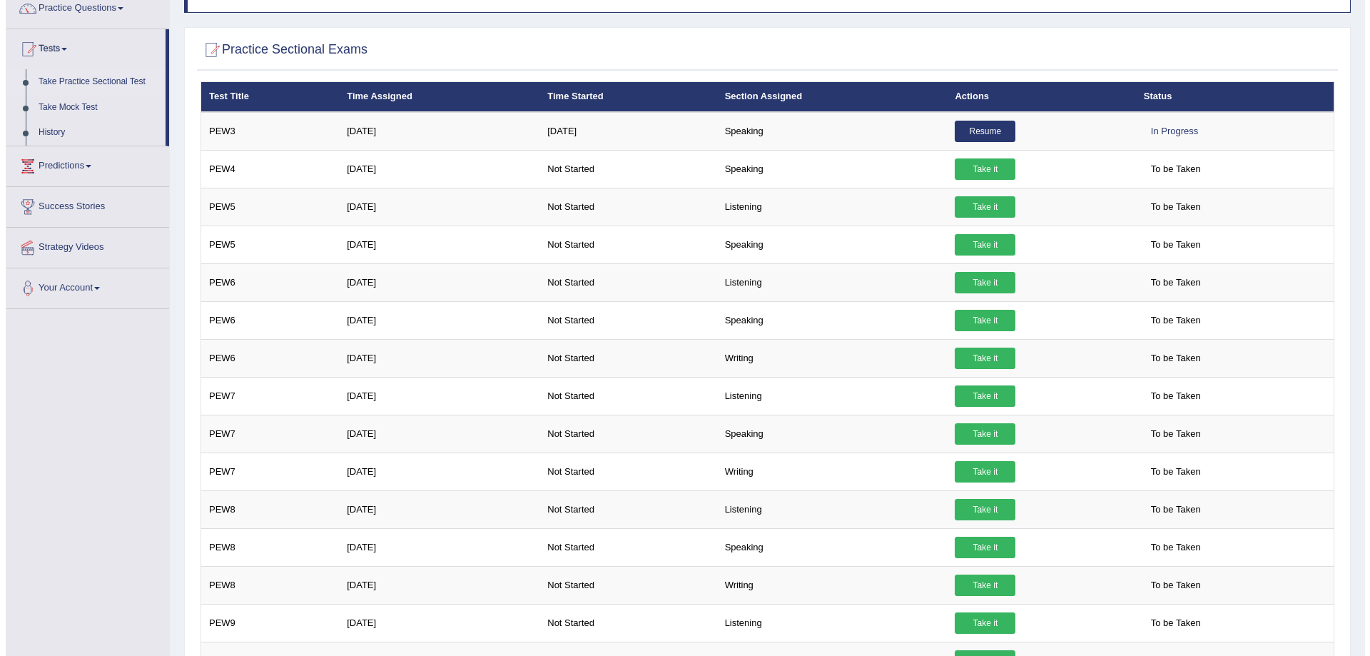
scroll to position [121, 0]
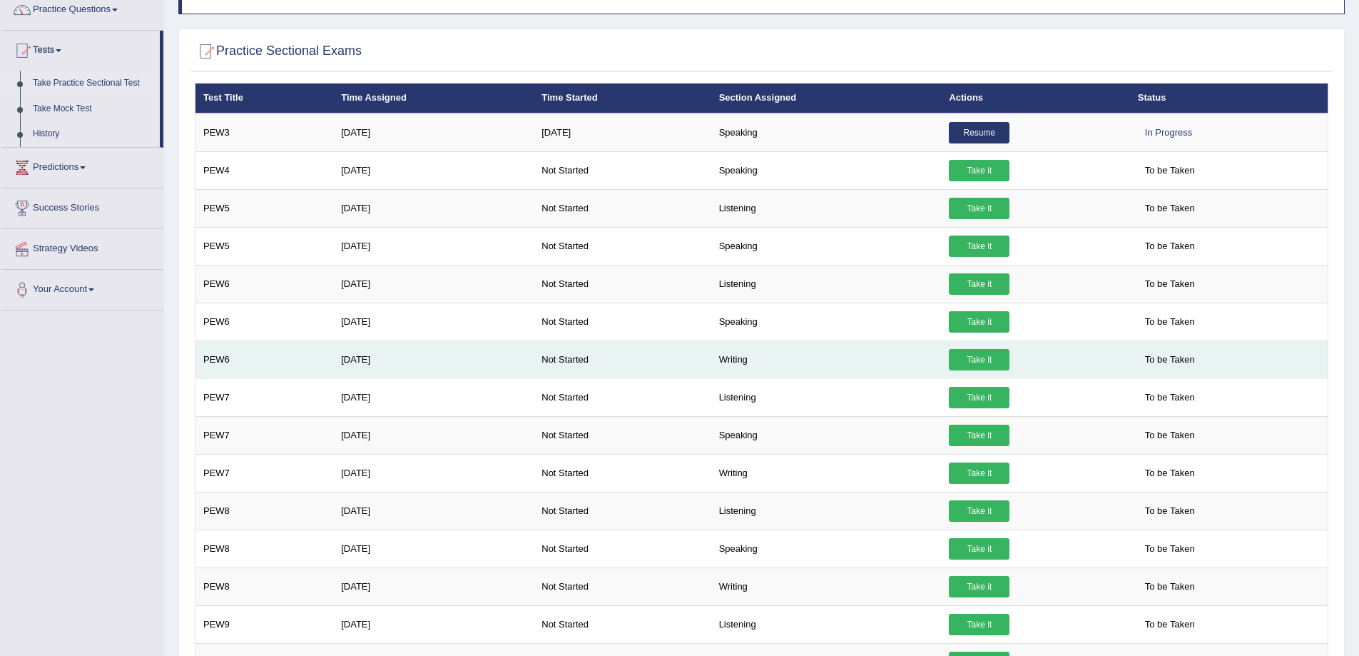
click at [982, 352] on link "Take it" at bounding box center [979, 359] width 61 height 21
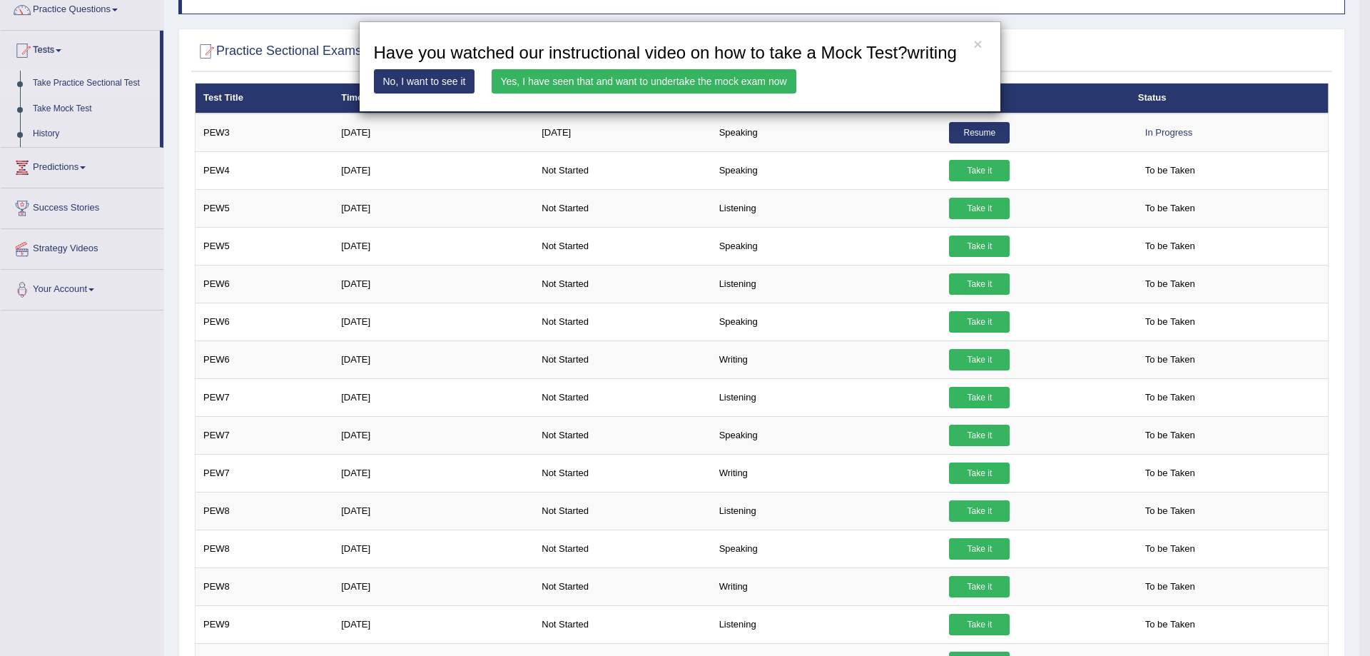
click at [614, 73] on link "Yes, I have seen that and want to undertake the mock exam now" at bounding box center [644, 81] width 305 height 24
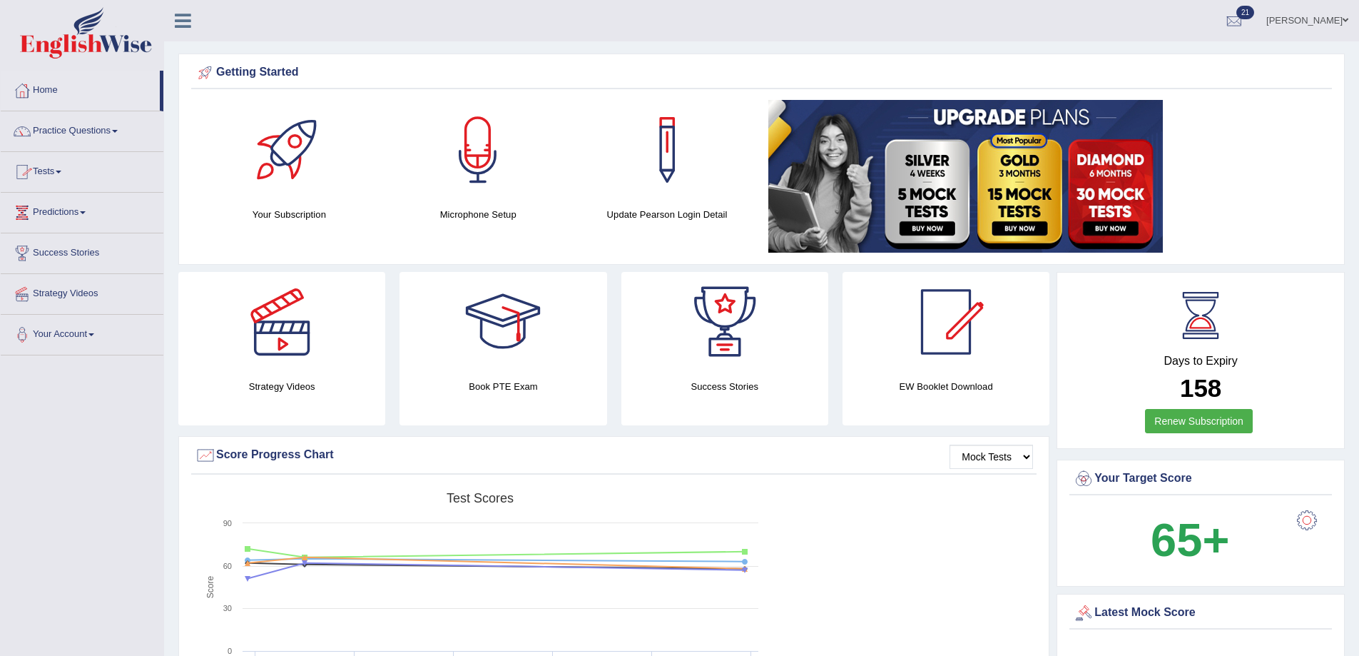
click at [42, 167] on link "Tests" at bounding box center [82, 170] width 163 height 36
click at [80, 198] on link "Take Practice Sectional Test" at bounding box center [92, 205] width 133 height 26
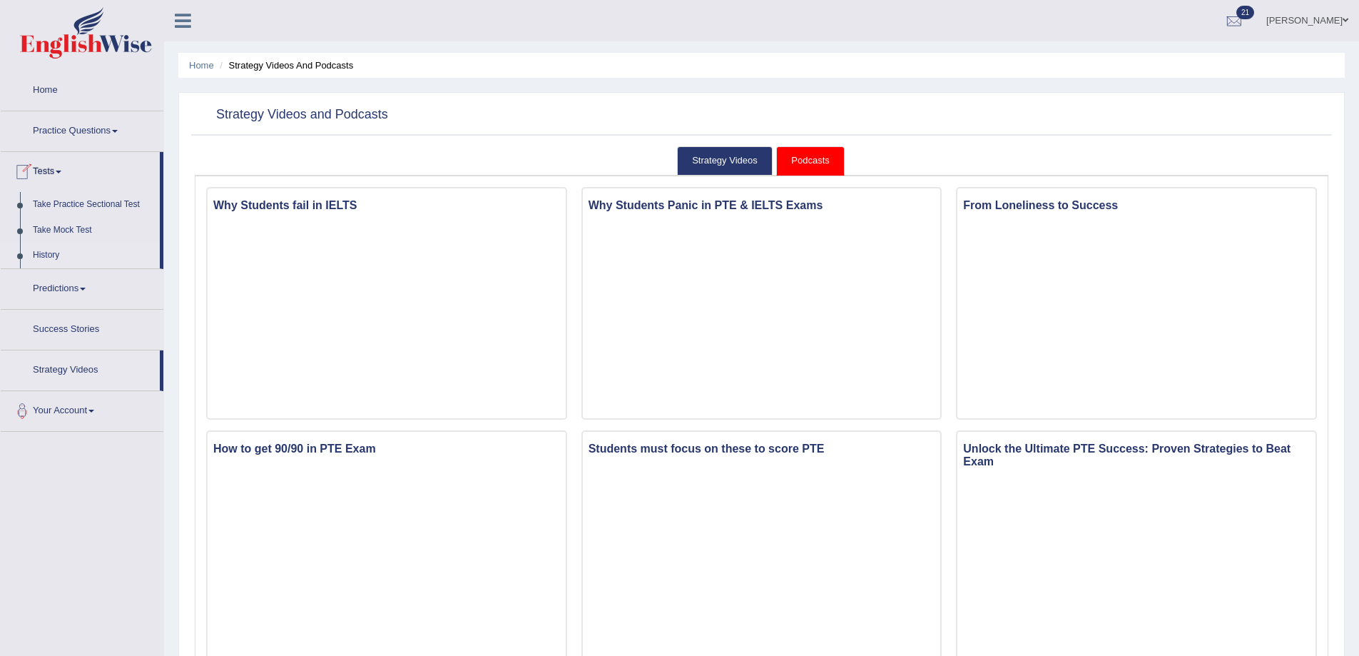
click at [51, 249] on link "History" at bounding box center [92, 256] width 133 height 26
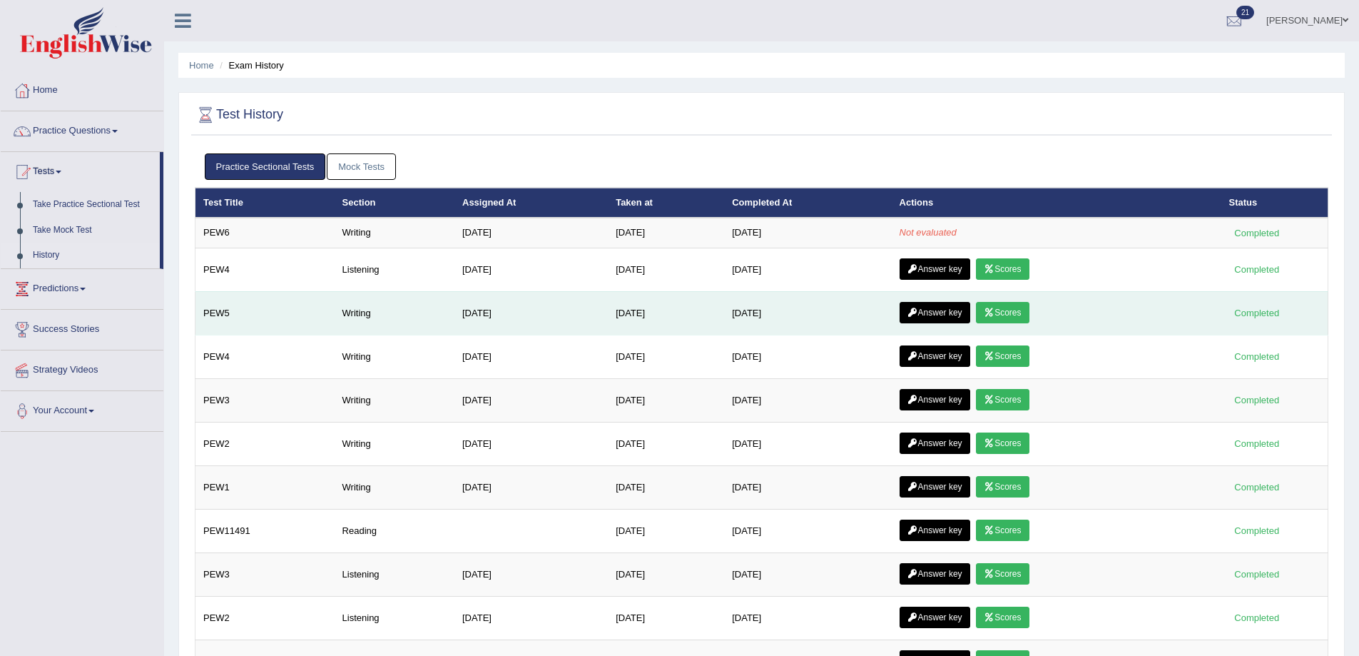
click at [949, 310] on link "Answer key" at bounding box center [935, 312] width 71 height 21
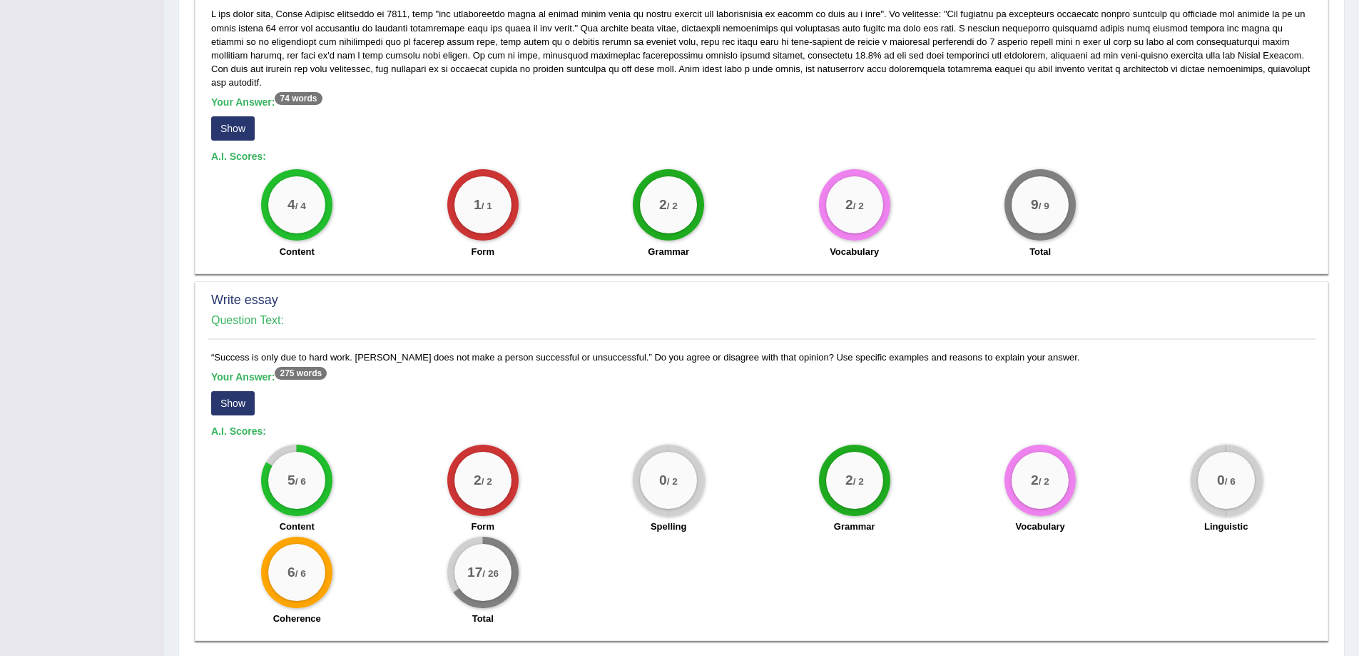
scroll to position [662, 0]
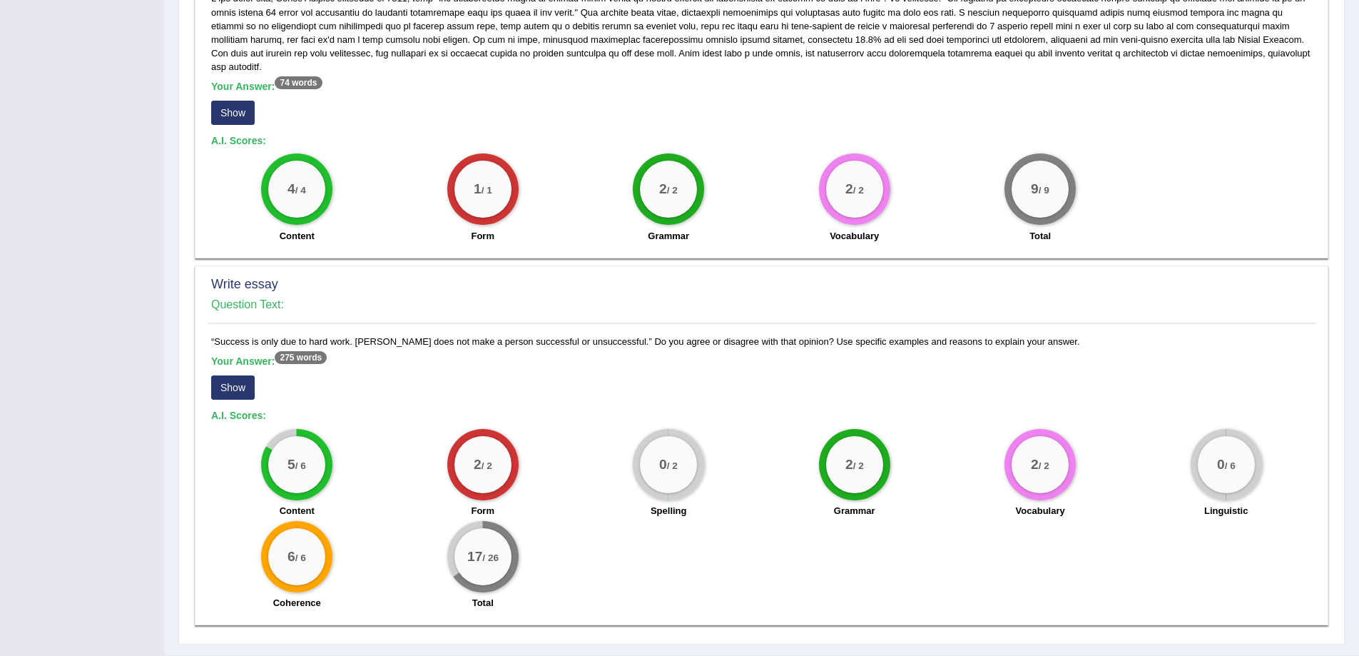
click at [240, 384] on button "Show" at bounding box center [233, 387] width 44 height 24
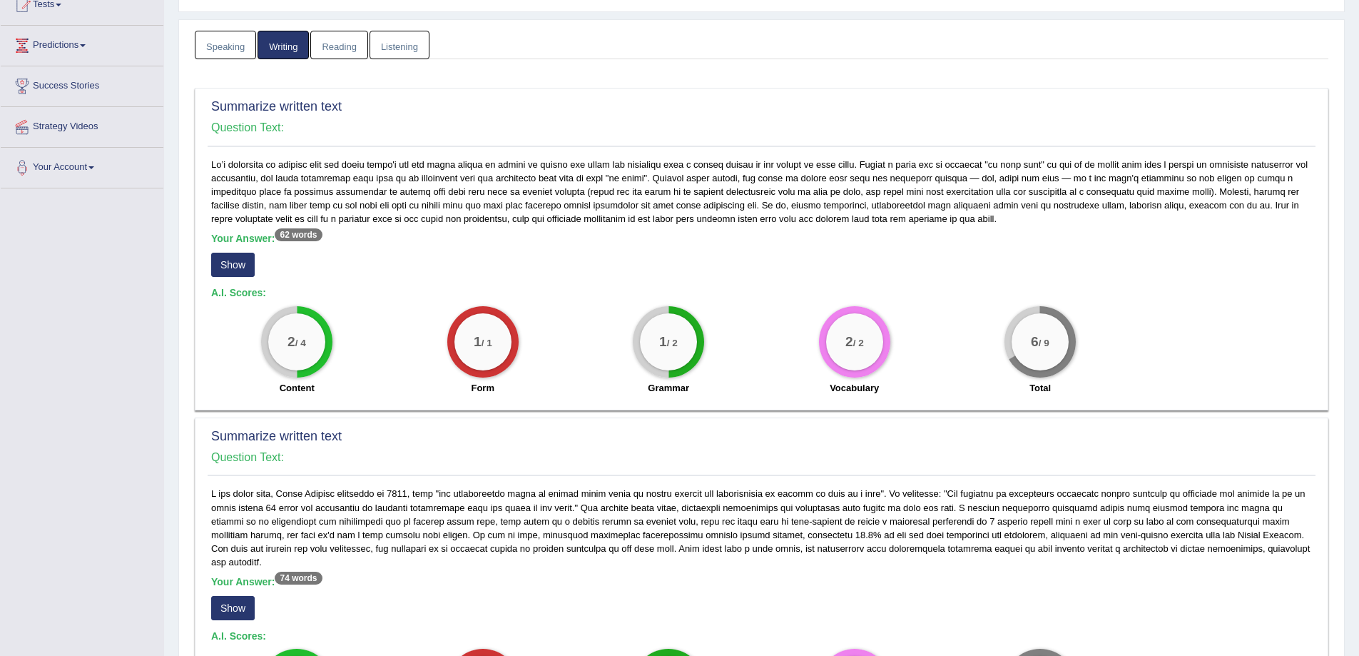
scroll to position [0, 0]
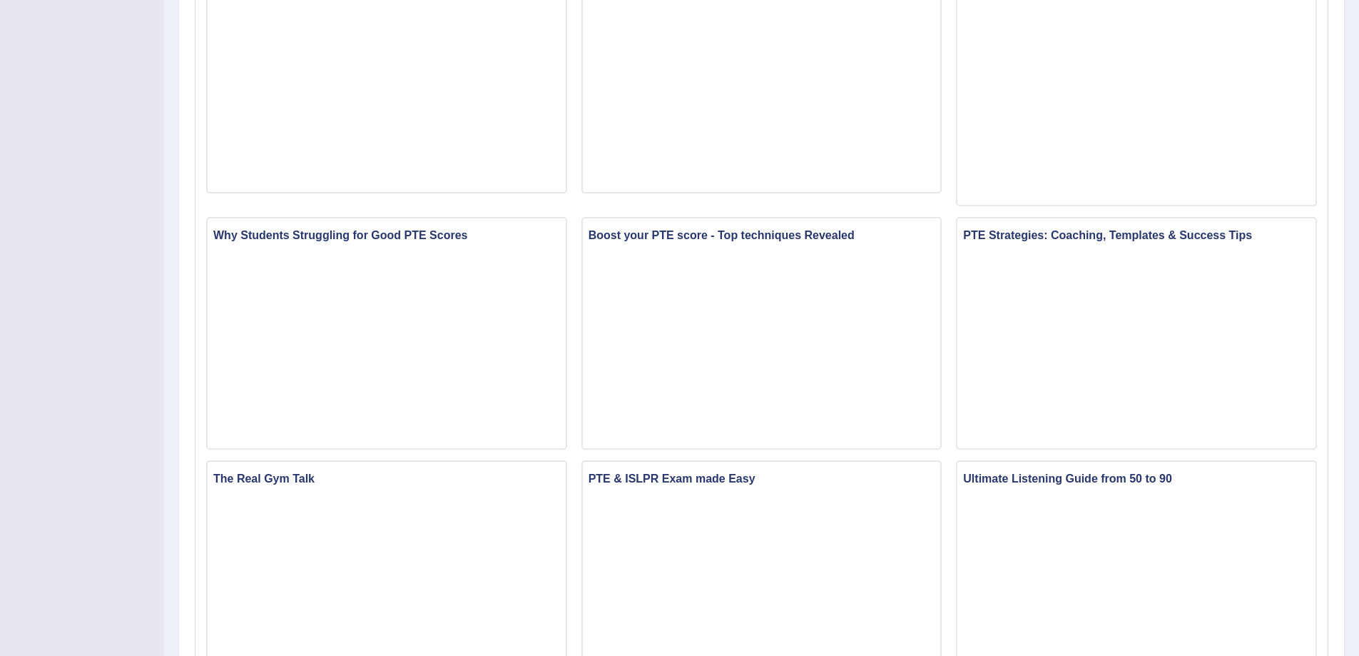
scroll to position [475, 0]
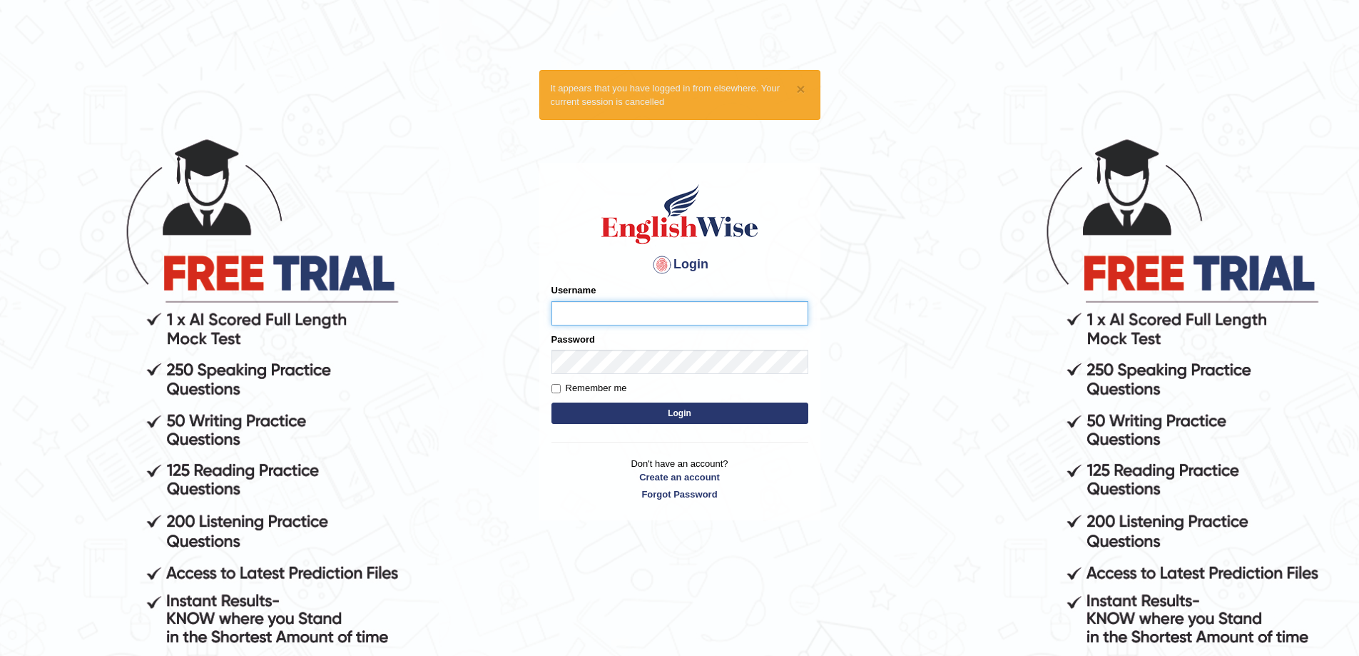
click at [742, 309] on input "Username" at bounding box center [680, 313] width 257 height 24
type input "a"
type input "Aliceenyonam"
click at [552, 402] on button "Login" at bounding box center [680, 412] width 257 height 21
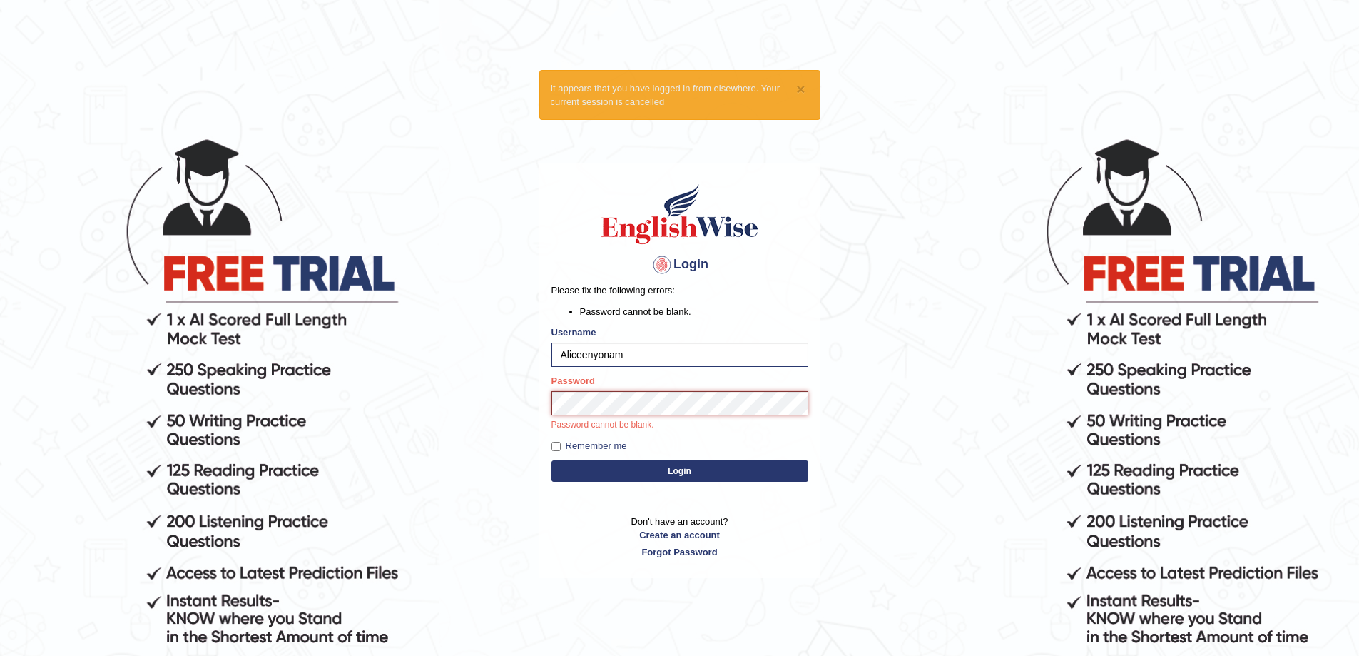
click at [552, 460] on button "Login" at bounding box center [680, 470] width 257 height 21
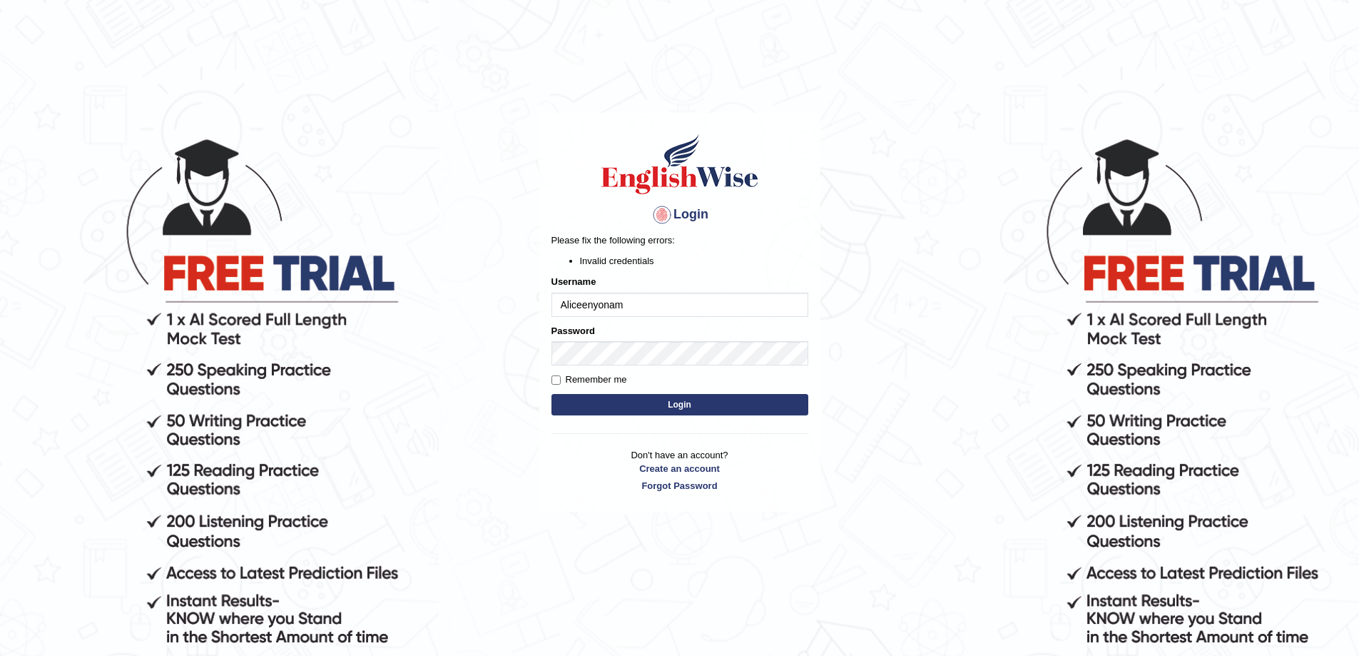
click at [685, 404] on button "Login" at bounding box center [680, 404] width 257 height 21
click at [502, 352] on body "Login Please fix the following errors: Invalid credentials Username Aliceenyona…" at bounding box center [679, 396] width 1359 height 656
type input "orex@2018Aliceenyonam"
click at [552, 394] on button "Login" at bounding box center [680, 404] width 257 height 21
drag, startPoint x: 0, startPoint y: 0, endPoint x: 482, endPoint y: 322, distance: 579.3
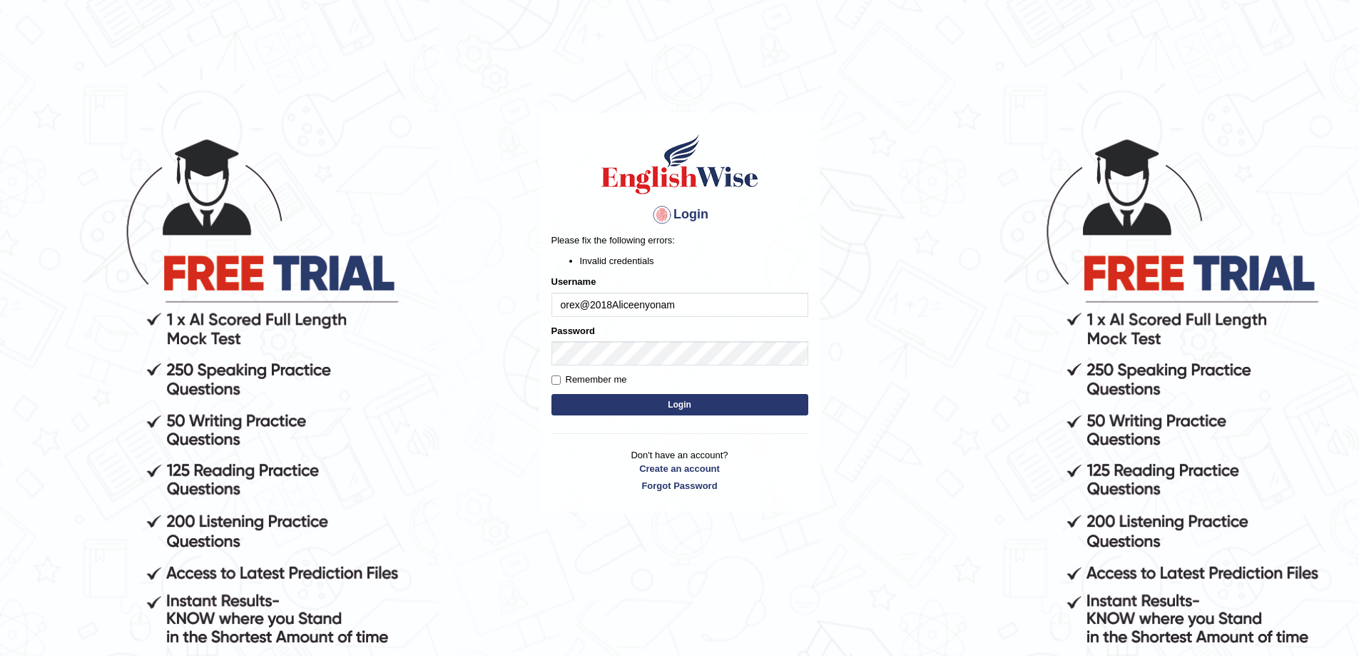
click at [482, 322] on body "Login Please fix the following errors: Invalid credentials Username orex@2018Al…" at bounding box center [679, 396] width 1359 height 656
type input "Aliceenyonam"
click at [462, 354] on body "Login Please fix the following errors: Invalid credentials Username Aliceenyona…" at bounding box center [679, 396] width 1359 height 656
click at [552, 394] on button "Login" at bounding box center [680, 404] width 257 height 21
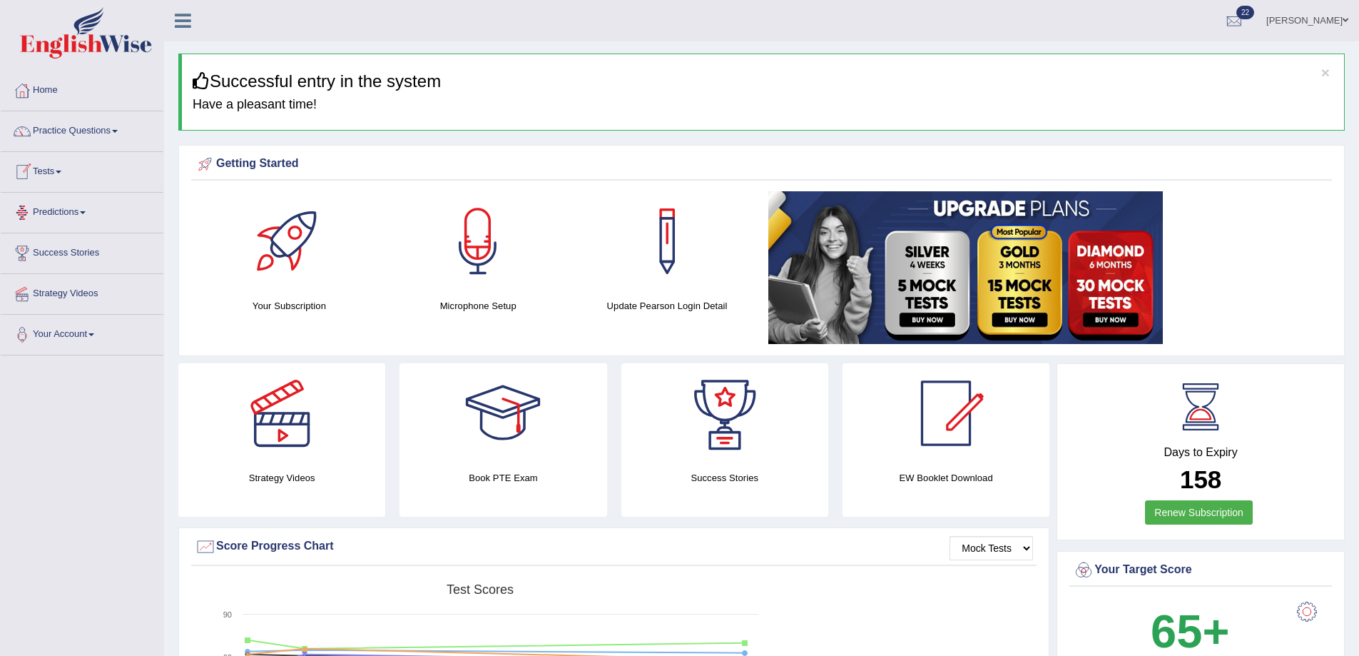
click at [58, 164] on link "Tests" at bounding box center [82, 170] width 163 height 36
click at [54, 255] on link "History" at bounding box center [92, 256] width 133 height 26
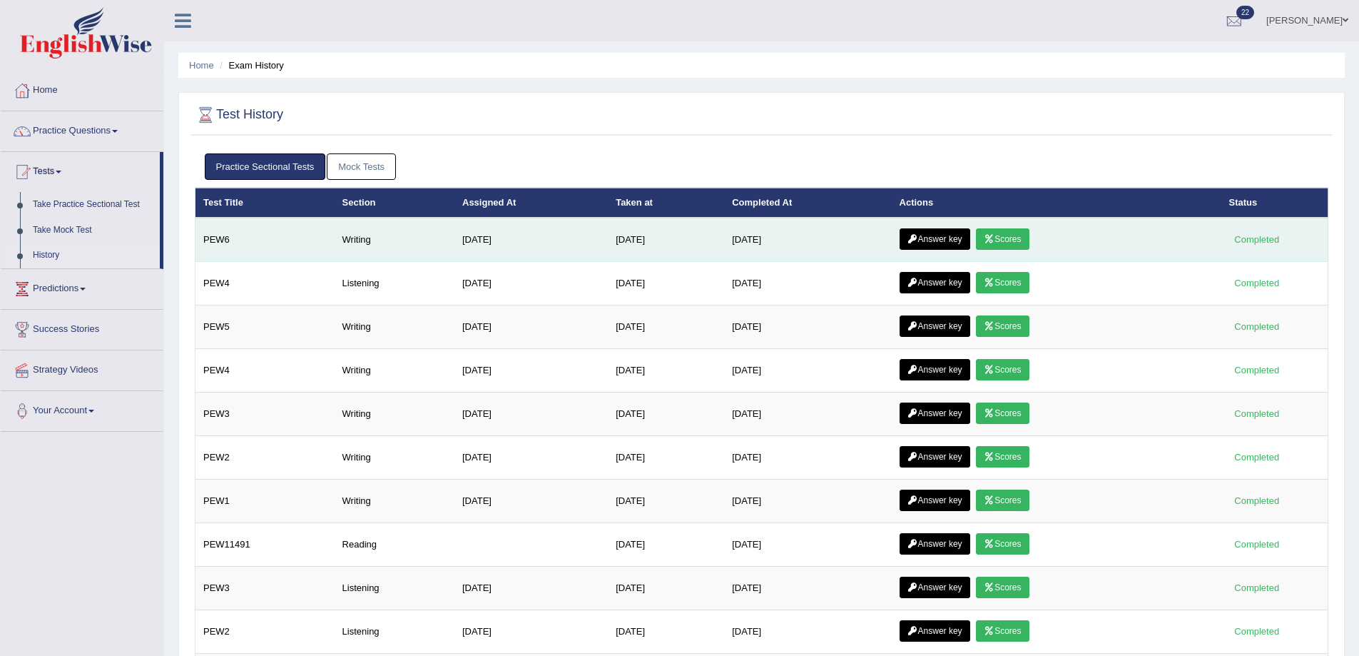
click at [1025, 236] on link "Scores" at bounding box center [1002, 238] width 53 height 21
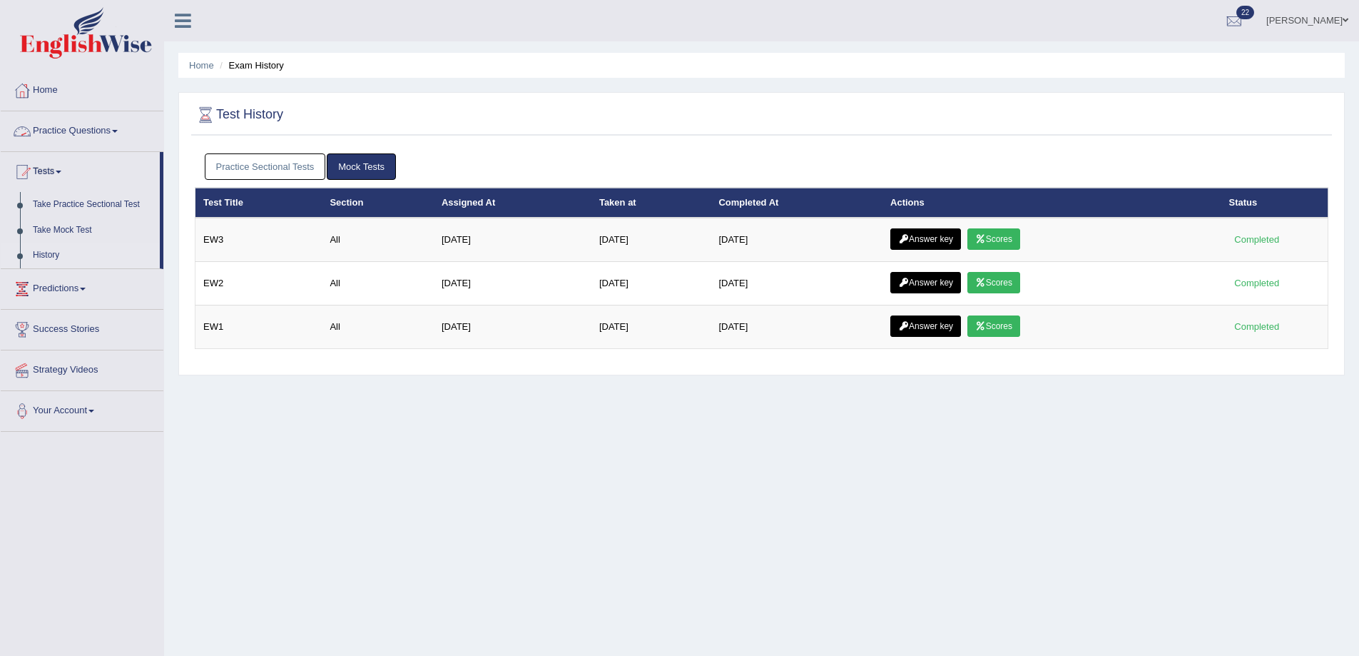
click at [259, 162] on link "Practice Sectional Tests" at bounding box center [265, 166] width 121 height 26
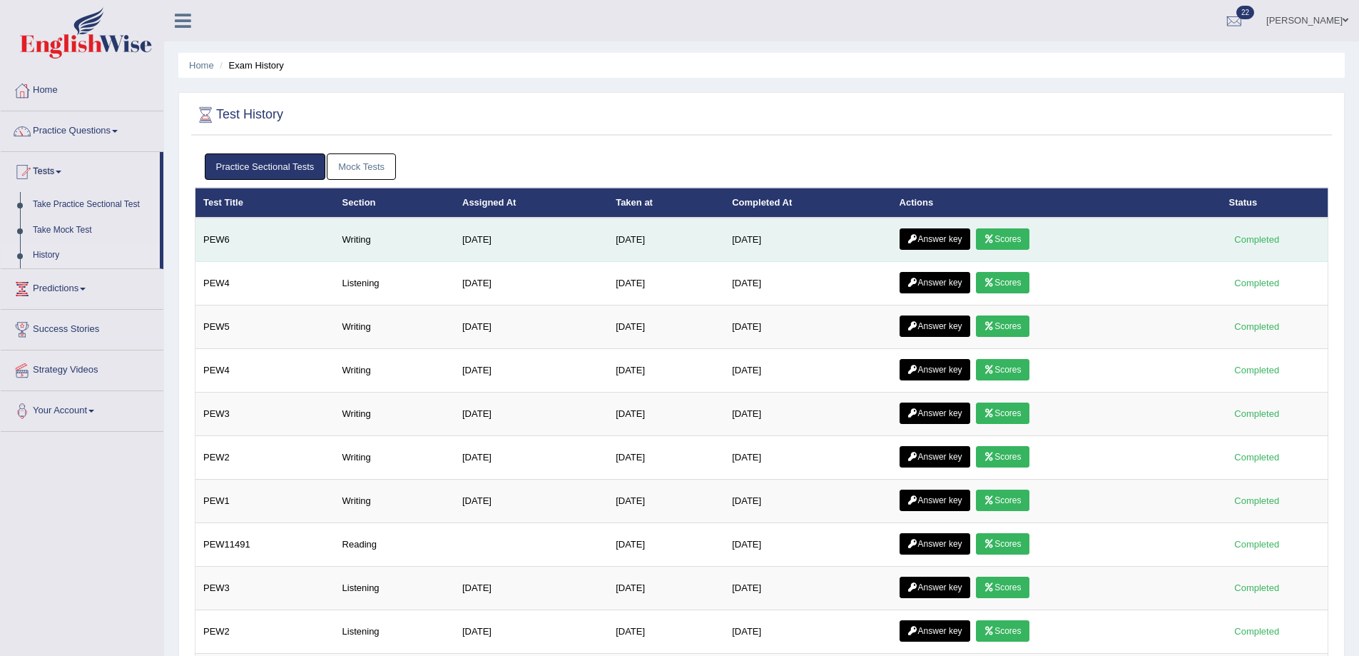
click at [926, 243] on link "Answer key" at bounding box center [935, 238] width 71 height 21
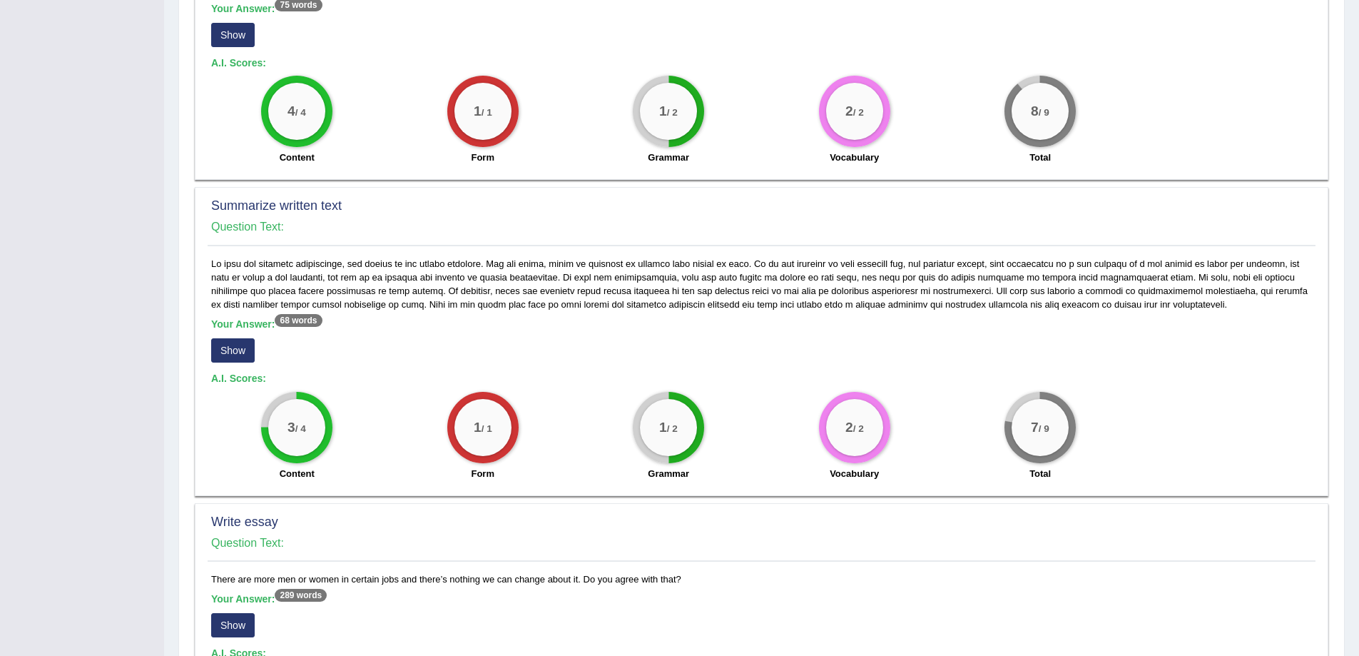
scroll to position [458, 0]
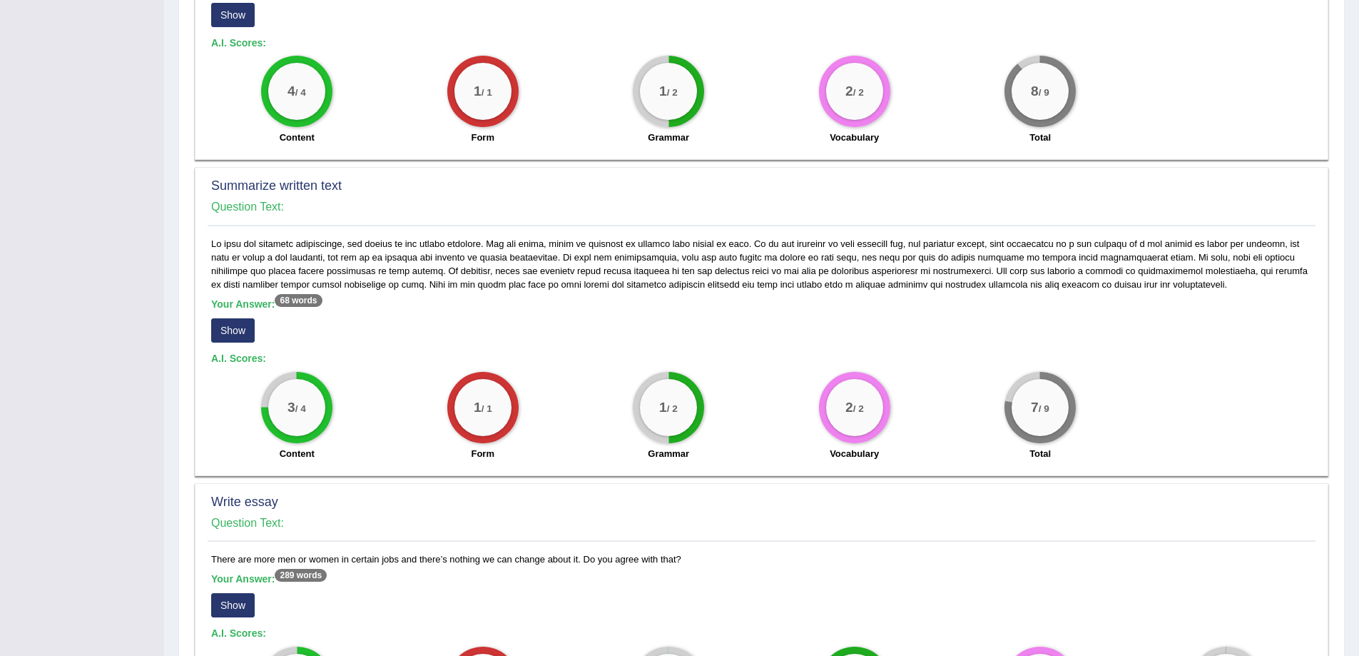
click at [228, 604] on button "Show" at bounding box center [233, 605] width 44 height 24
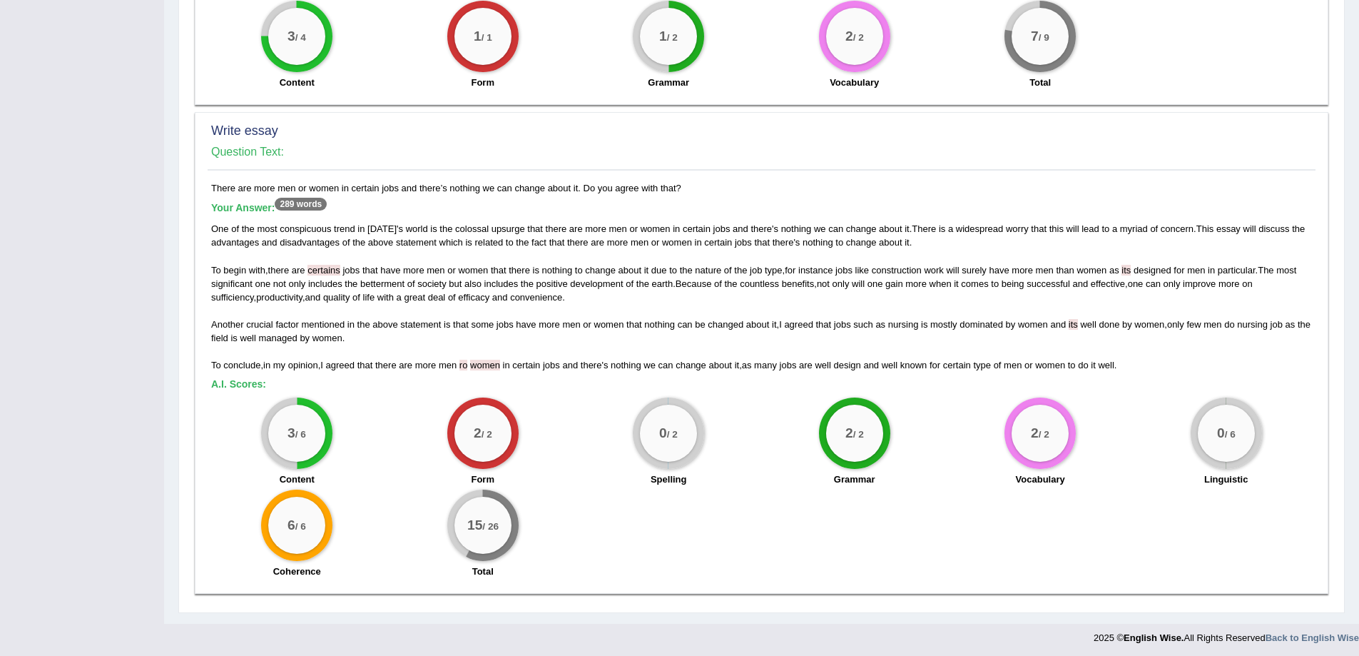
scroll to position [833, 0]
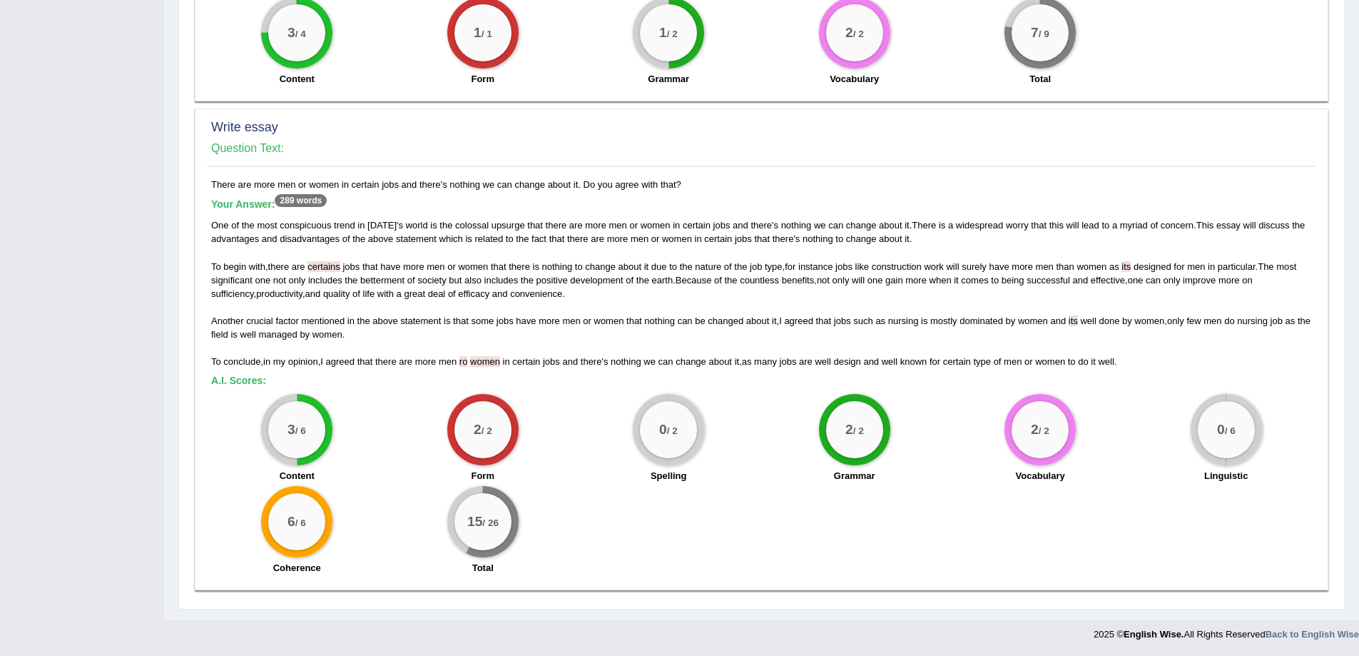
click at [328, 264] on span "certains" at bounding box center [324, 266] width 33 height 11
drag, startPoint x: 333, startPoint y: 263, endPoint x: 320, endPoint y: 335, distance: 73.2
click at [310, 335] on span "by" at bounding box center [305, 334] width 10 height 11
drag, startPoint x: 485, startPoint y: 359, endPoint x: 454, endPoint y: 373, distance: 33.8
click at [454, 373] on div "There are more men or women in certain jobs and there’s nothing we can change a…" at bounding box center [762, 380] width 1108 height 405
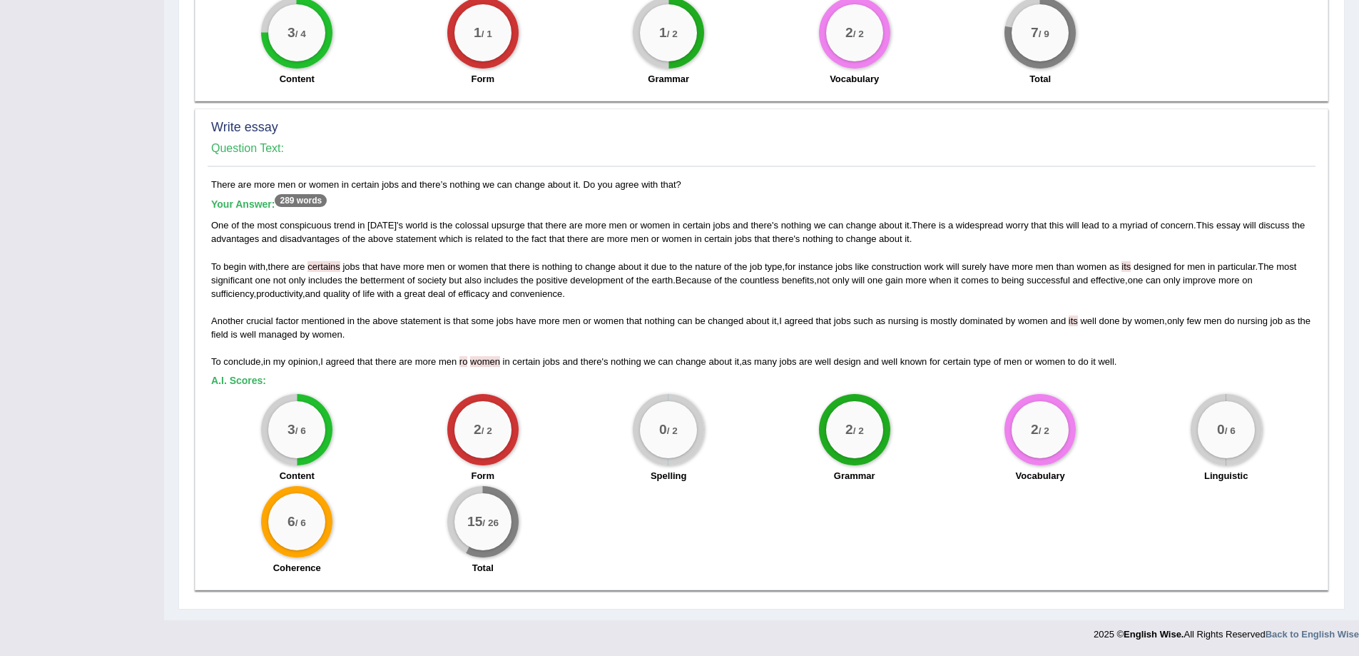
click at [246, 380] on b "A.I. Scores:" at bounding box center [238, 380] width 55 height 11
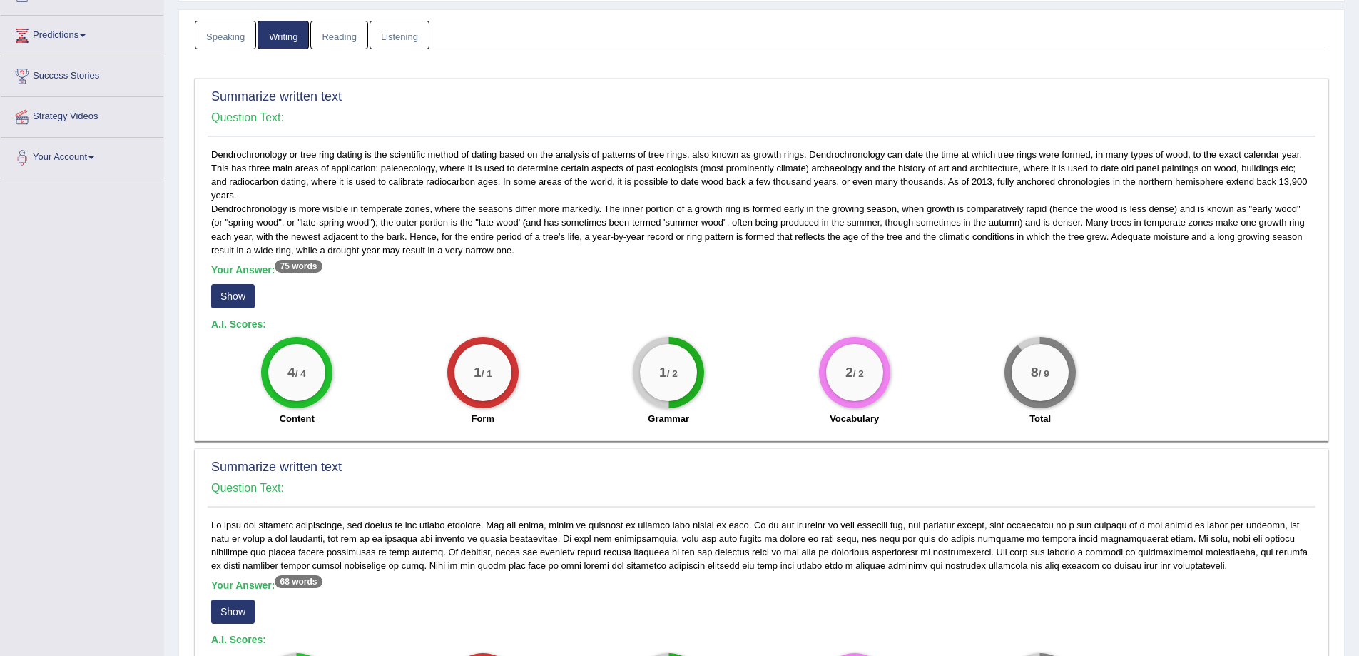
scroll to position [178, 0]
click at [220, 606] on button "Show" at bounding box center [233, 610] width 44 height 24
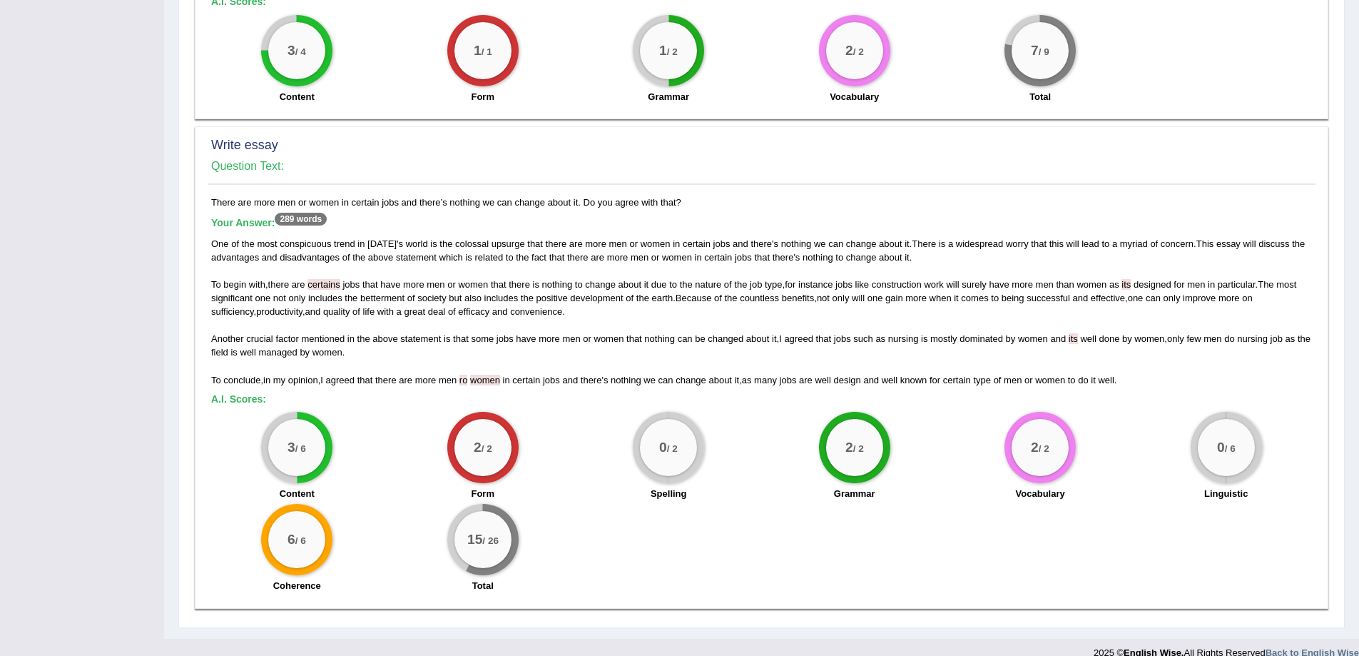
scroll to position [833, 0]
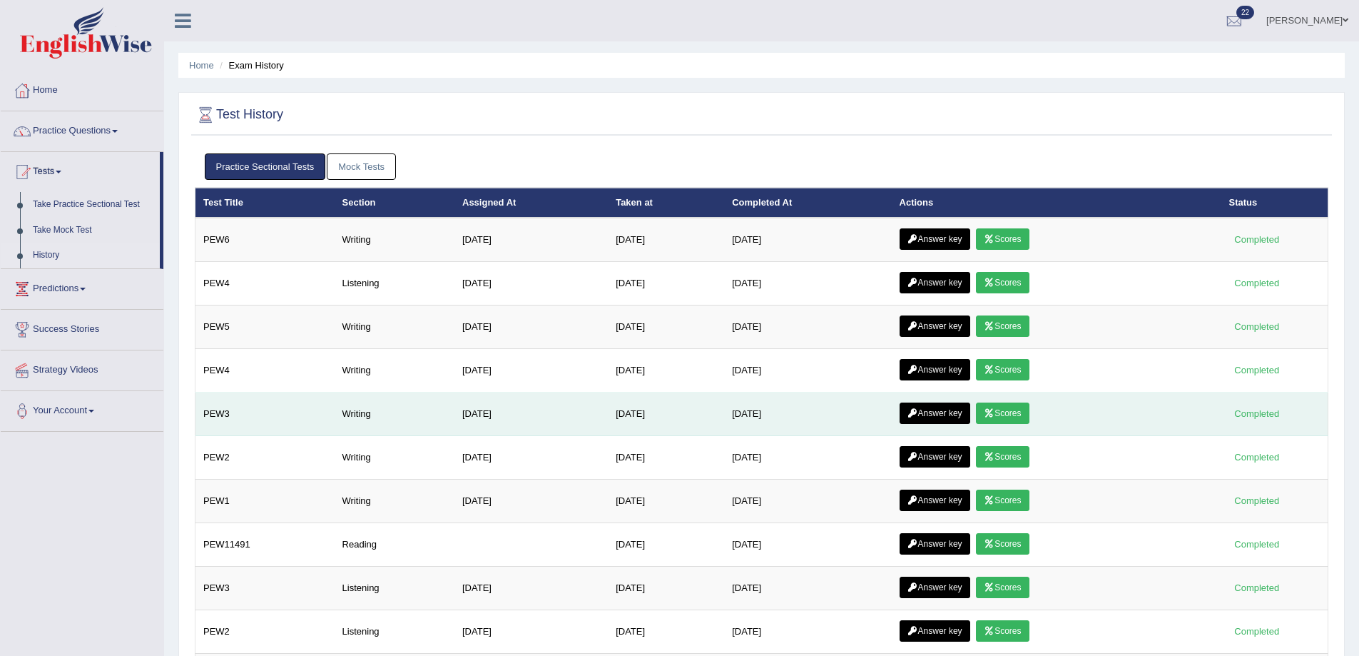
click at [959, 408] on link "Answer key" at bounding box center [935, 412] width 71 height 21
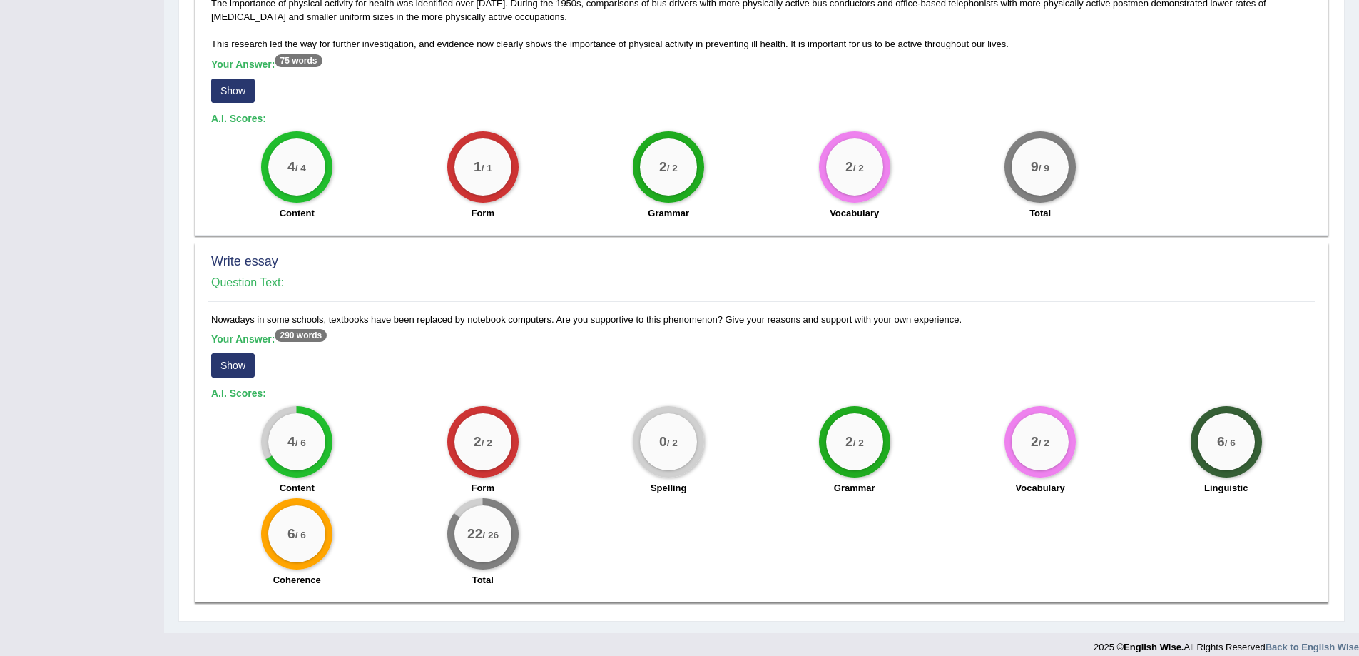
scroll to position [752, 0]
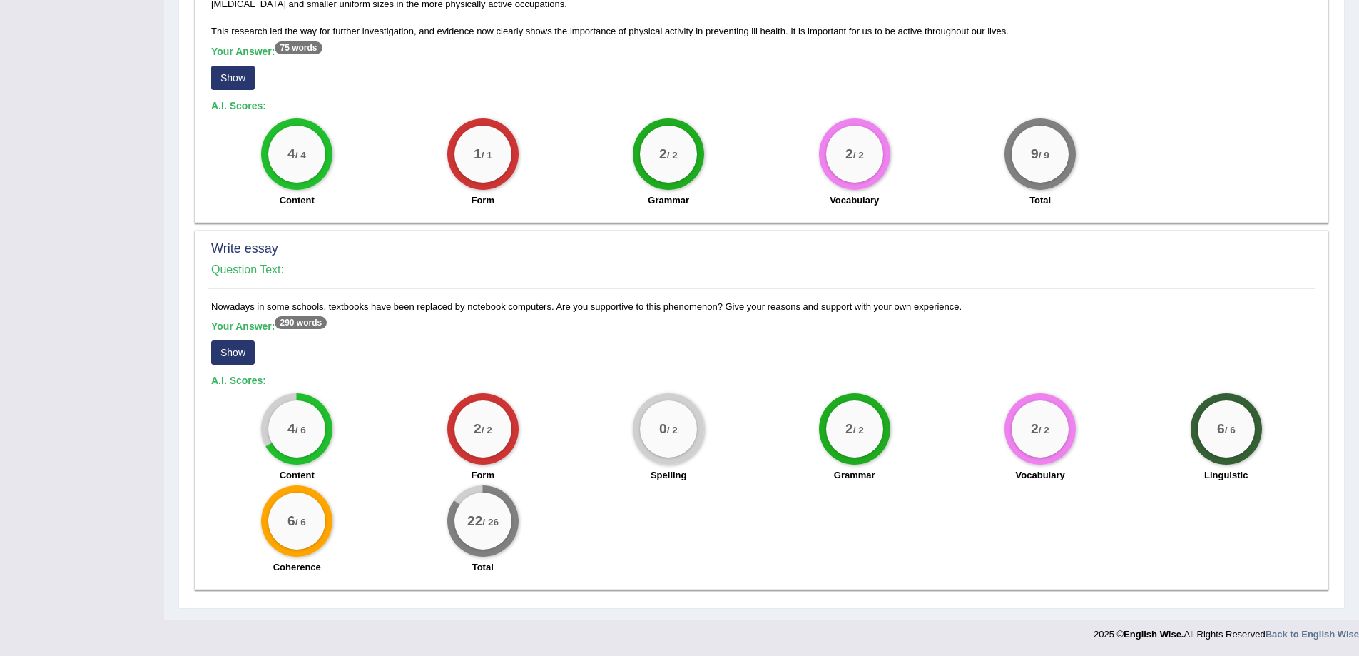
click at [243, 357] on button "Show" at bounding box center [233, 352] width 44 height 24
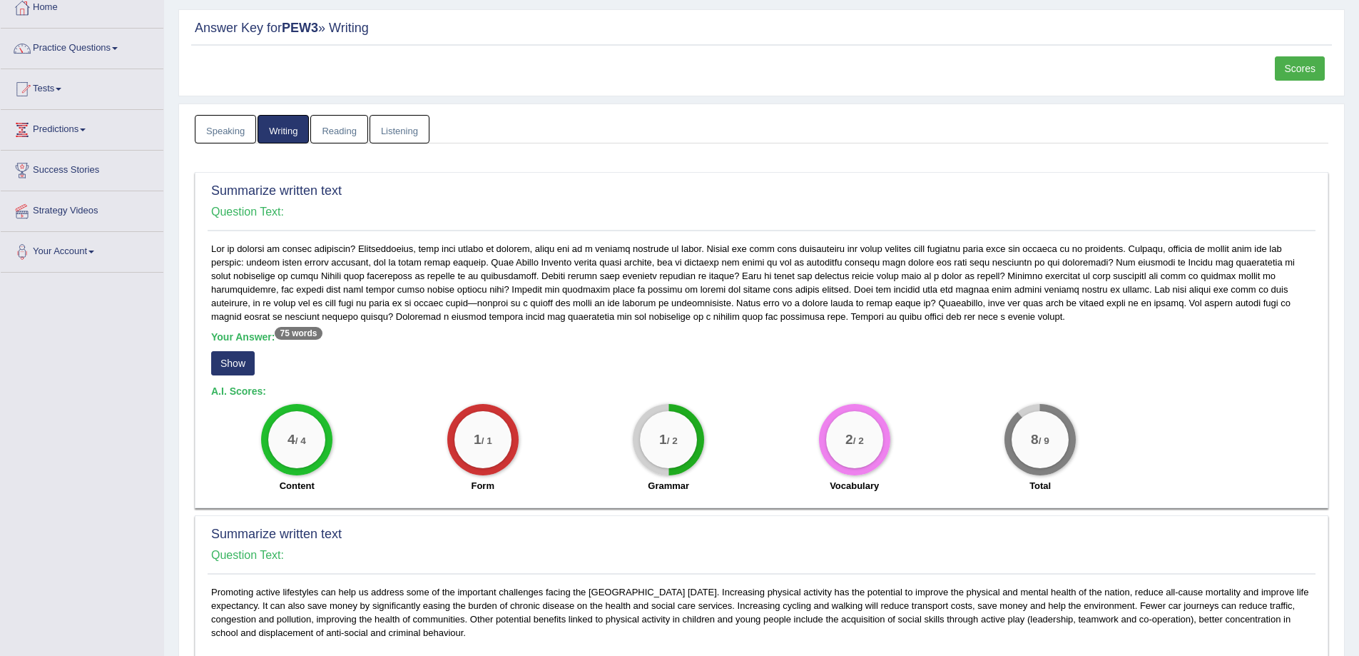
scroll to position [52, 0]
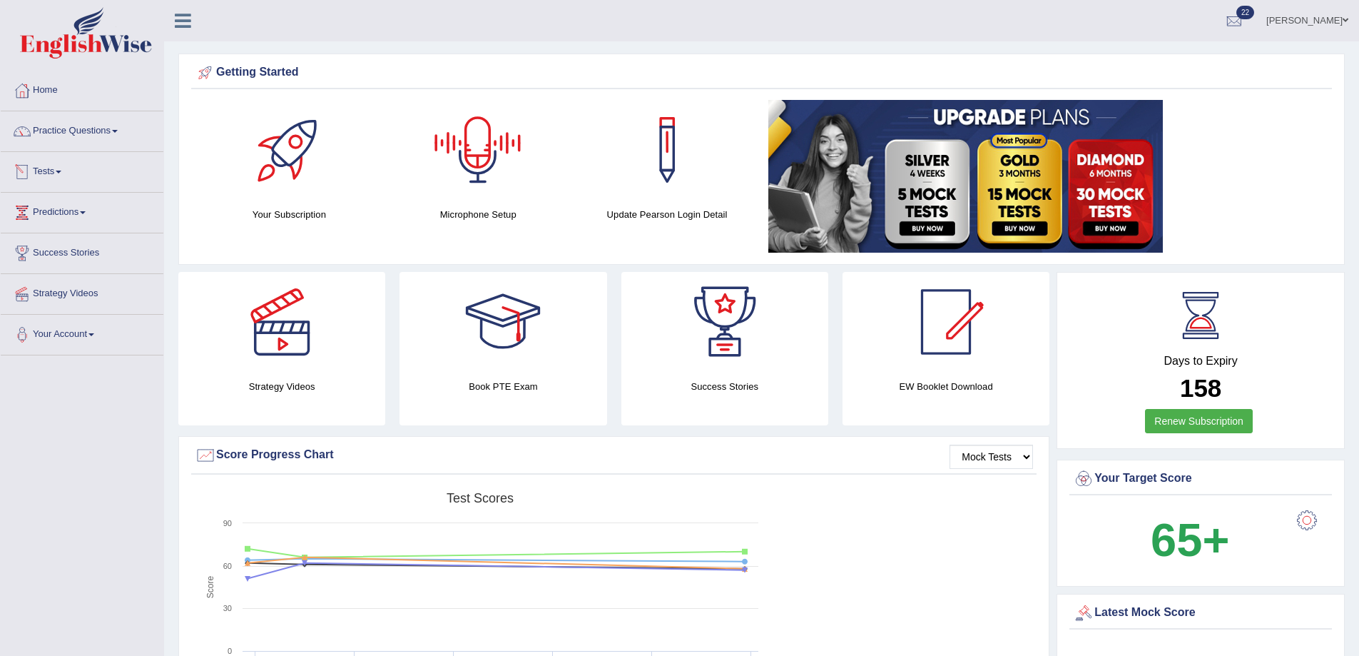
click at [39, 166] on link "Tests" at bounding box center [82, 170] width 163 height 36
click at [73, 198] on link "Take Practice Sectional Test" at bounding box center [92, 205] width 133 height 26
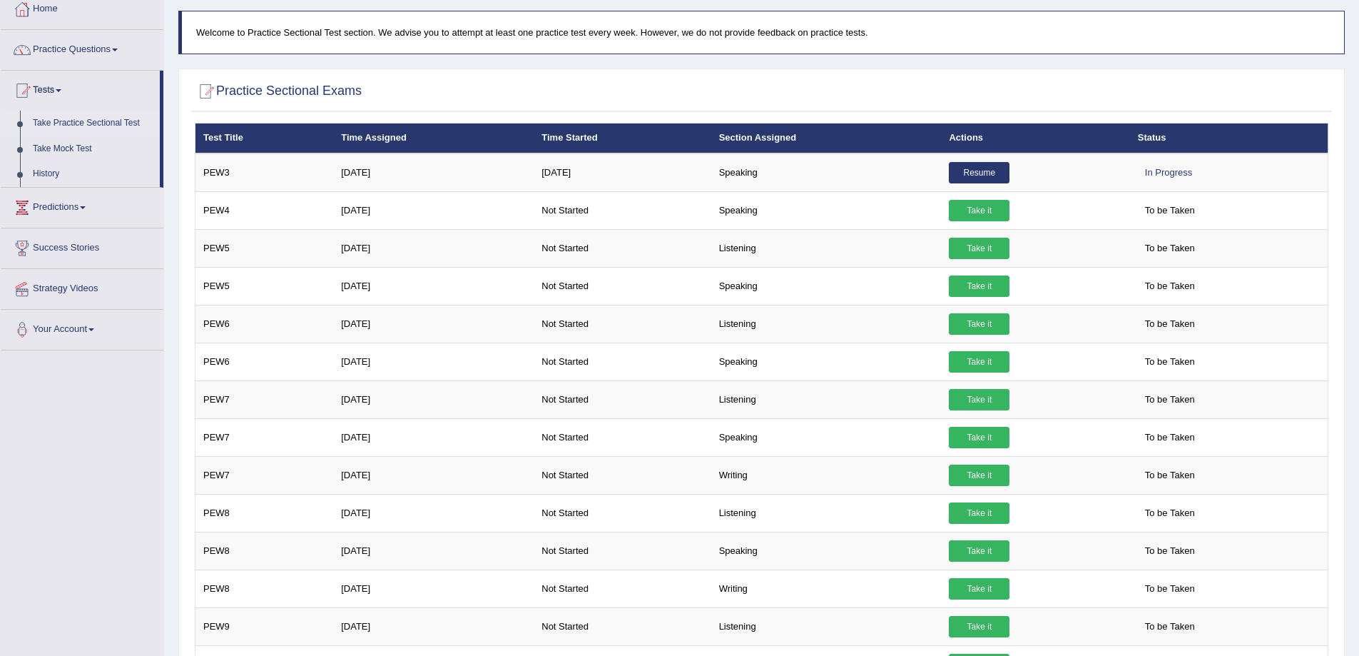
scroll to position [82, 0]
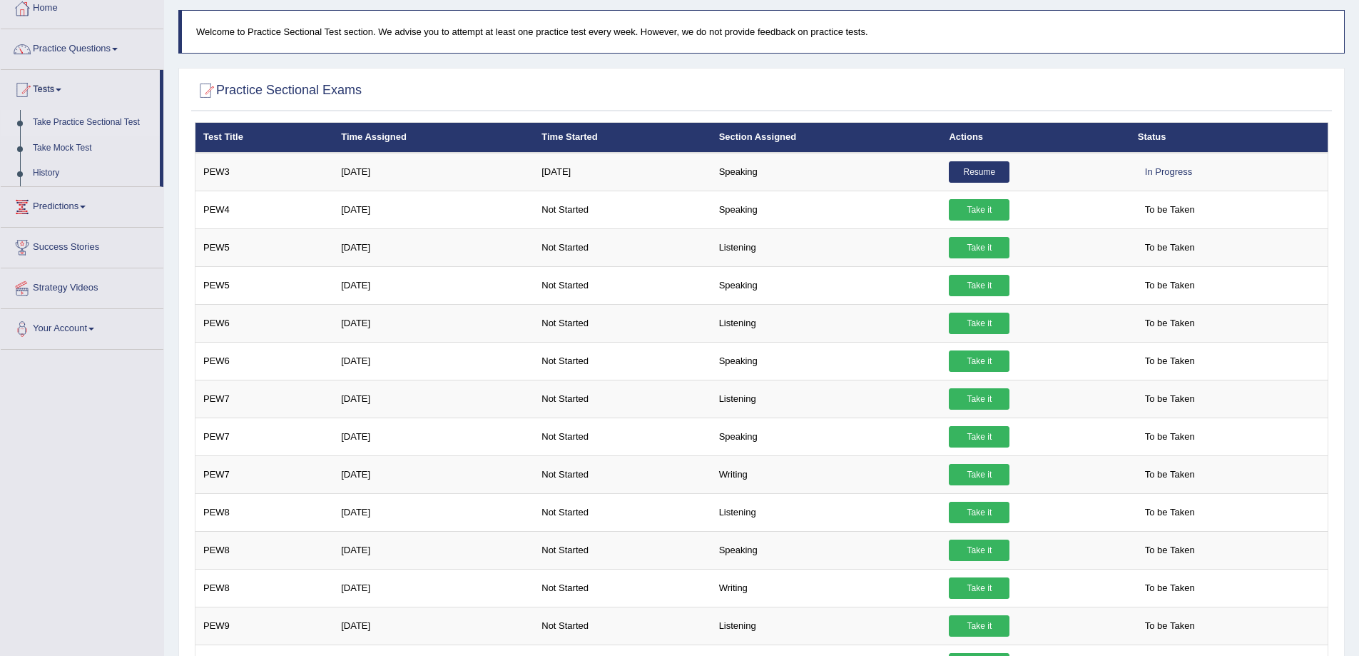
click at [288, 91] on h2 "Practice Sectional Exams" at bounding box center [278, 90] width 167 height 21
click at [206, 85] on div at bounding box center [205, 90] width 21 height 21
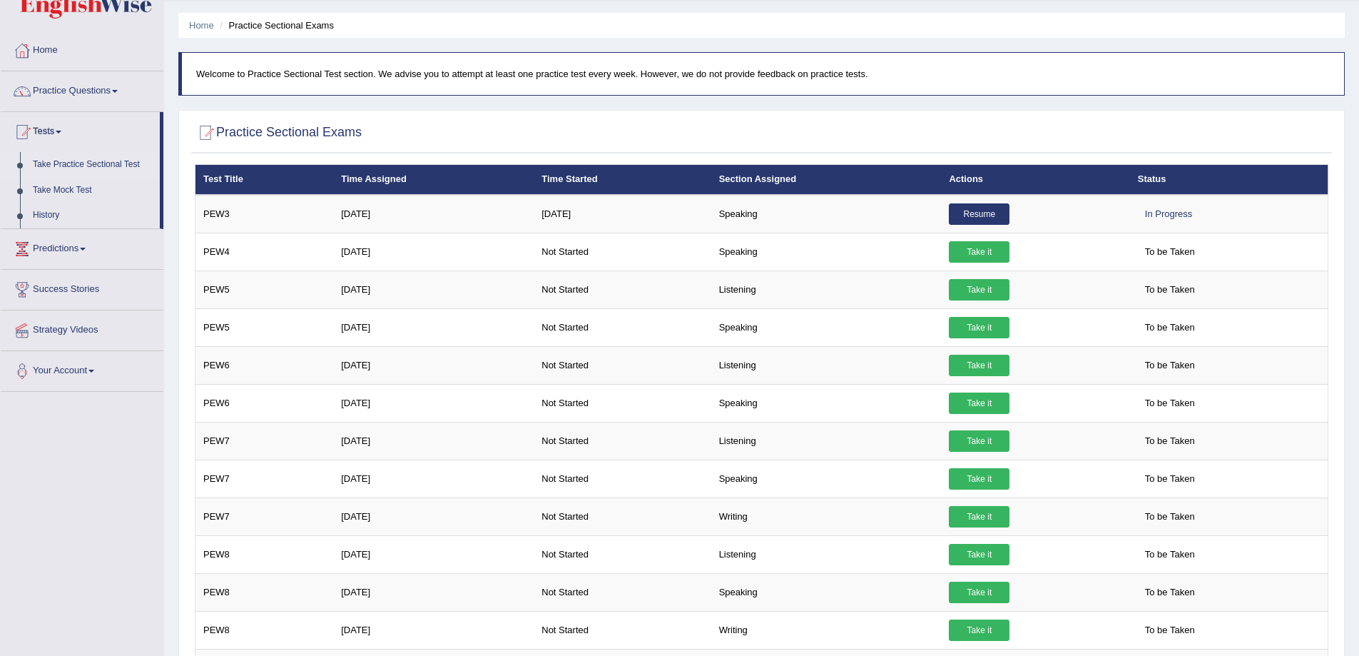
scroll to position [0, 0]
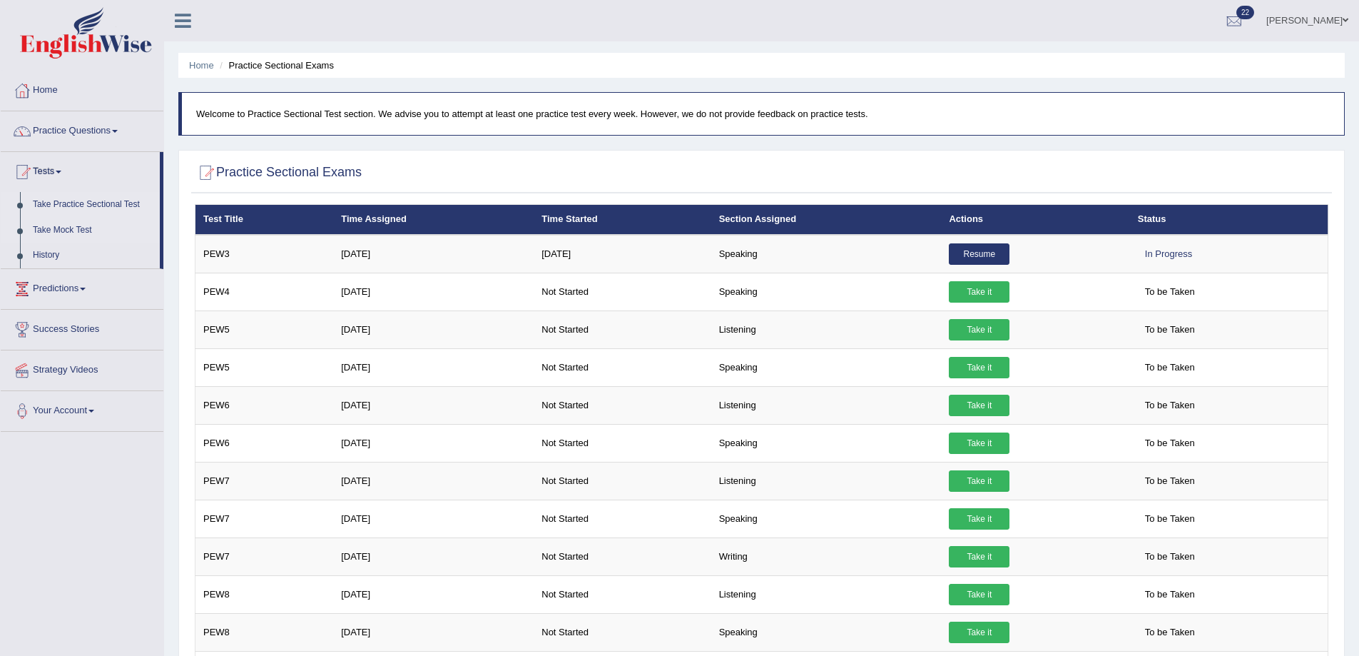
click at [44, 225] on link "Take Mock Test" at bounding box center [92, 231] width 133 height 26
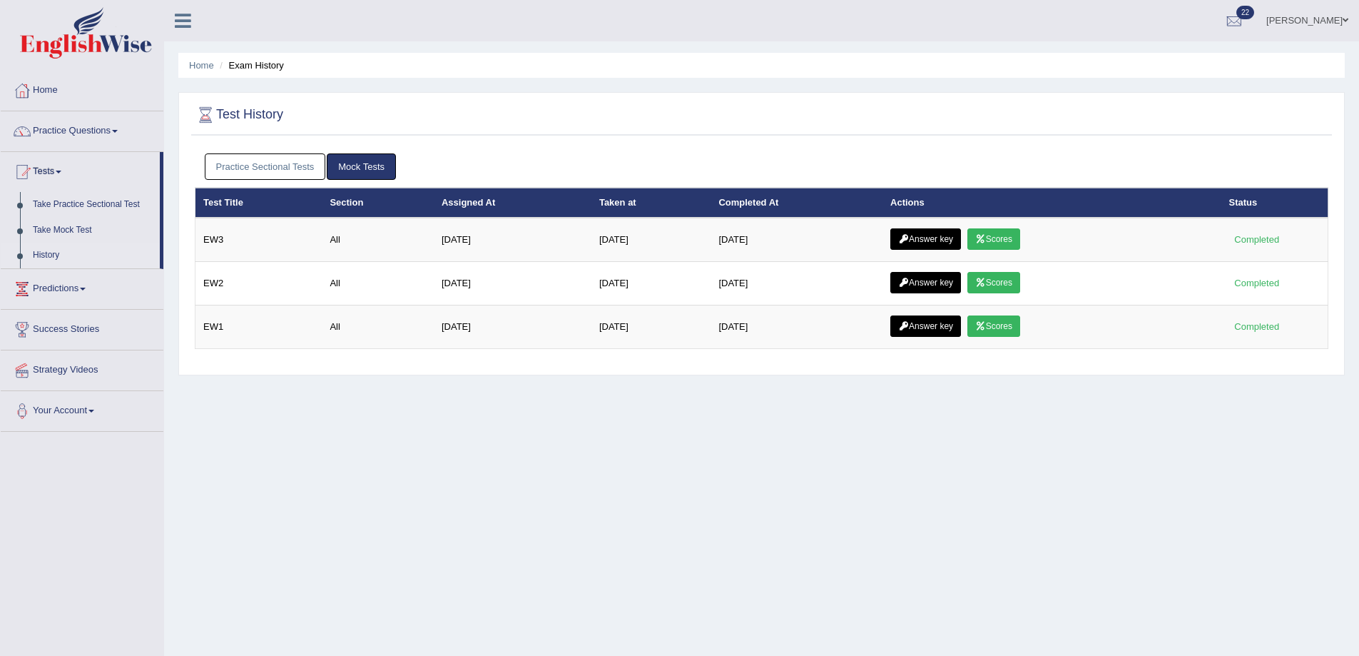
click at [248, 161] on link "Practice Sectional Tests" at bounding box center [265, 166] width 121 height 26
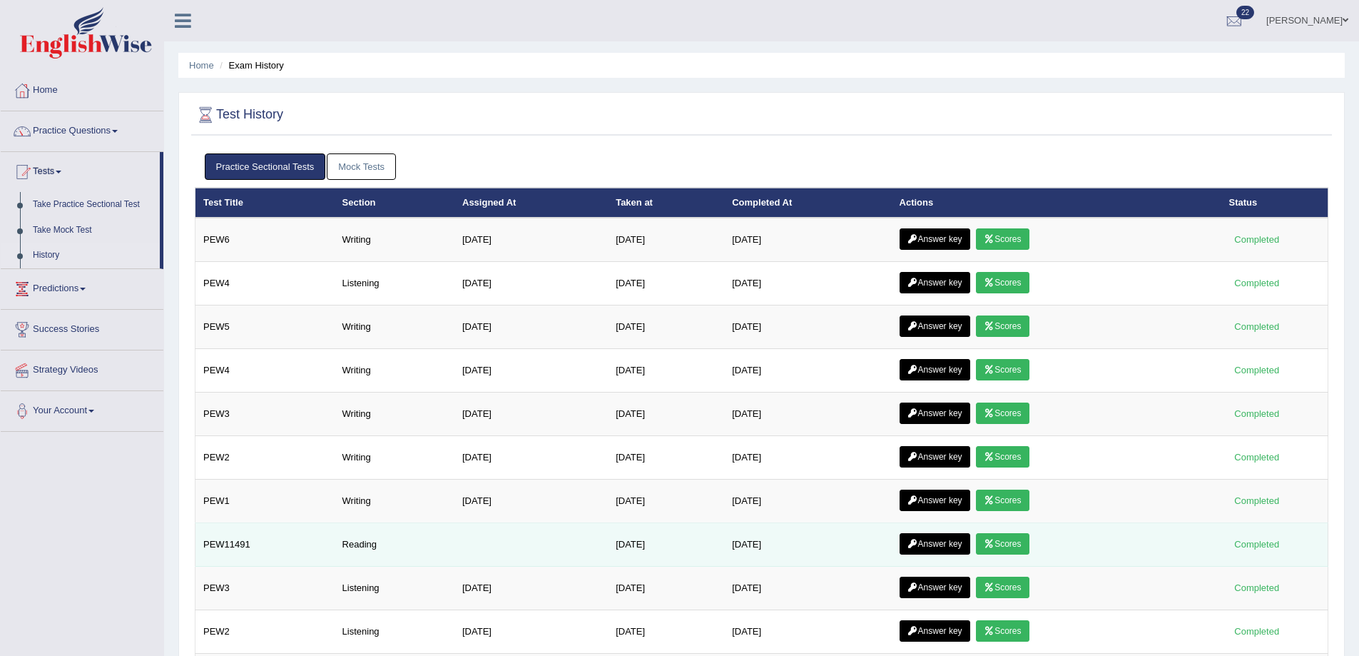
click at [350, 544] on td "Reading" at bounding box center [395, 545] width 120 height 44
click at [335, 542] on td "Reading" at bounding box center [395, 545] width 120 height 44
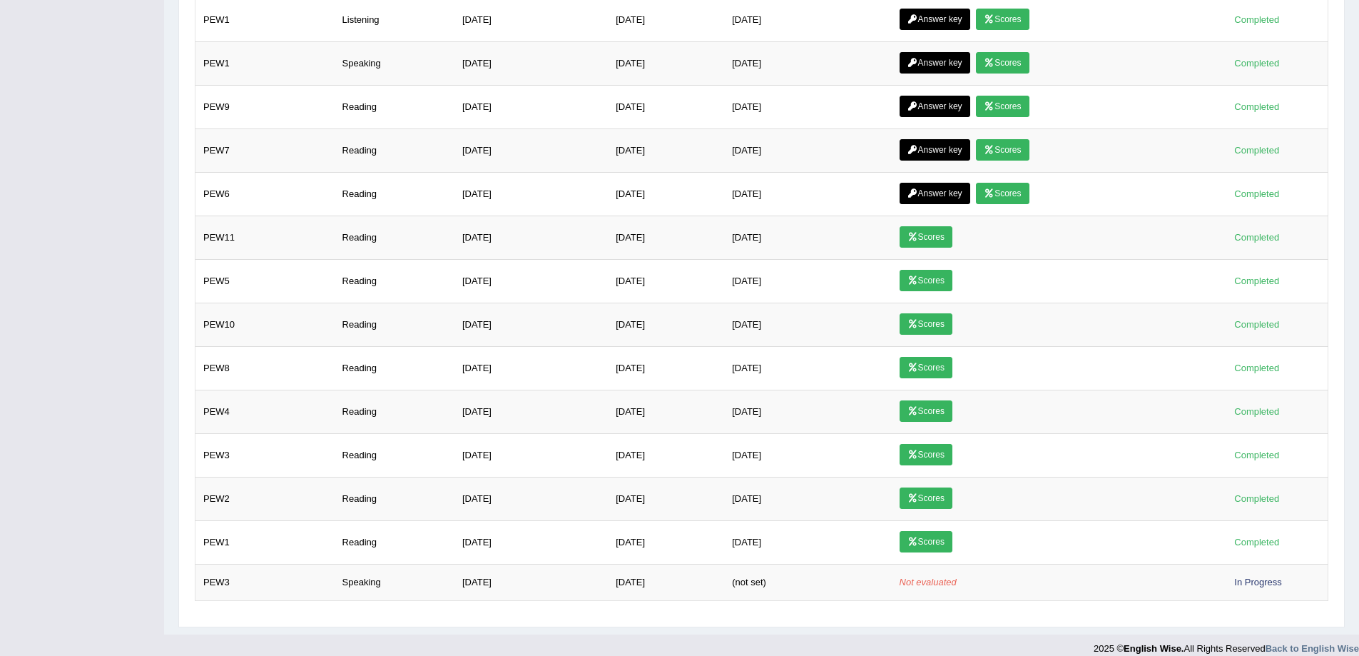
scroll to position [713, 0]
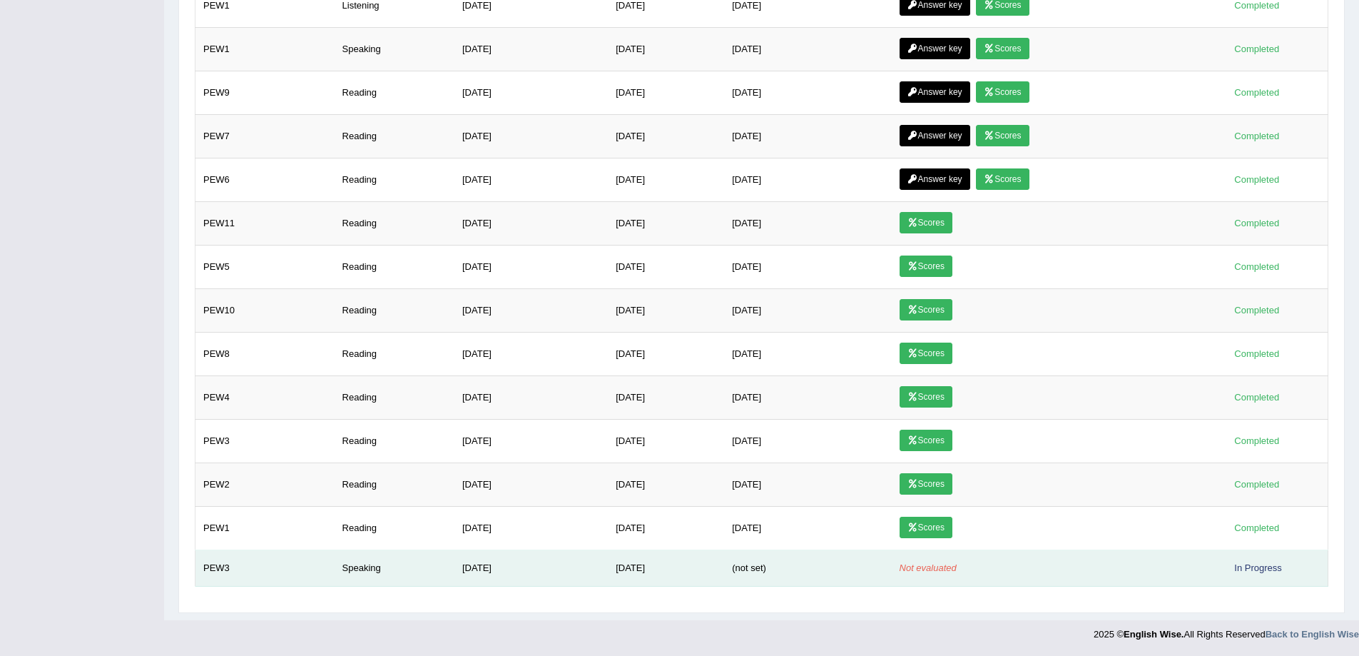
click at [759, 569] on span "(not set)" at bounding box center [749, 567] width 34 height 11
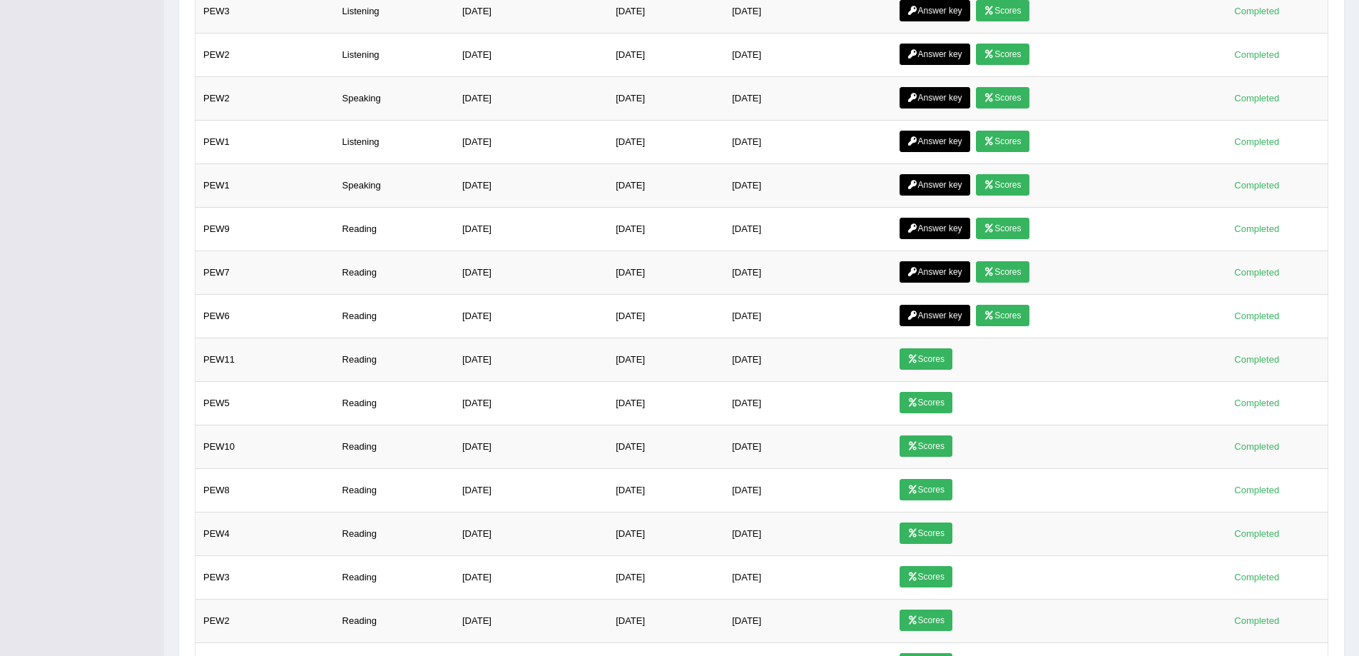
scroll to position [578, 0]
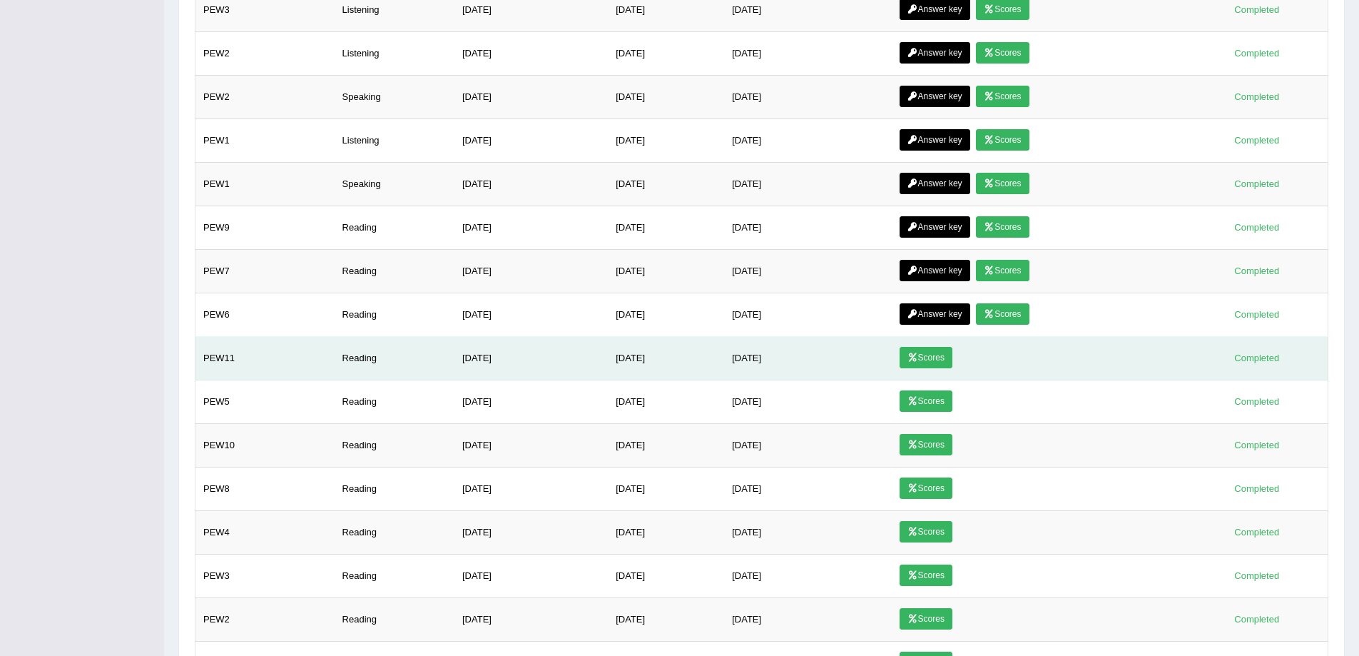
click at [930, 358] on link "Scores" at bounding box center [926, 357] width 53 height 21
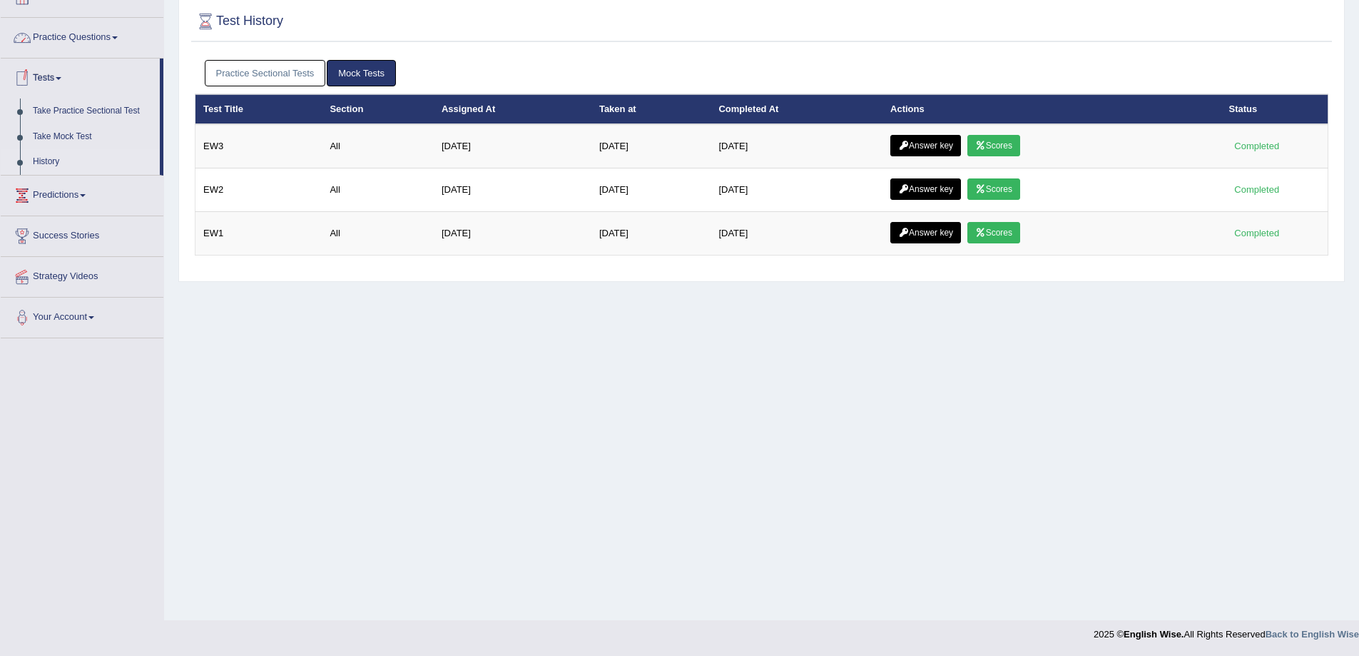
click at [253, 73] on link "Practice Sectional Tests" at bounding box center [265, 73] width 121 height 26
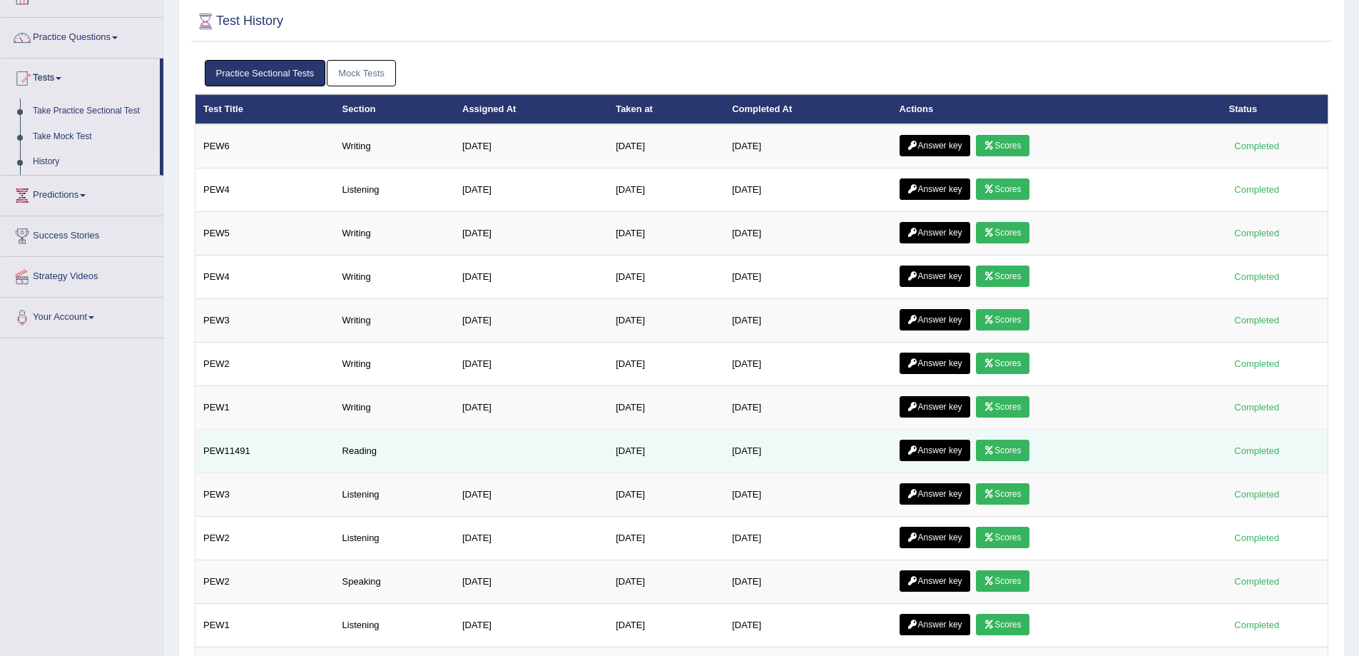
click at [340, 449] on td "Reading" at bounding box center [395, 452] width 120 height 44
click at [940, 450] on link "Answer key" at bounding box center [935, 450] width 71 height 21
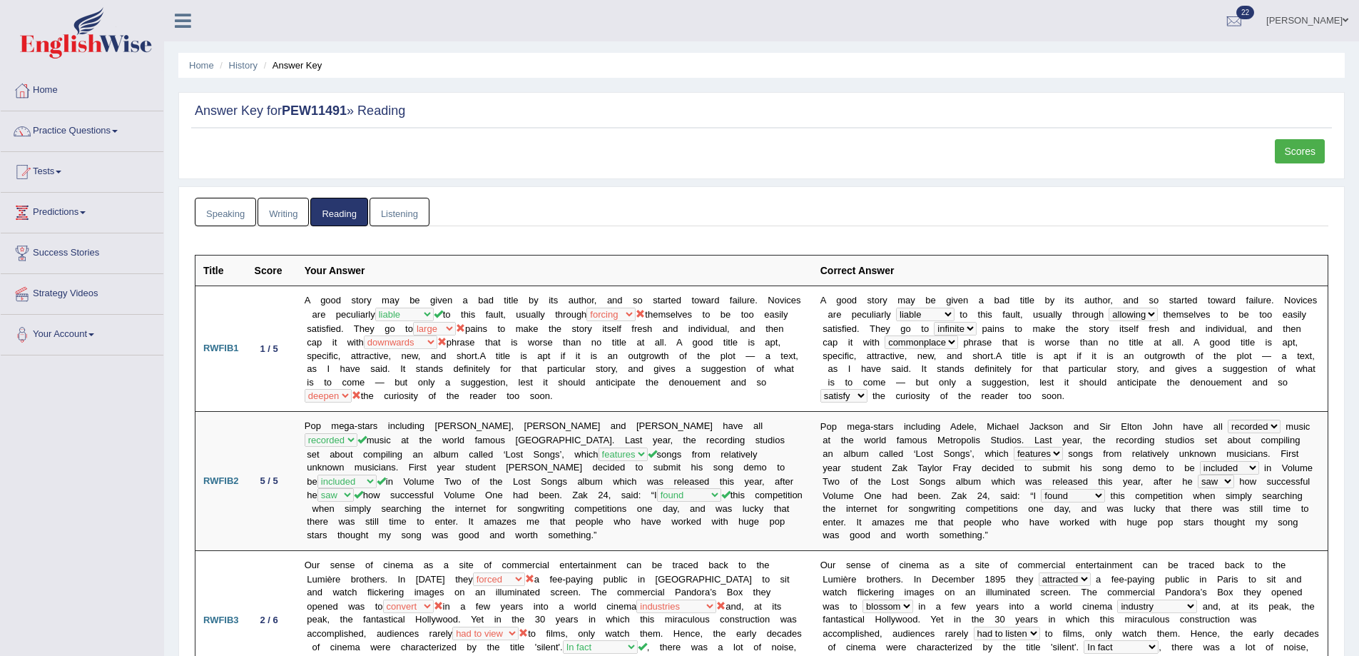
click at [282, 64] on li "Answer Key" at bounding box center [291, 66] width 62 height 14
click at [235, 66] on link "History" at bounding box center [243, 65] width 29 height 11
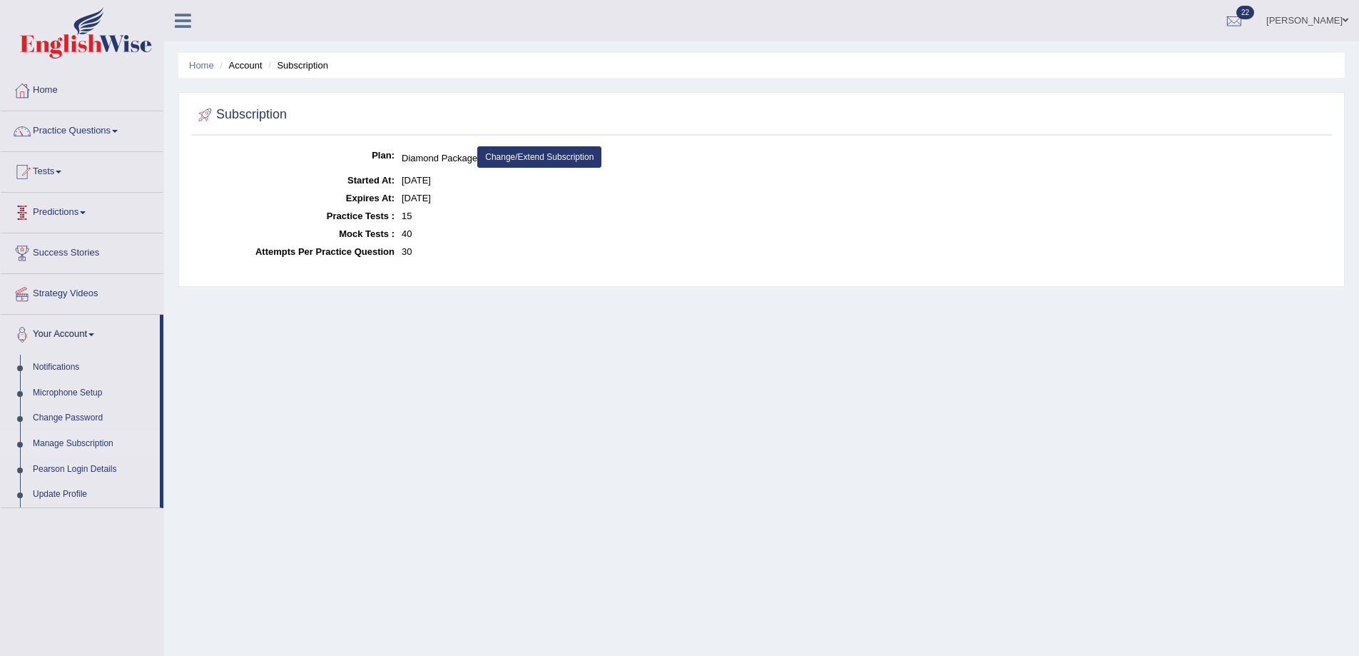
click at [73, 208] on link "Predictions" at bounding box center [82, 211] width 163 height 36
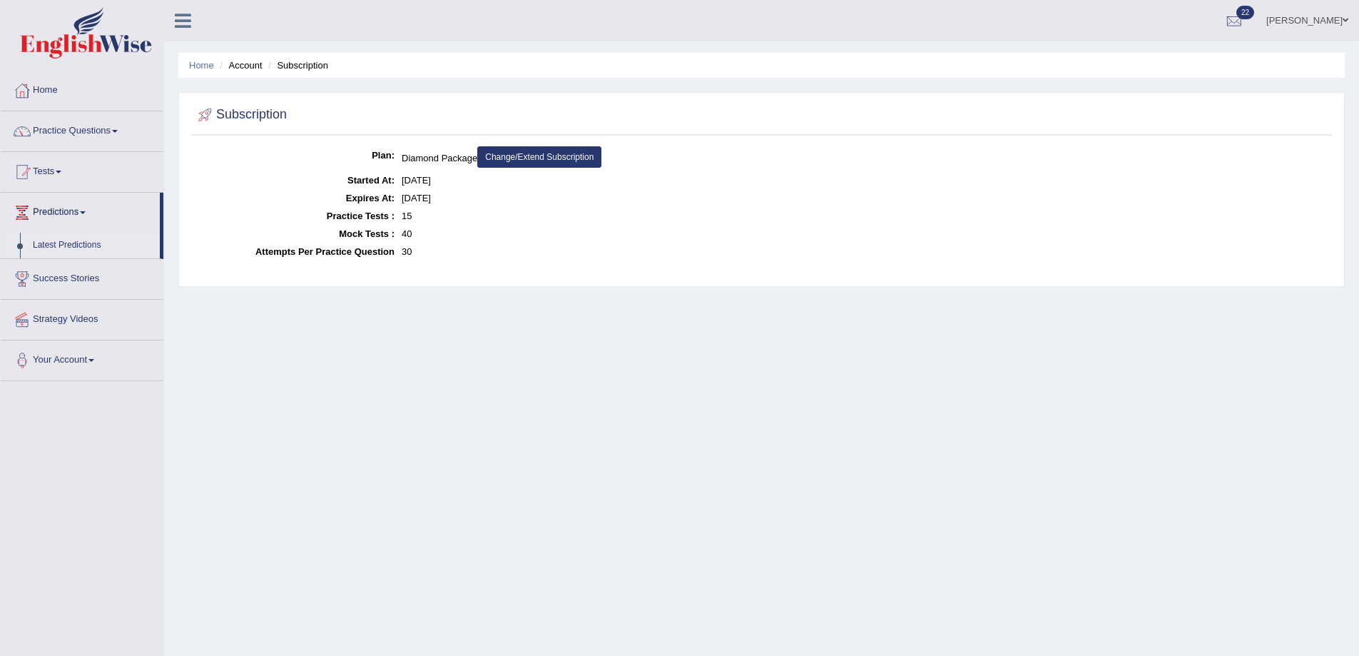
click at [70, 245] on link "Latest Predictions" at bounding box center [92, 246] width 133 height 26
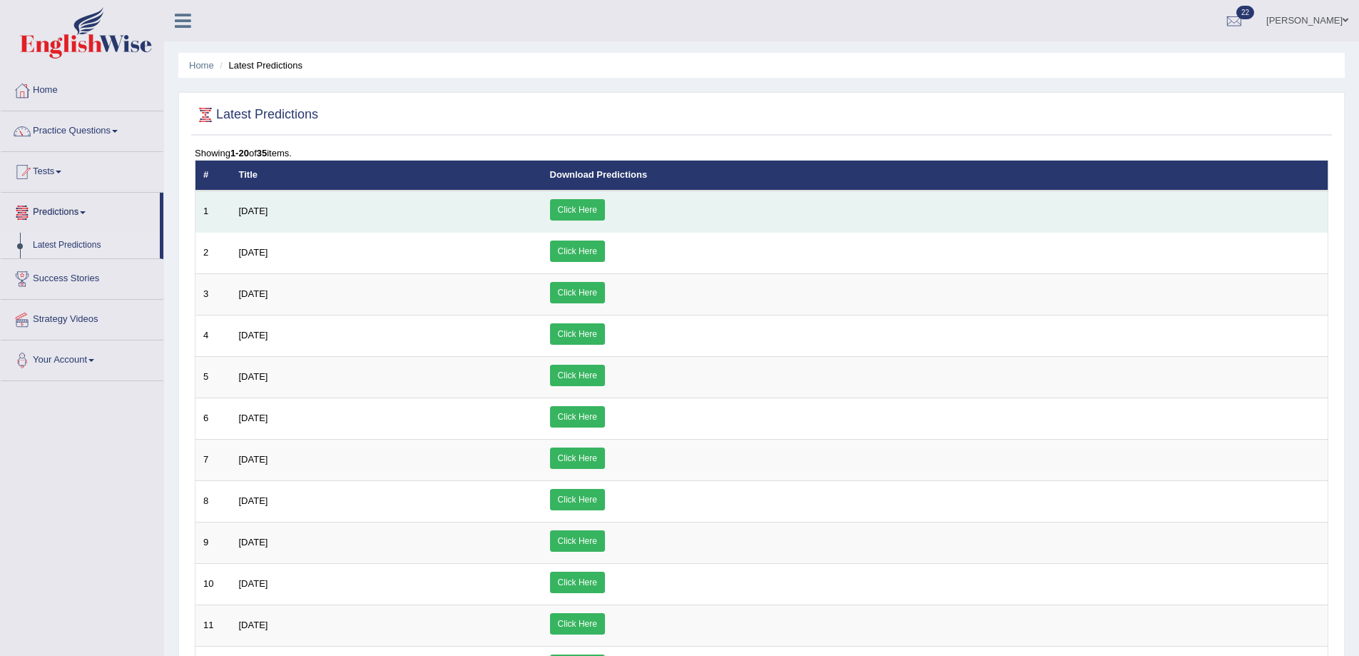
click at [605, 203] on link "Click Here" at bounding box center [577, 209] width 55 height 21
